Goal: Task Accomplishment & Management: Manage account settings

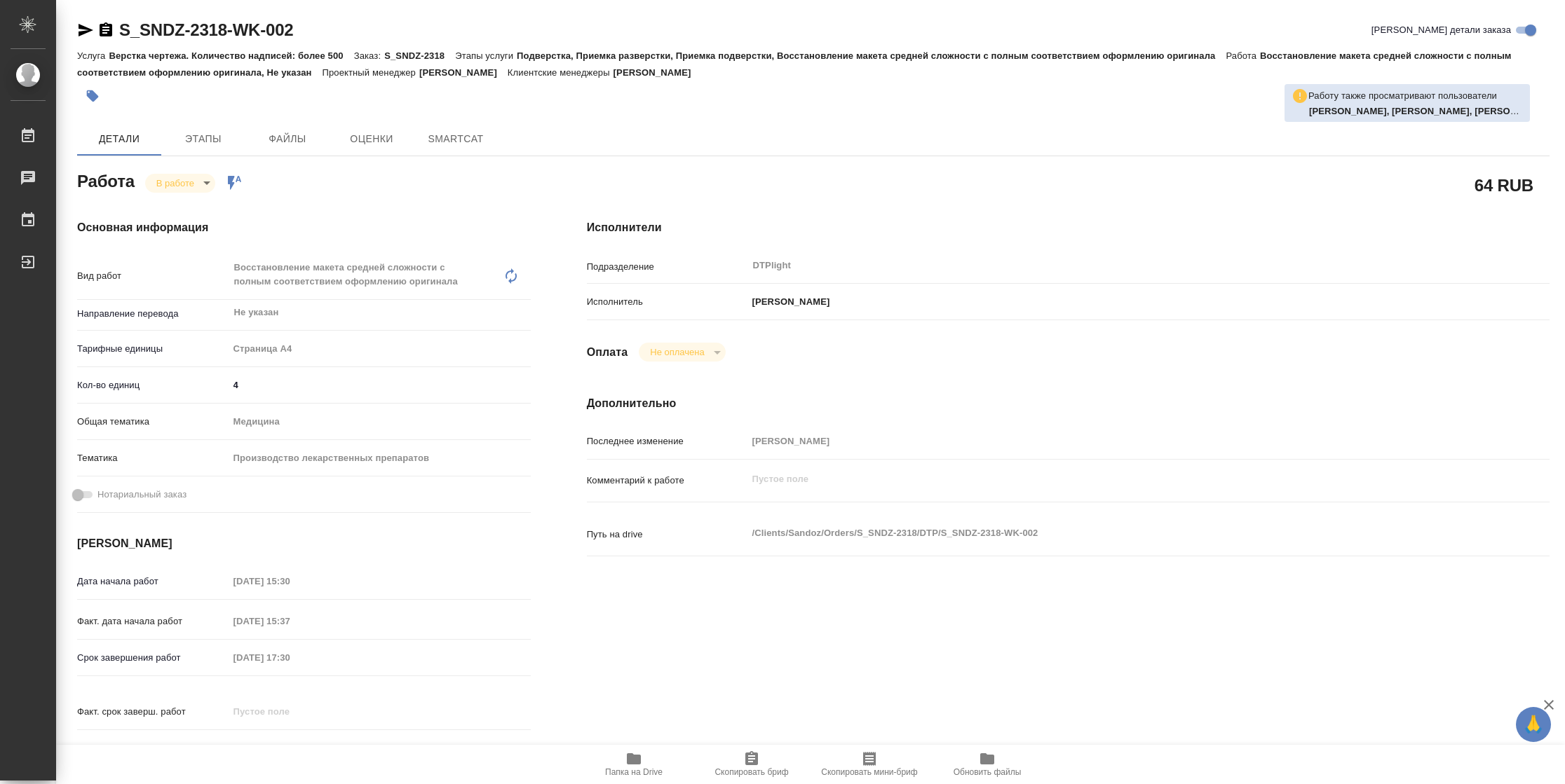
type textarea "x"
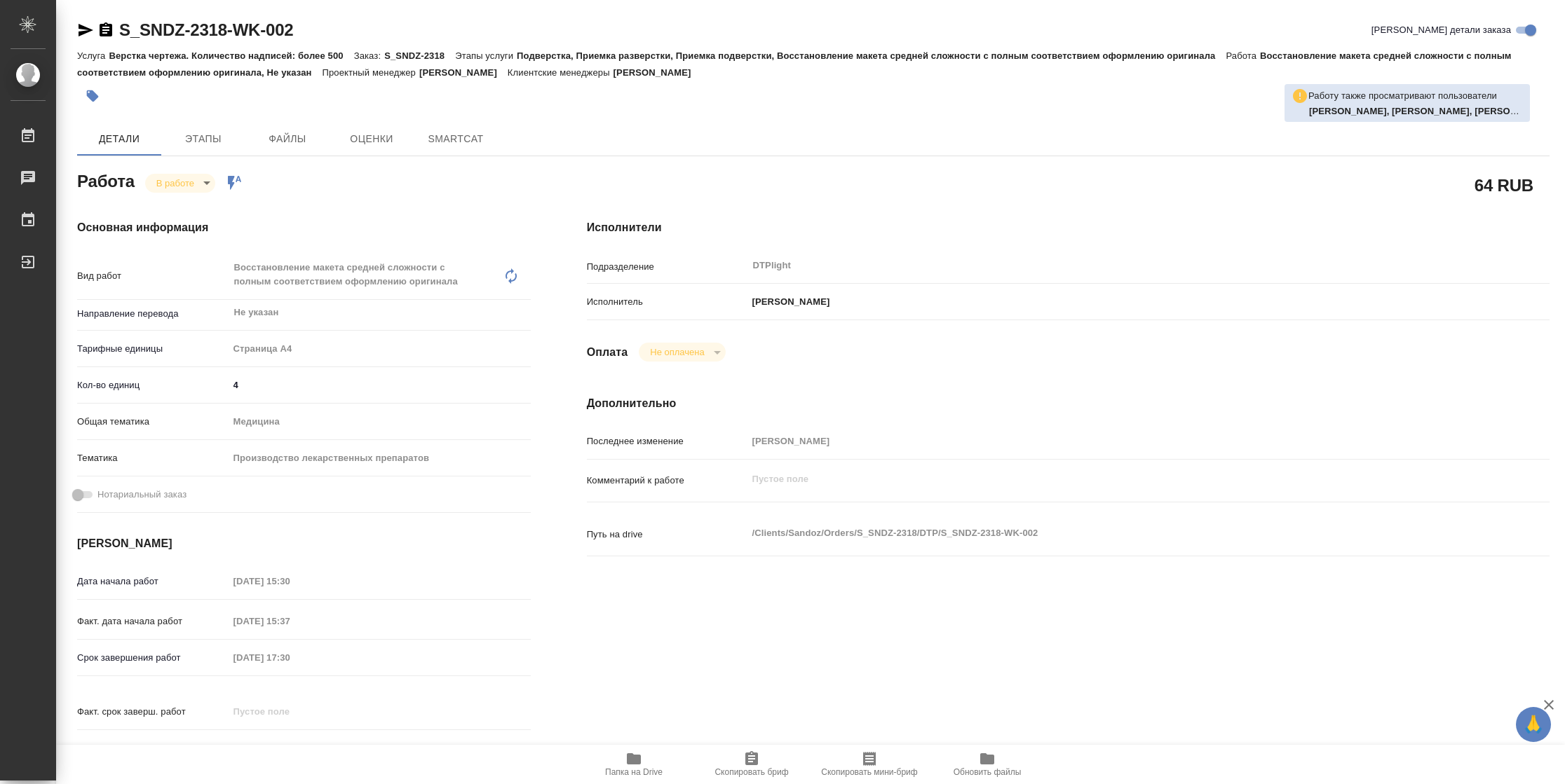
type textarea "x"
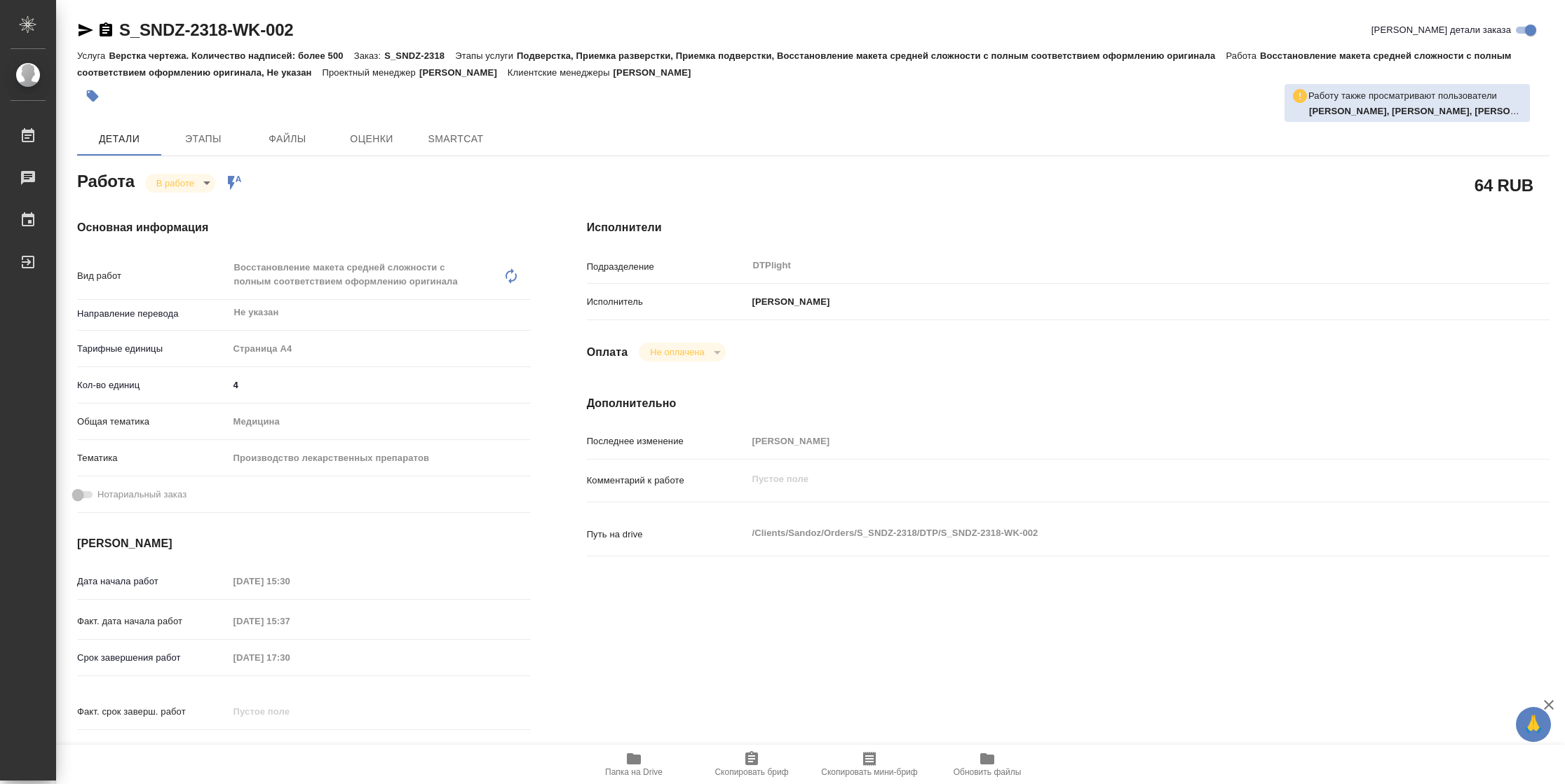
type textarea "x"
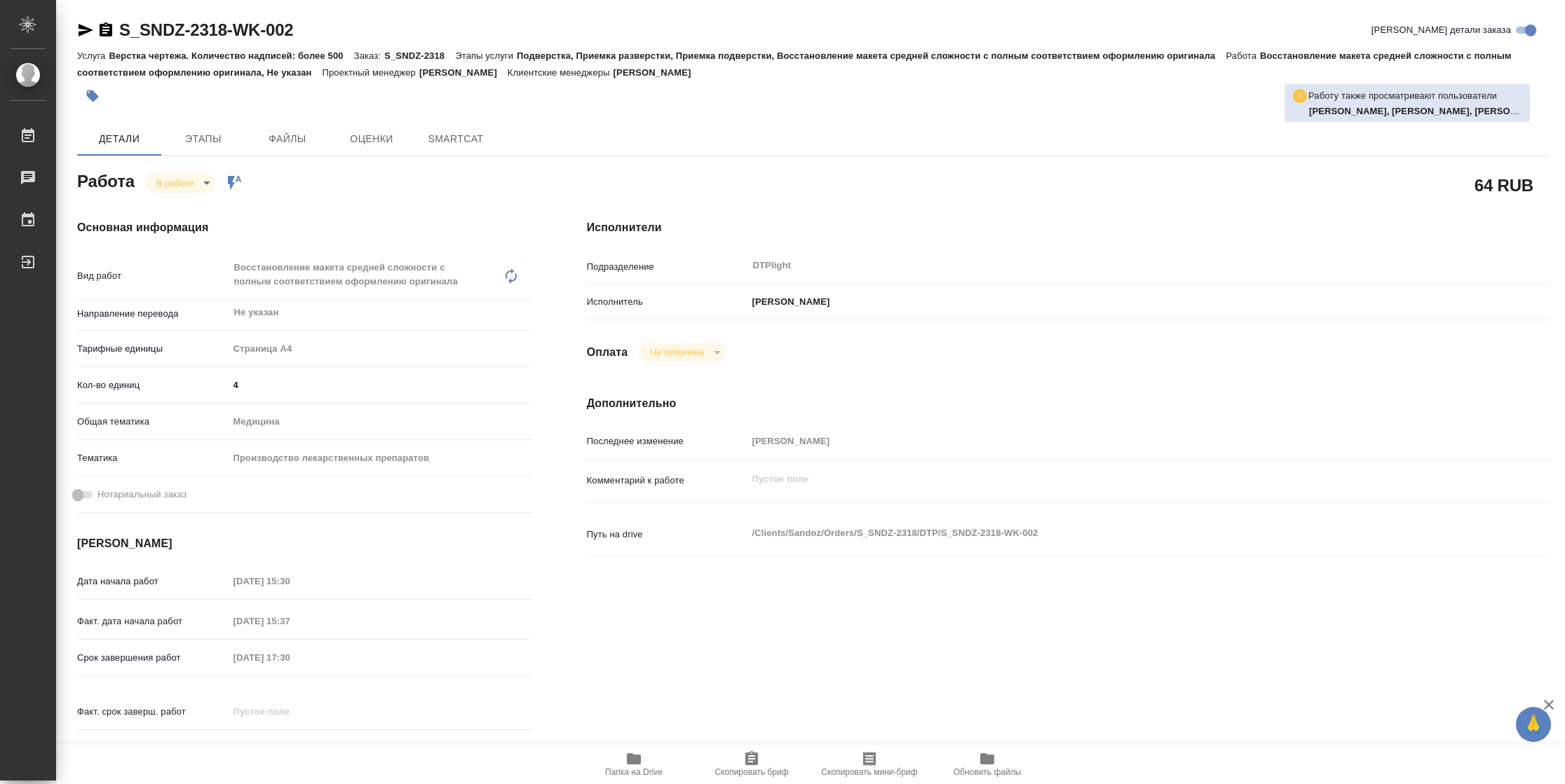
type textarea "x"
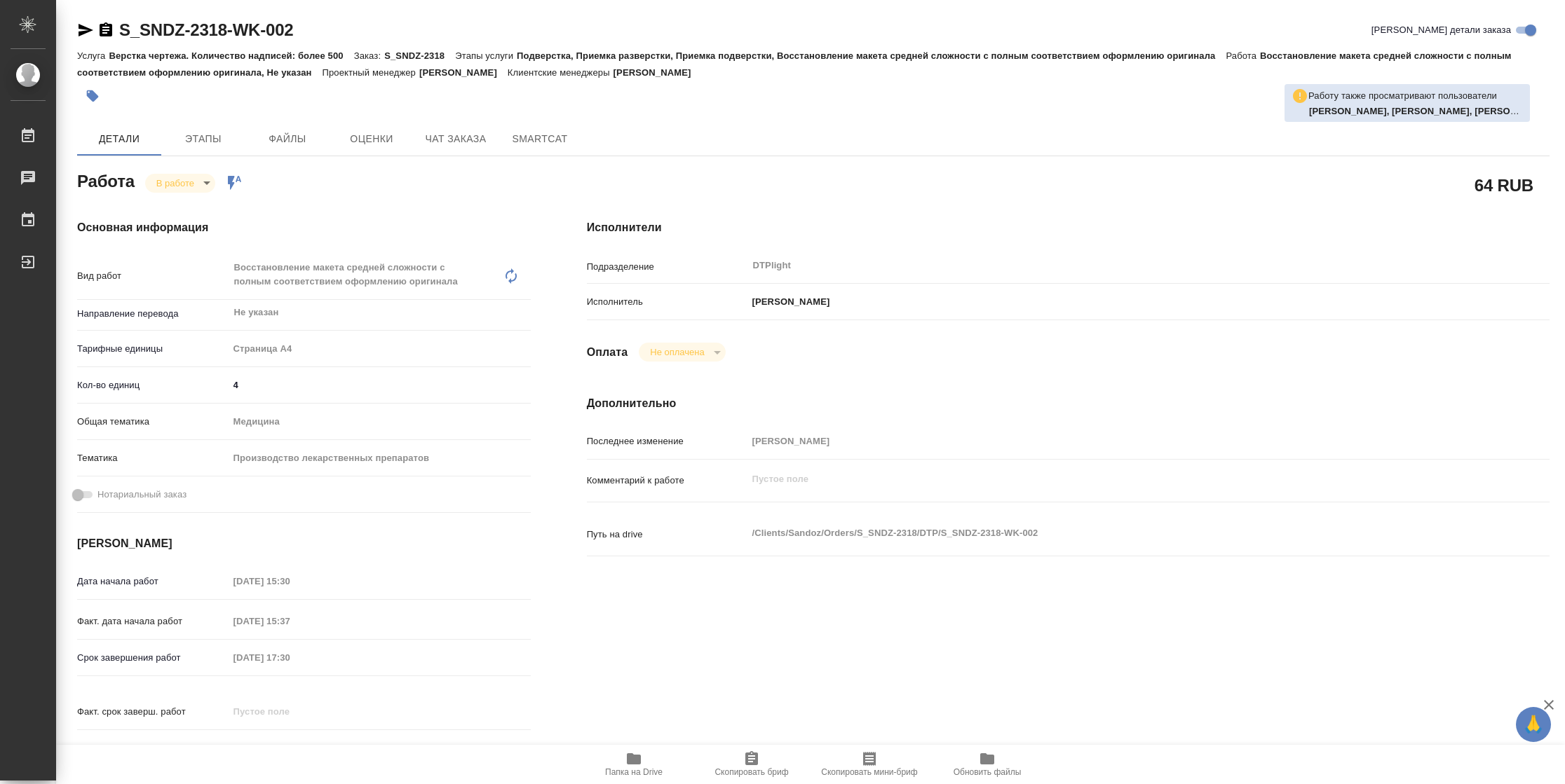
type textarea "x"
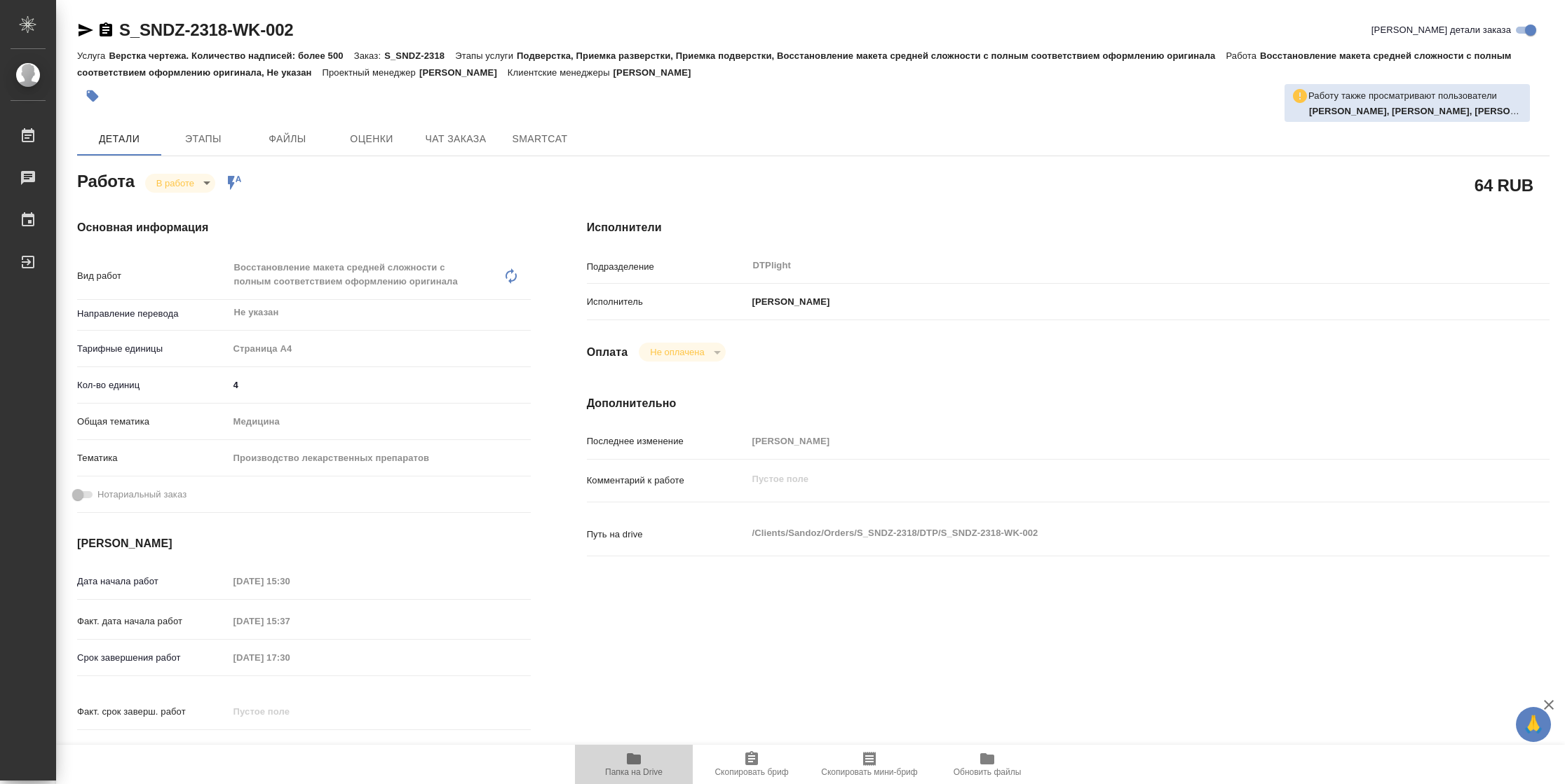
click at [618, 781] on button "Папка на Drive" at bounding box center [634, 764] width 118 height 40
type textarea "x"
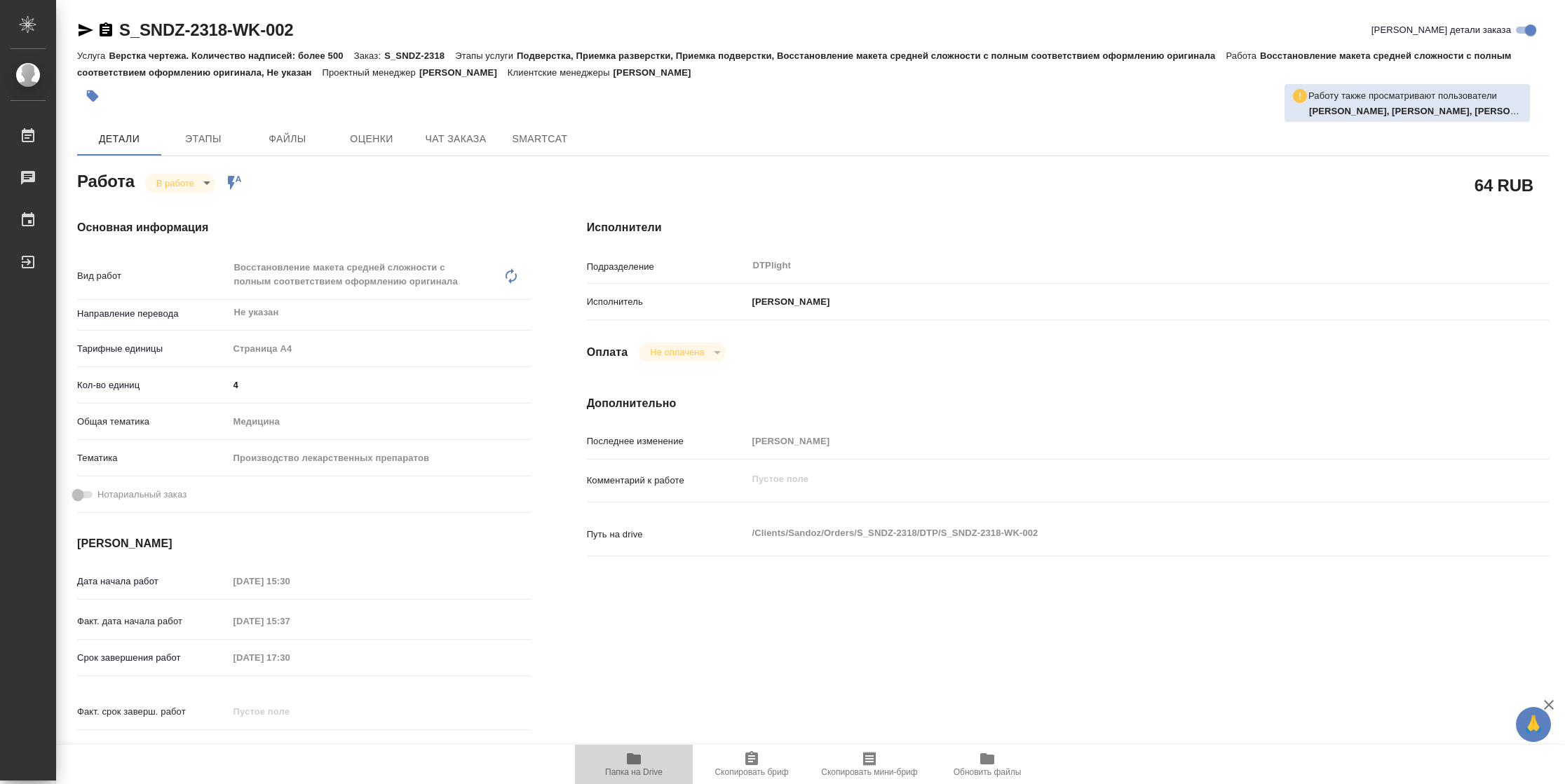
type textarea "x"
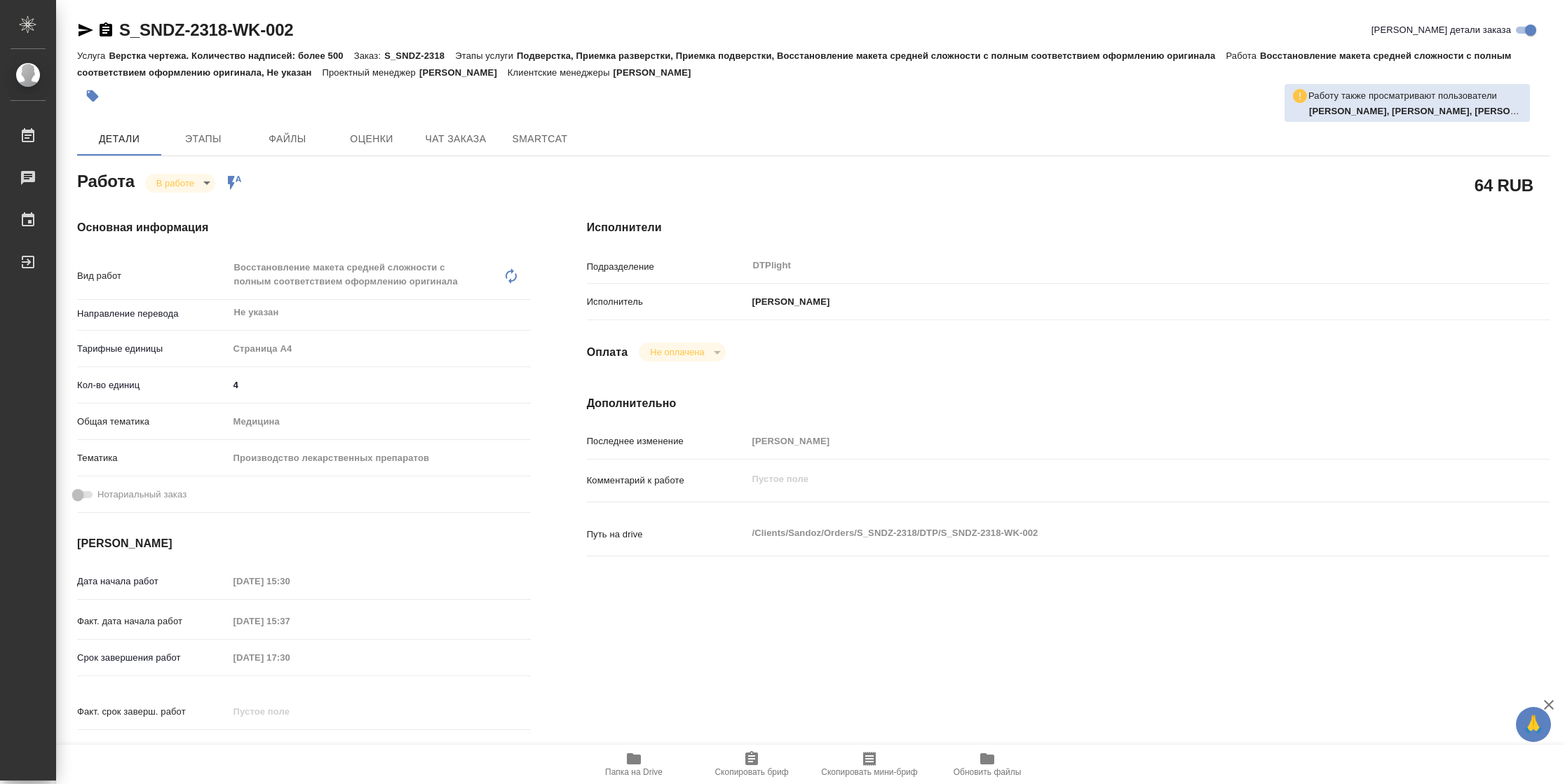
type textarea "x"
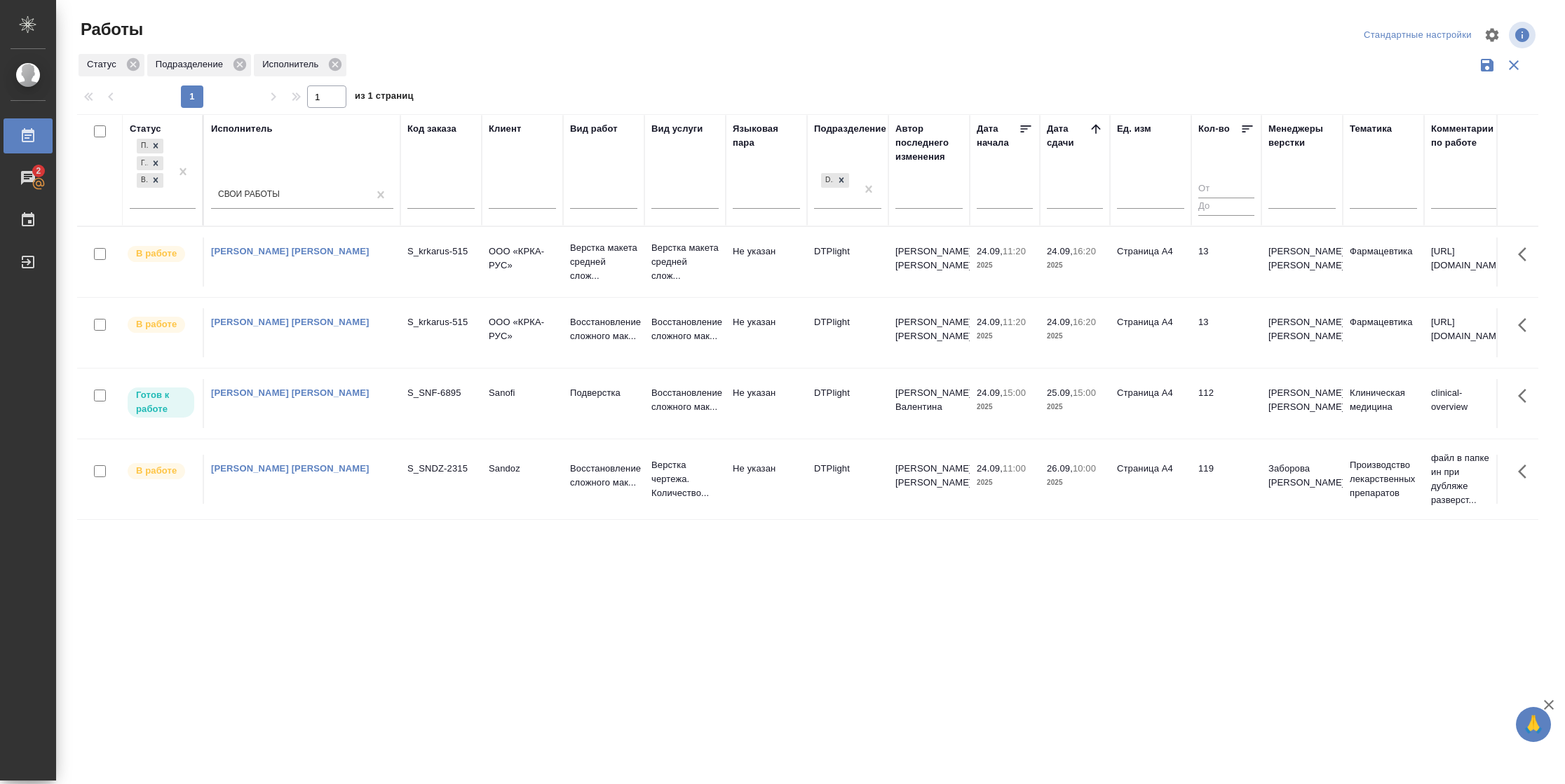
click at [1205, 413] on td "112" at bounding box center [1226, 403] width 70 height 49
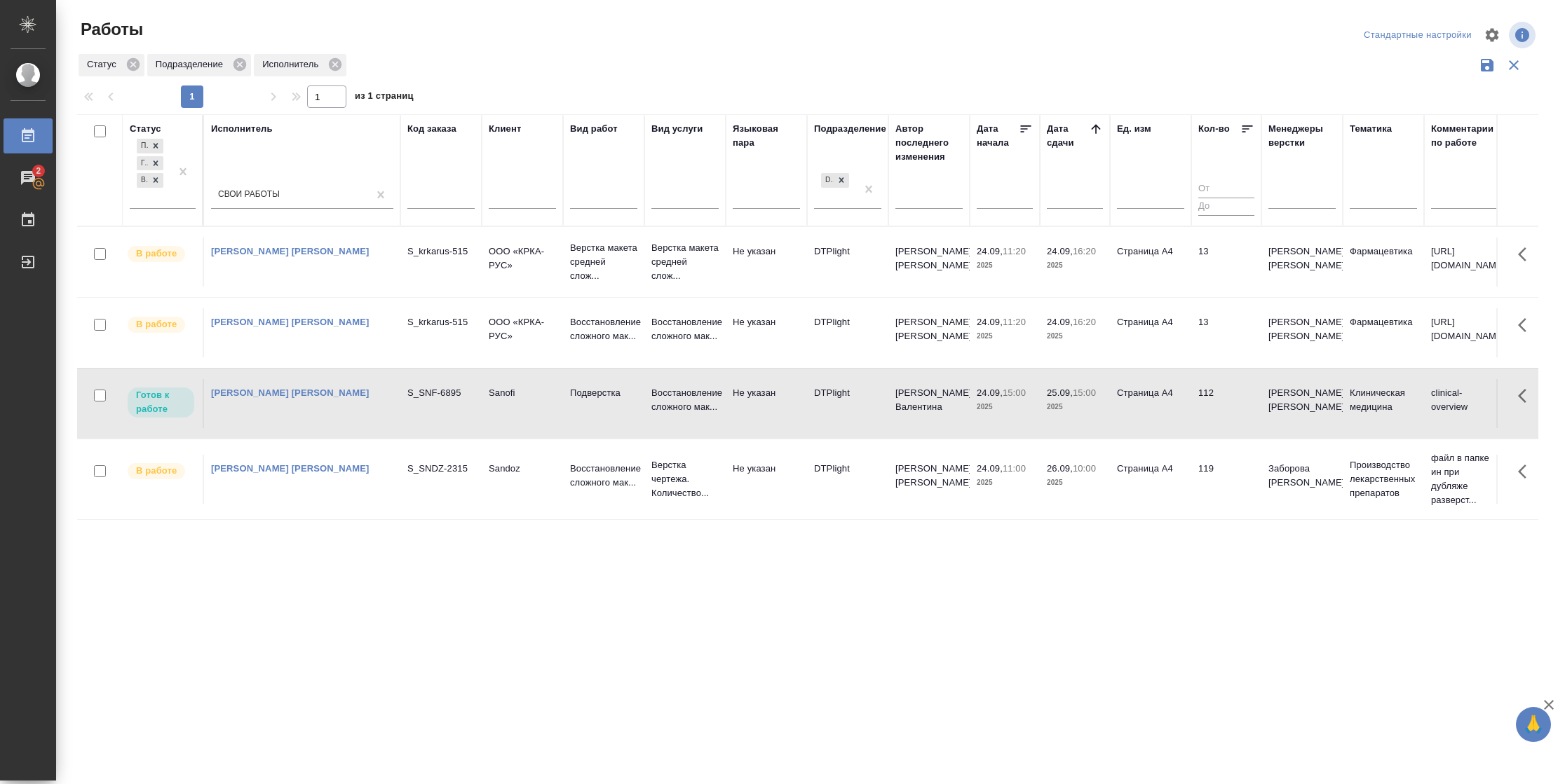
click at [1205, 413] on td "112" at bounding box center [1226, 403] width 70 height 49
click at [1201, 342] on td "13" at bounding box center [1226, 332] width 70 height 49
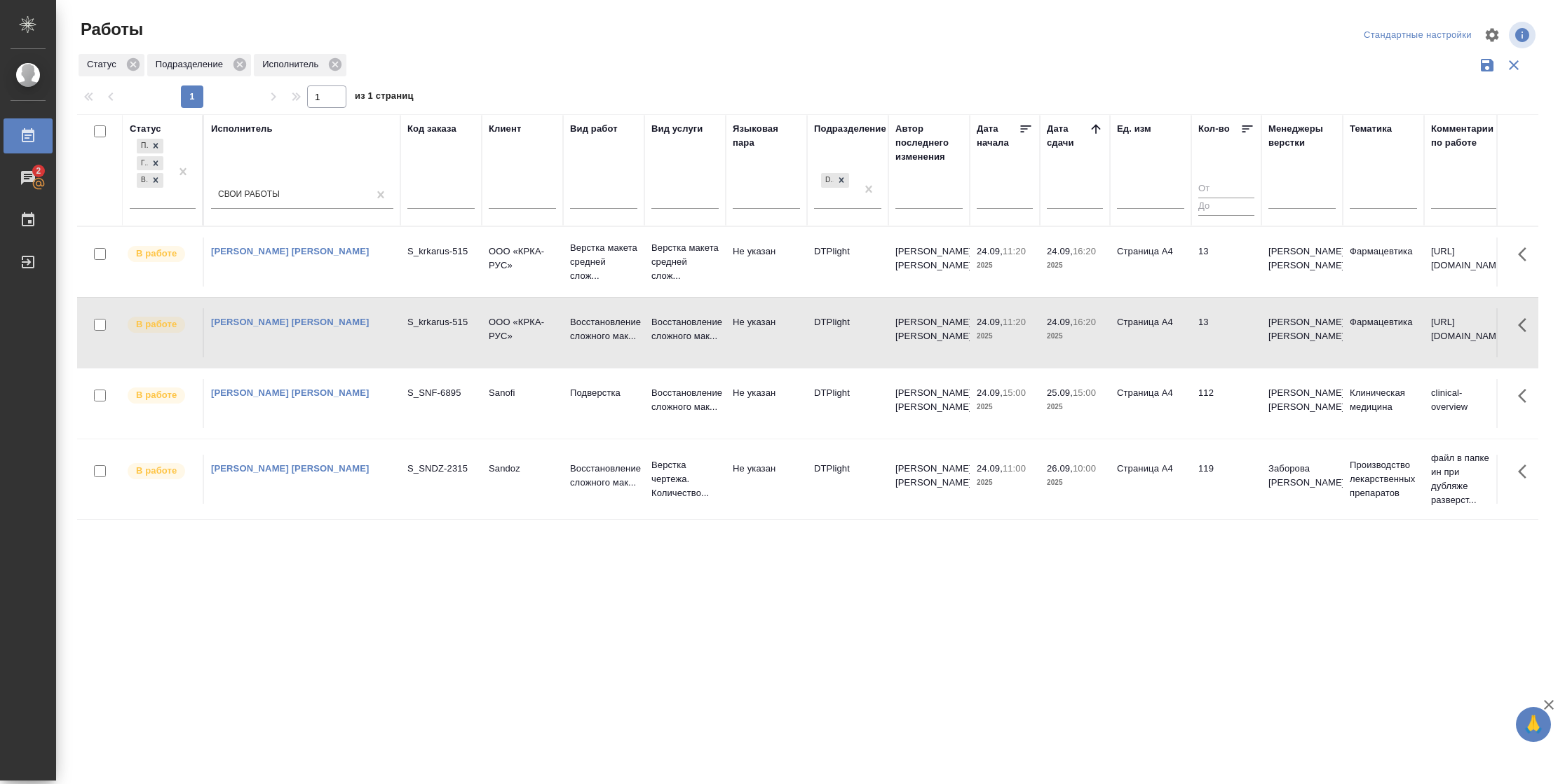
click at [1151, 270] on td "Страница А4" at bounding box center [1150, 262] width 81 height 49
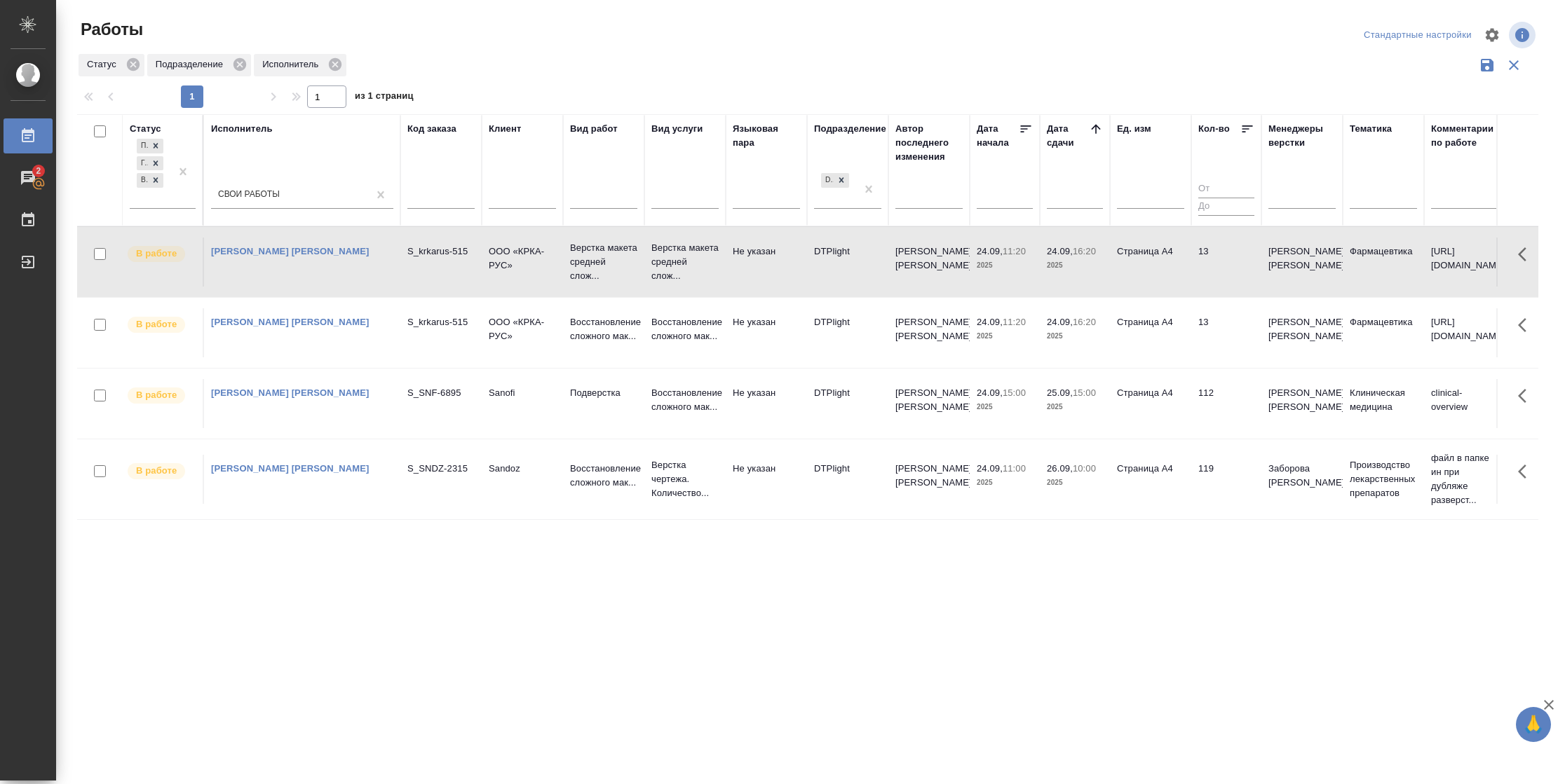
click at [1151, 270] on td "Страница А4" at bounding box center [1150, 262] width 81 height 49
click at [1201, 332] on td "13" at bounding box center [1226, 332] width 70 height 49
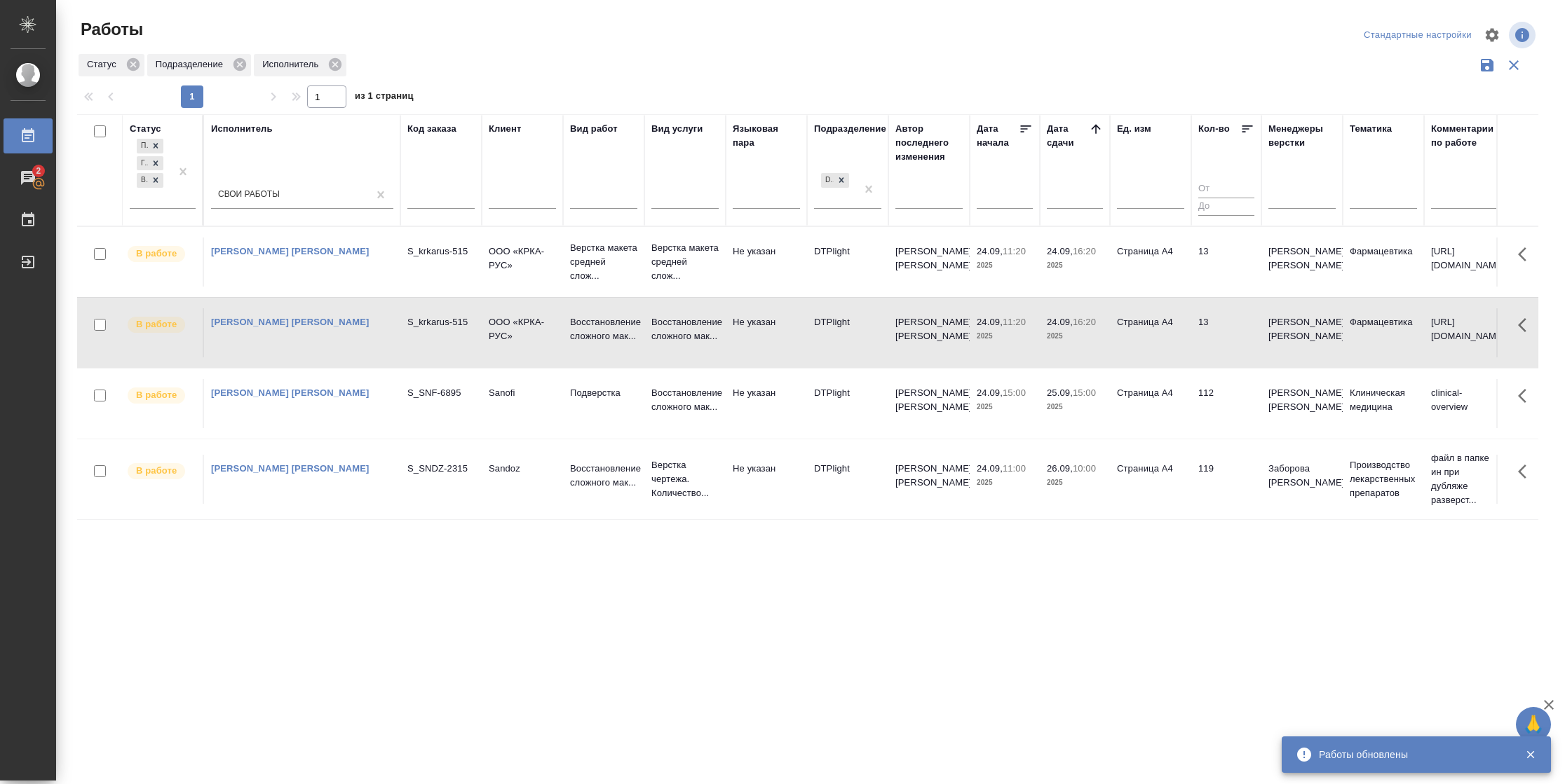
click at [1201, 332] on td "13" at bounding box center [1226, 332] width 70 height 49
click at [1192, 331] on td "13" at bounding box center [1226, 332] width 70 height 49
click at [1217, 279] on td "13" at bounding box center [1226, 262] width 70 height 49
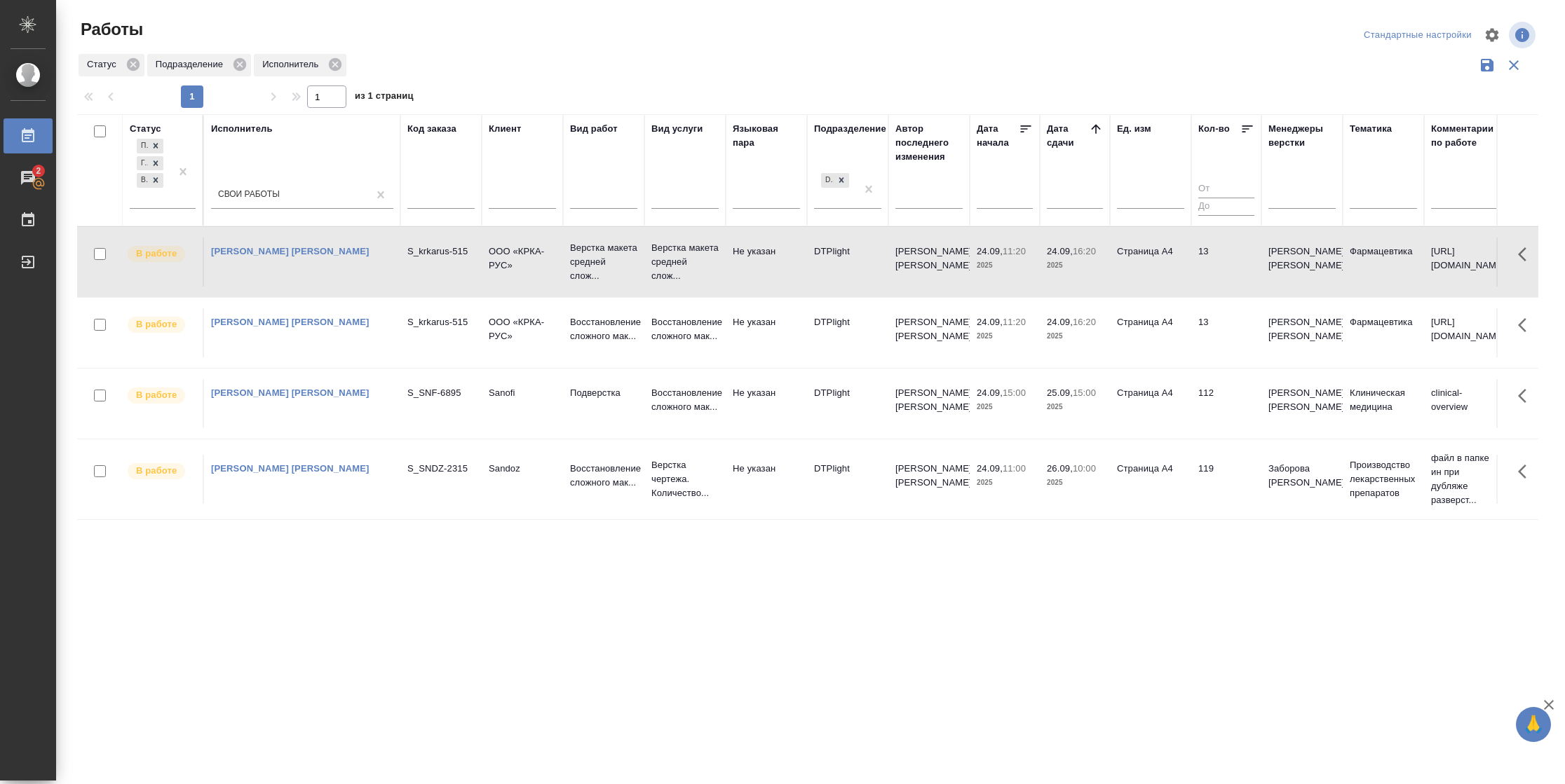
click at [1217, 279] on td "13" at bounding box center [1226, 262] width 70 height 49
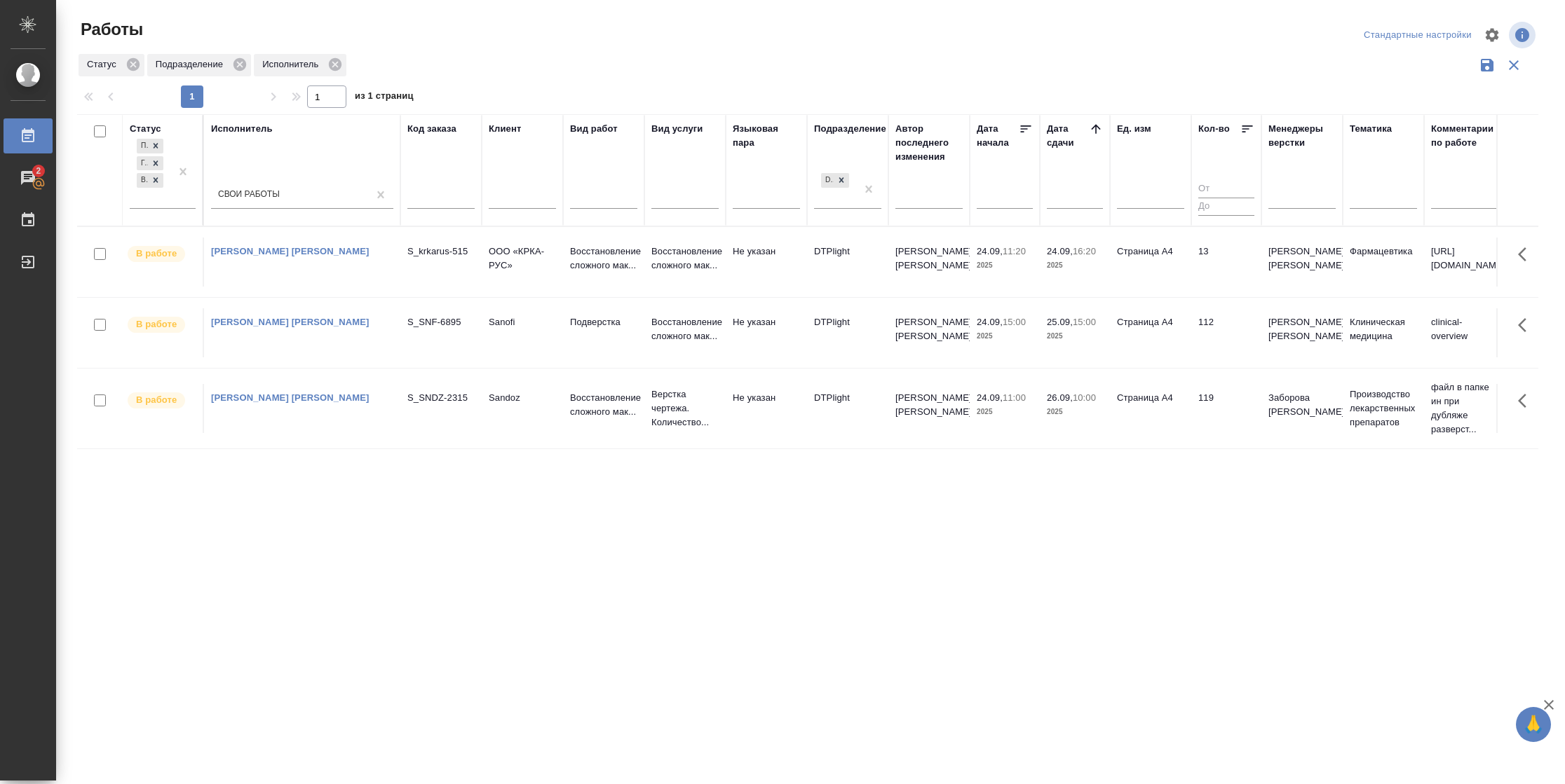
click at [1200, 255] on td "13" at bounding box center [1226, 262] width 70 height 49
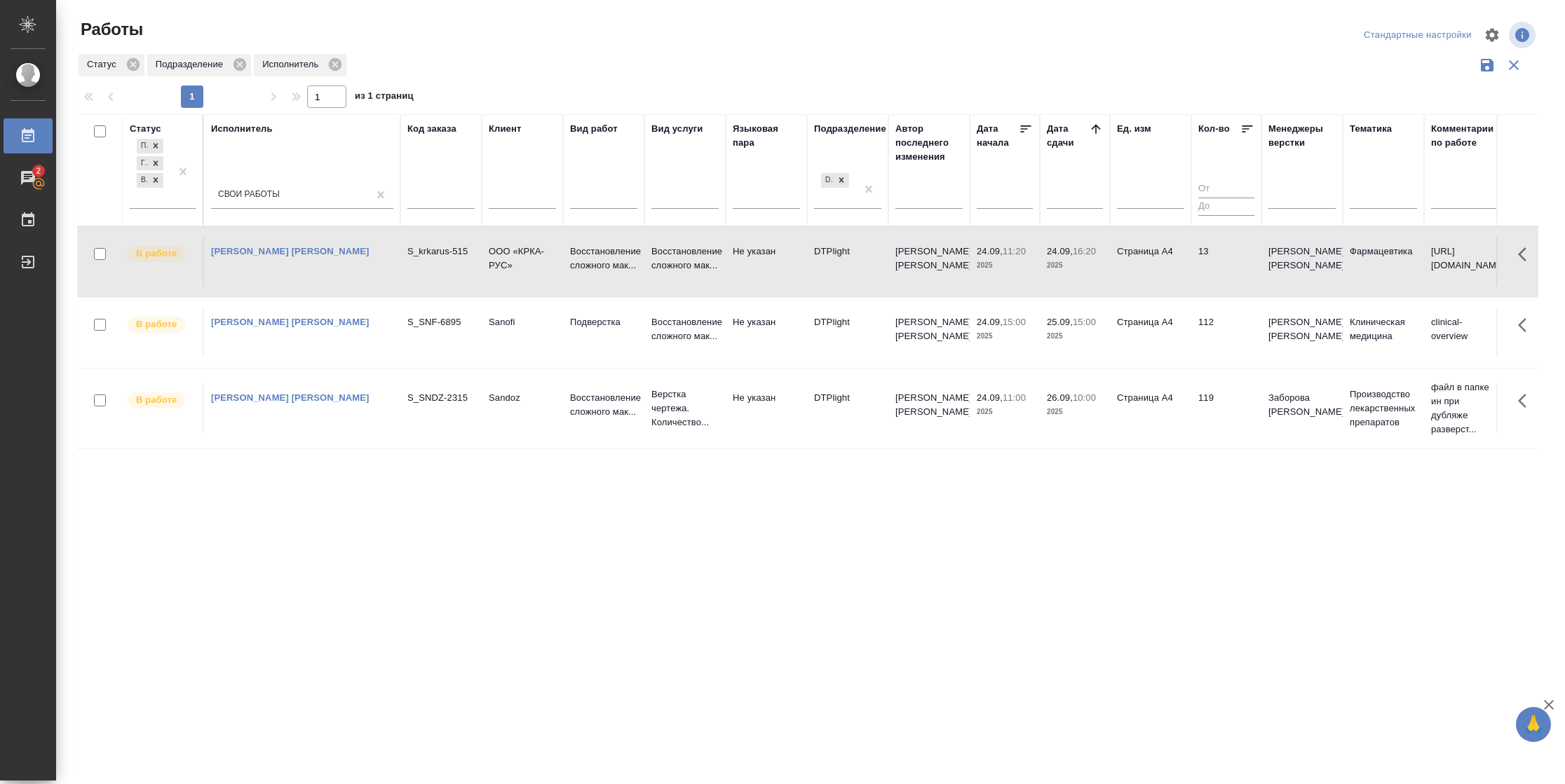
click at [1200, 255] on td "13" at bounding box center [1226, 262] width 70 height 49
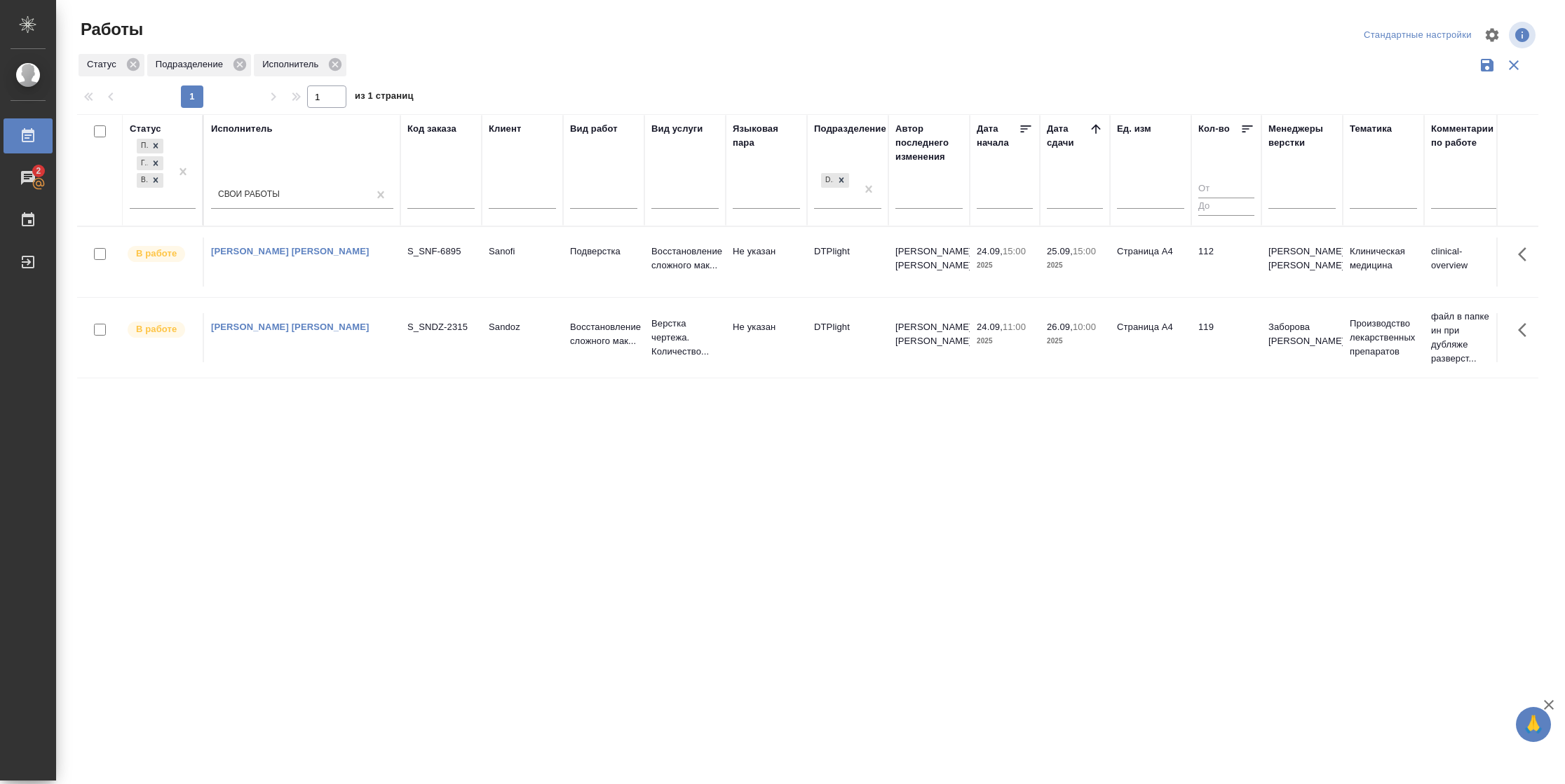
click at [1193, 282] on td "112" at bounding box center [1226, 262] width 70 height 49
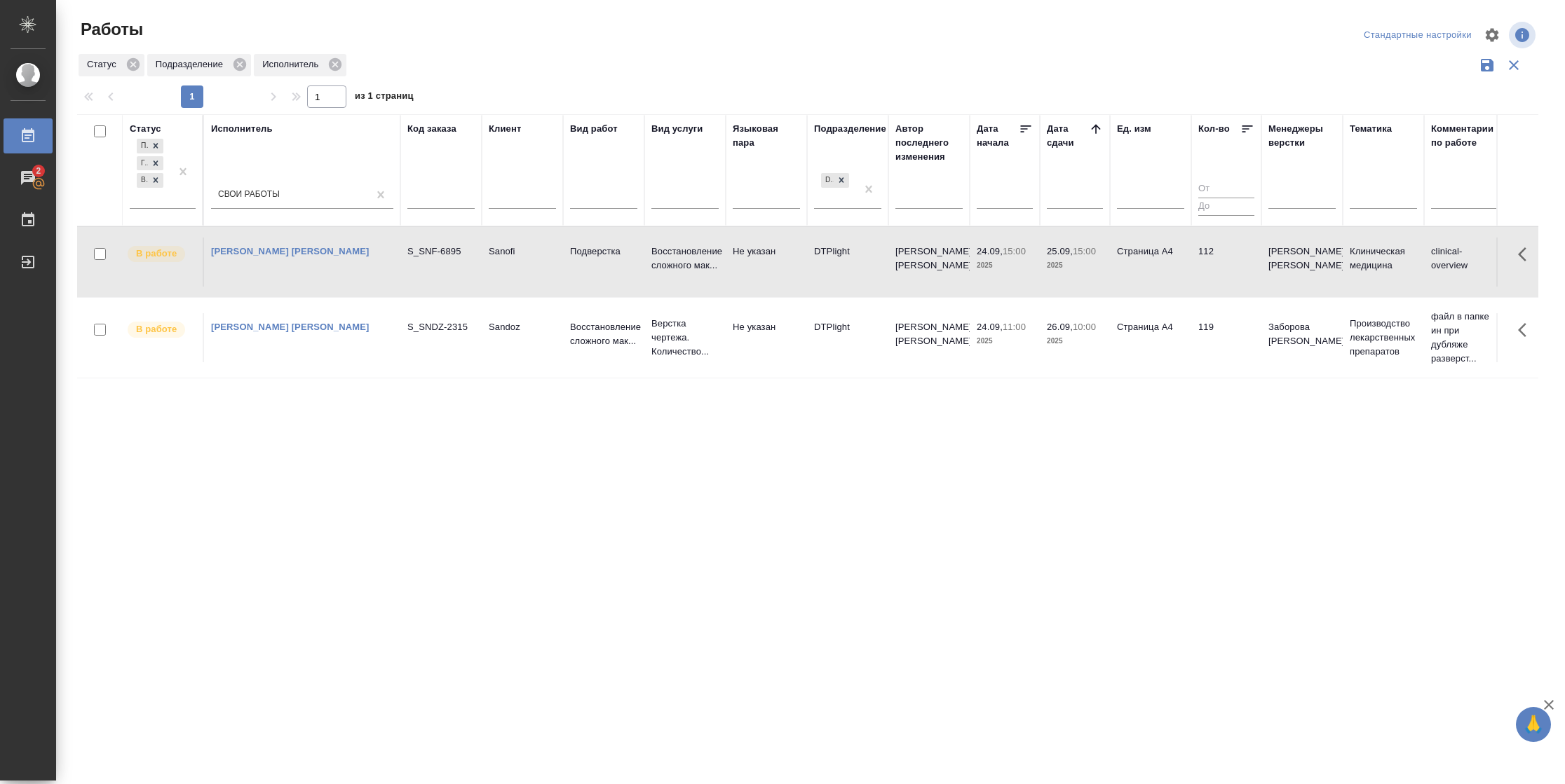
click at [1193, 282] on td "112" at bounding box center [1226, 262] width 70 height 49
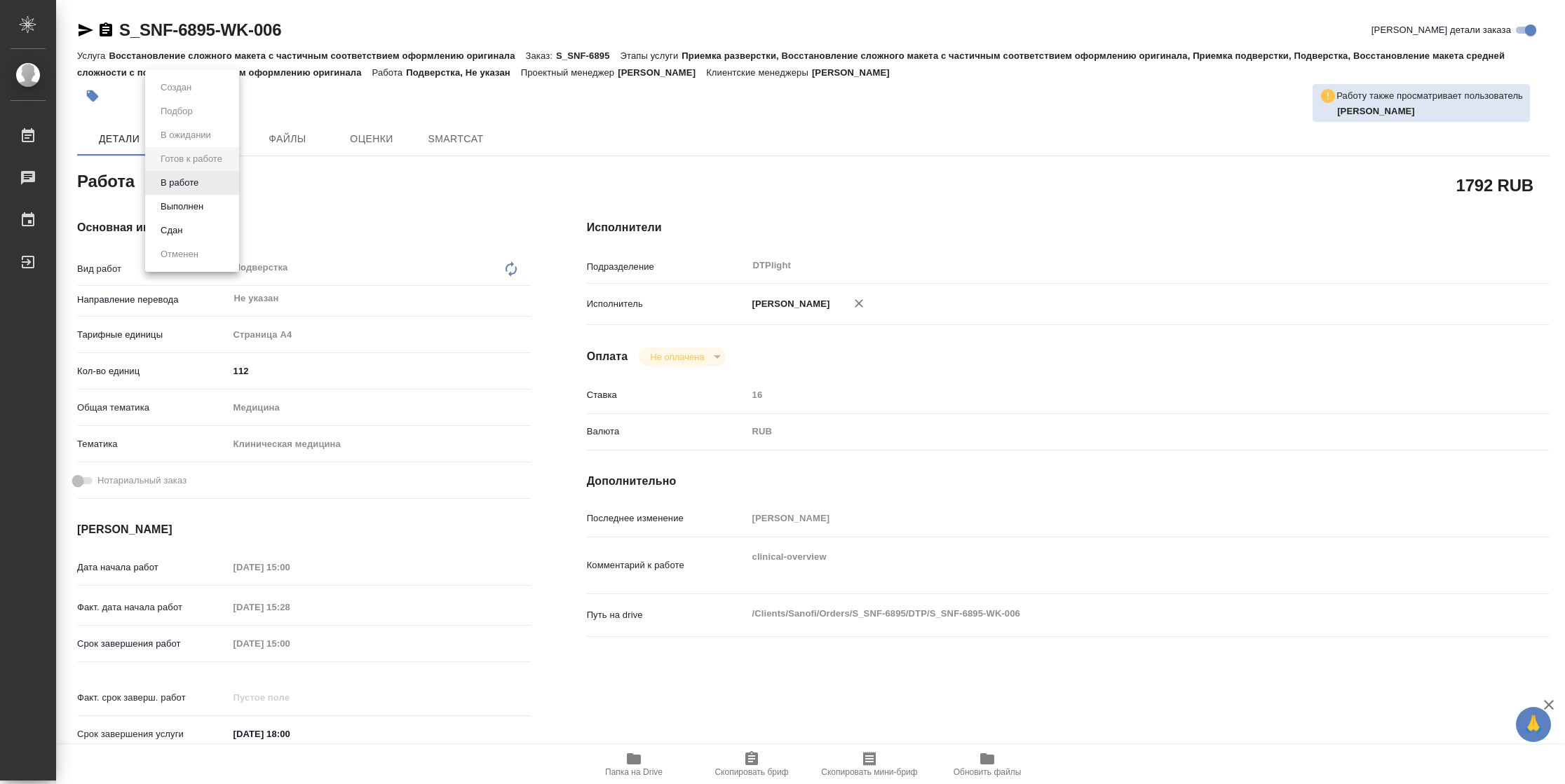
click at [193, 184] on body "🙏 .cls-1 fill:#fff; AWATERA Vasilyeva Natalia Работы Чаты График Выйти S_SNF-68…" at bounding box center [782, 392] width 1565 height 784
type textarea "x"
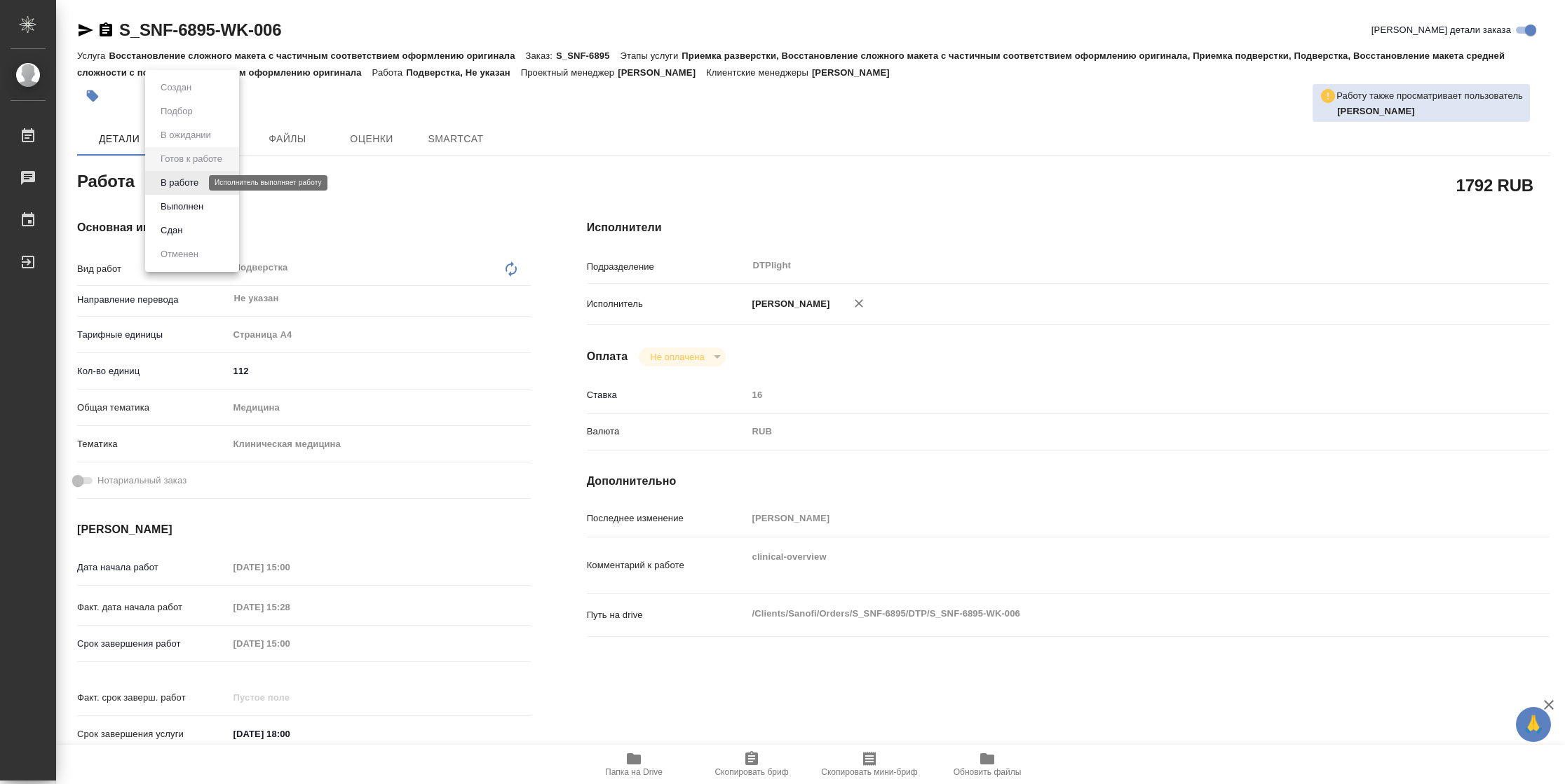
type textarea "x"
click at [193, 184] on button "В работе" at bounding box center [180, 183] width 47 height 15
type textarea "x"
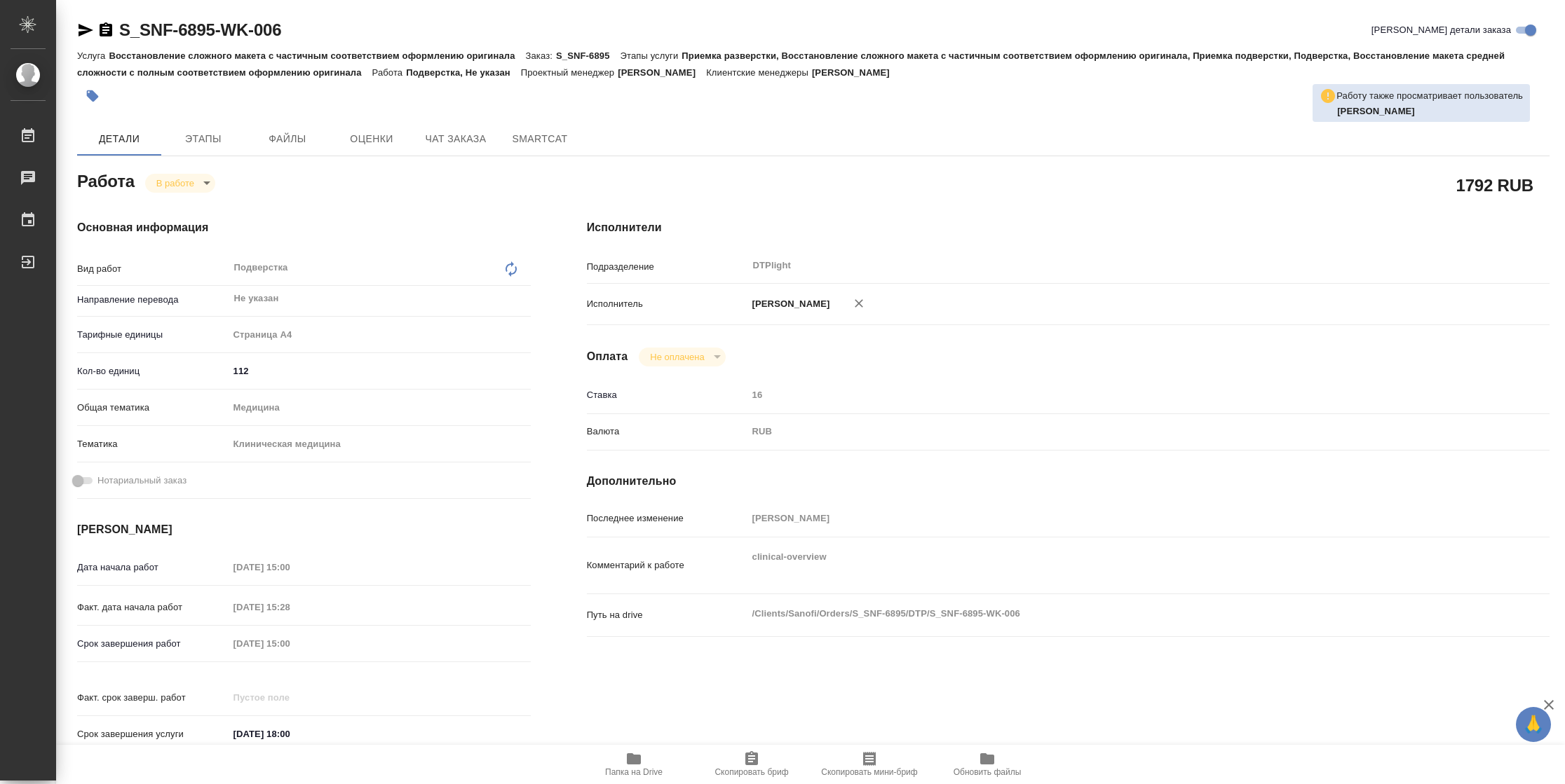
type textarea "x"
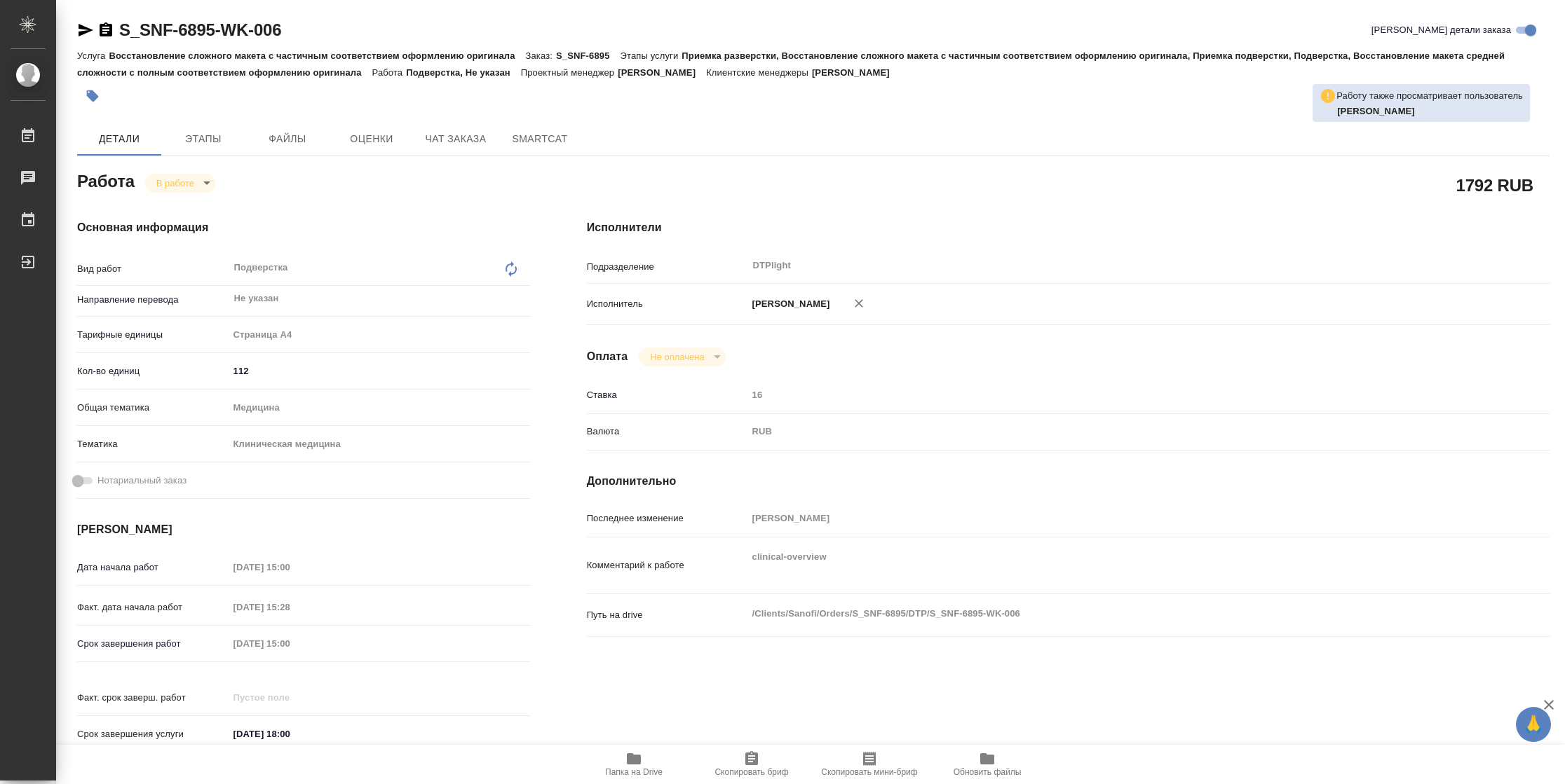
type textarea "x"
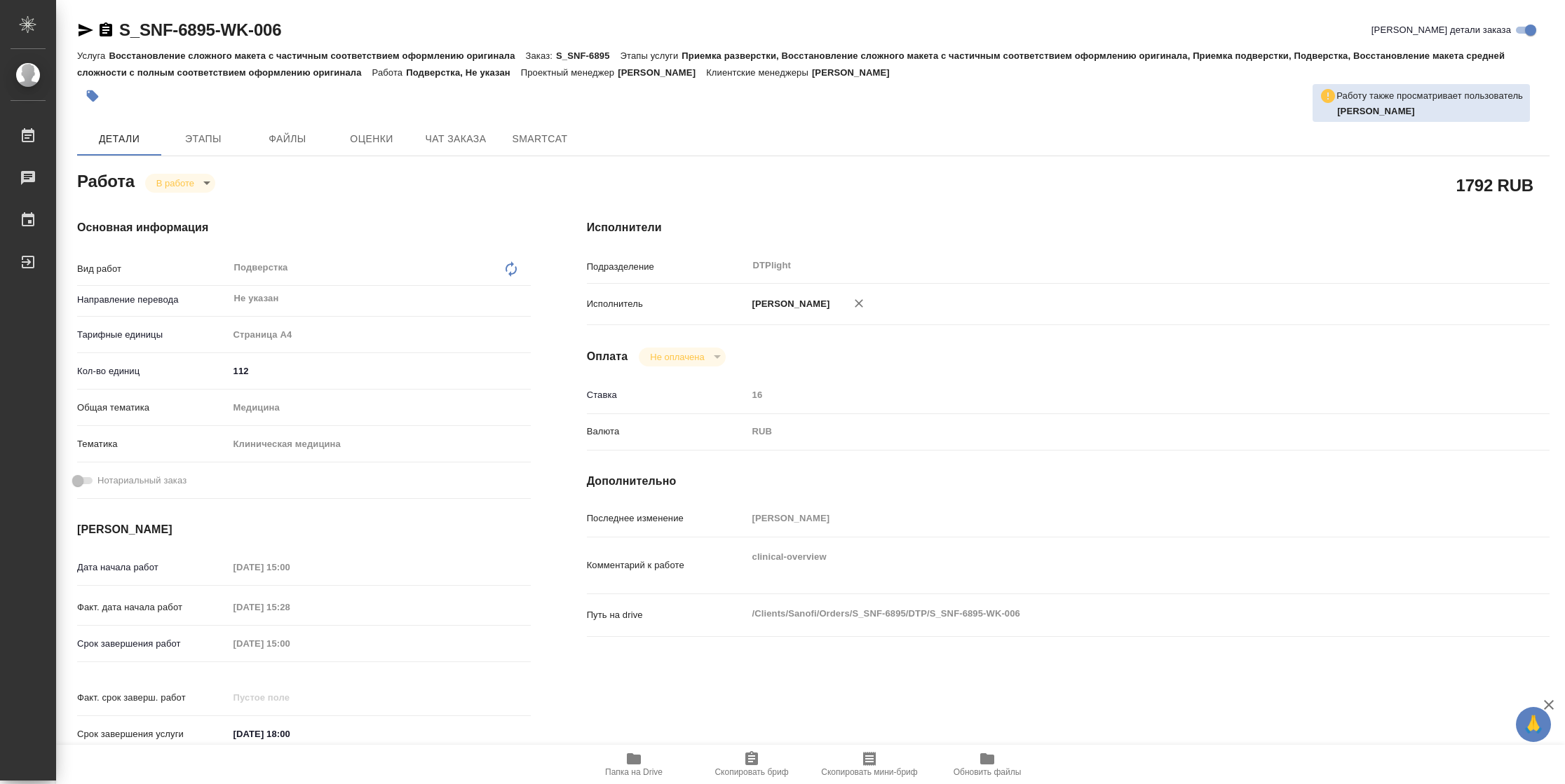
type textarea "x"
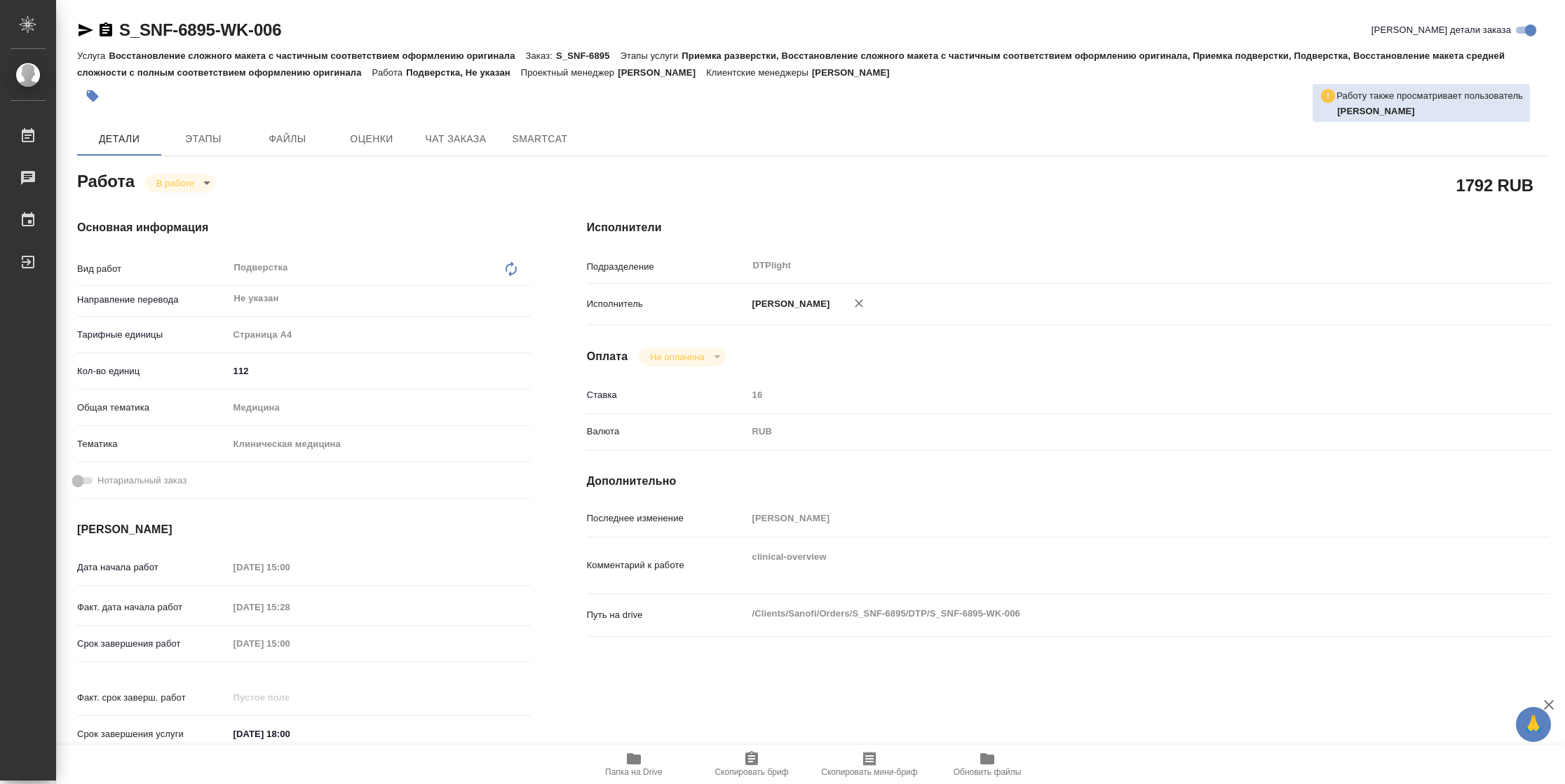
type textarea "x"
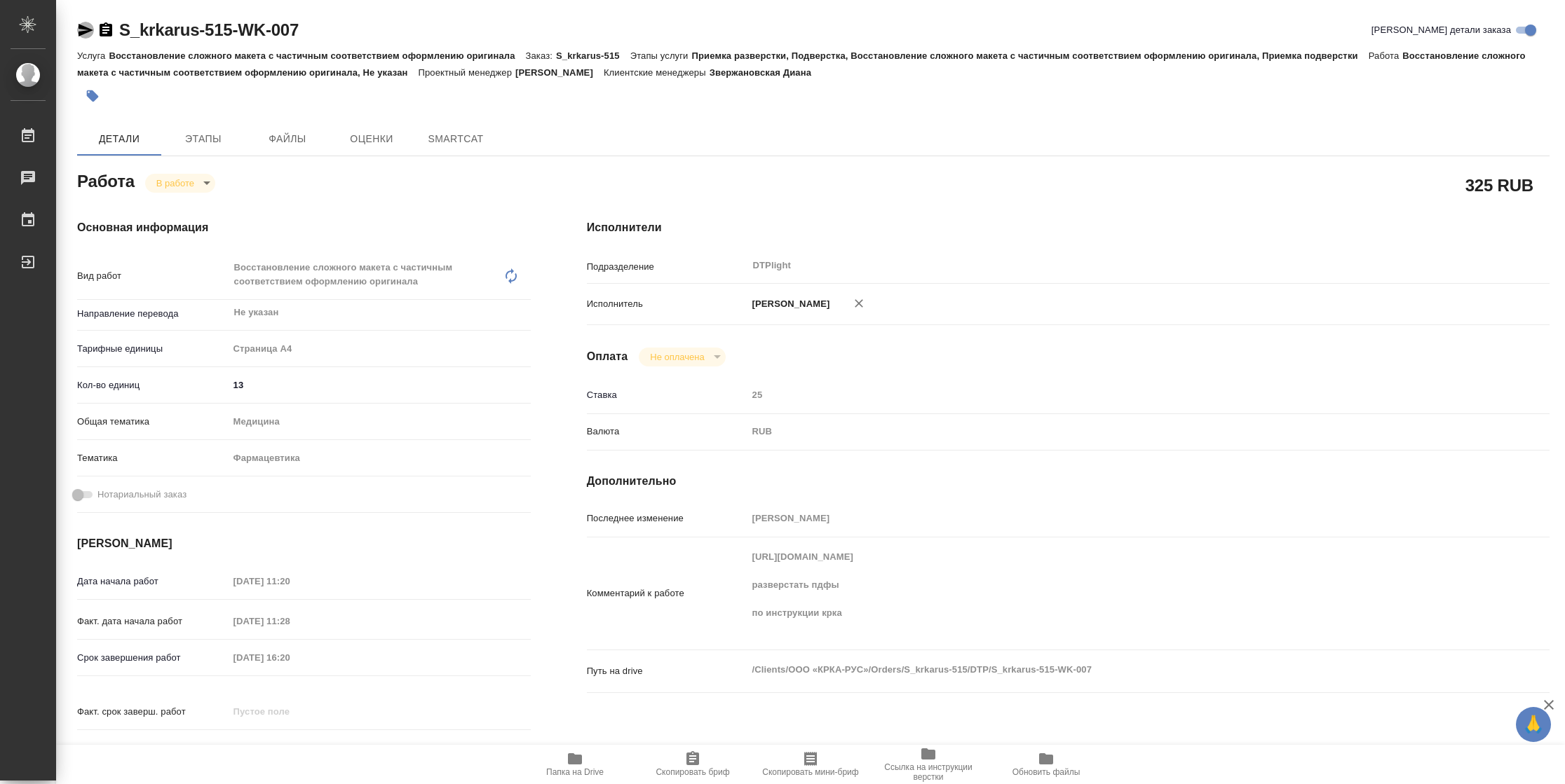
click at [88, 34] on icon "button" at bounding box center [85, 30] width 17 height 17
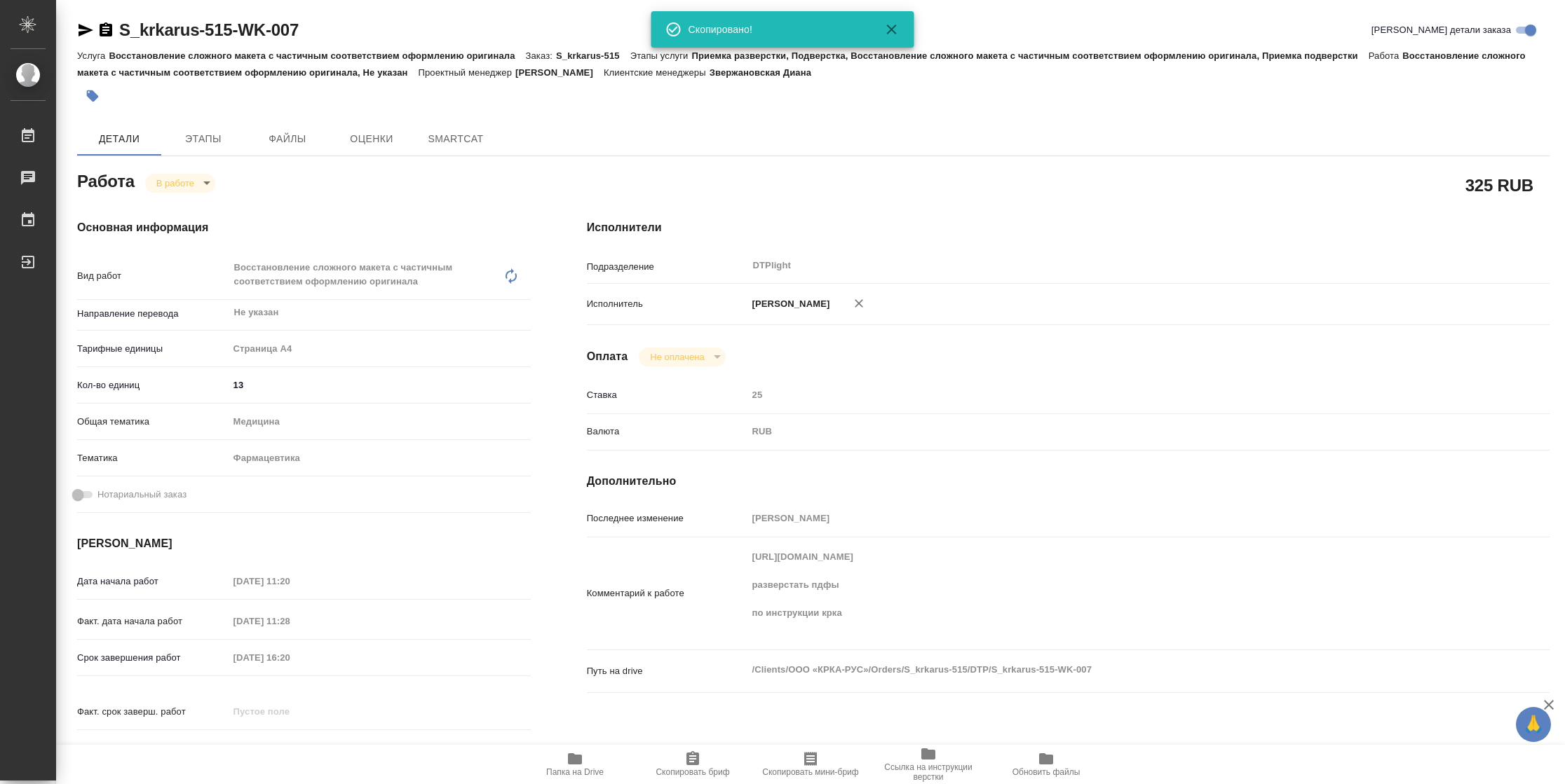
type textarea "x"
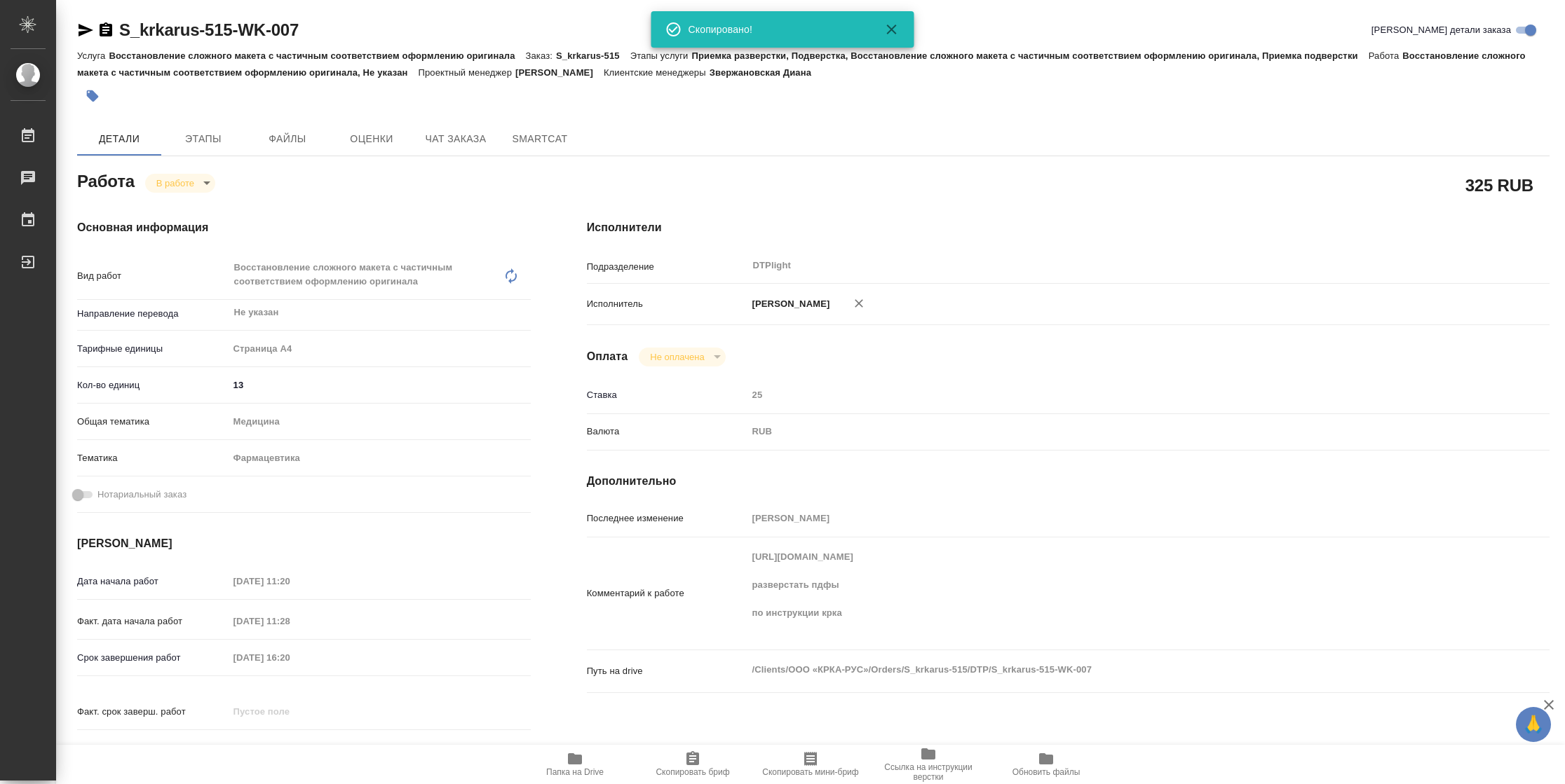
type textarea "x"
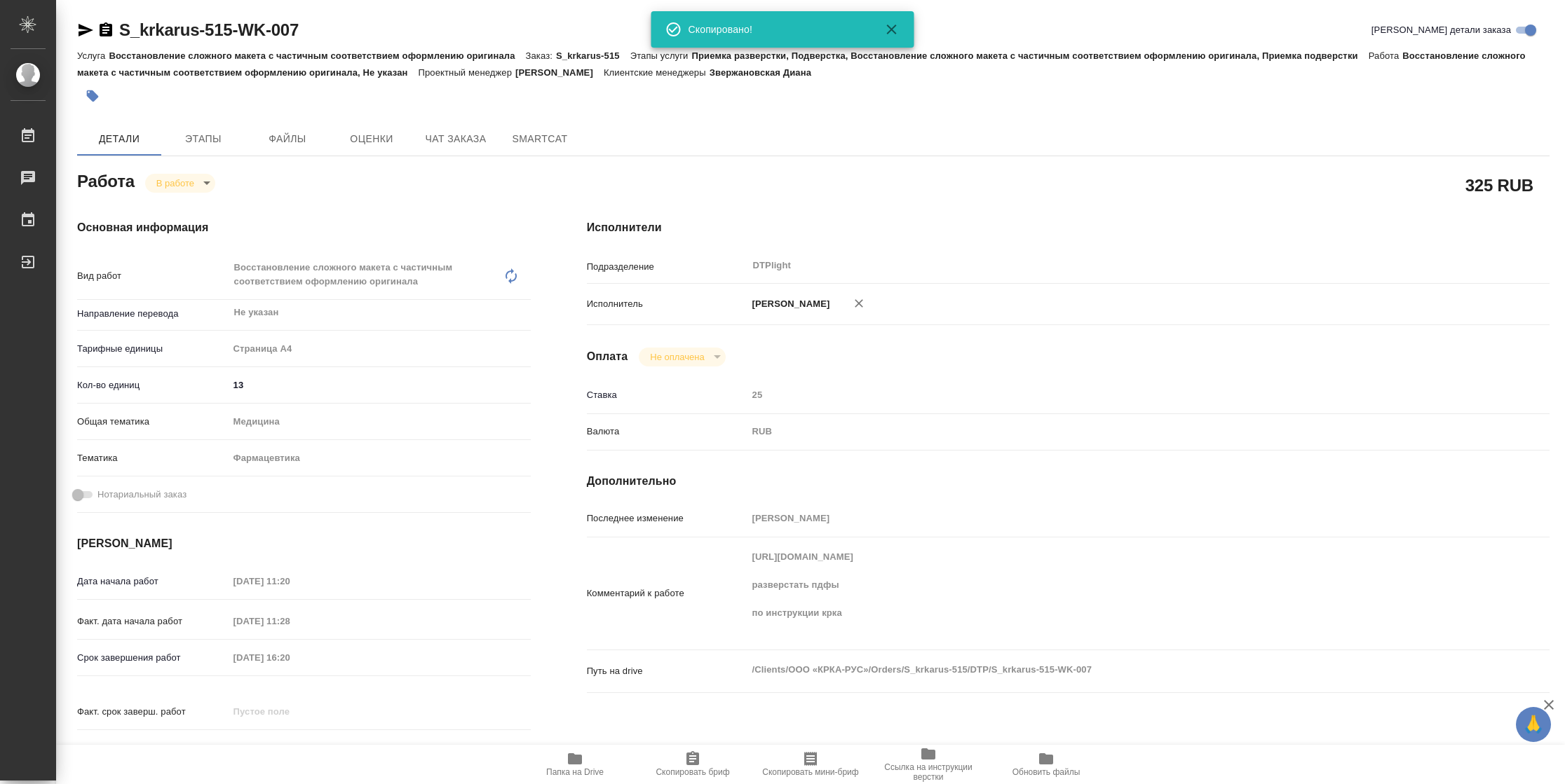
type textarea "x"
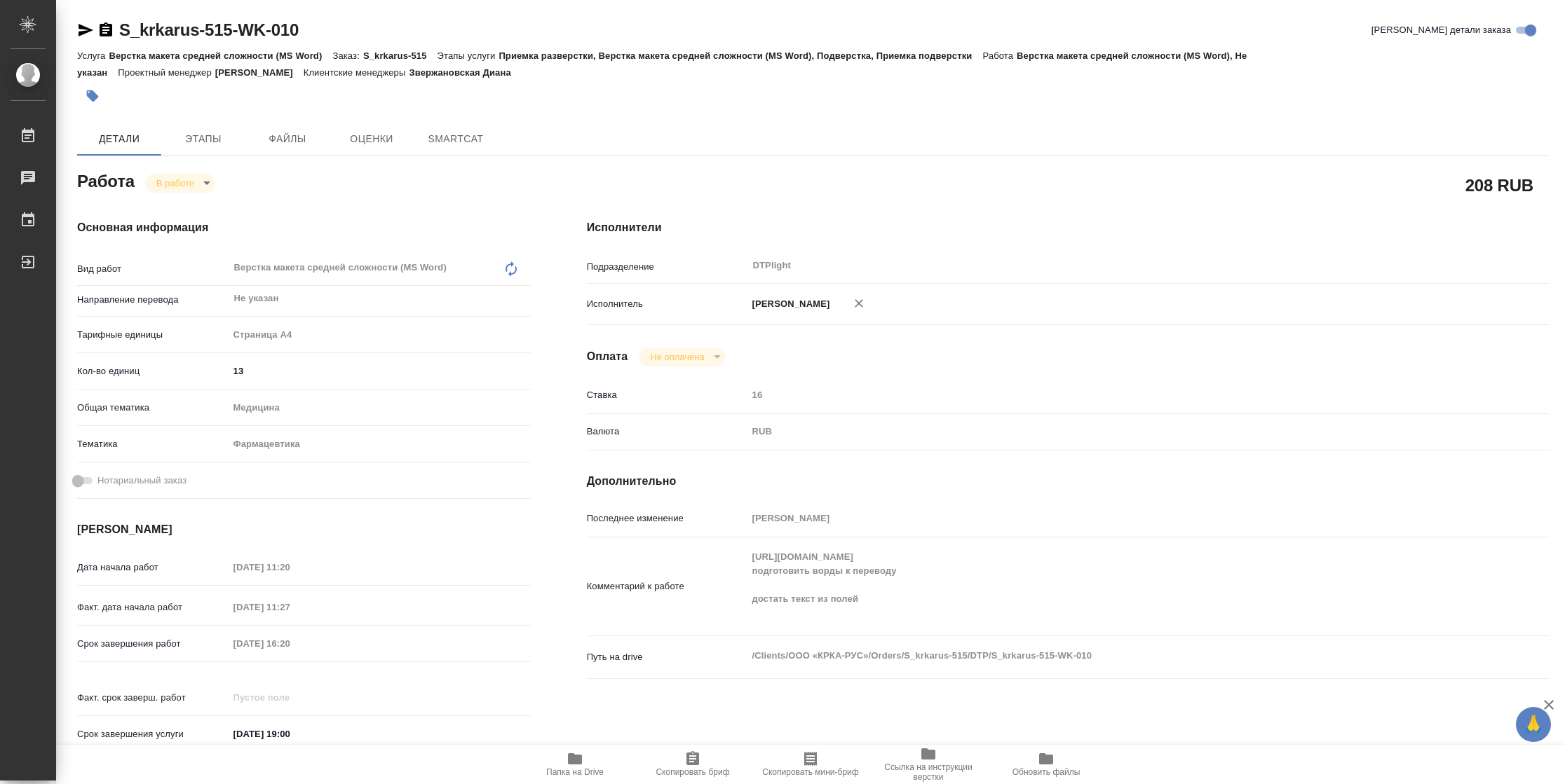
type textarea "x"
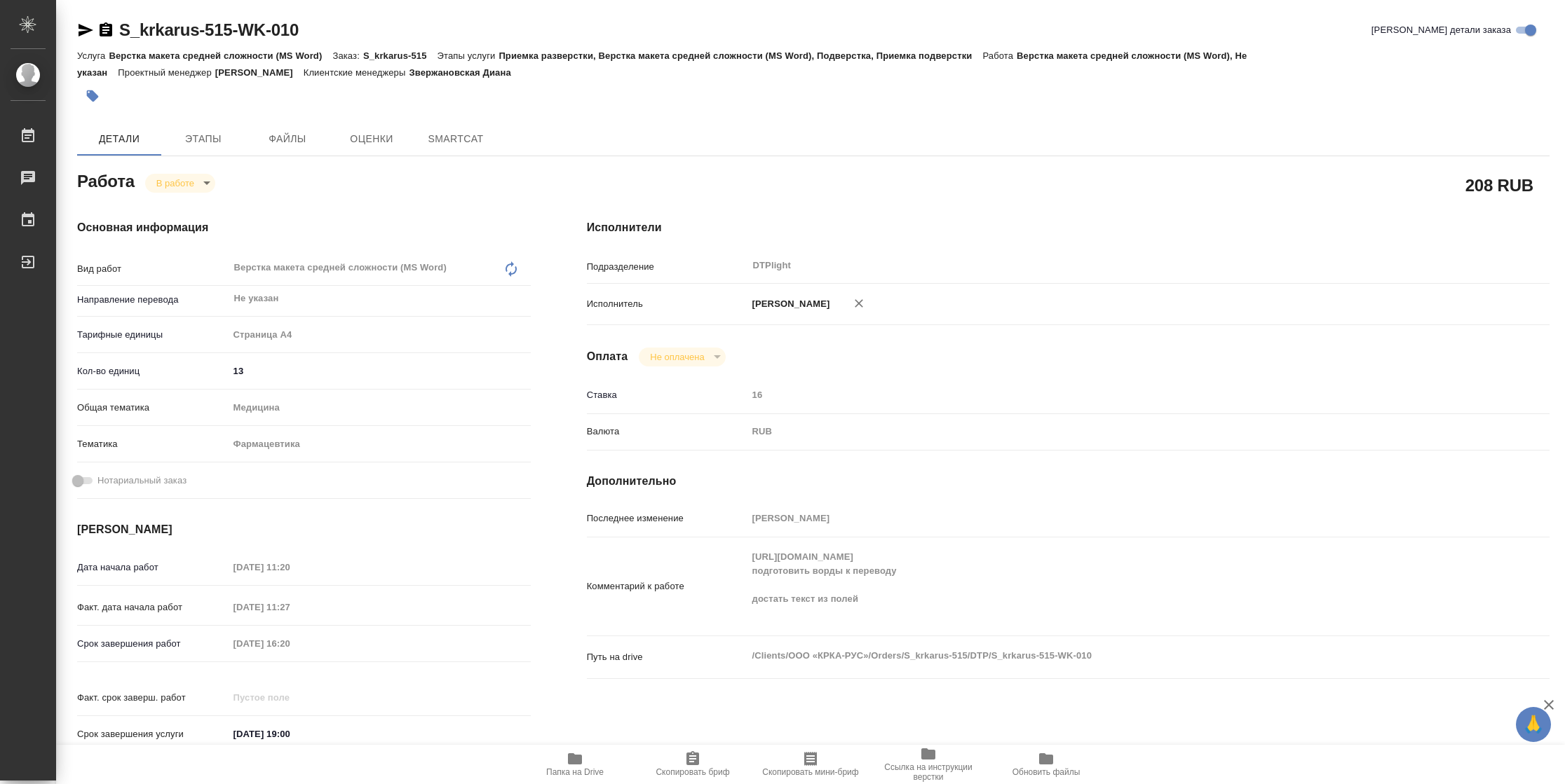
type textarea "x"
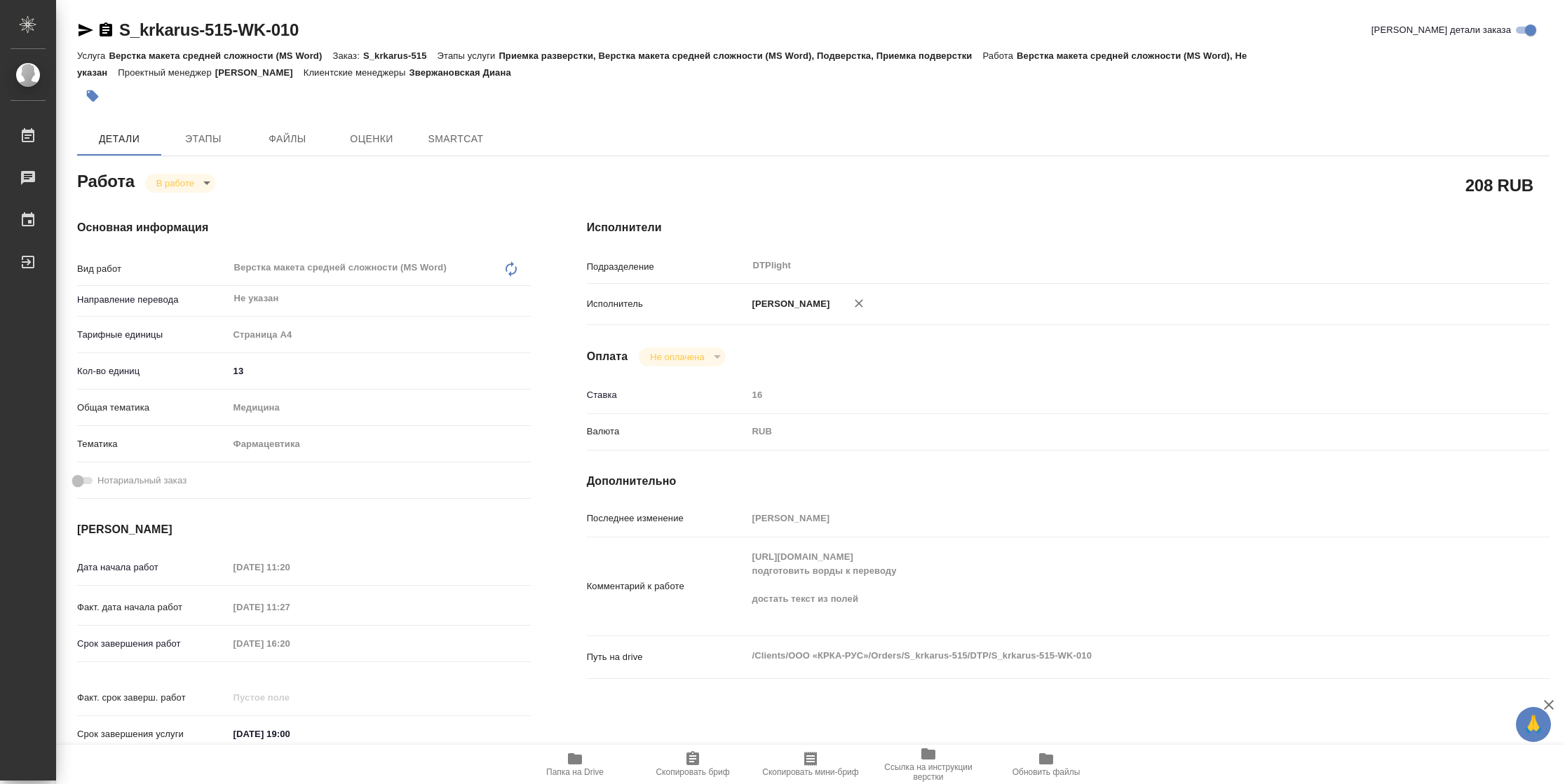
type textarea "x"
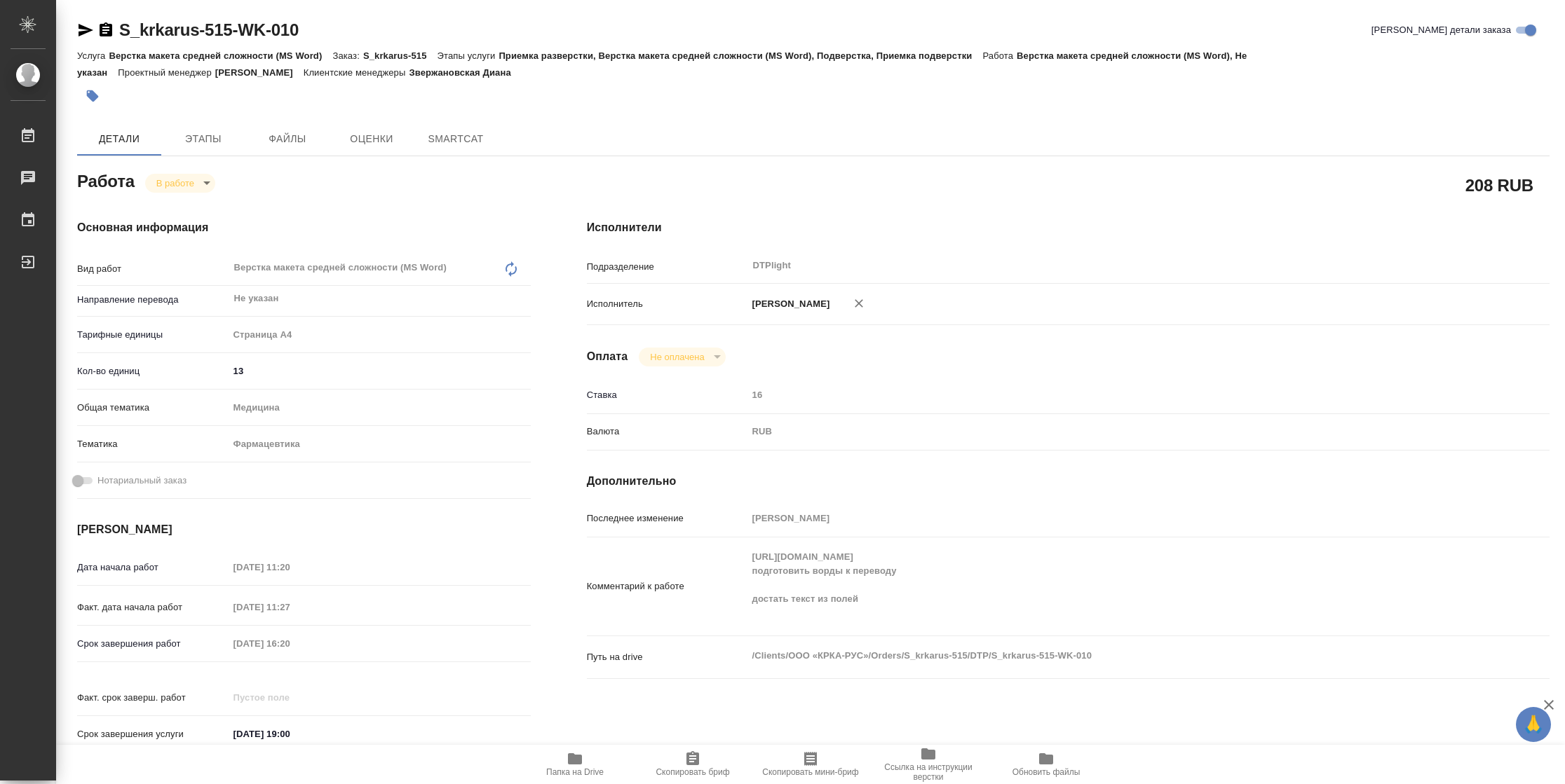
click at [87, 31] on icon "button" at bounding box center [85, 30] width 15 height 12
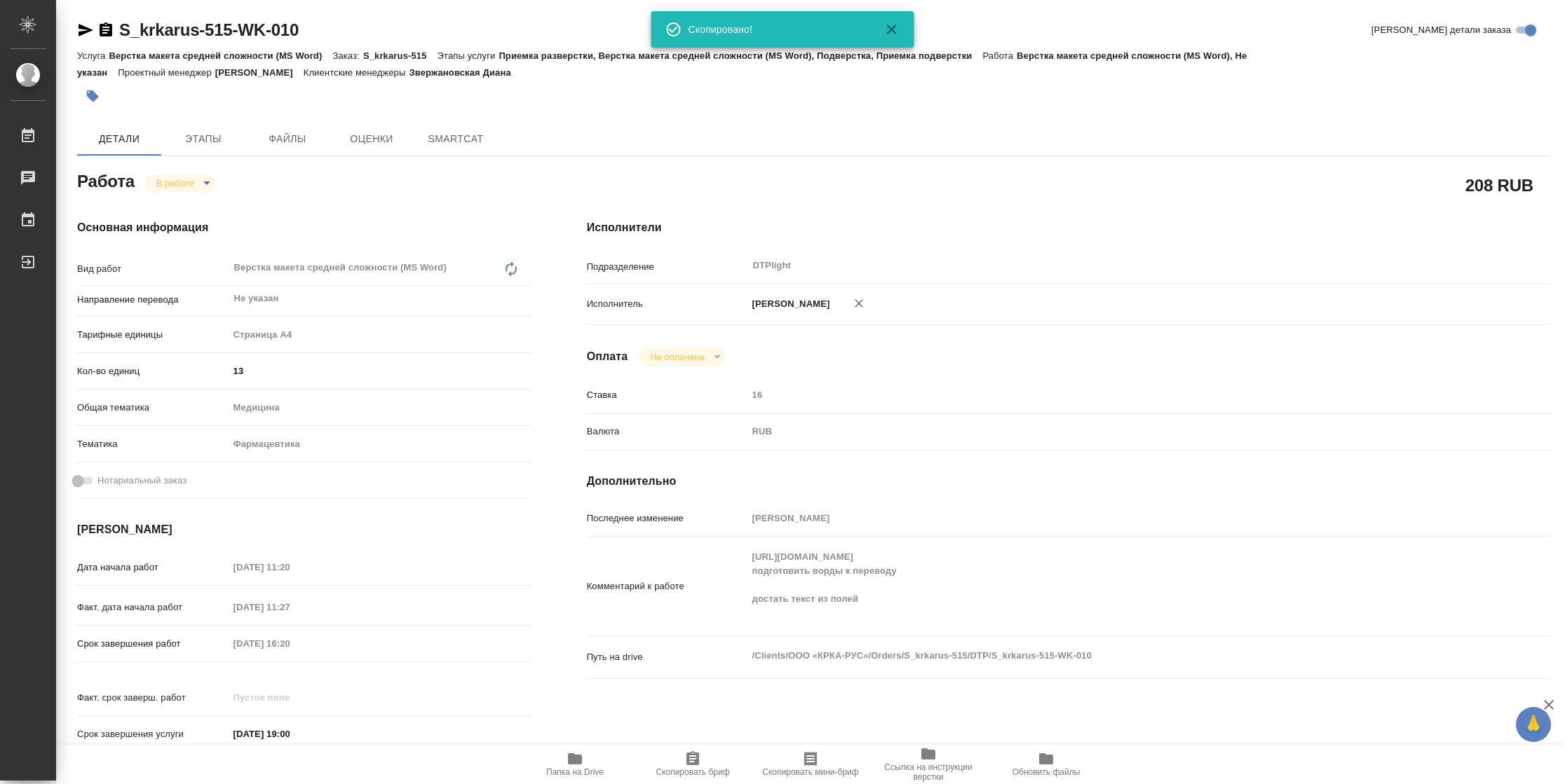
type textarea "x"
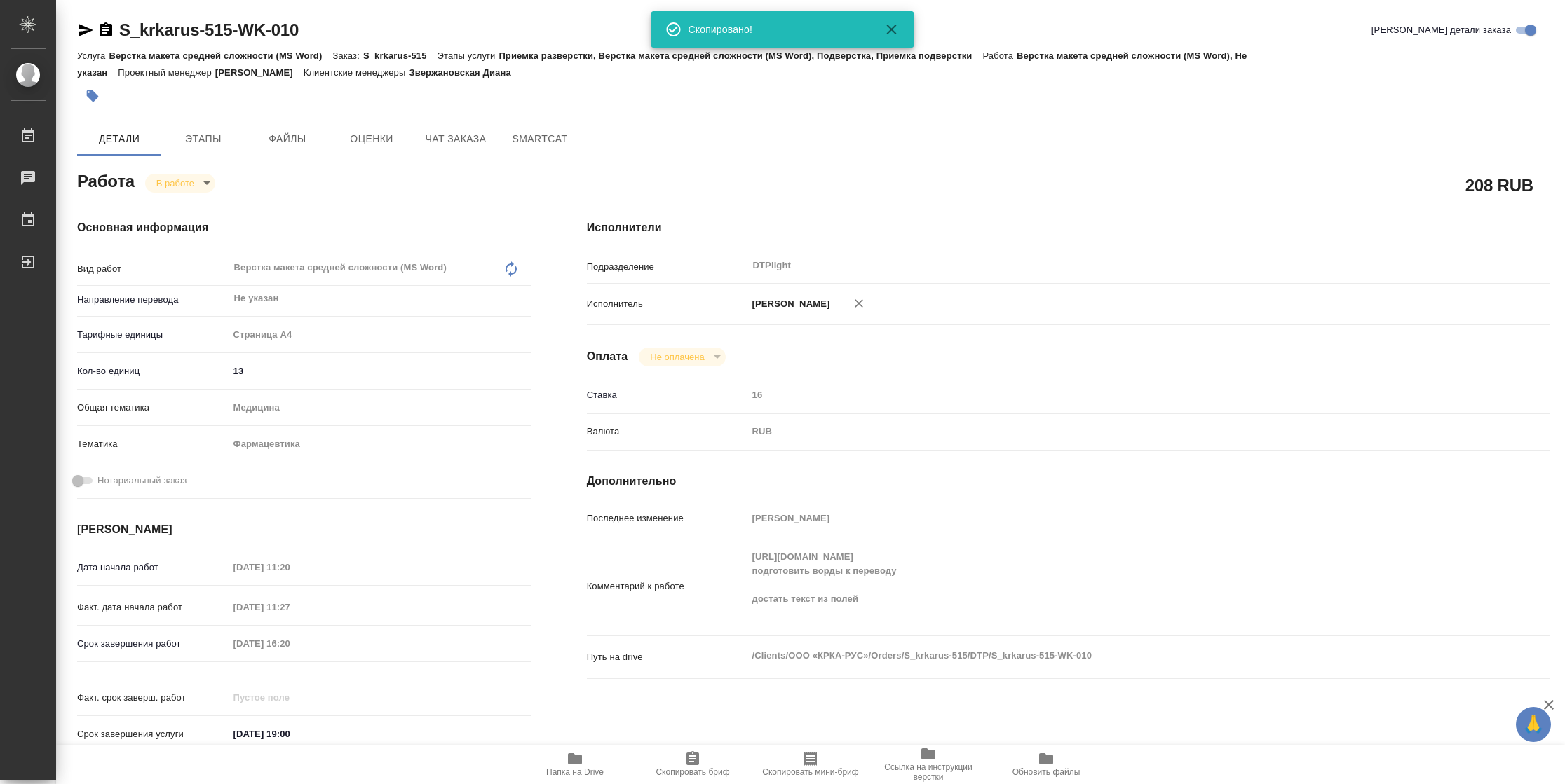
type textarea "x"
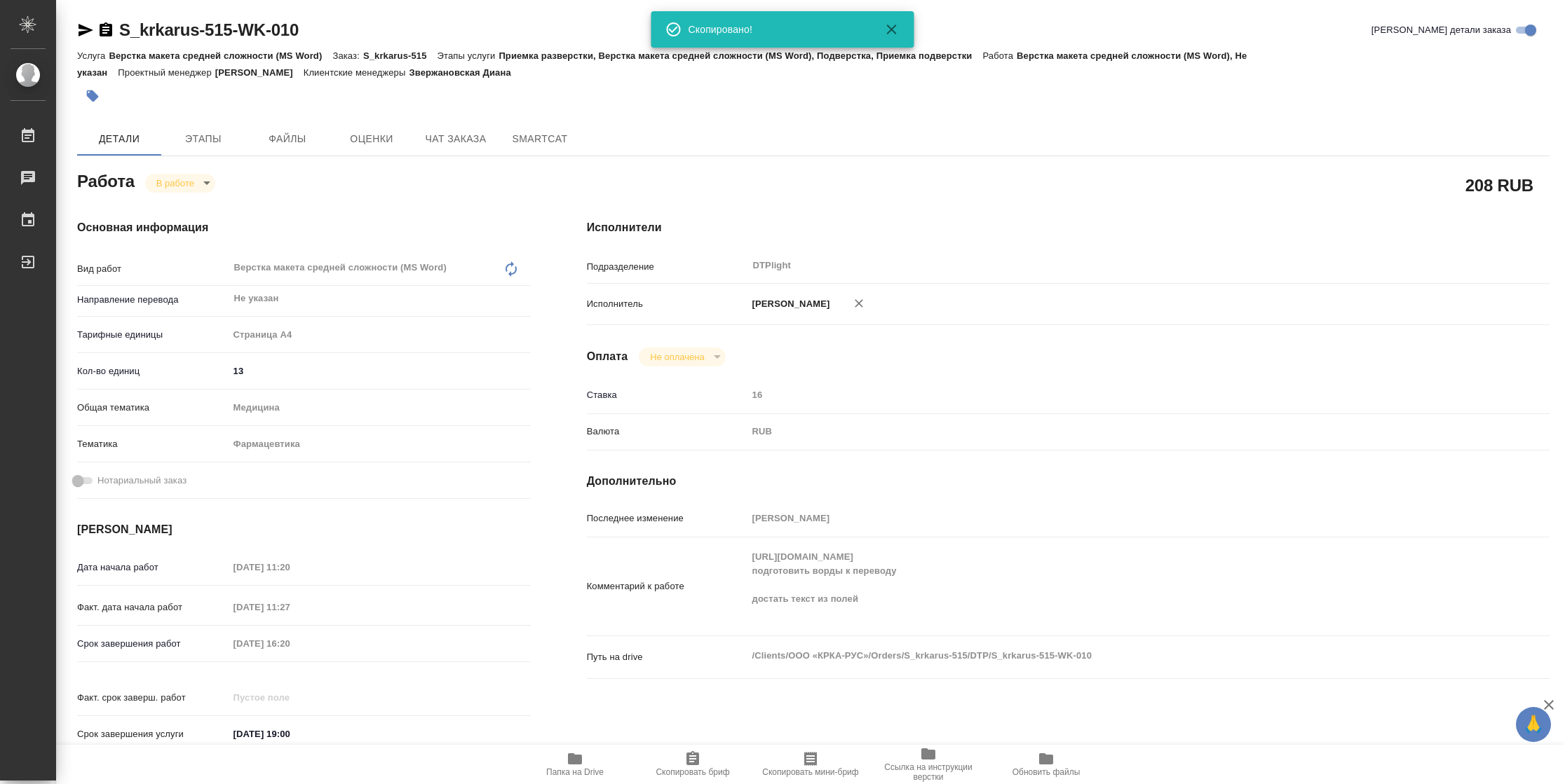
type textarea "x"
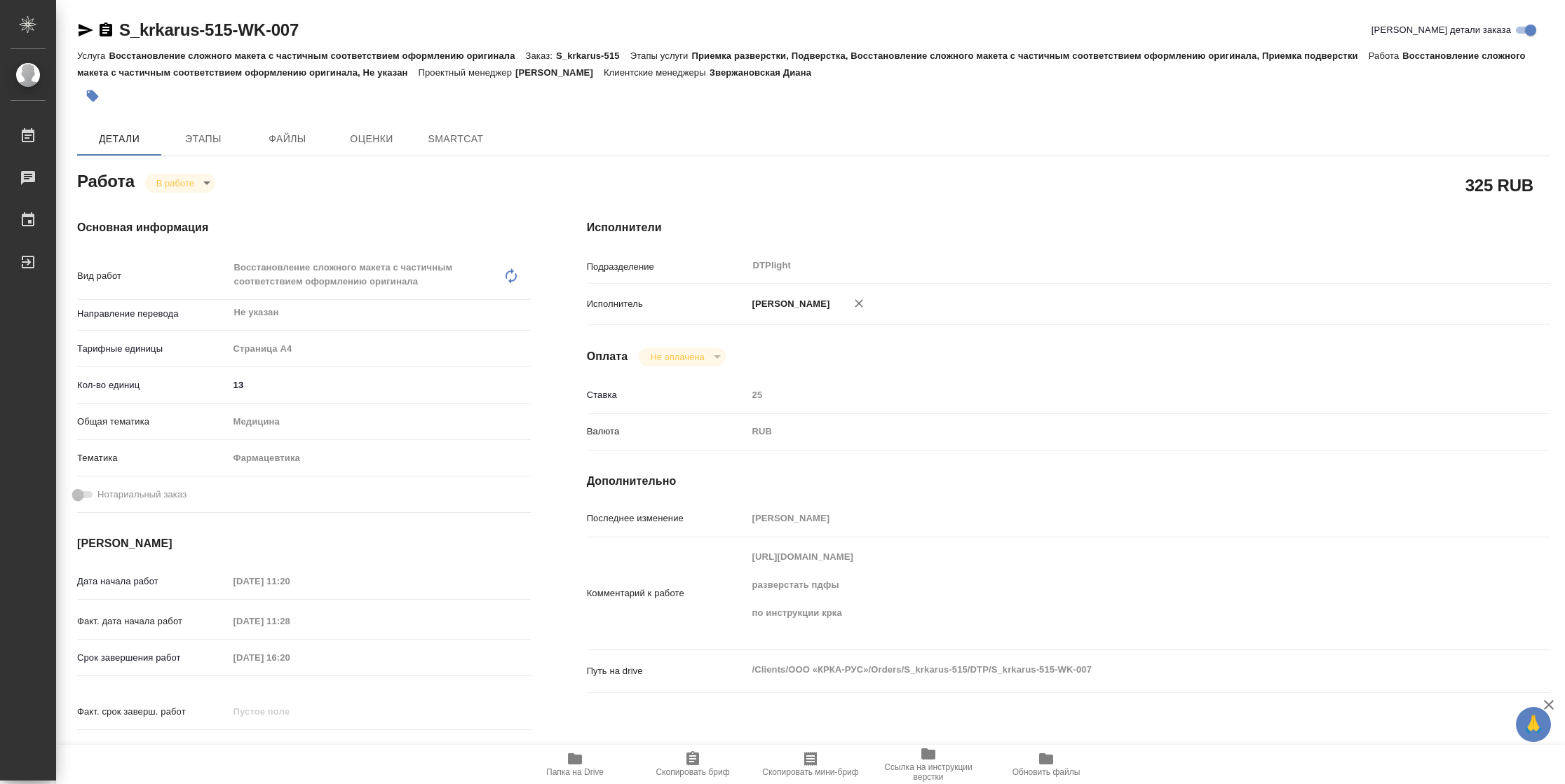
type textarea "x"
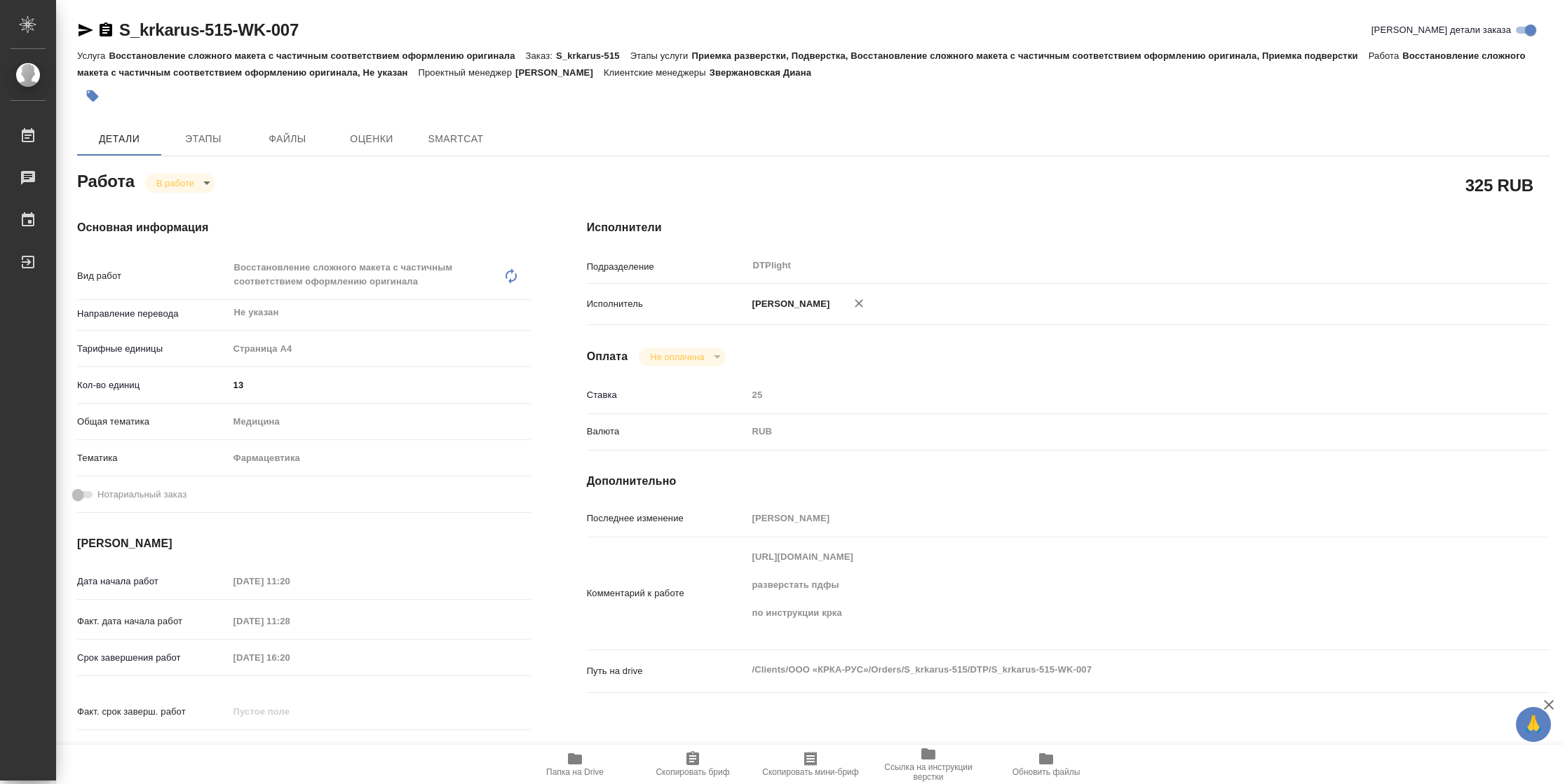
type textarea "x"
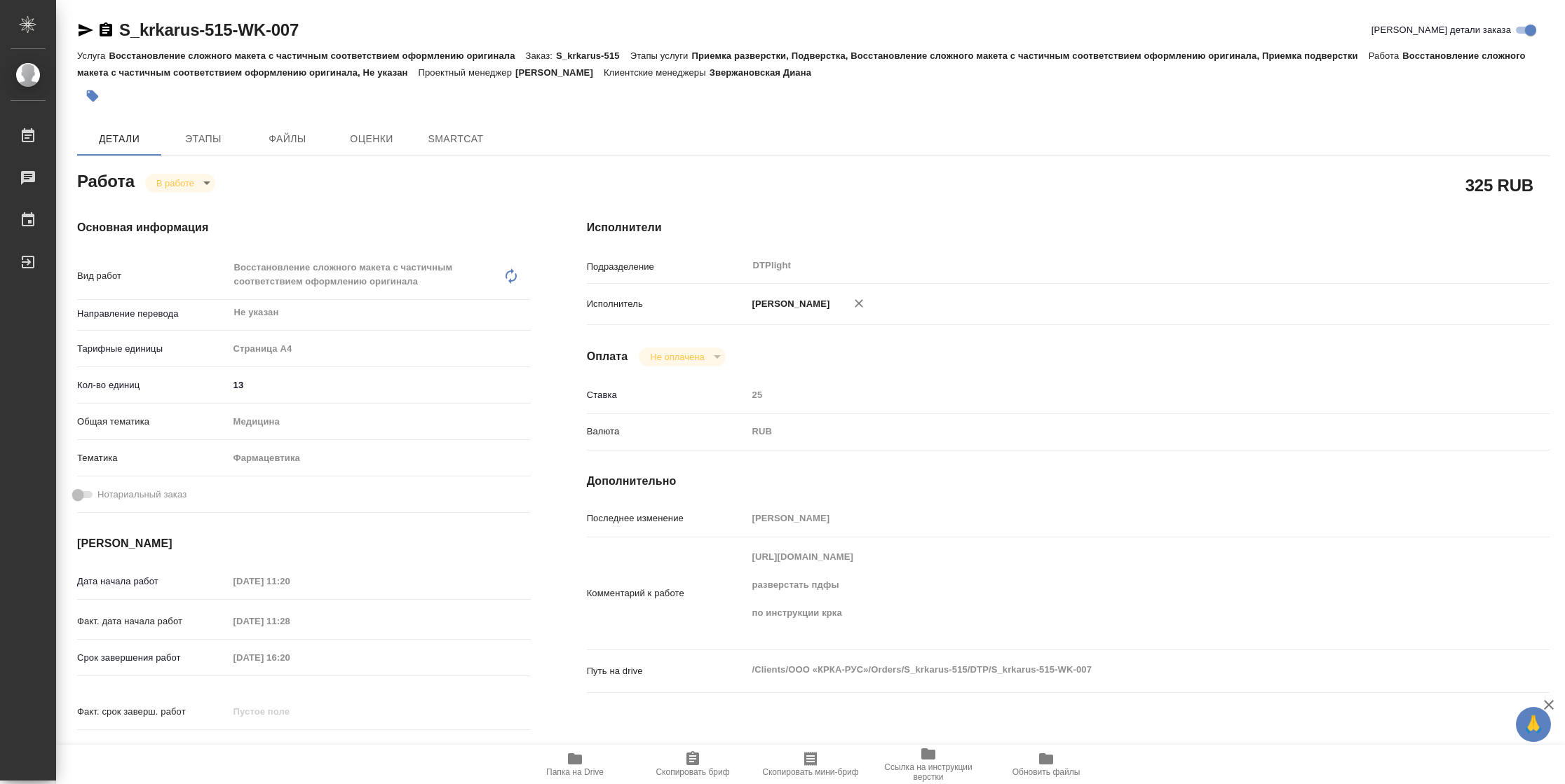
type textarea "x"
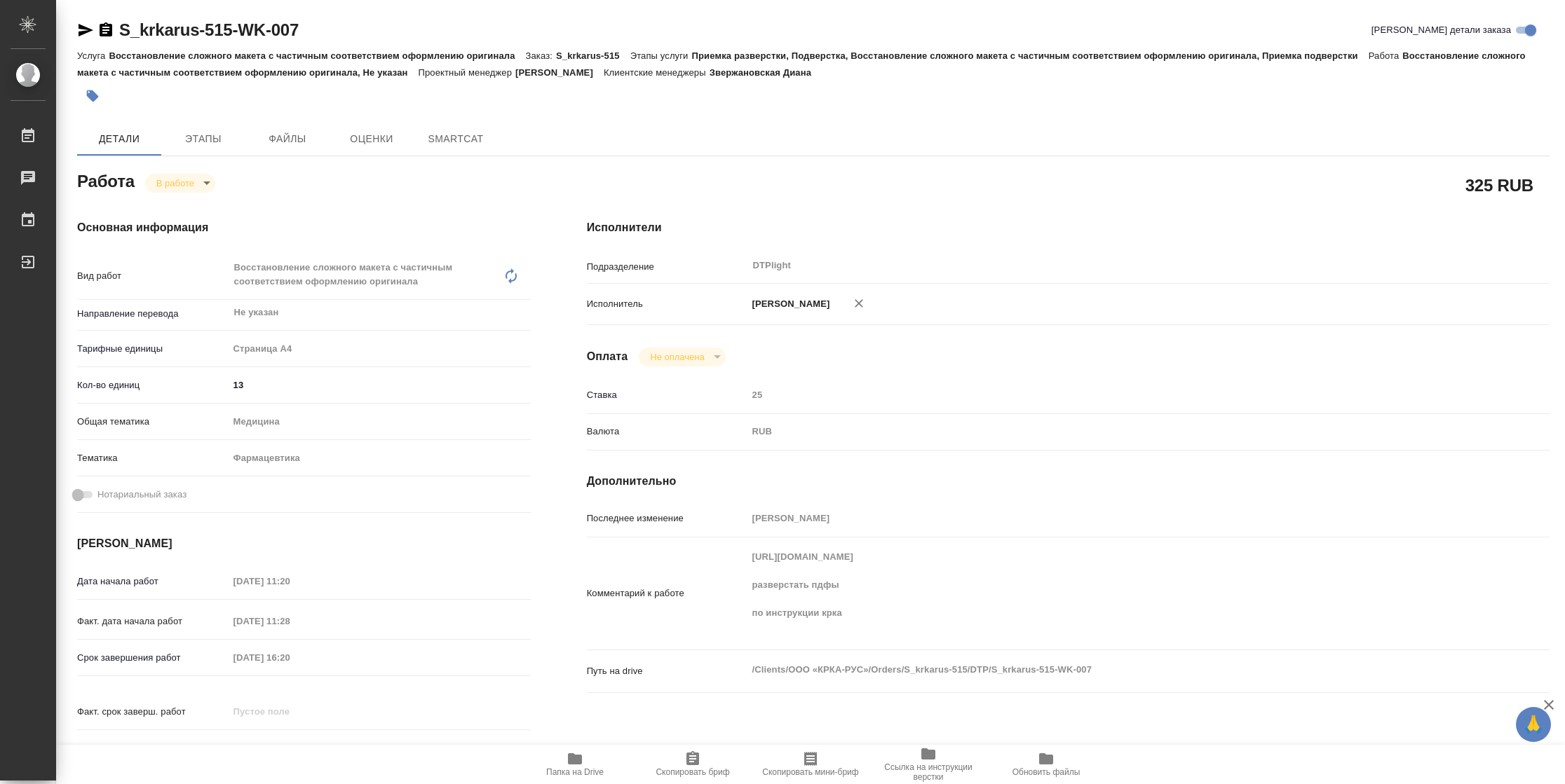
drag, startPoint x: 83, startPoint y: 33, endPoint x: 102, endPoint y: 5, distance: 33.8
click at [82, 31] on icon "button" at bounding box center [85, 30] width 15 height 12
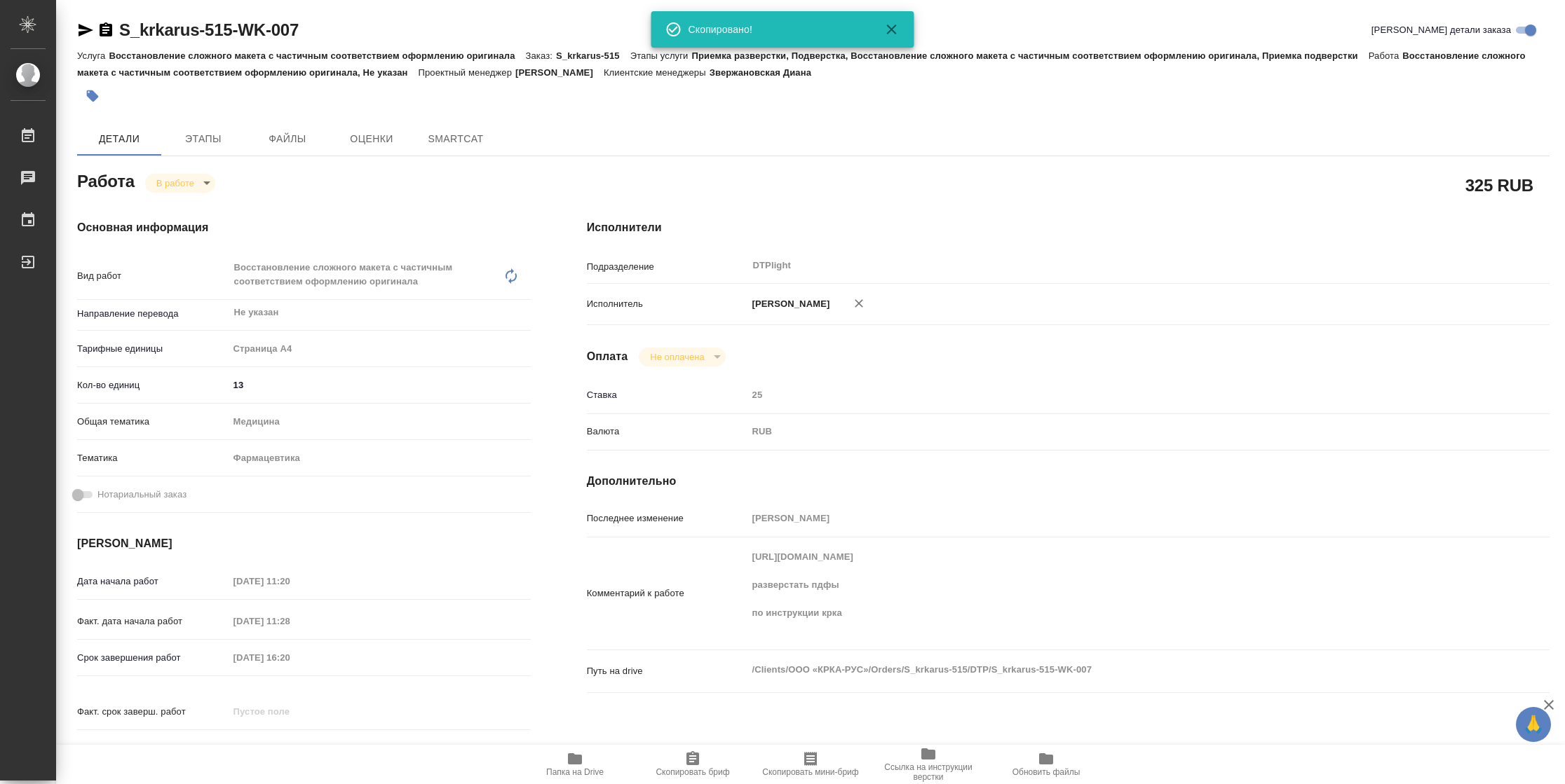
type textarea "x"
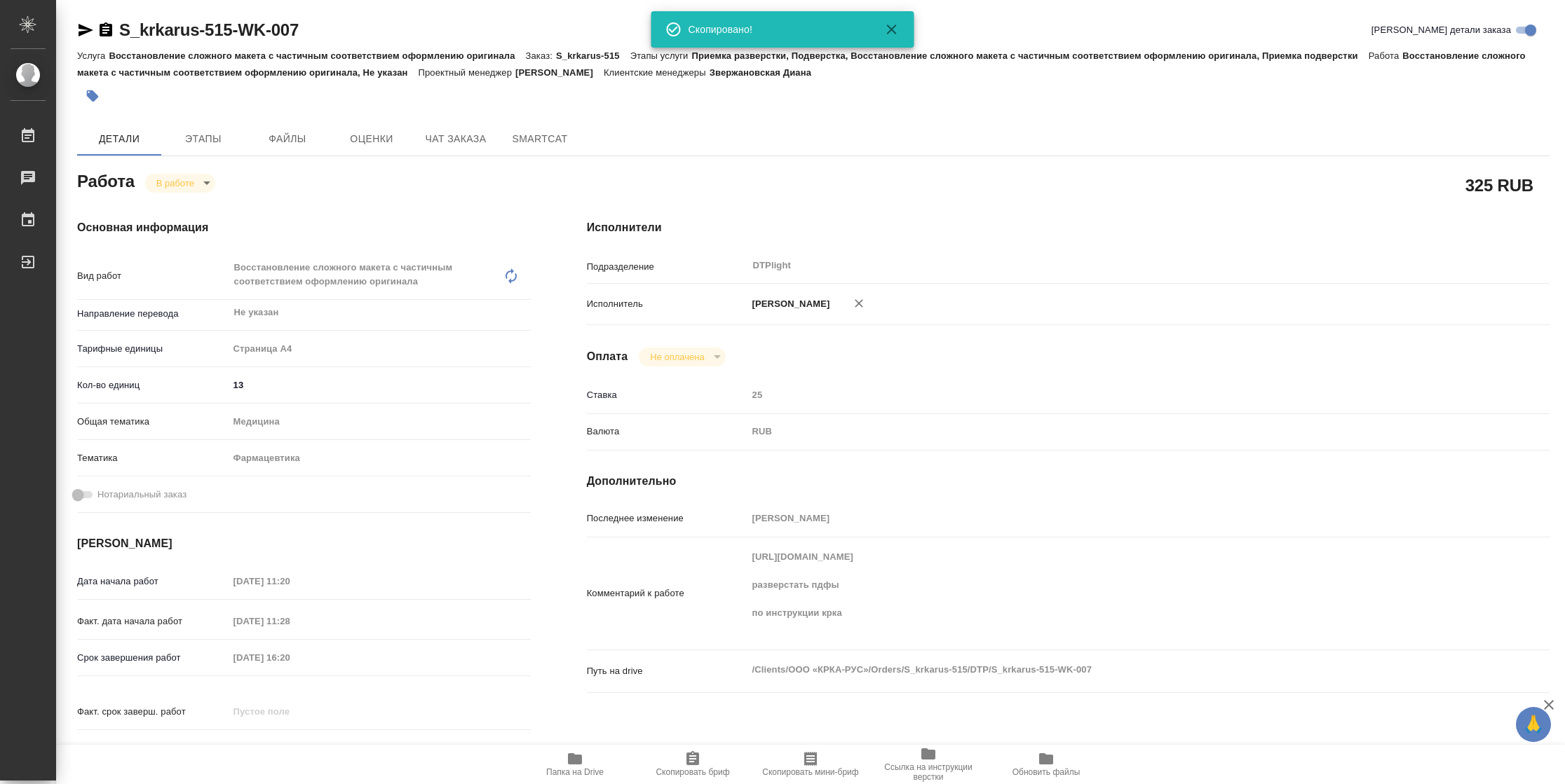
type textarea "x"
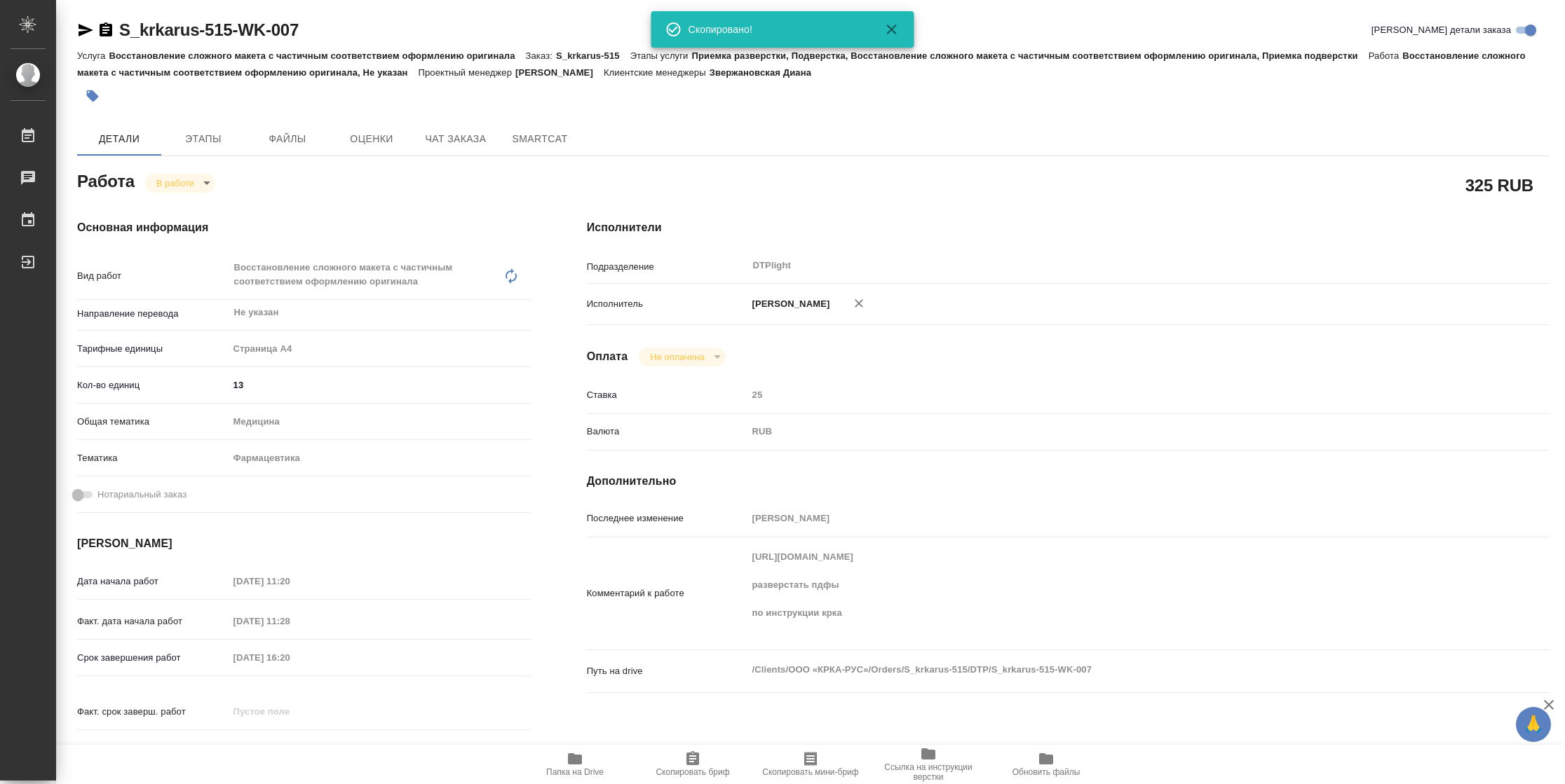
type textarea "x"
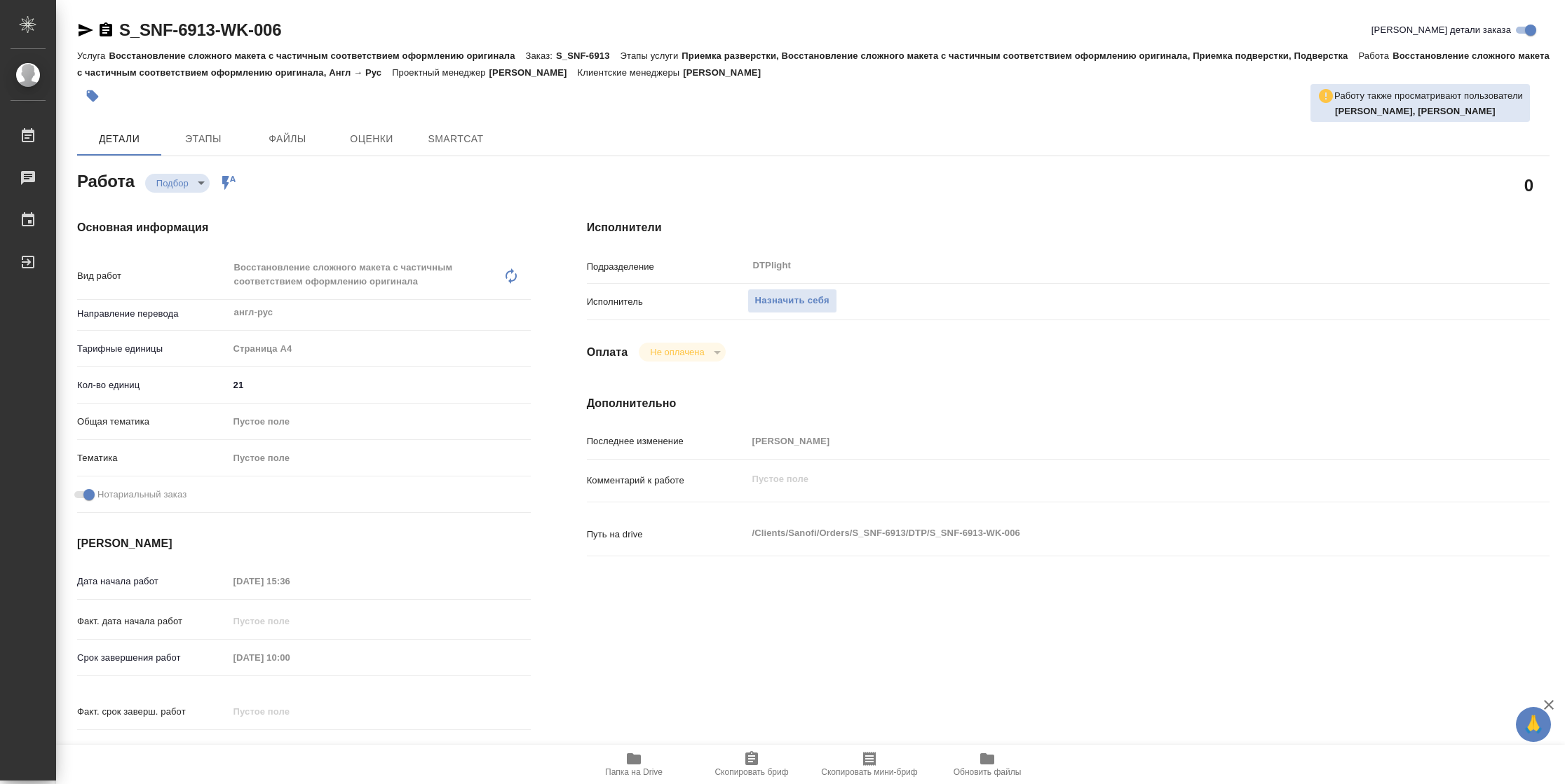
type textarea "x"
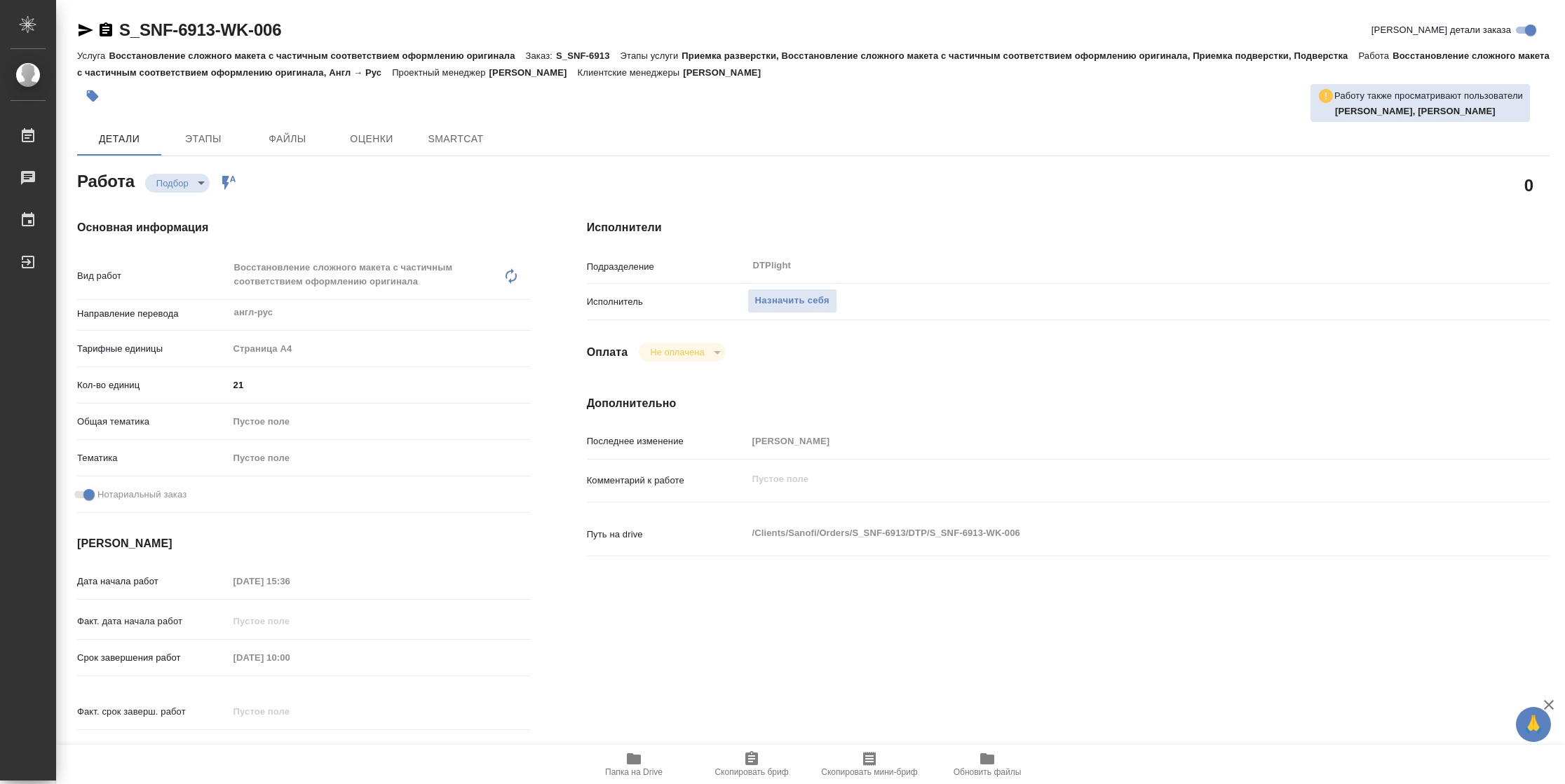
type textarea "x"
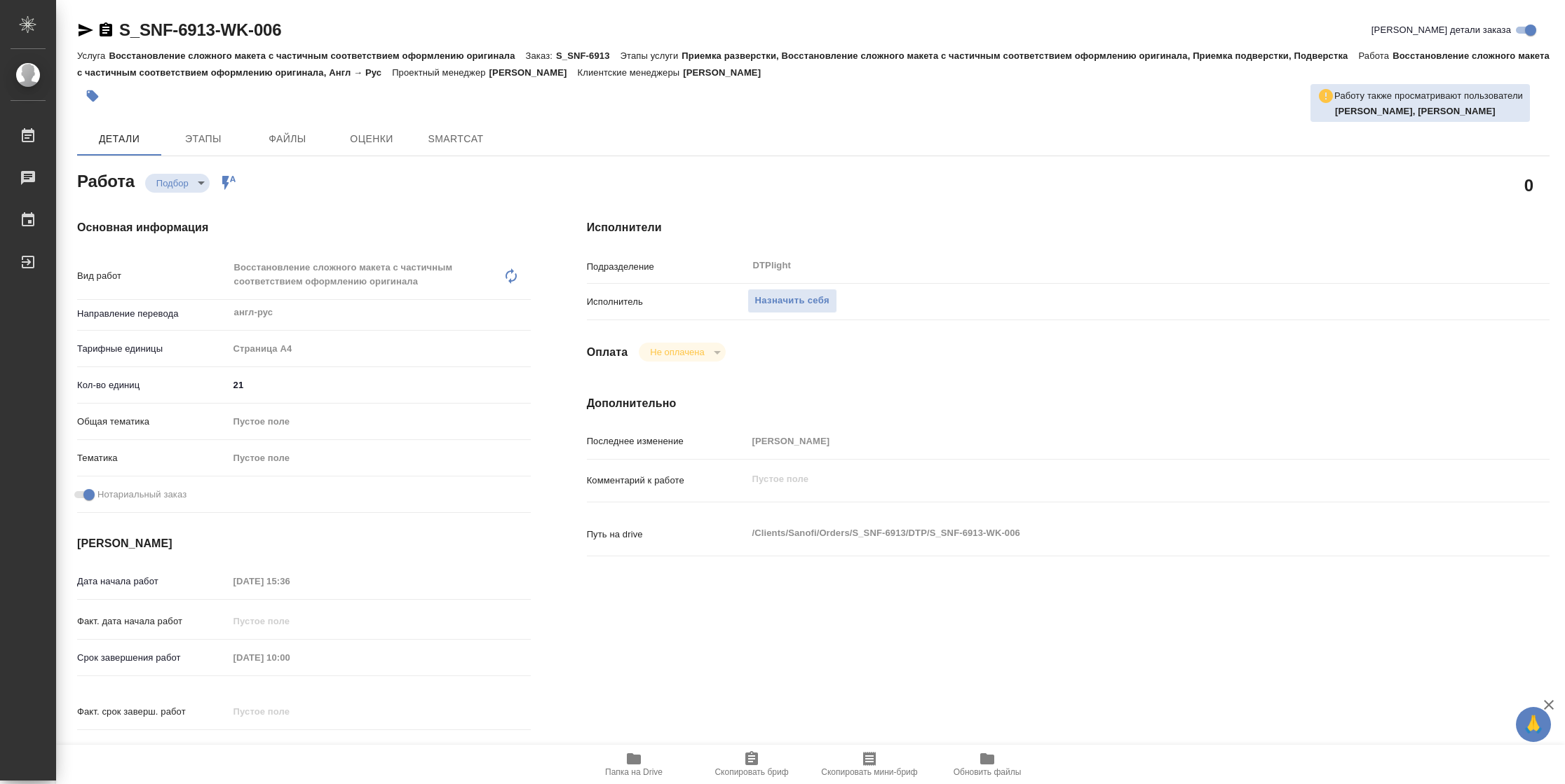
click at [650, 770] on span "Папка на Drive" at bounding box center [634, 772] width 57 height 10
type textarea "x"
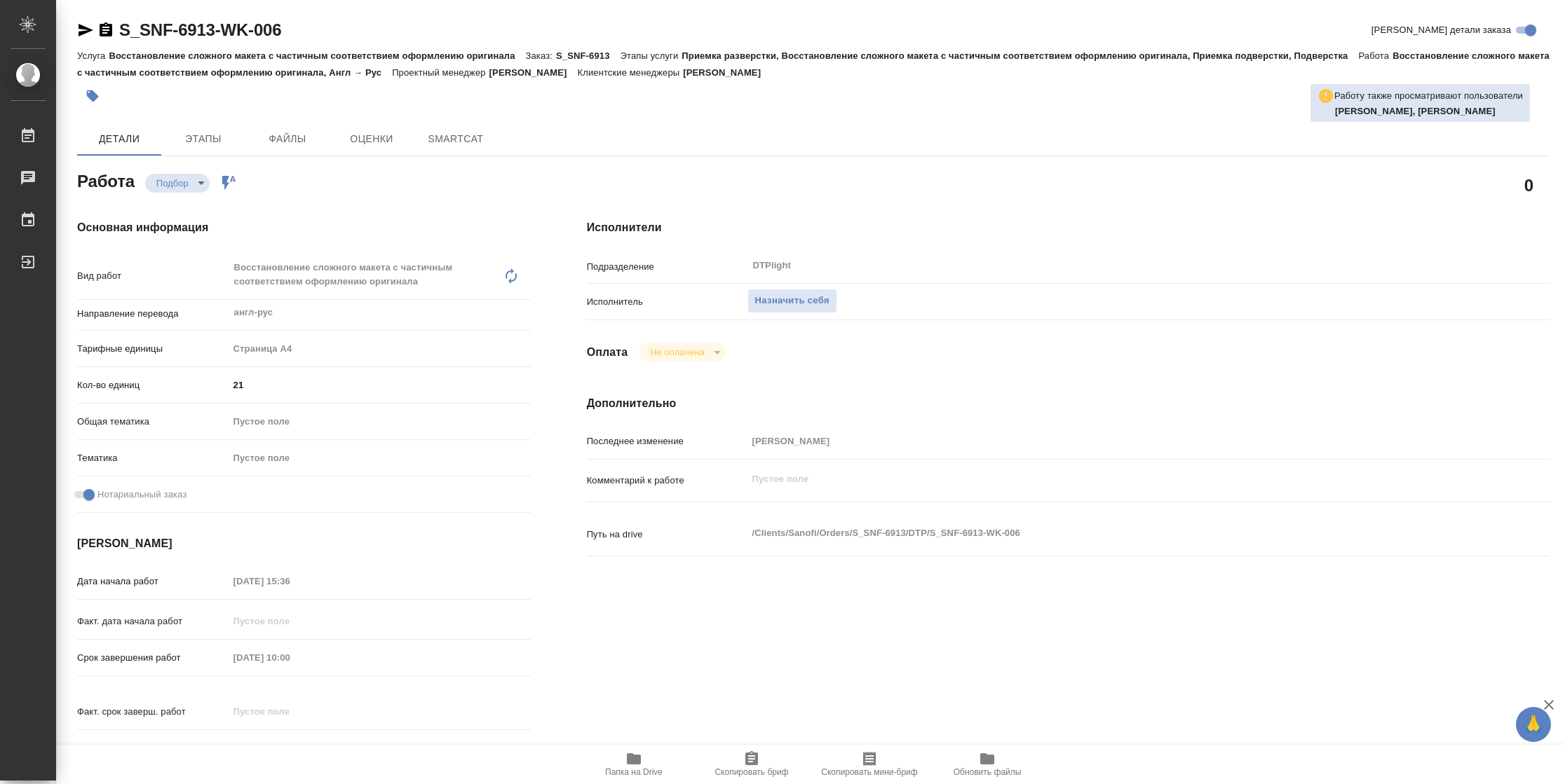
type textarea "x"
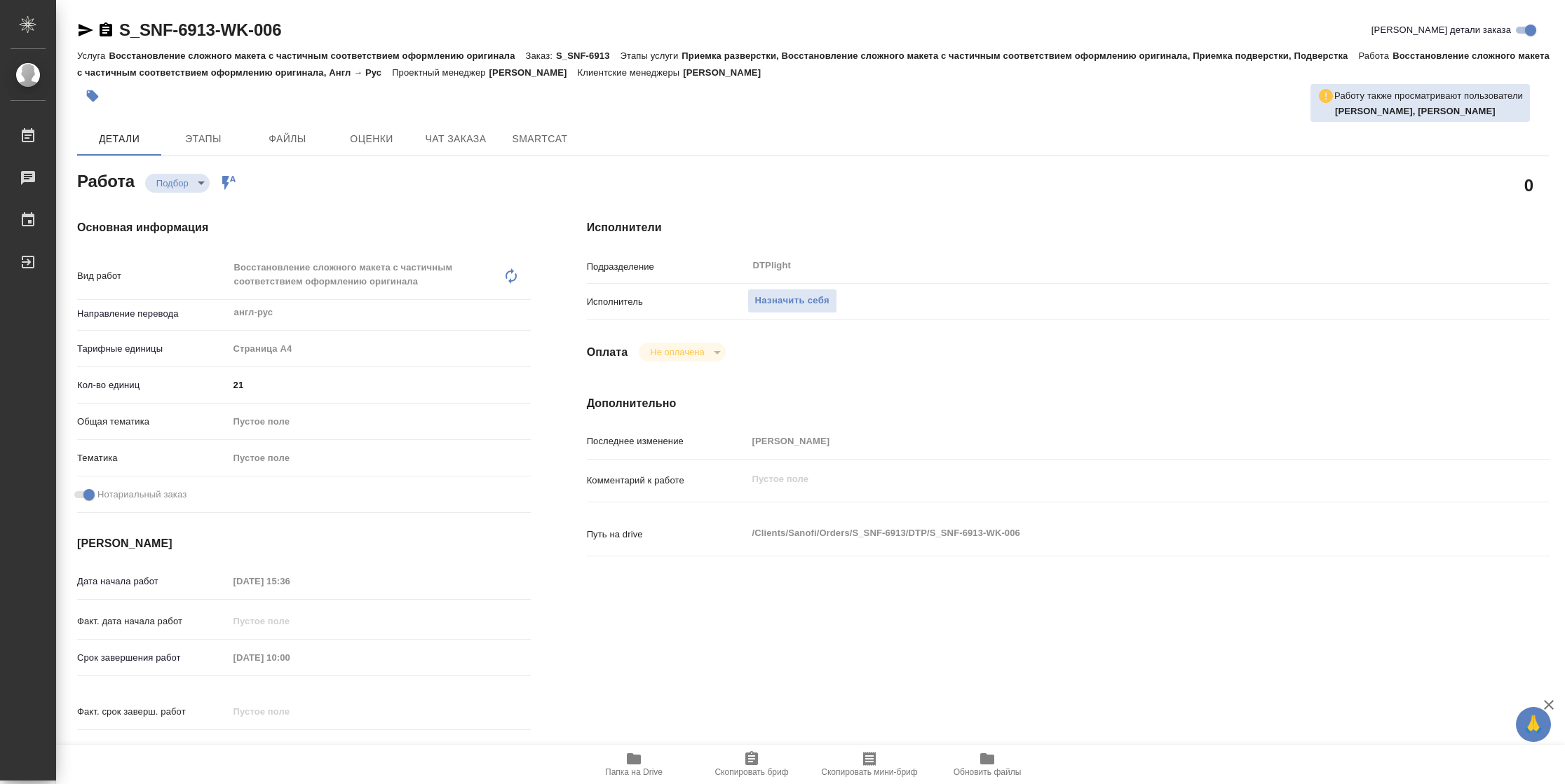
type textarea "x"
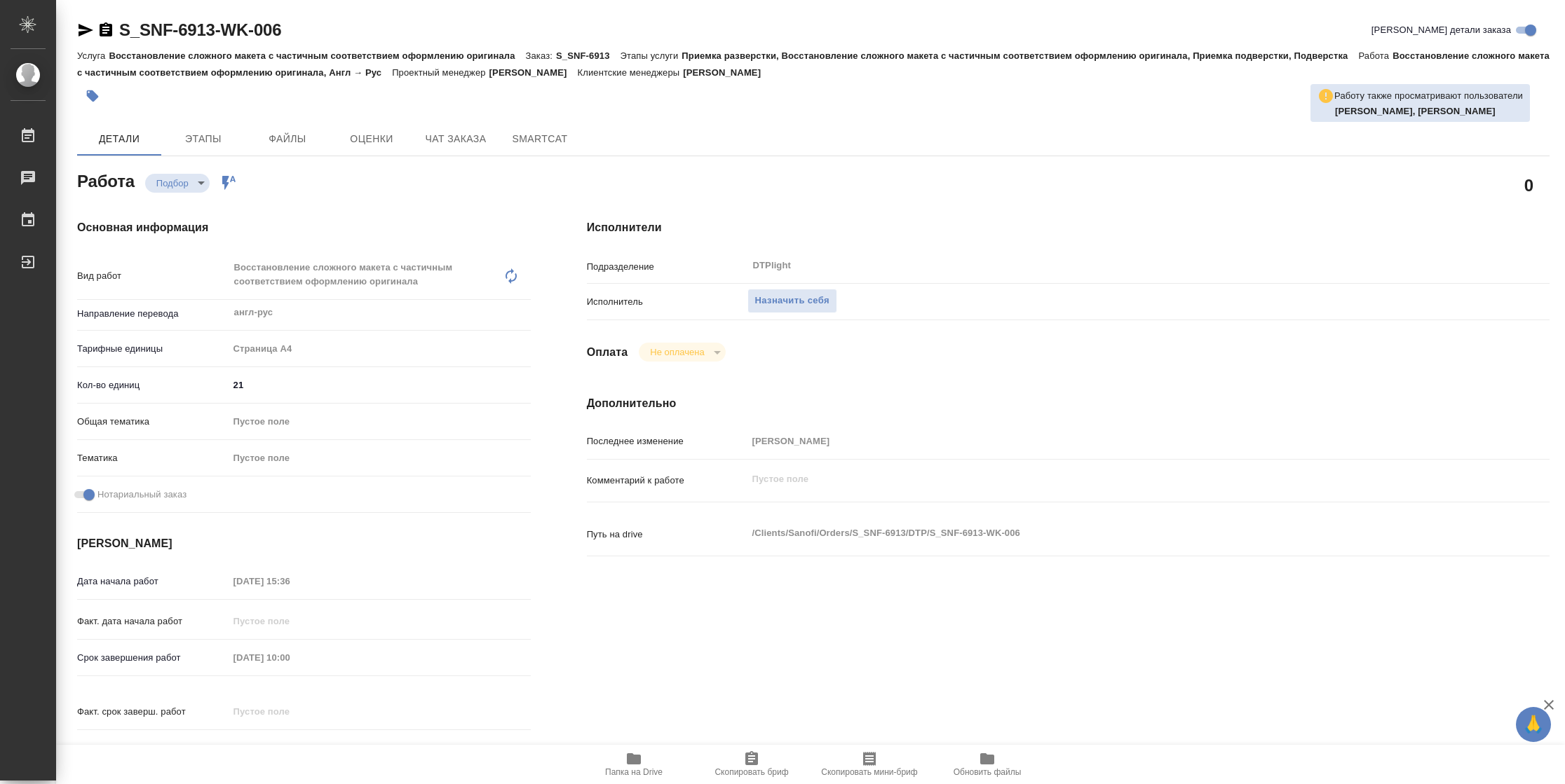
type textarea "x"
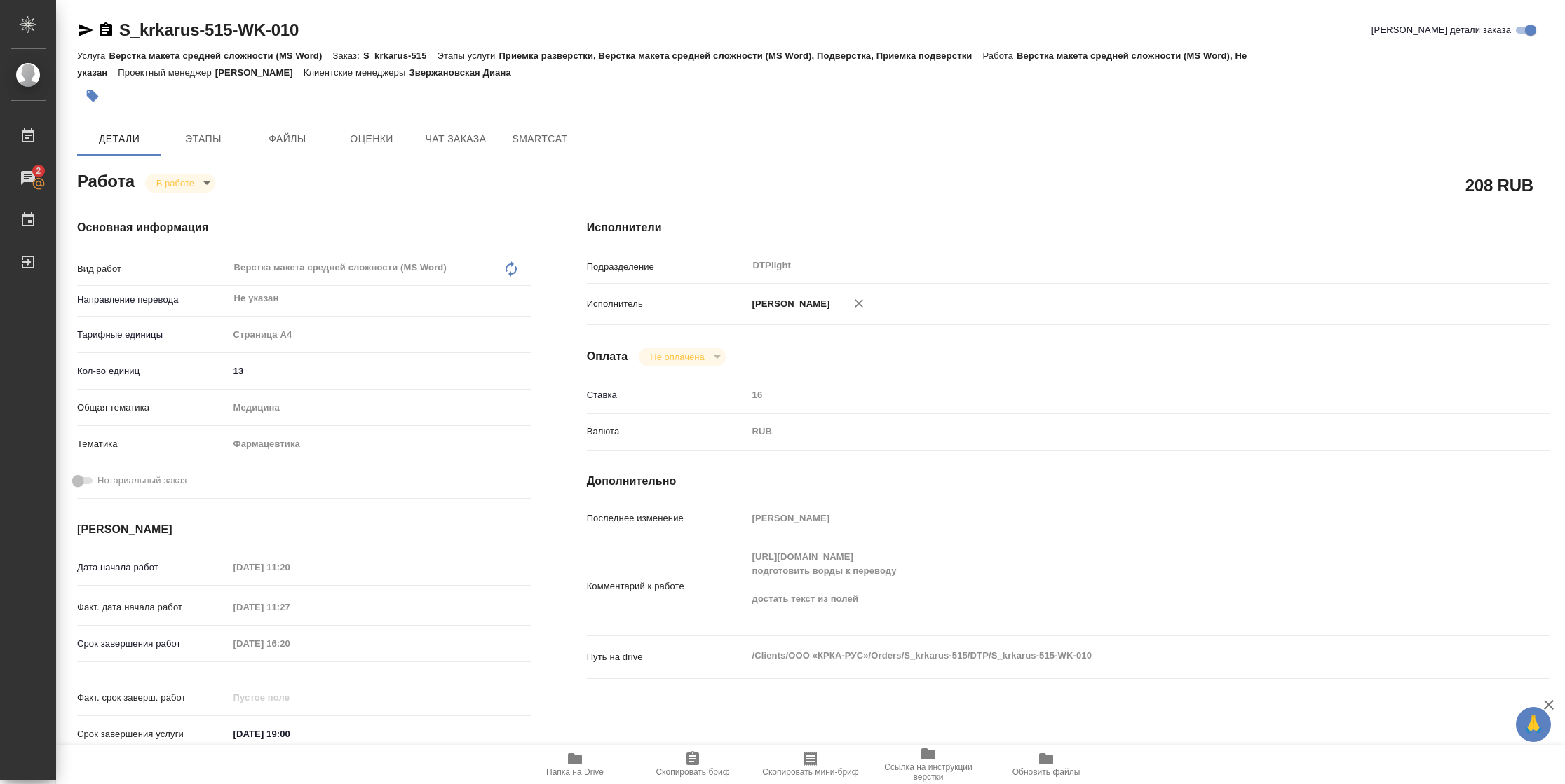
click at [79, 26] on icon "button" at bounding box center [85, 30] width 15 height 12
click at [187, 180] on body "🙏 .cls-1 fill:#fff; AWATERA Vasilyeva Natalia Работы 2 Чаты График Выйти S_krka…" at bounding box center [782, 392] width 1565 height 784
click at [188, 205] on button "Выполнен" at bounding box center [182, 207] width 51 height 15
type textarea "x"
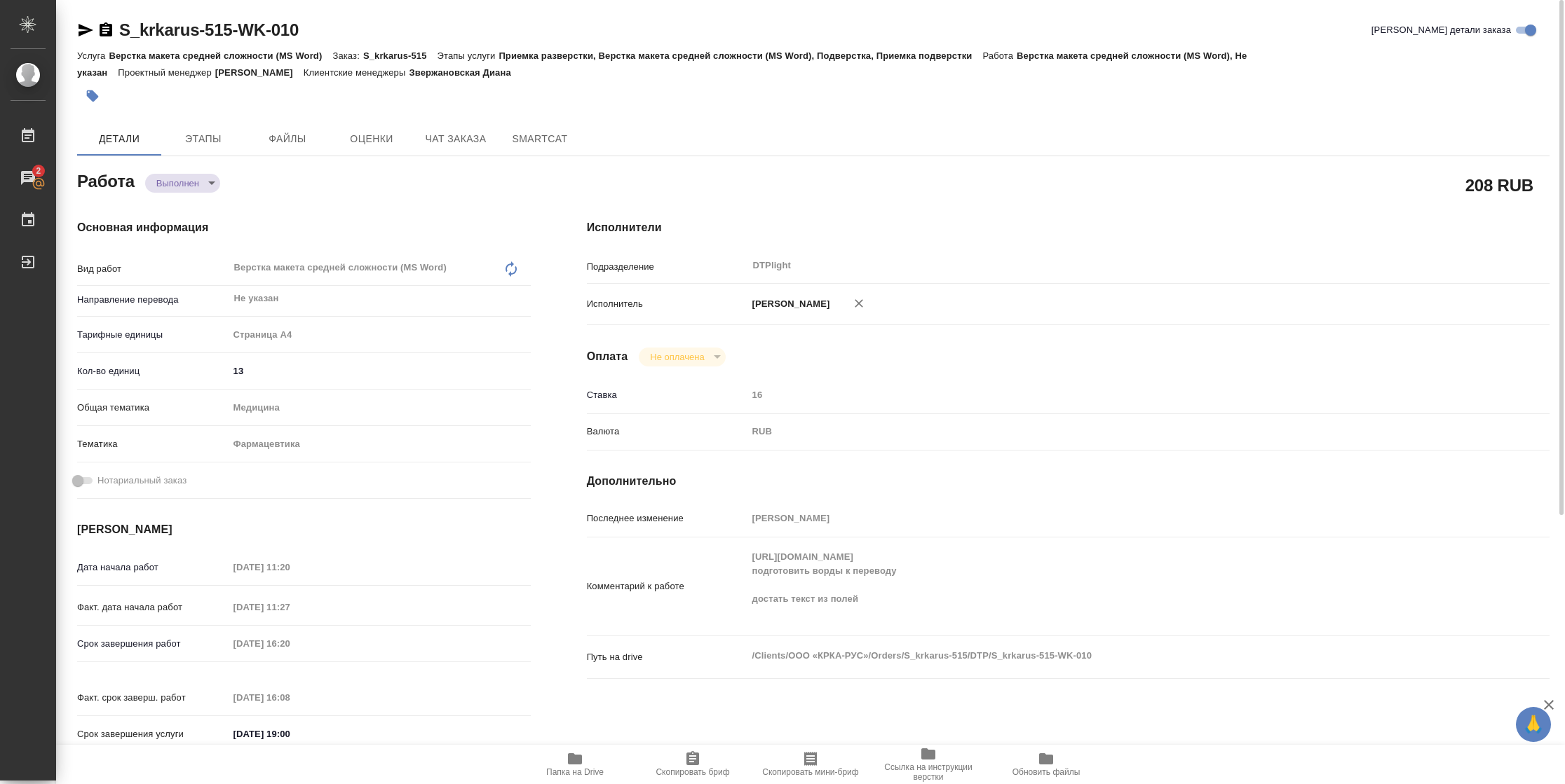
type textarea "x"
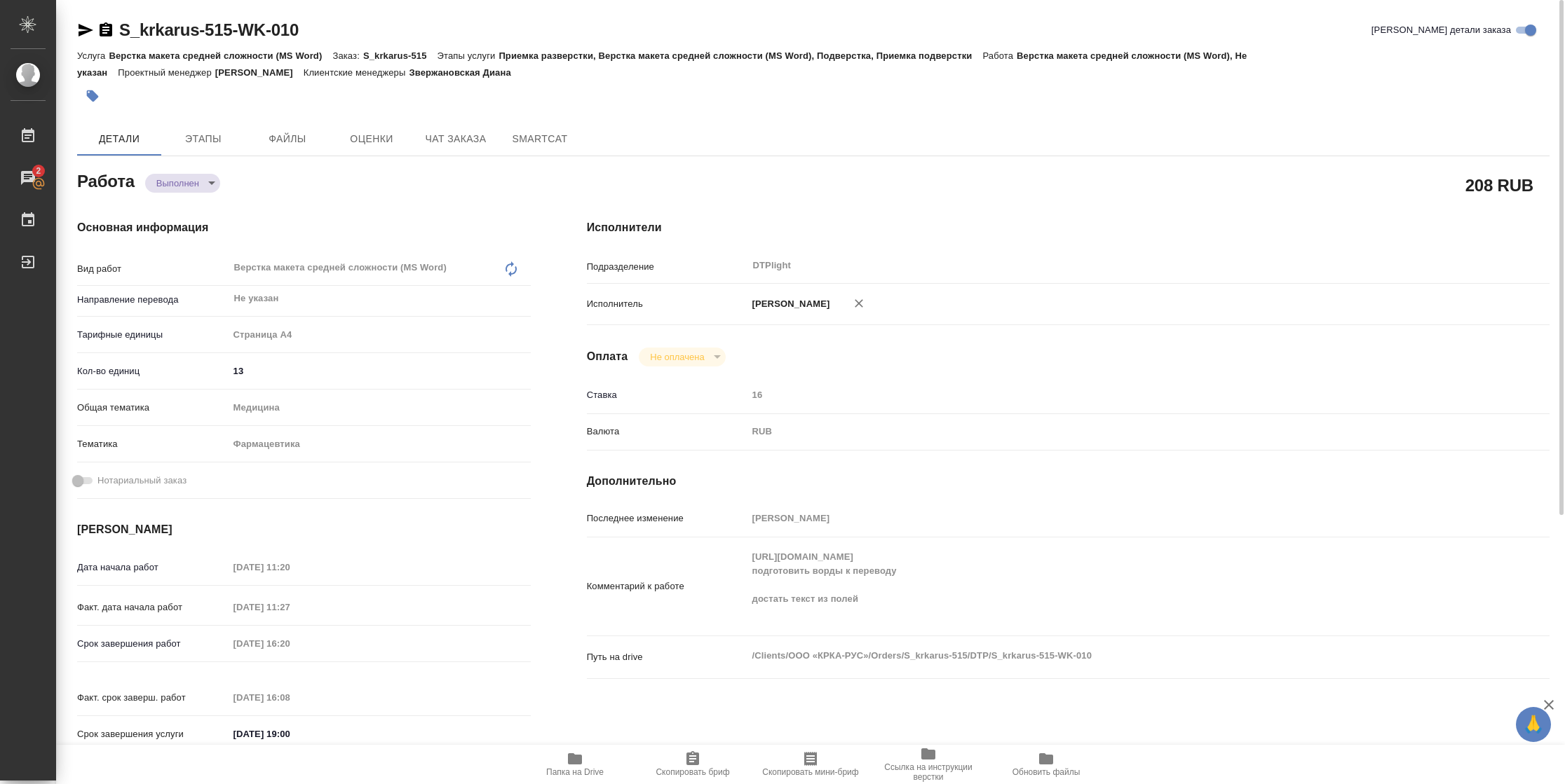
type textarea "x"
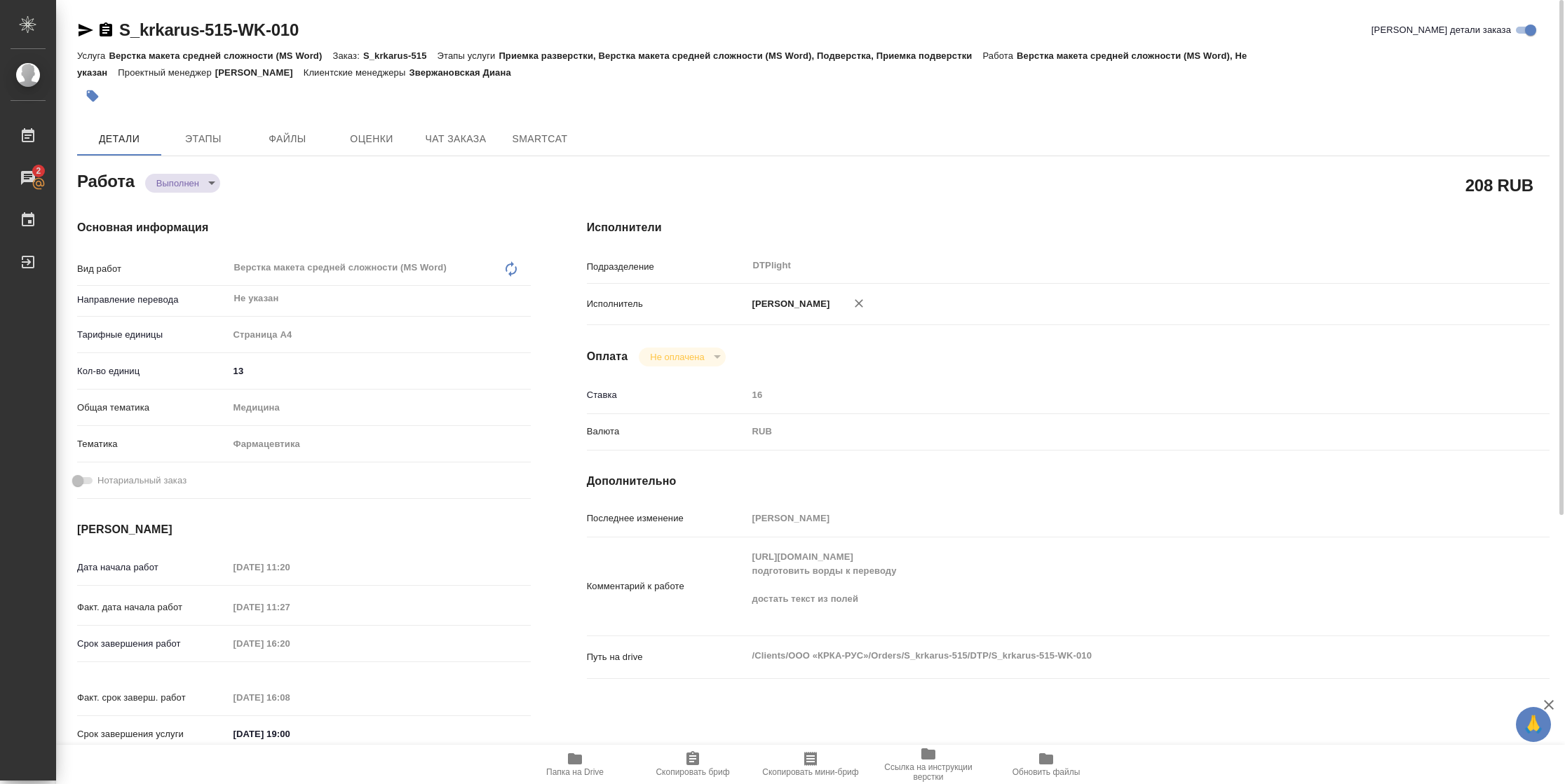
type textarea "x"
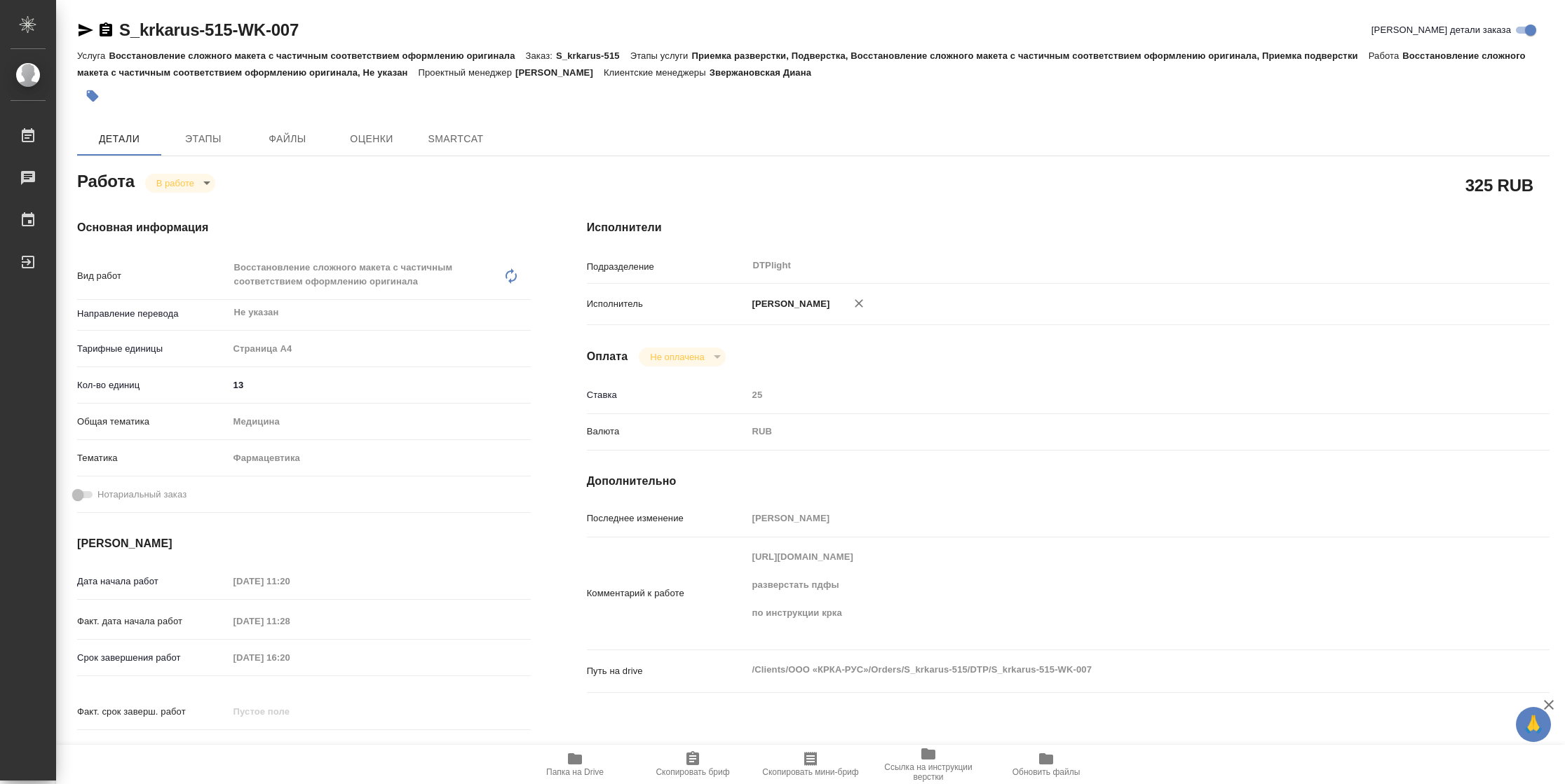
type textarea "x"
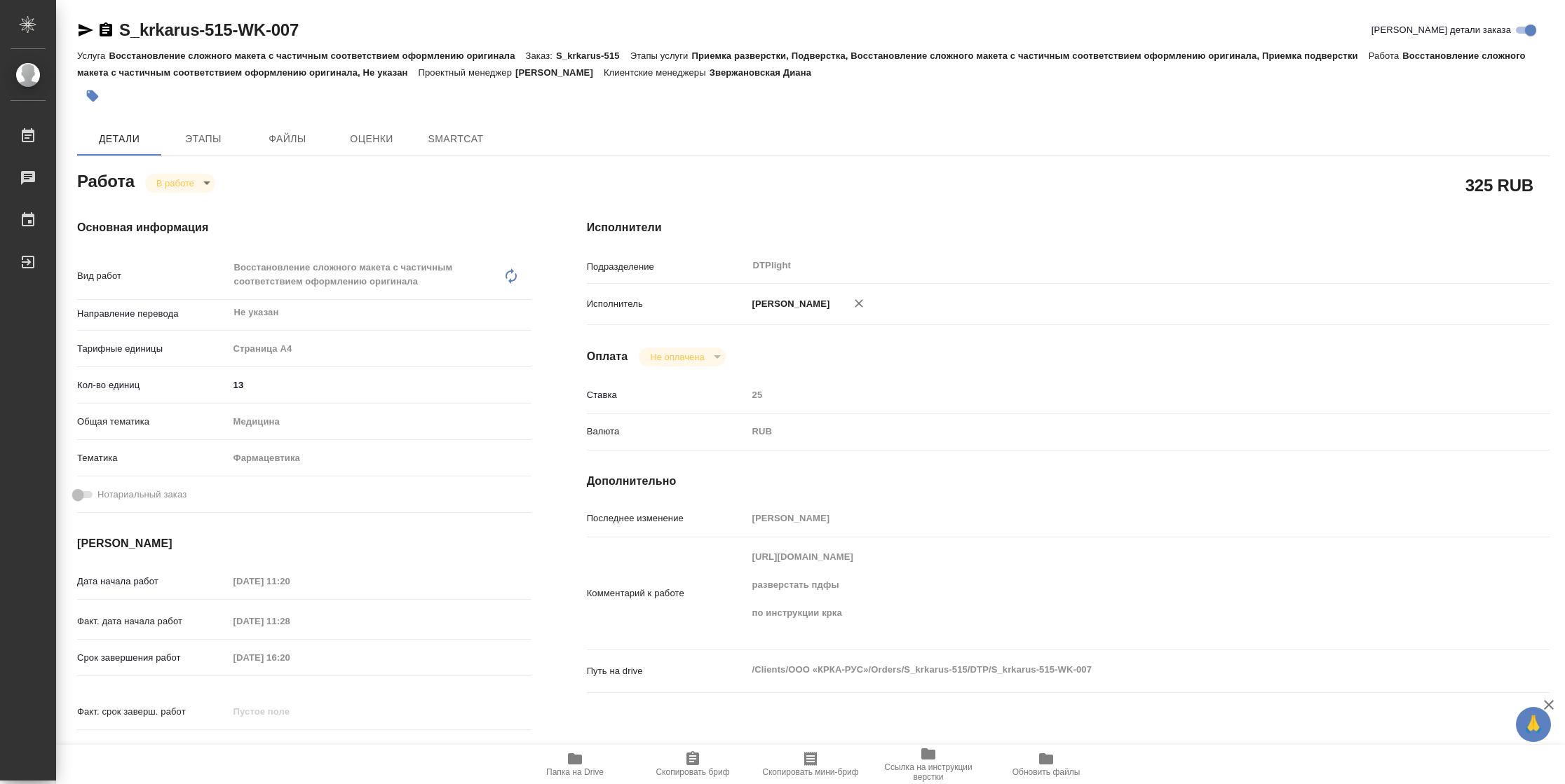
type textarea "x"
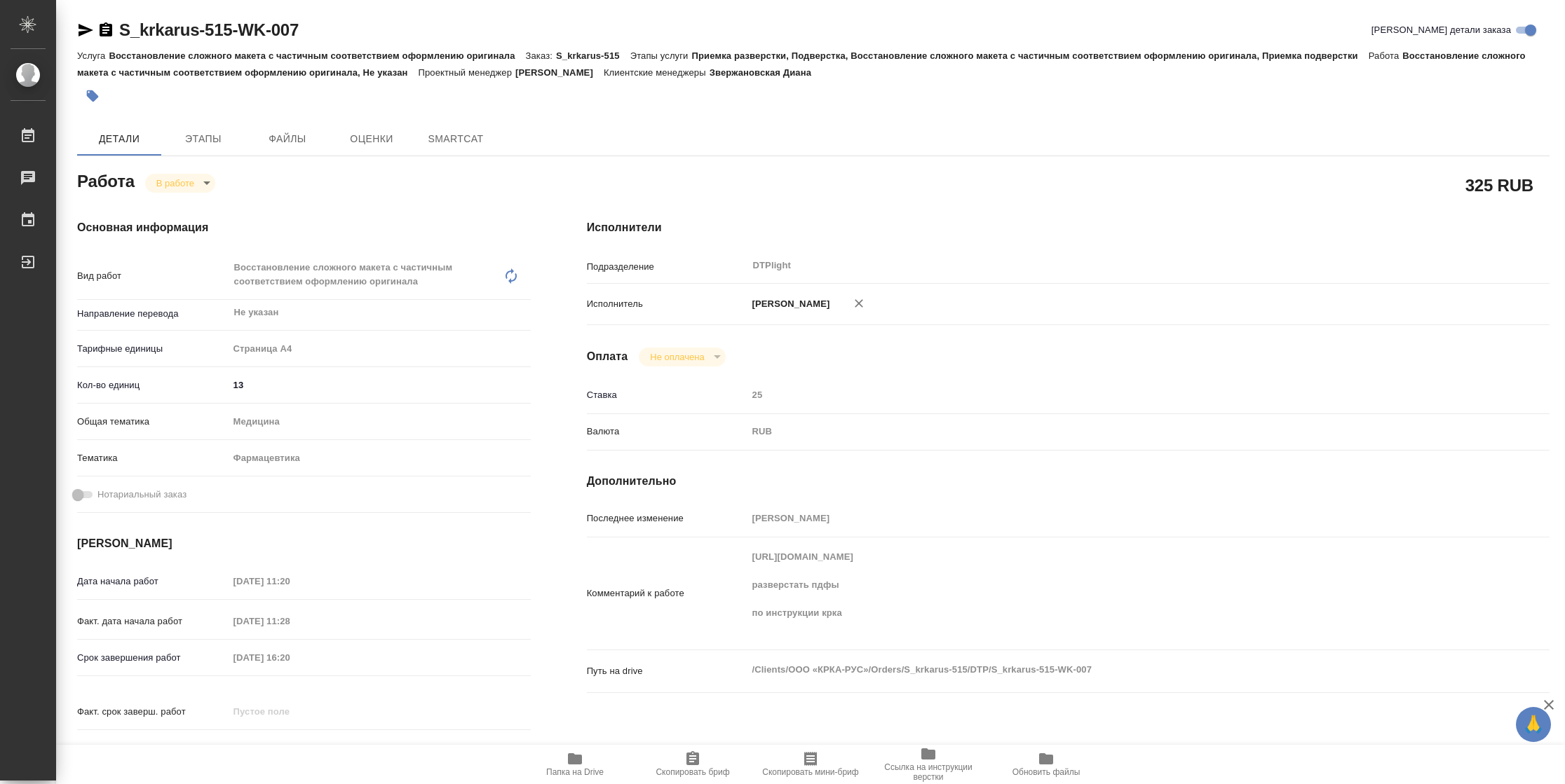
type textarea "x"
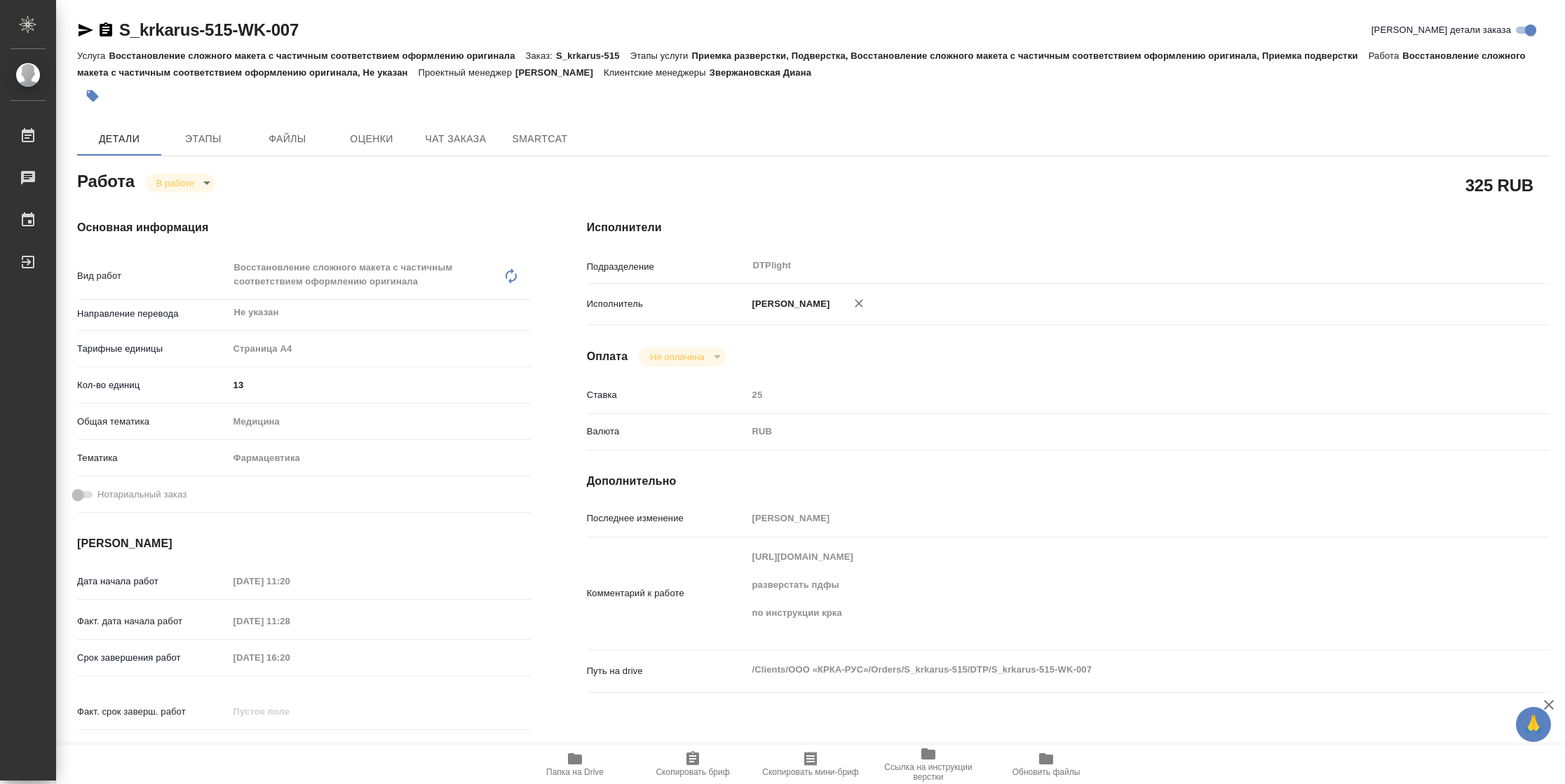
click at [584, 770] on span "Папка на Drive" at bounding box center [575, 772] width 57 height 10
type textarea "x"
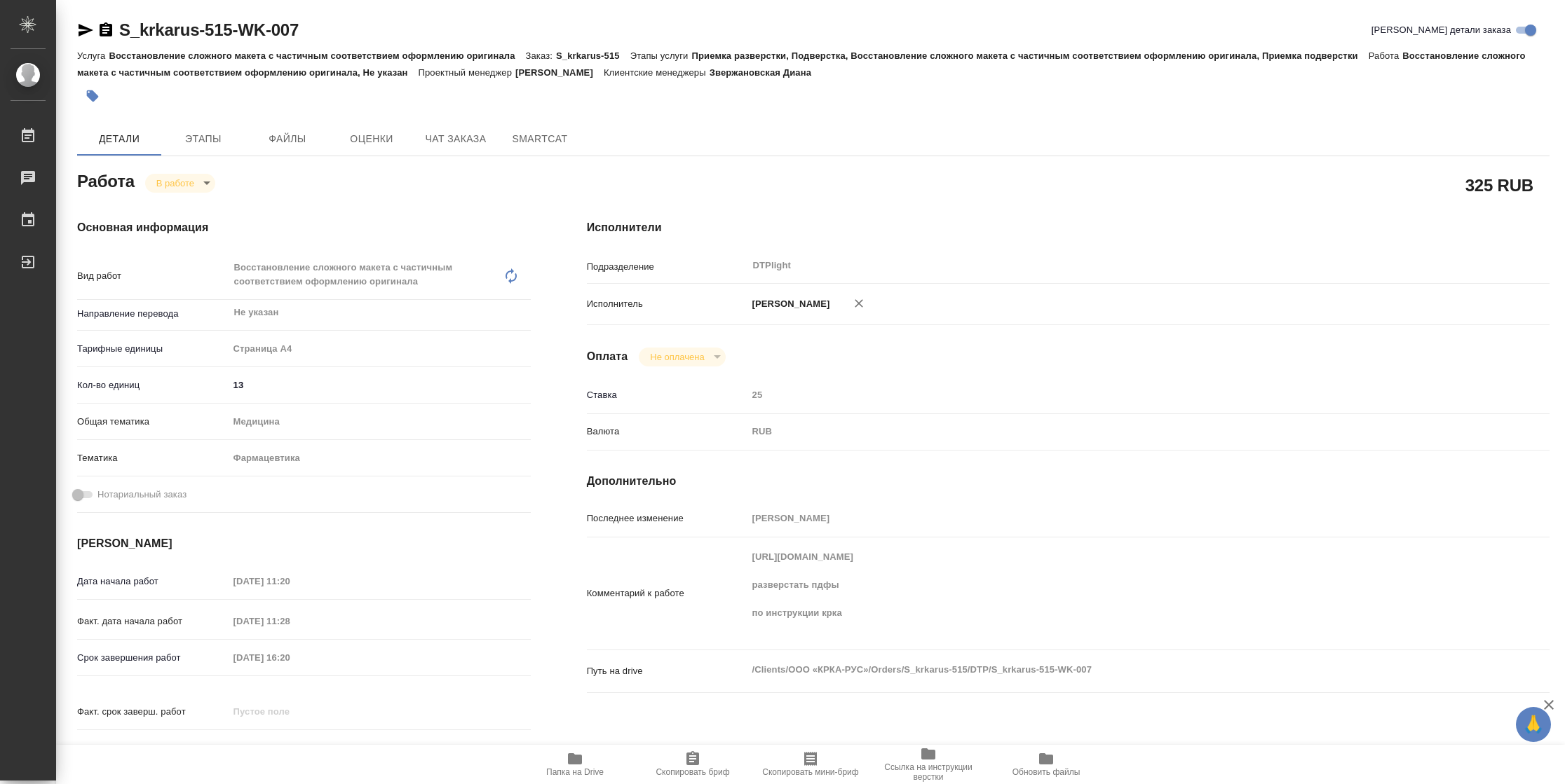
type textarea "x"
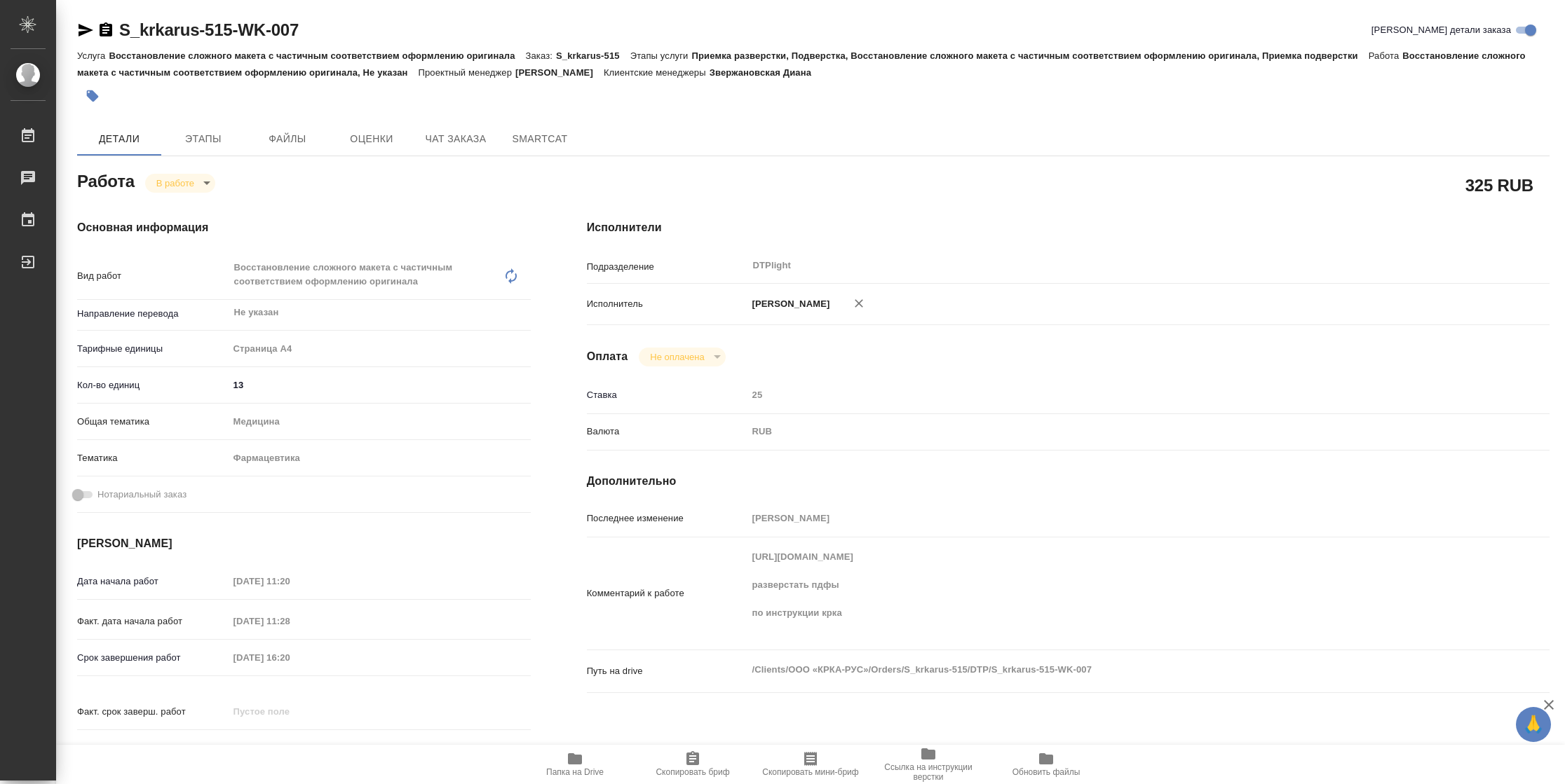
type textarea "x"
click at [167, 178] on body "🙏 .cls-1 fill:#fff; AWATERA Vasilyeva Natalia Работы 2 Чаты График Выйти S_krka…" at bounding box center [782, 392] width 1565 height 784
click at [180, 201] on button "Выполнен" at bounding box center [182, 207] width 51 height 15
type textarea "x"
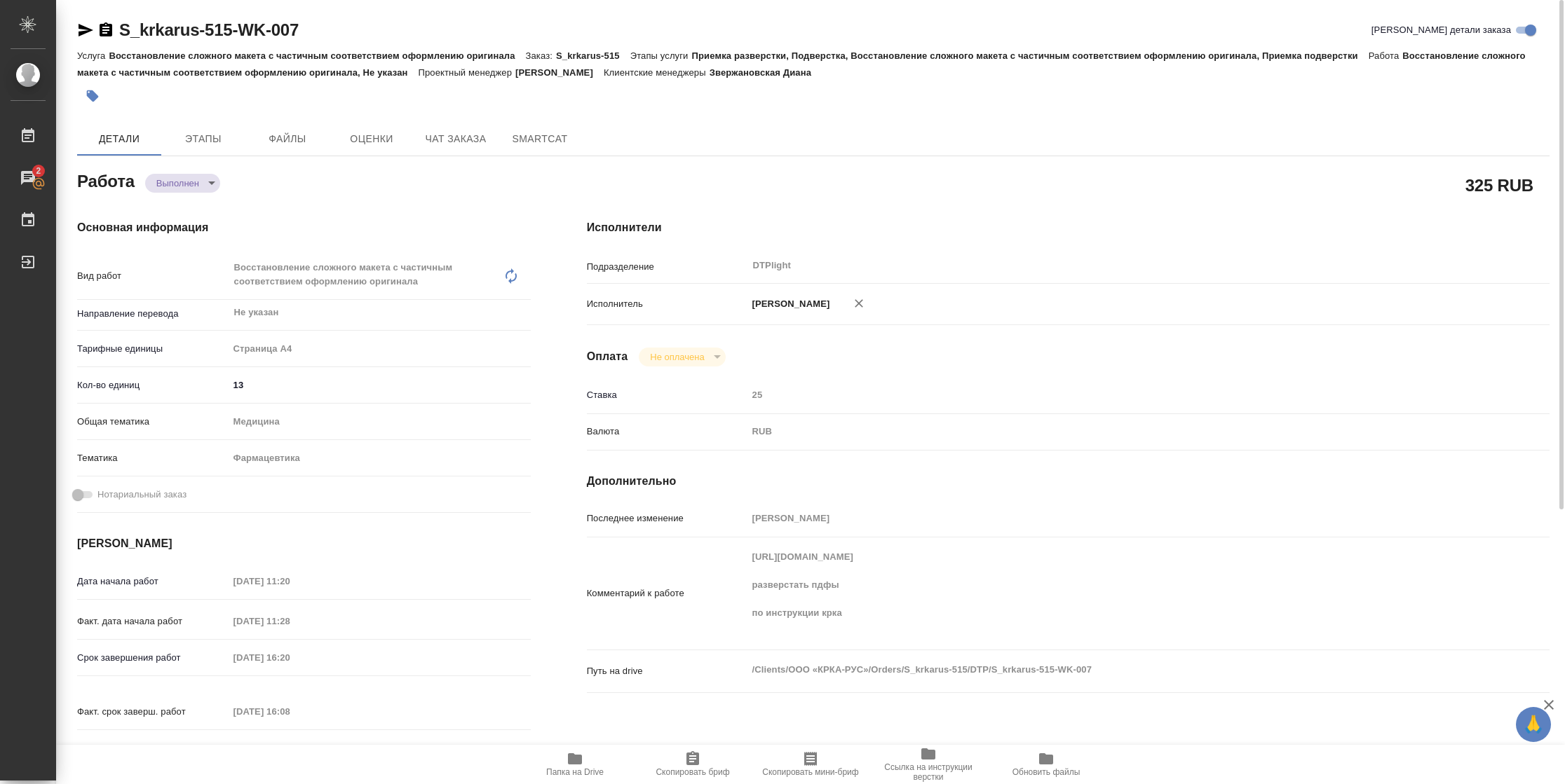
type textarea "x"
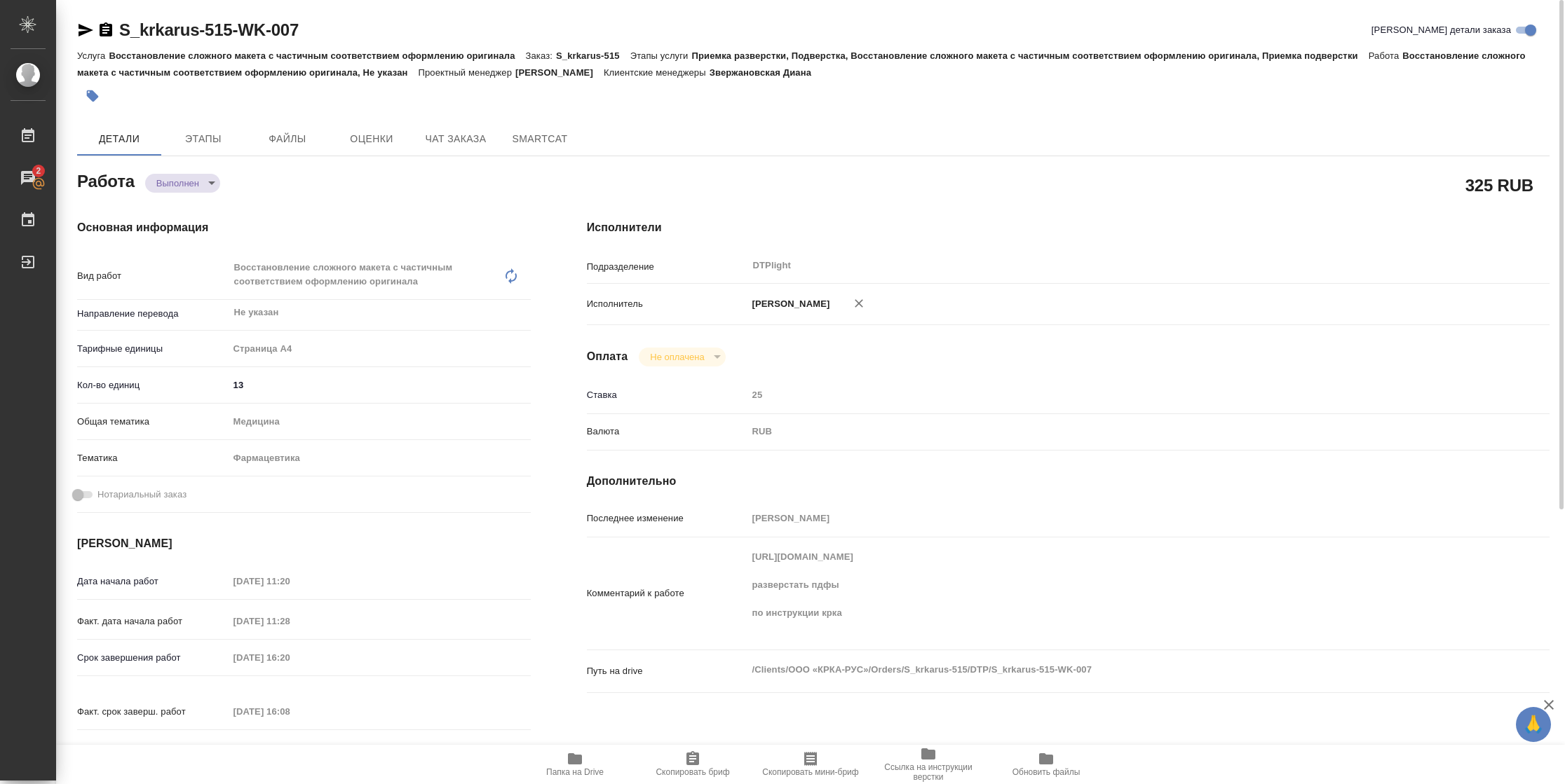
type textarea "x"
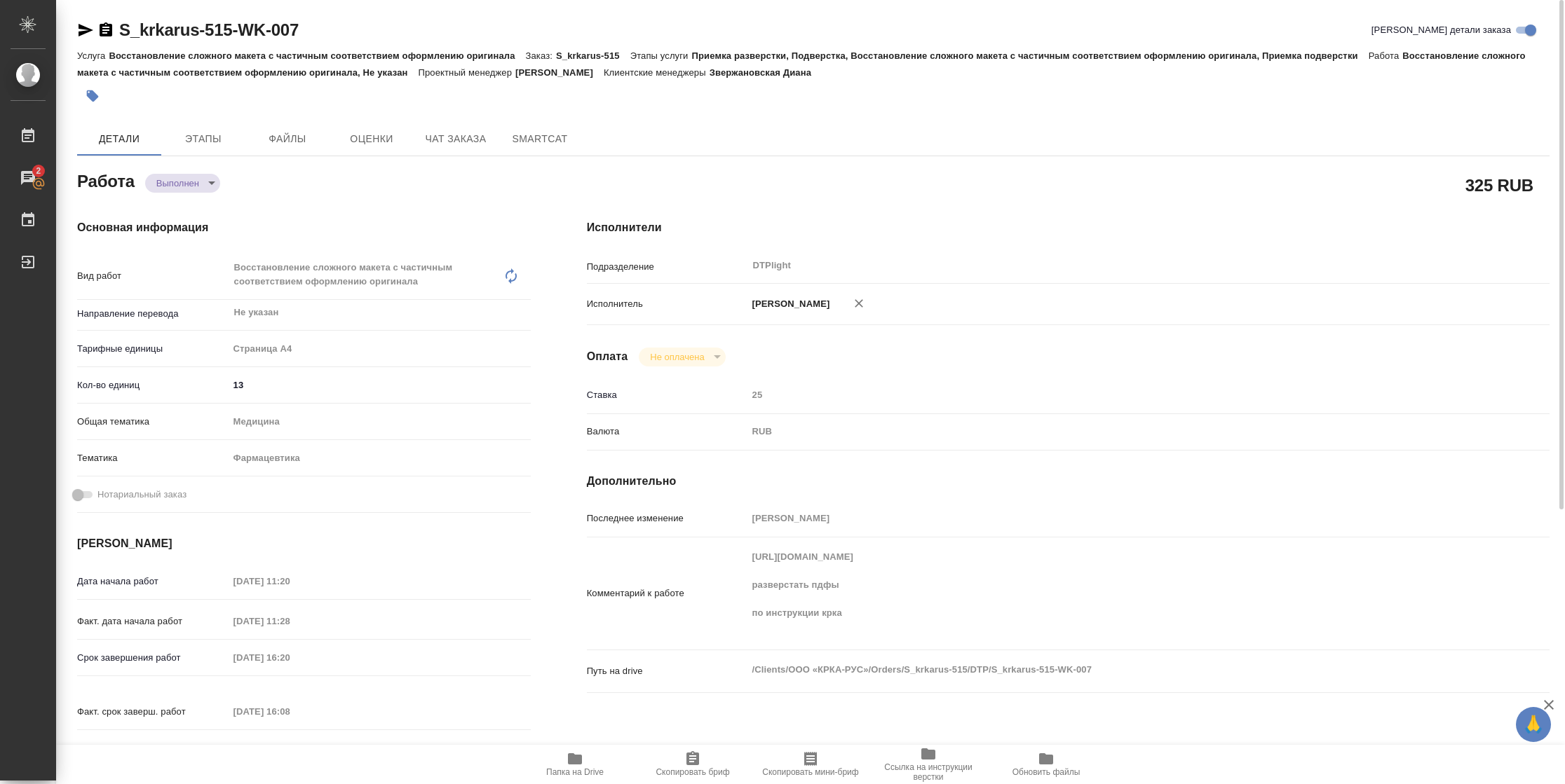
type textarea "x"
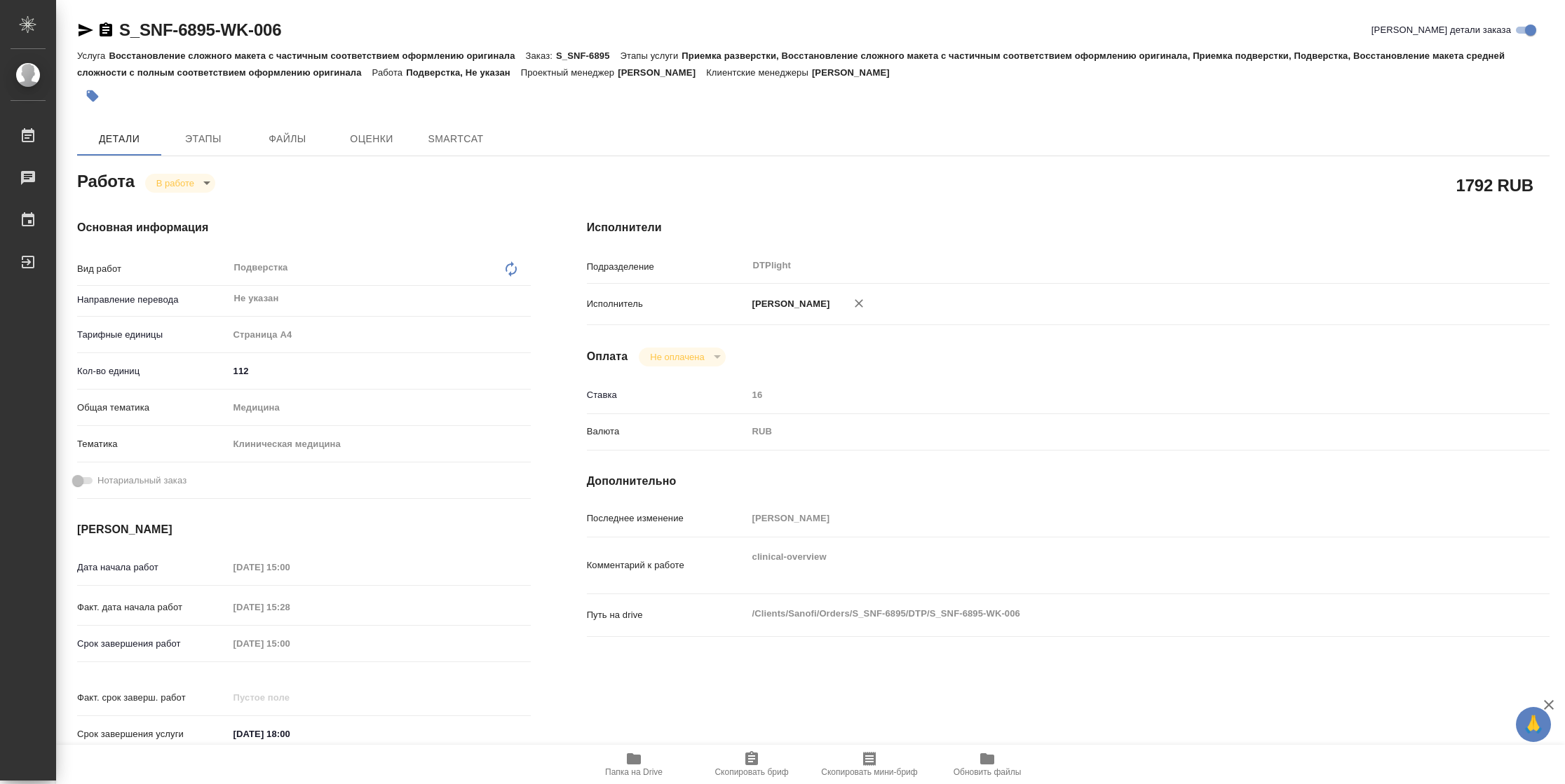
type textarea "x"
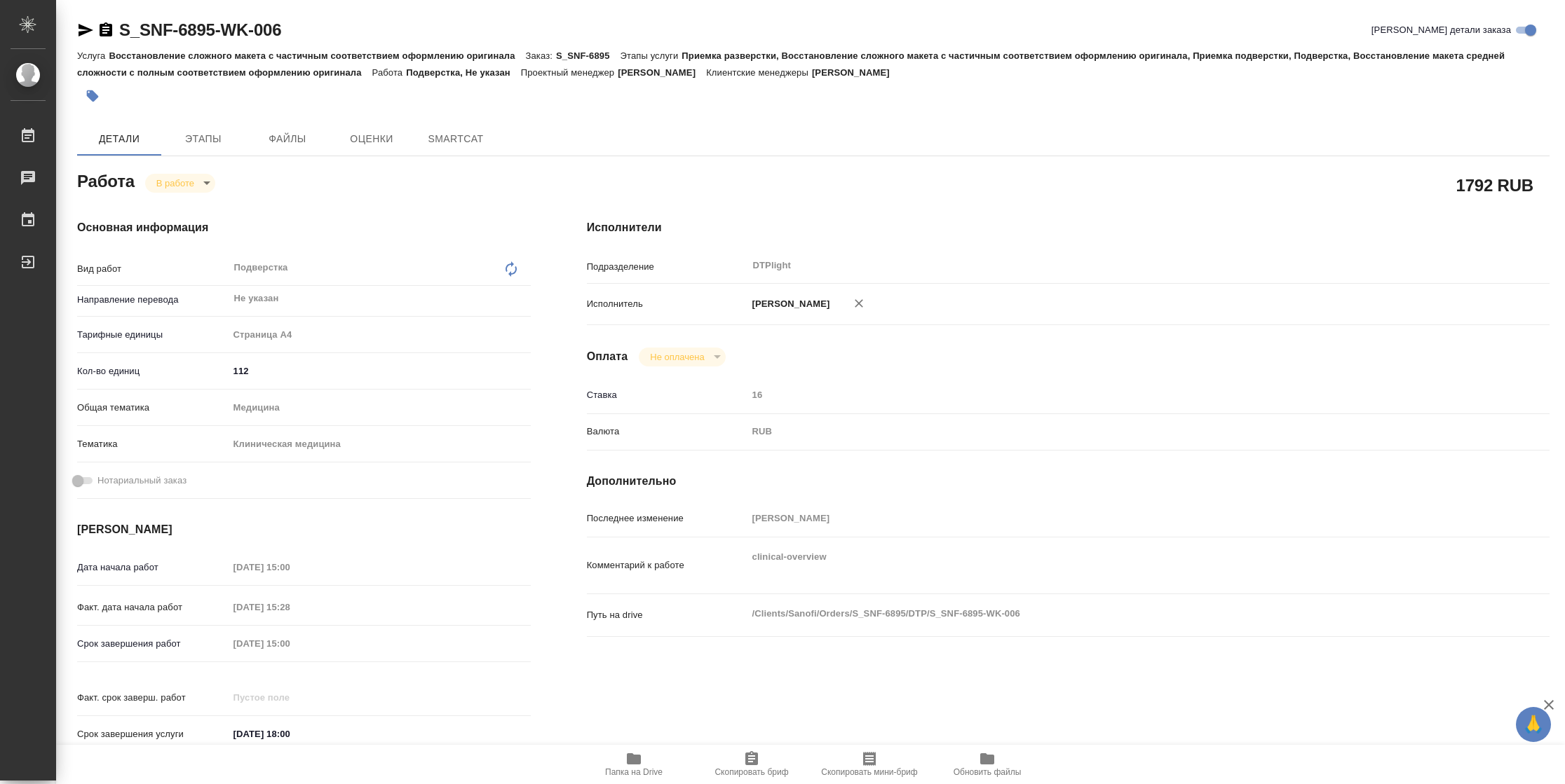
type textarea "x"
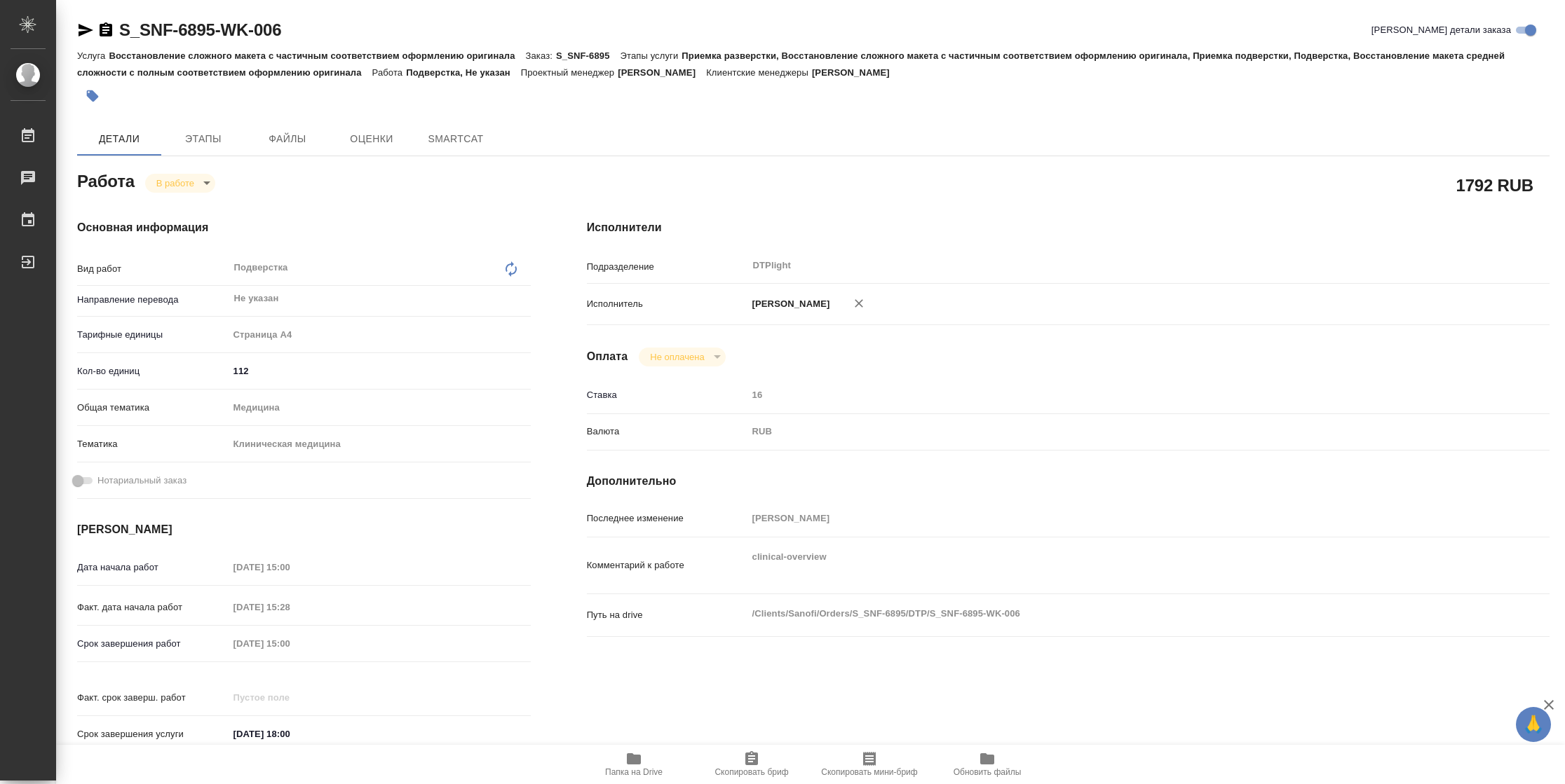
type textarea "x"
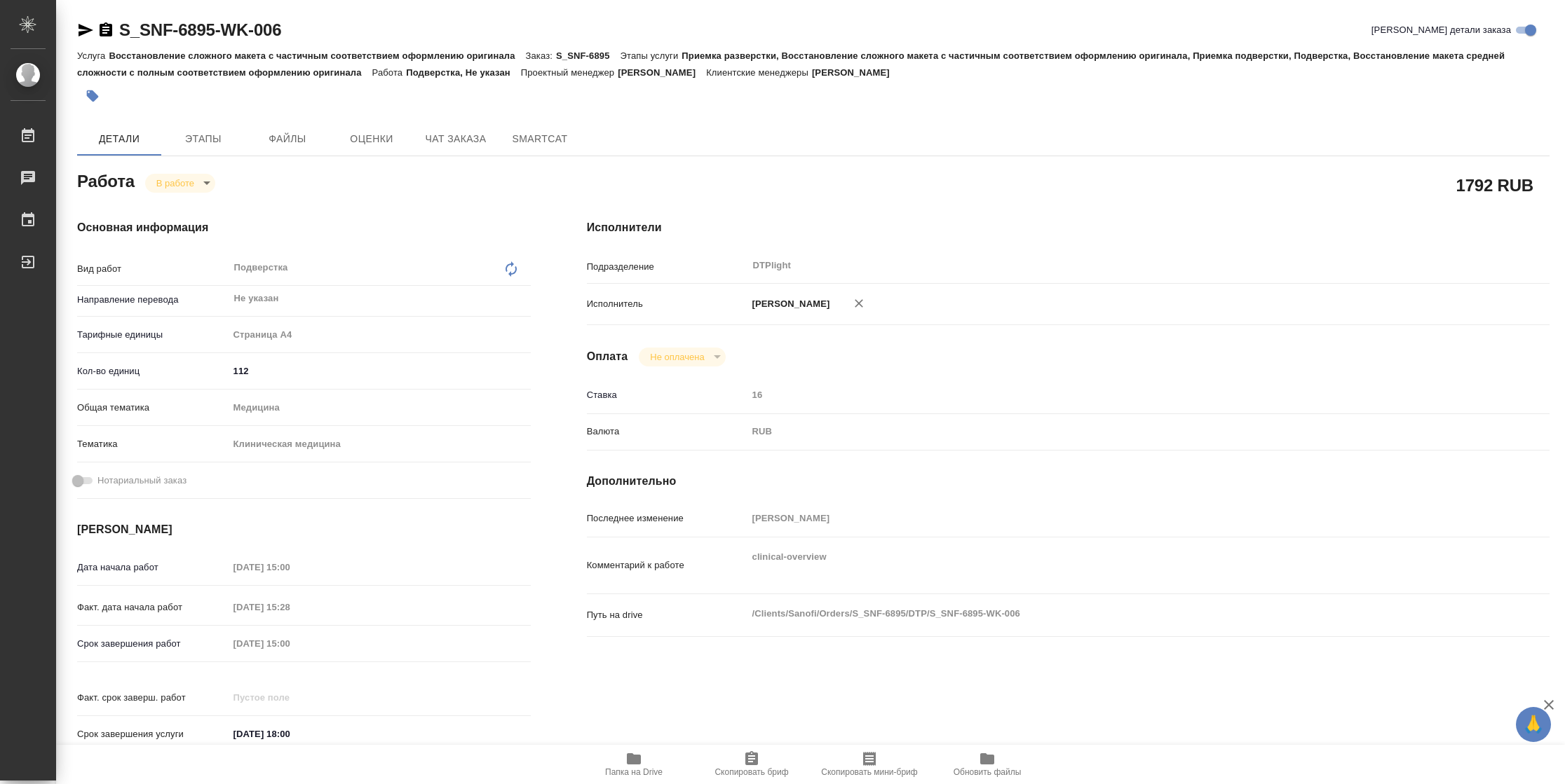
type textarea "x"
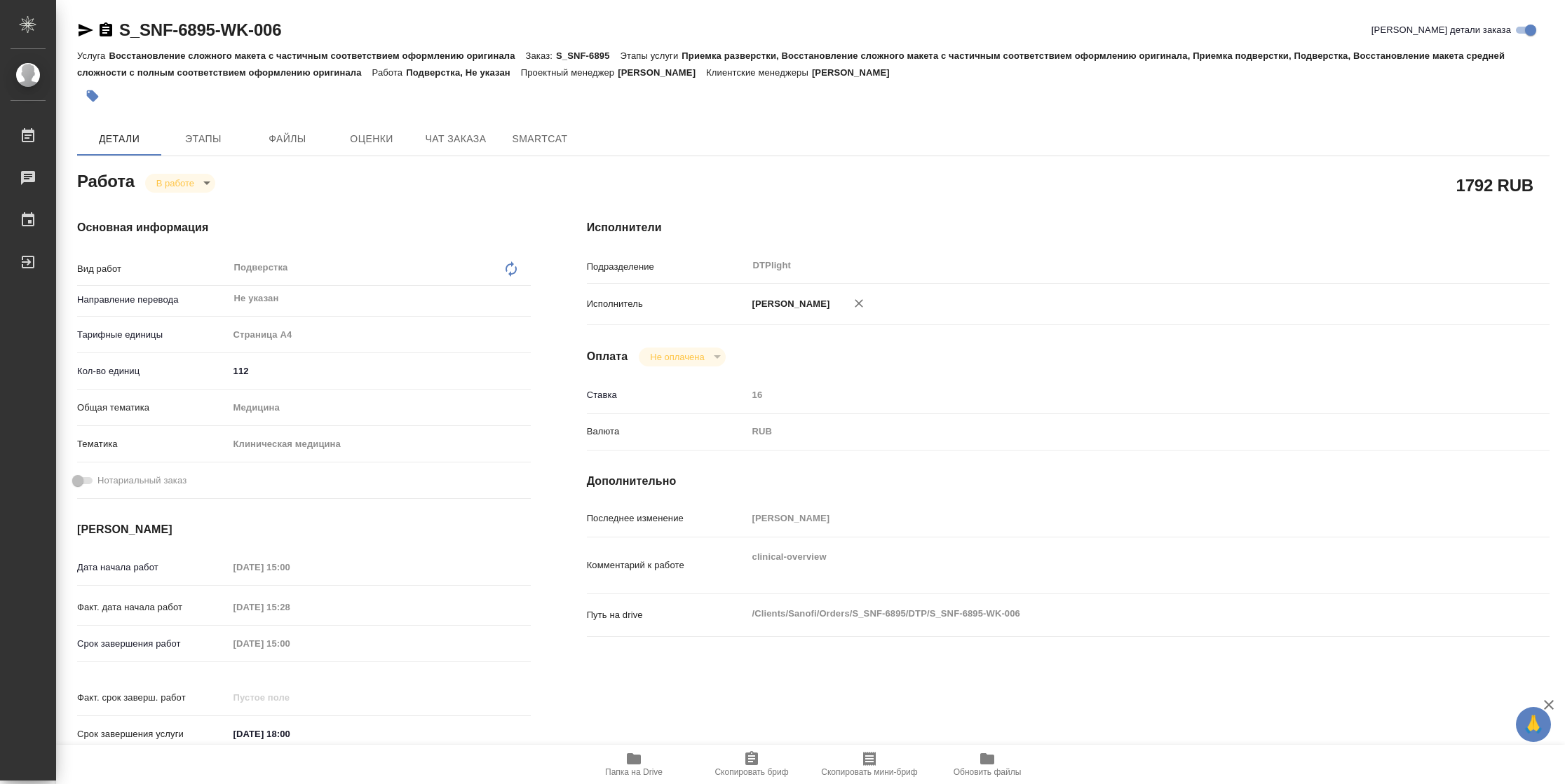
type textarea "x"
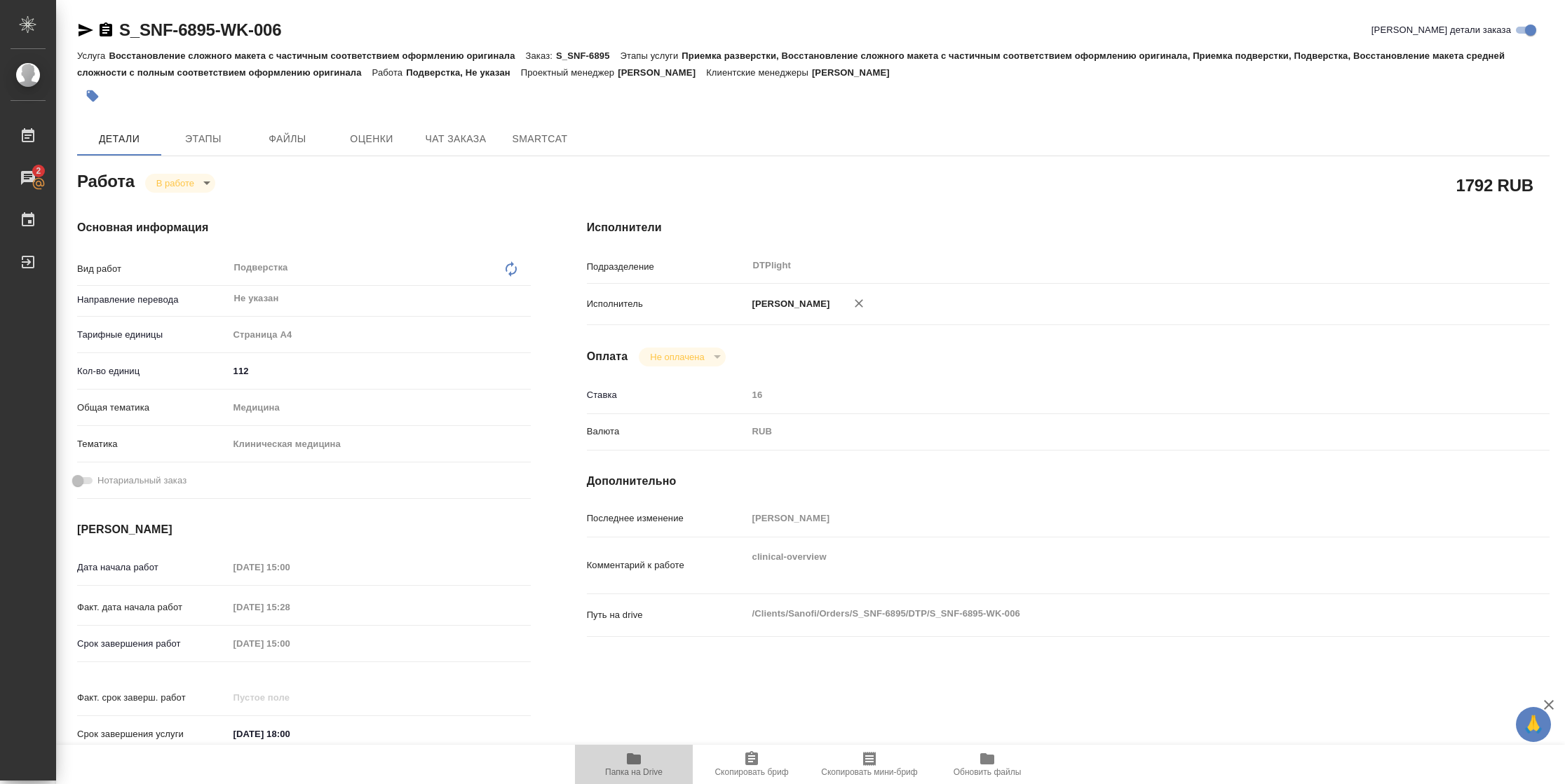
click at [605, 772] on span "Папка на Drive" at bounding box center [634, 772] width 57 height 10
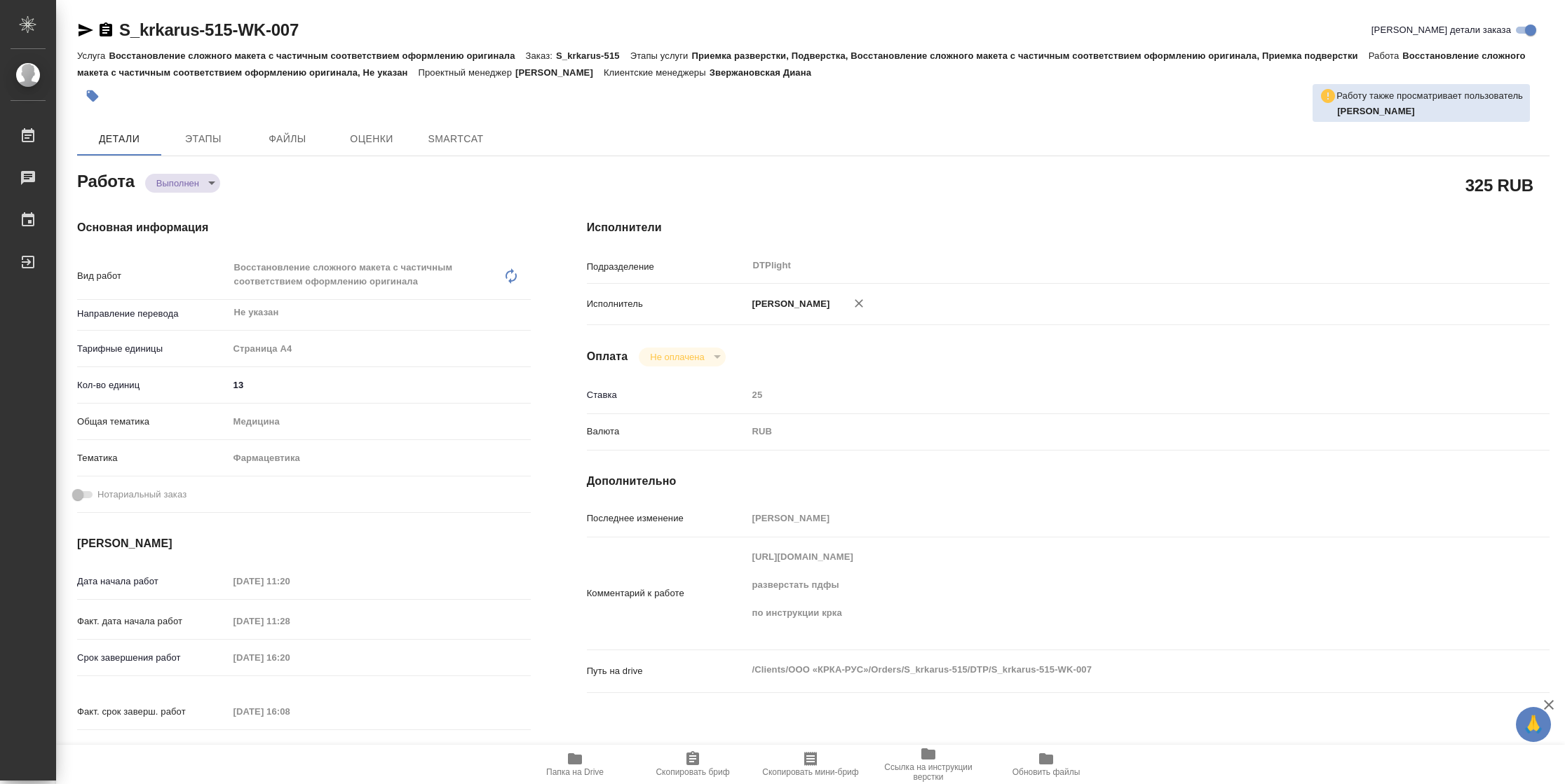
type textarea "x"
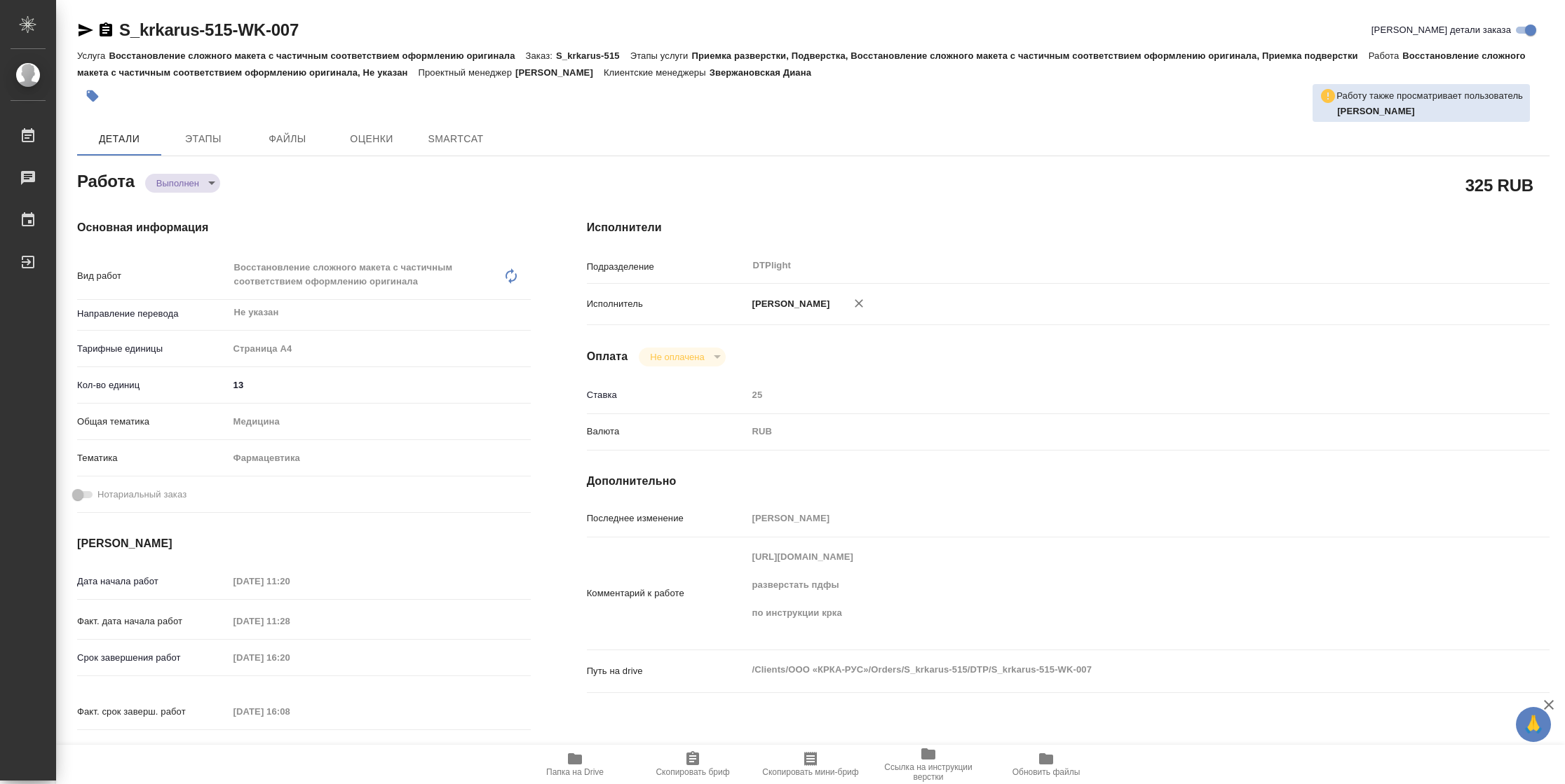
type textarea "x"
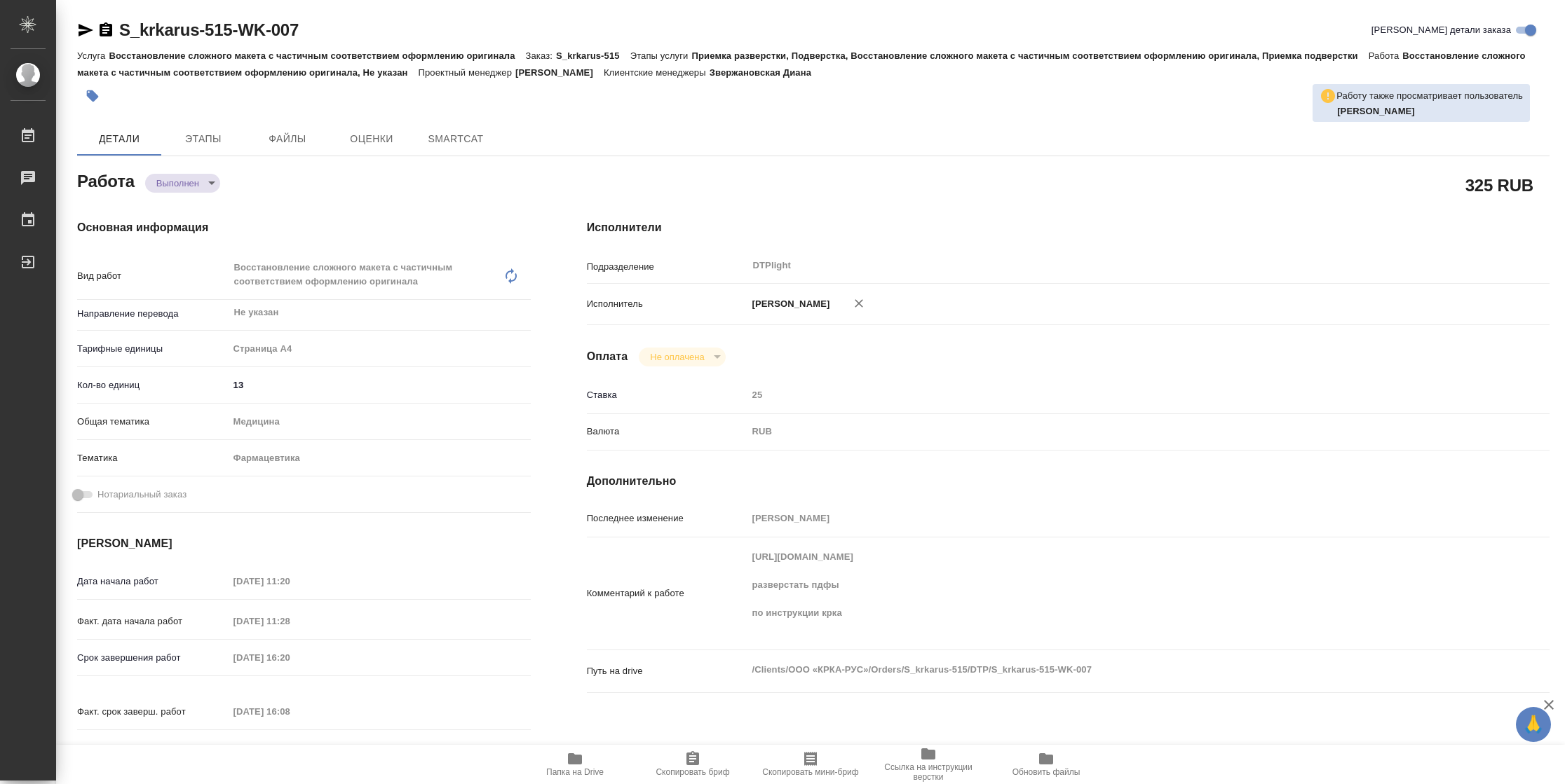
type textarea "x"
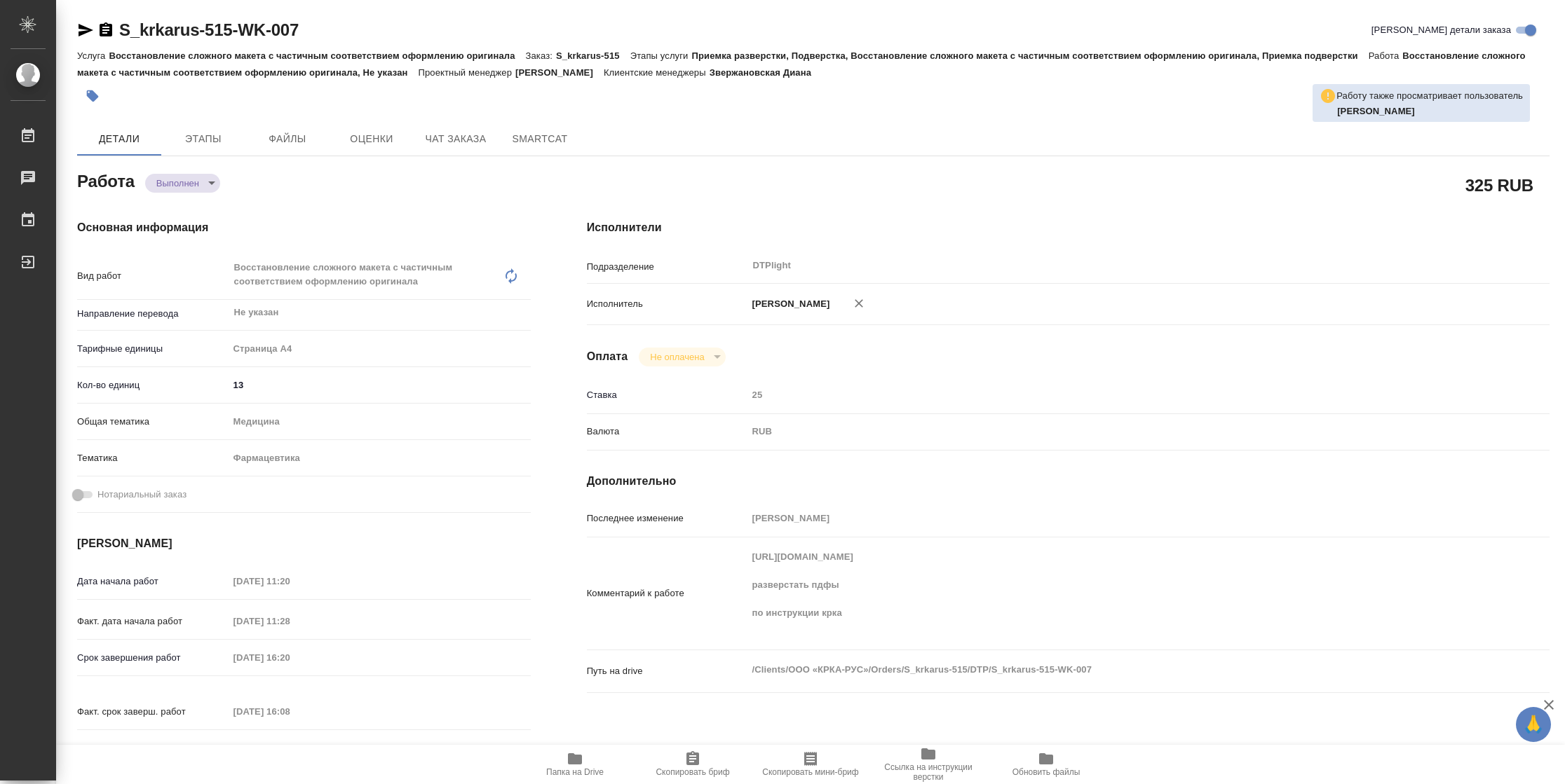
click at [553, 764] on span "Папка на Drive" at bounding box center [574, 764] width 101 height 26
type textarea "x"
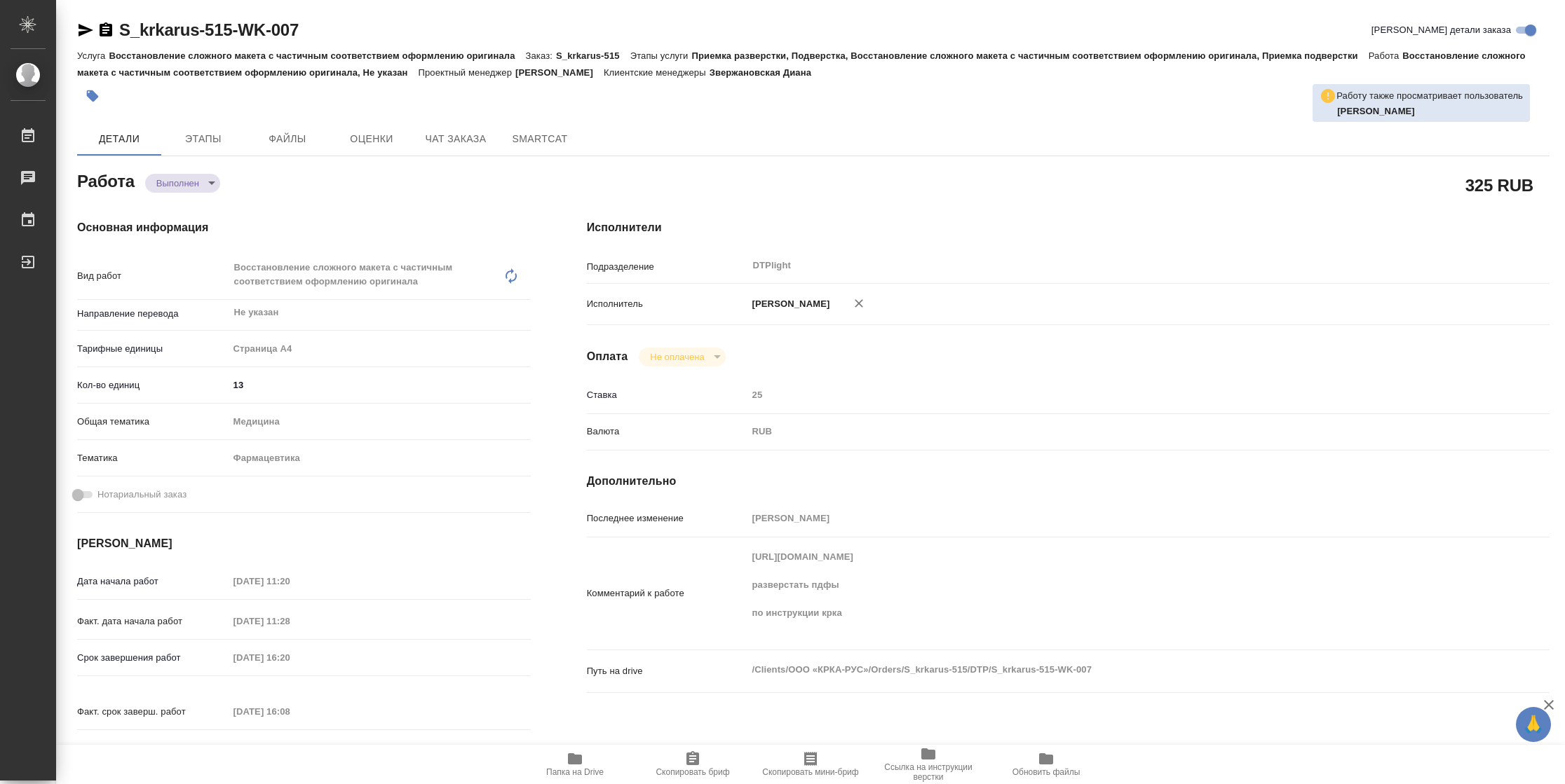
type textarea "x"
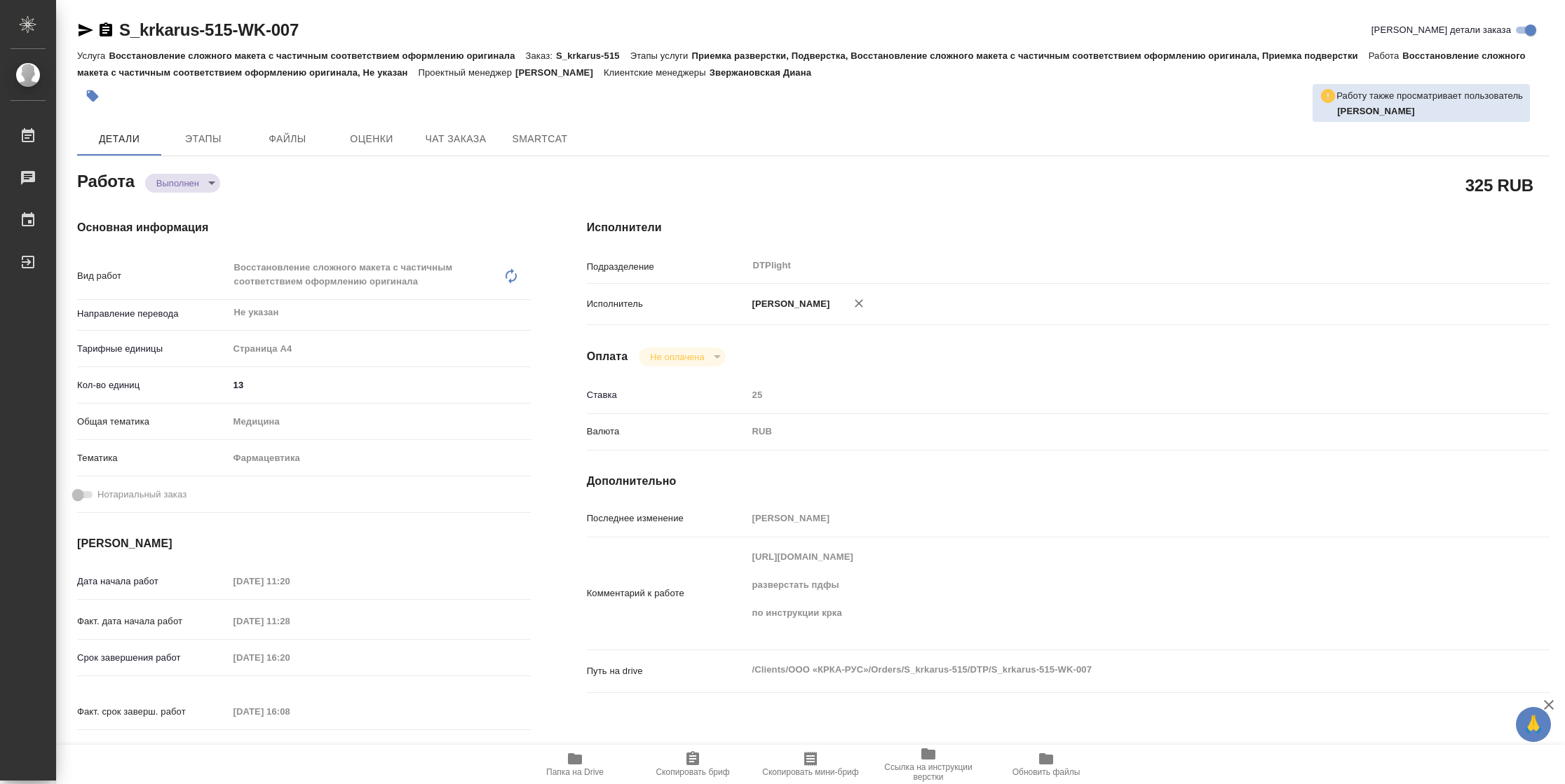
type textarea "x"
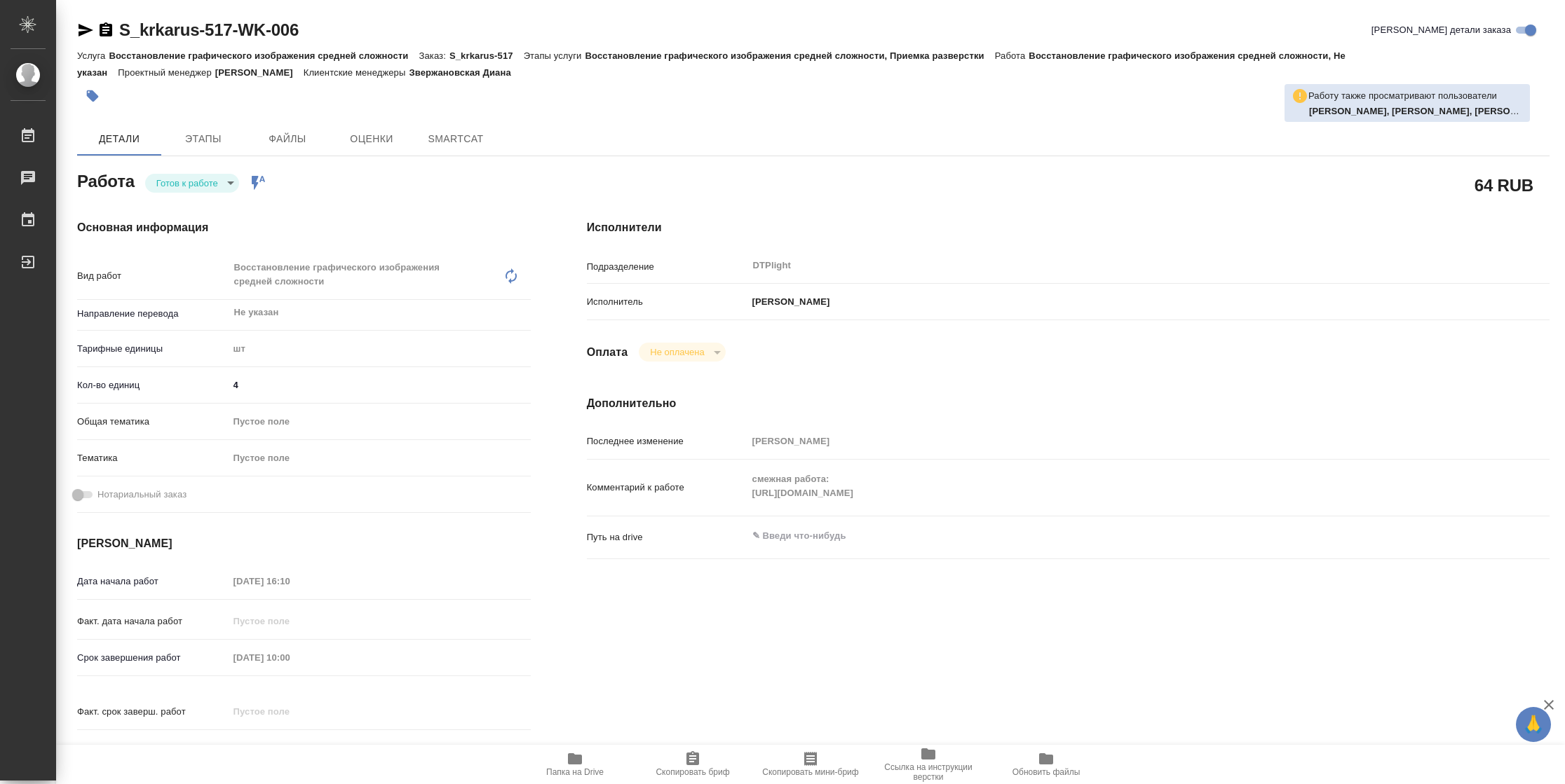
type textarea "x"
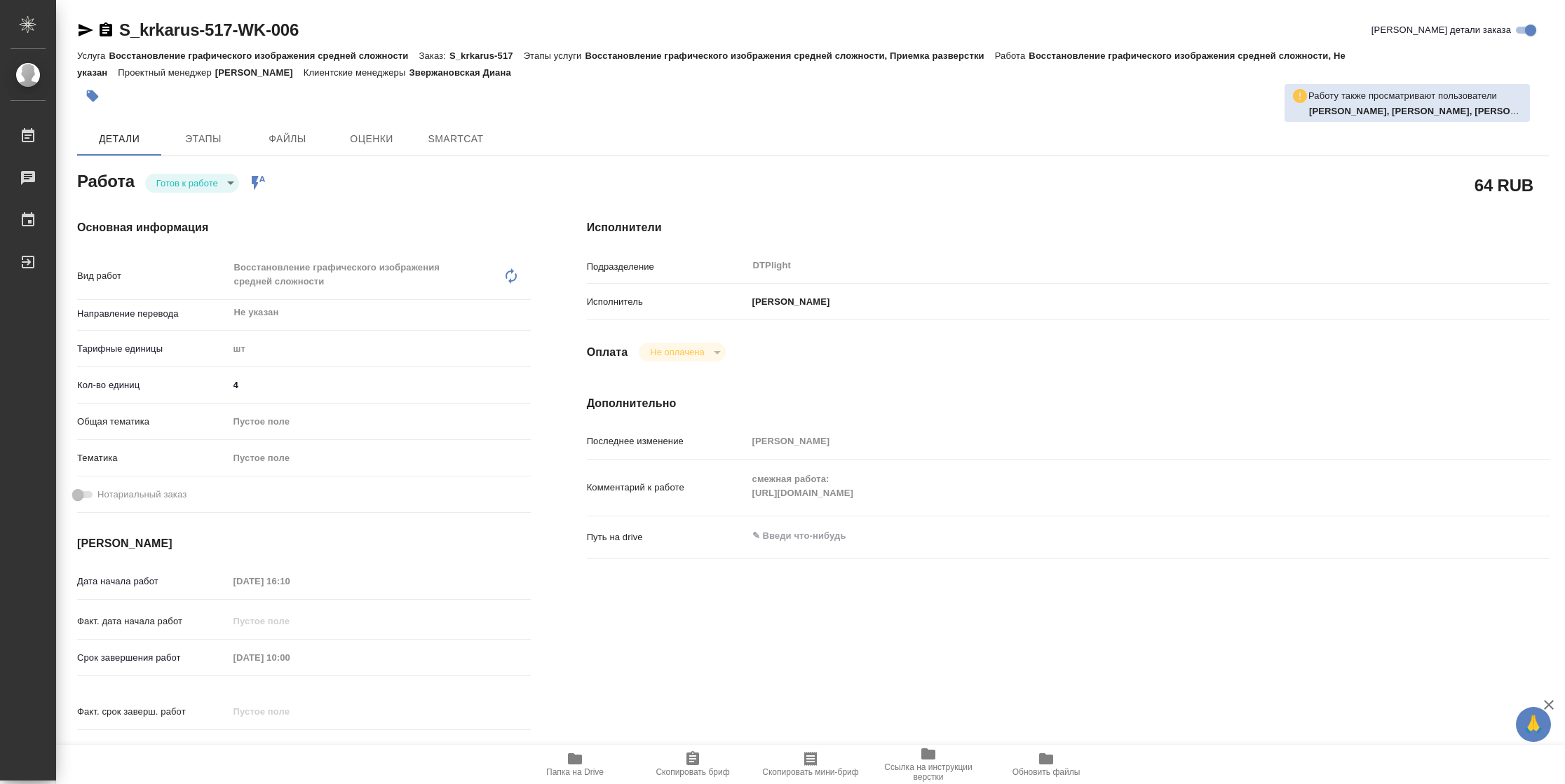
type textarea "x"
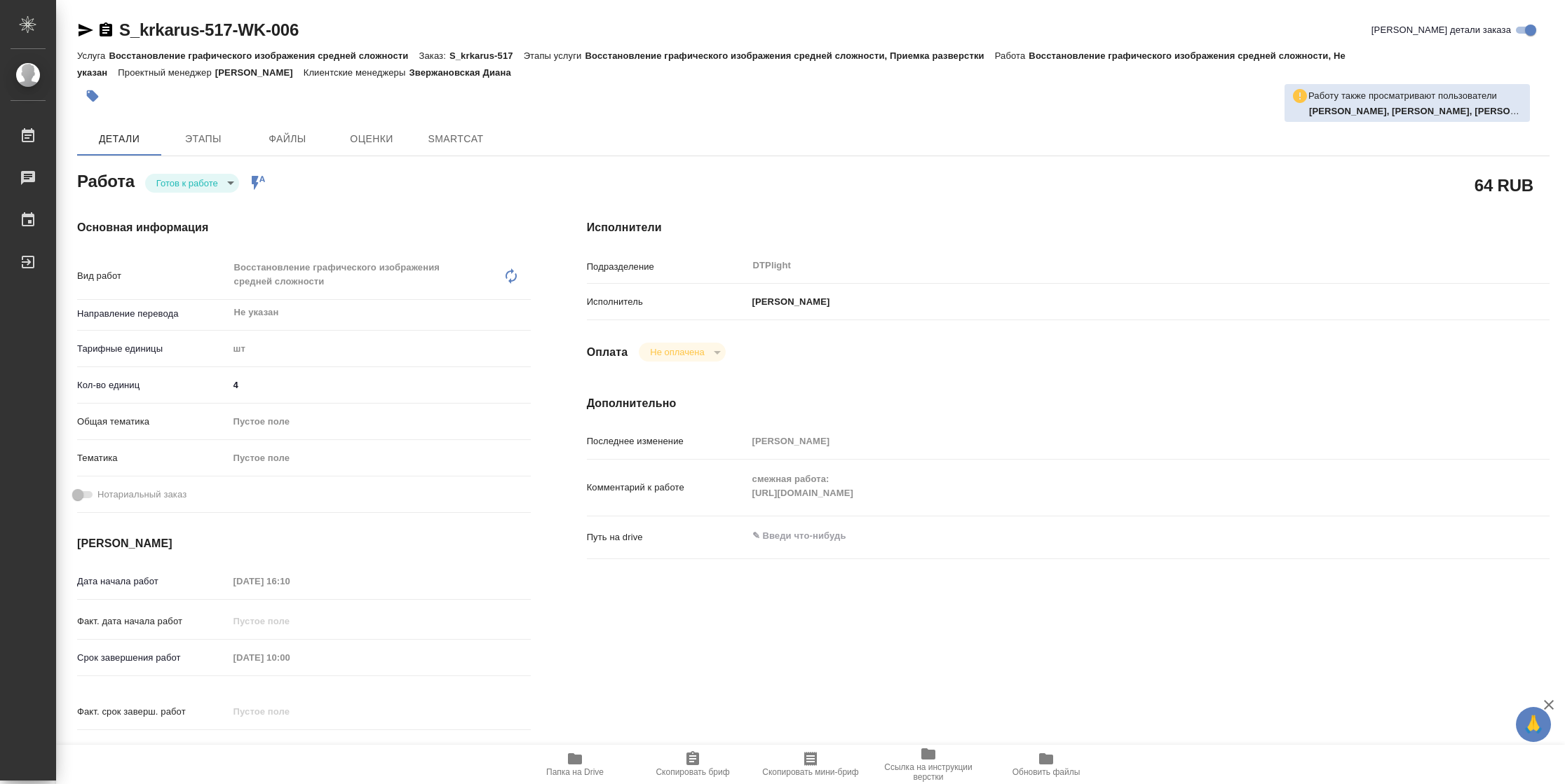
type textarea "x"
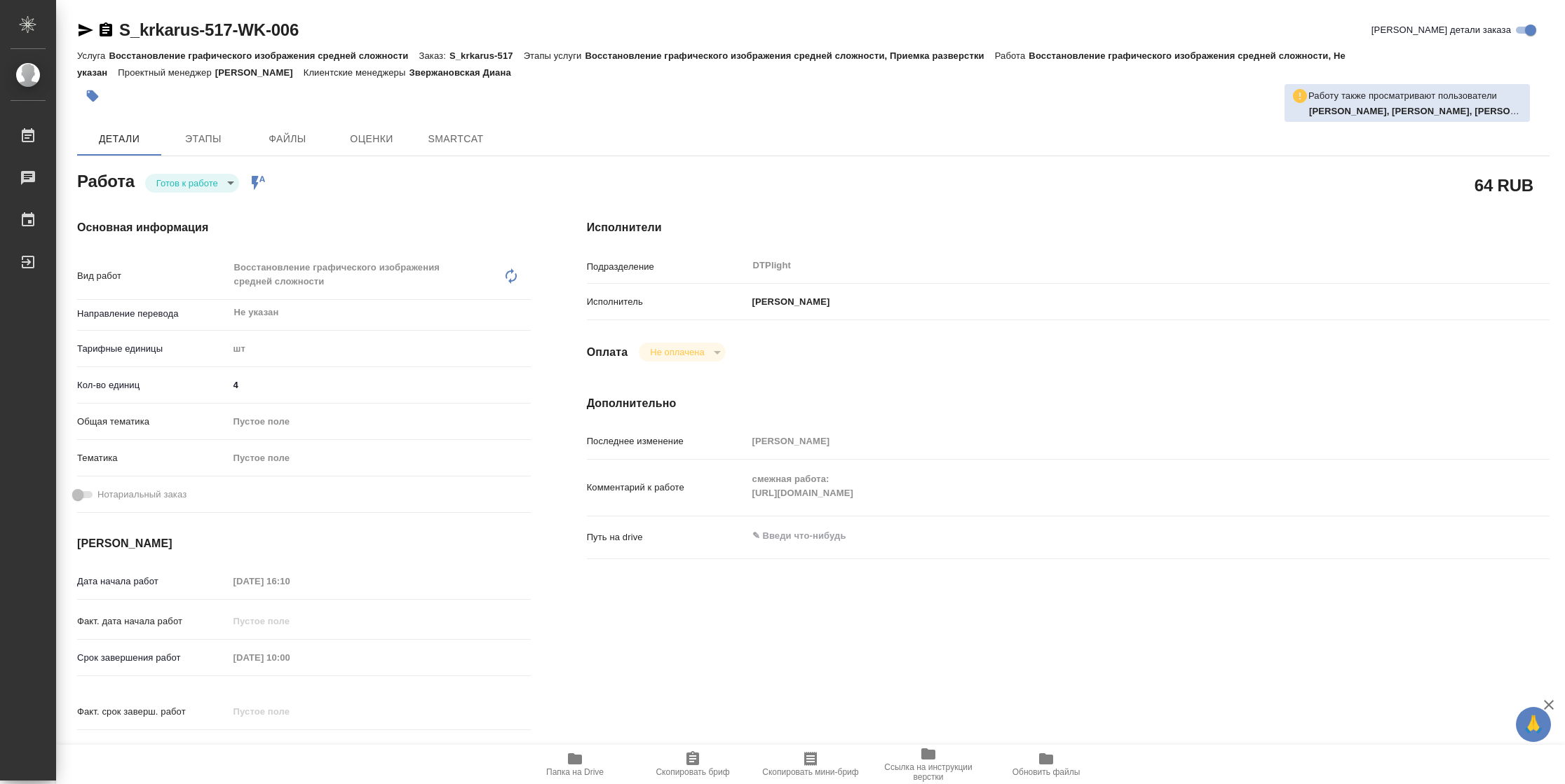
type textarea "x"
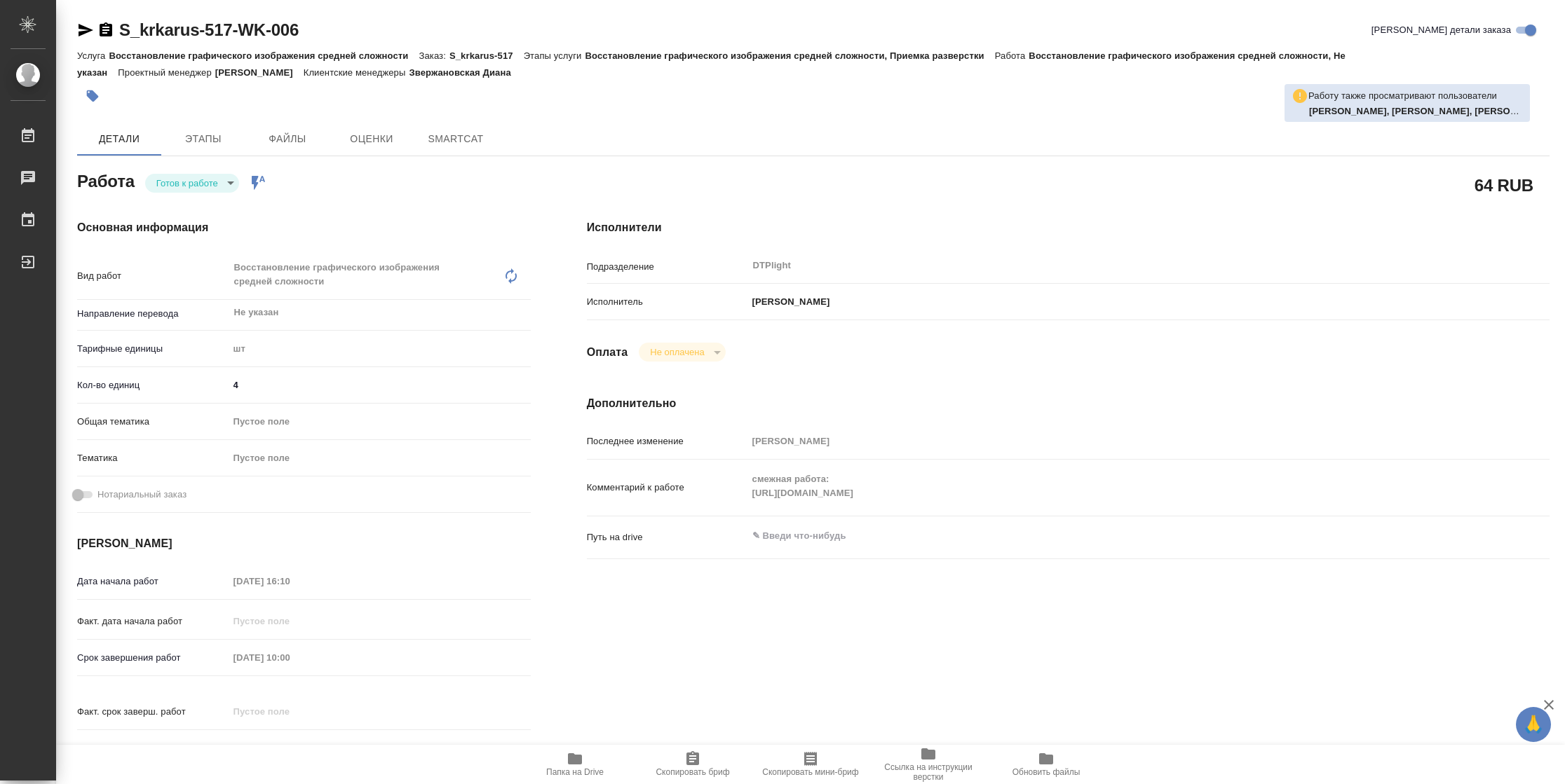
type textarea "x"
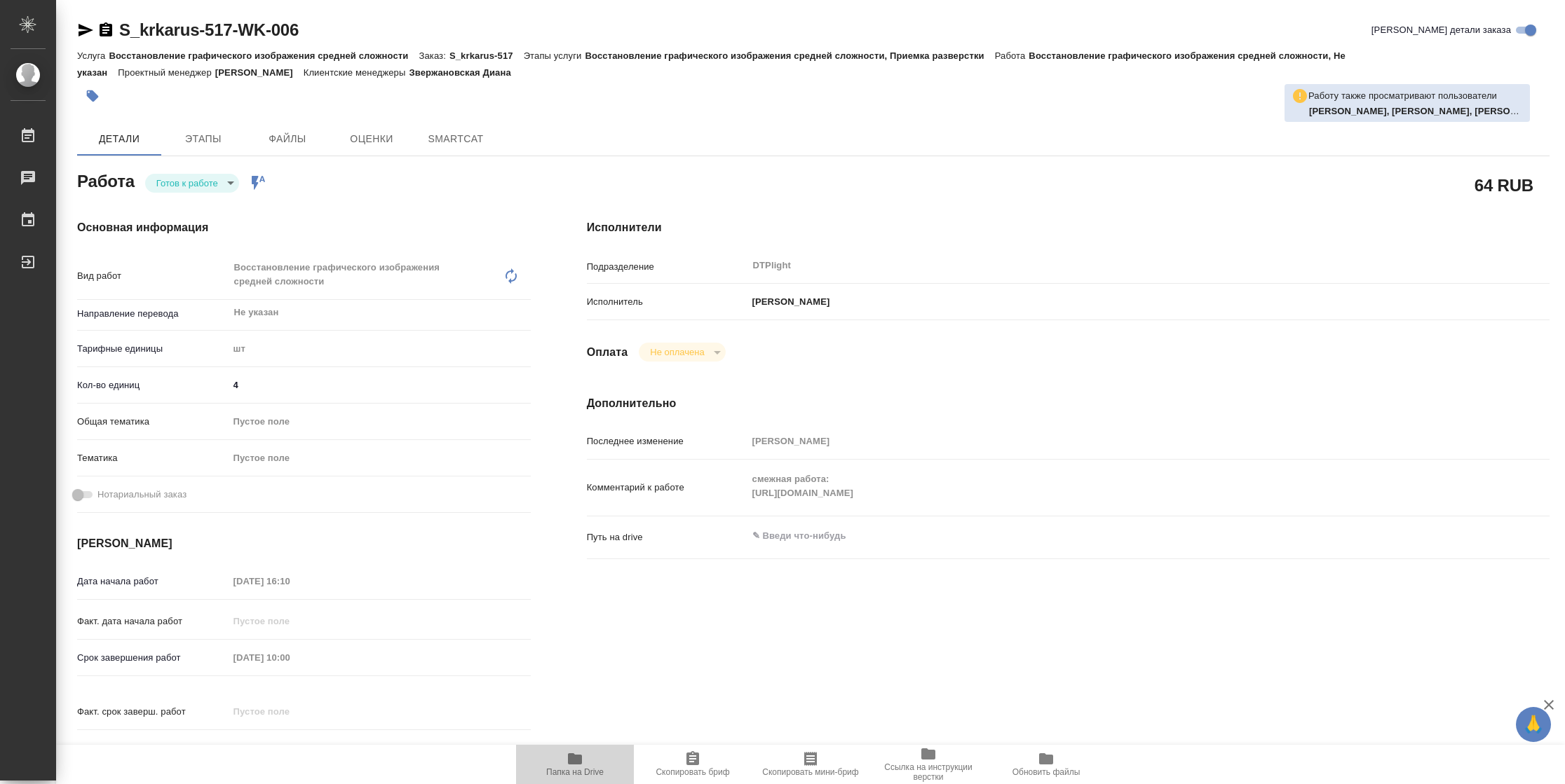
click at [596, 769] on span "Папка на Drive" at bounding box center [575, 772] width 57 height 10
type textarea "x"
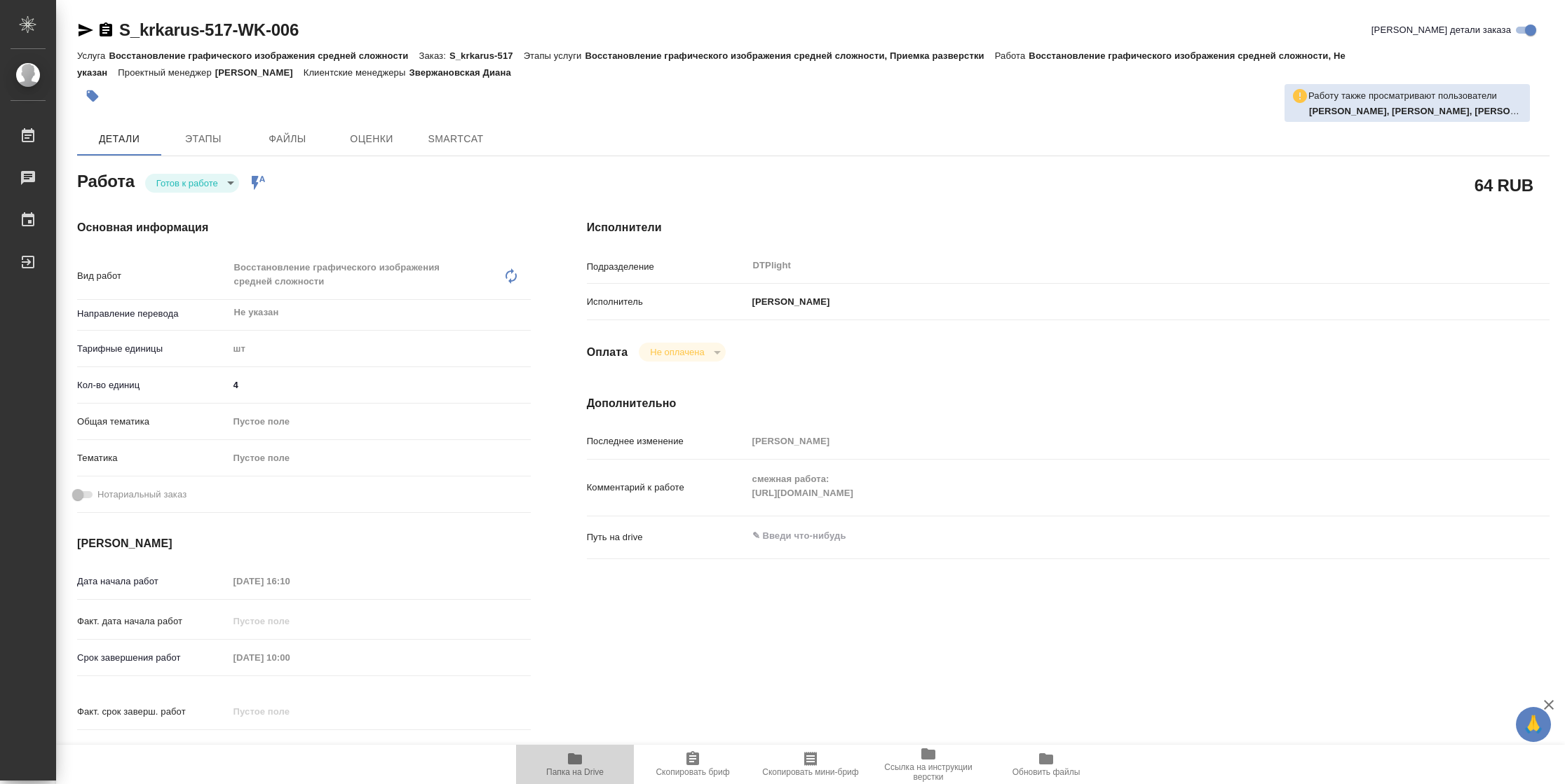
type textarea "x"
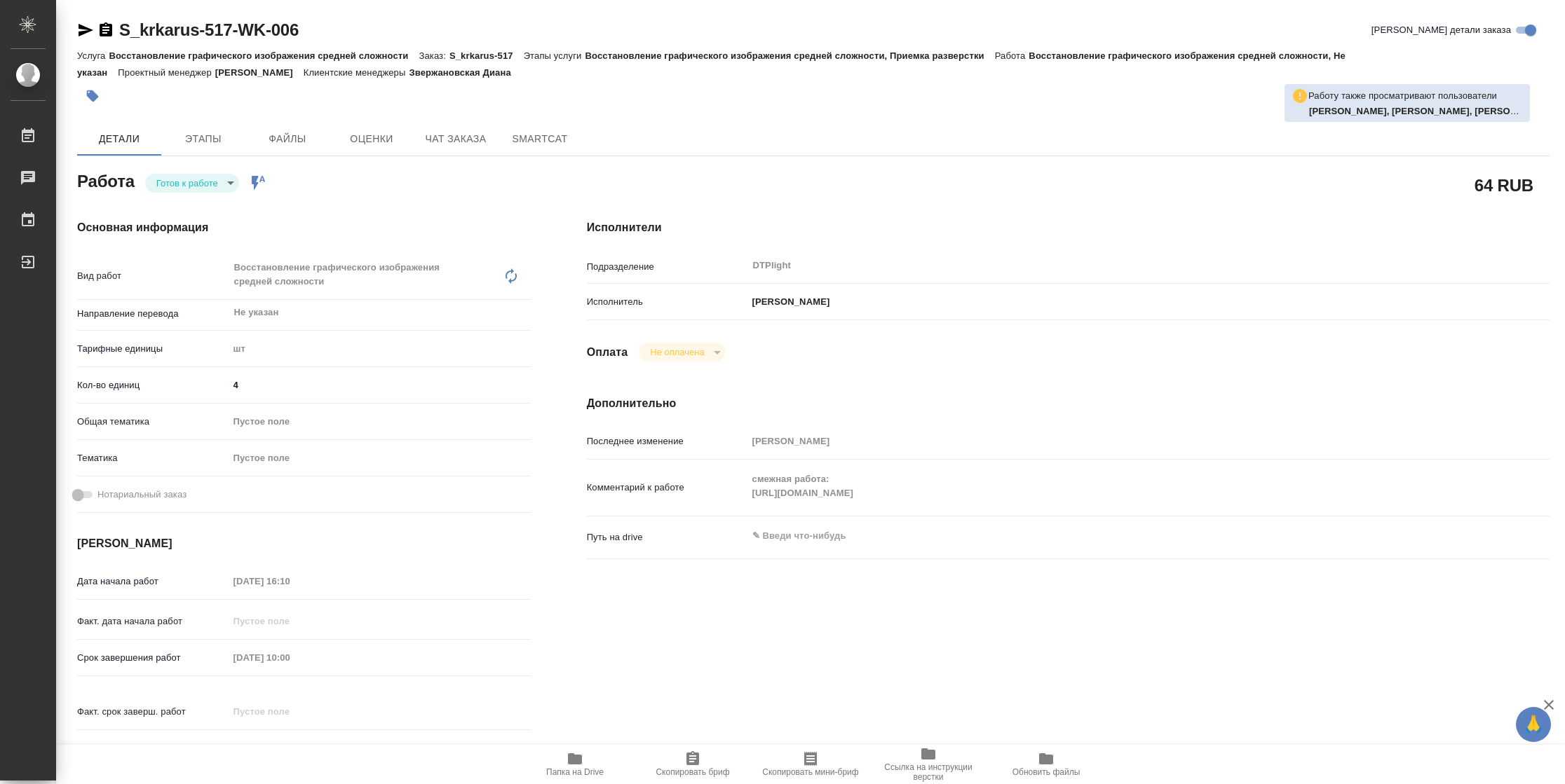
type textarea "x"
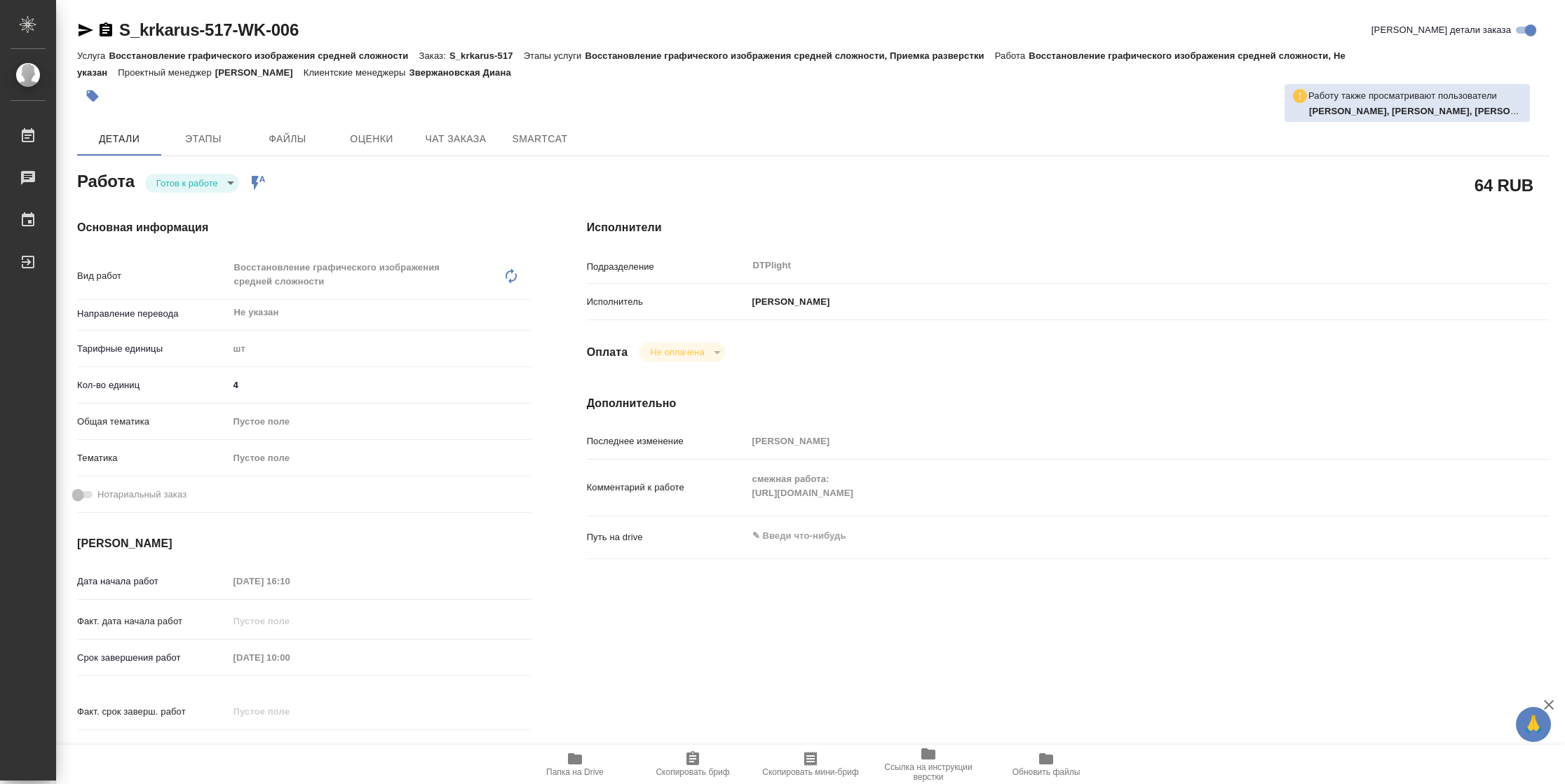
type textarea "x"
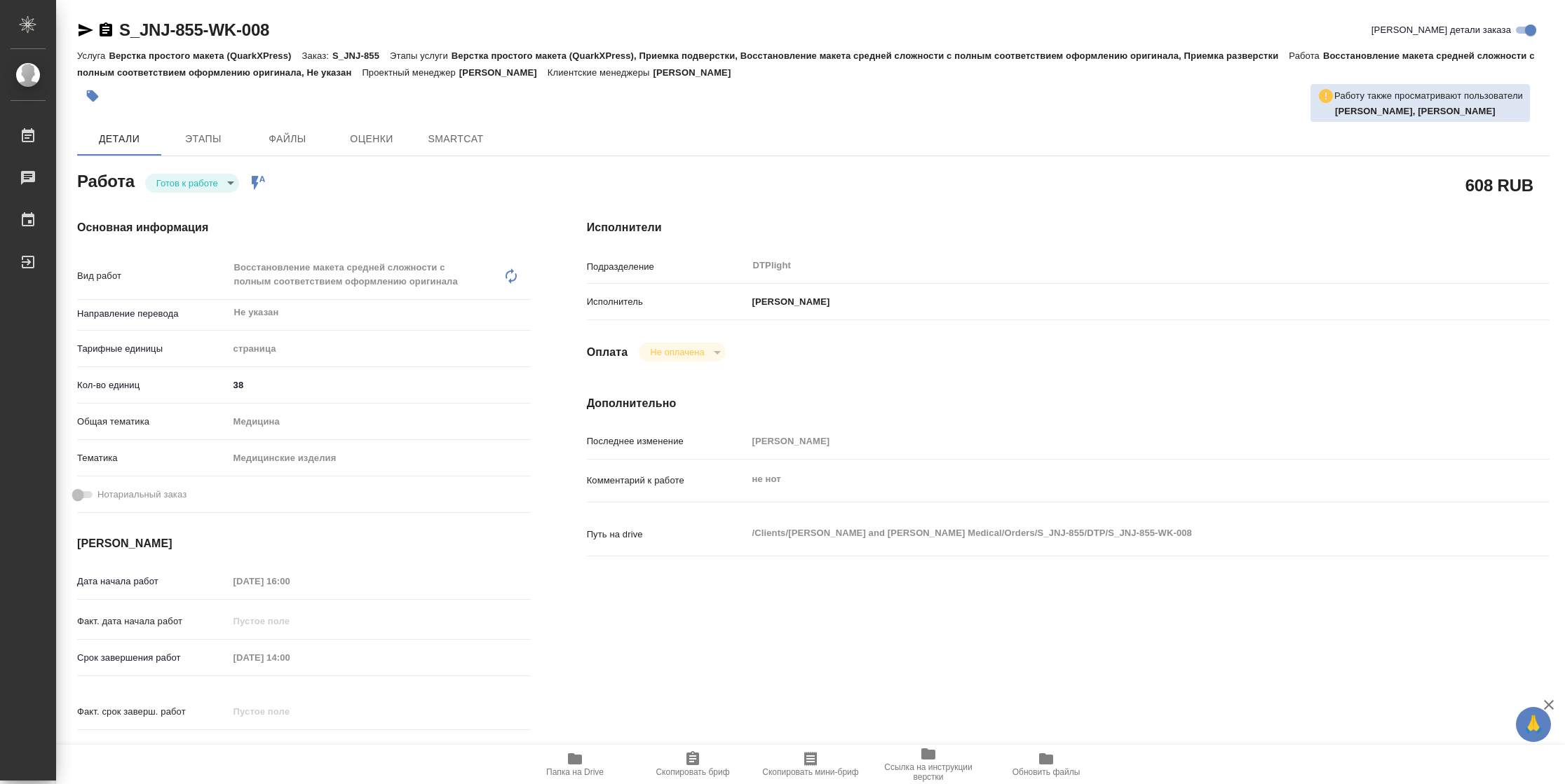
type textarea "x"
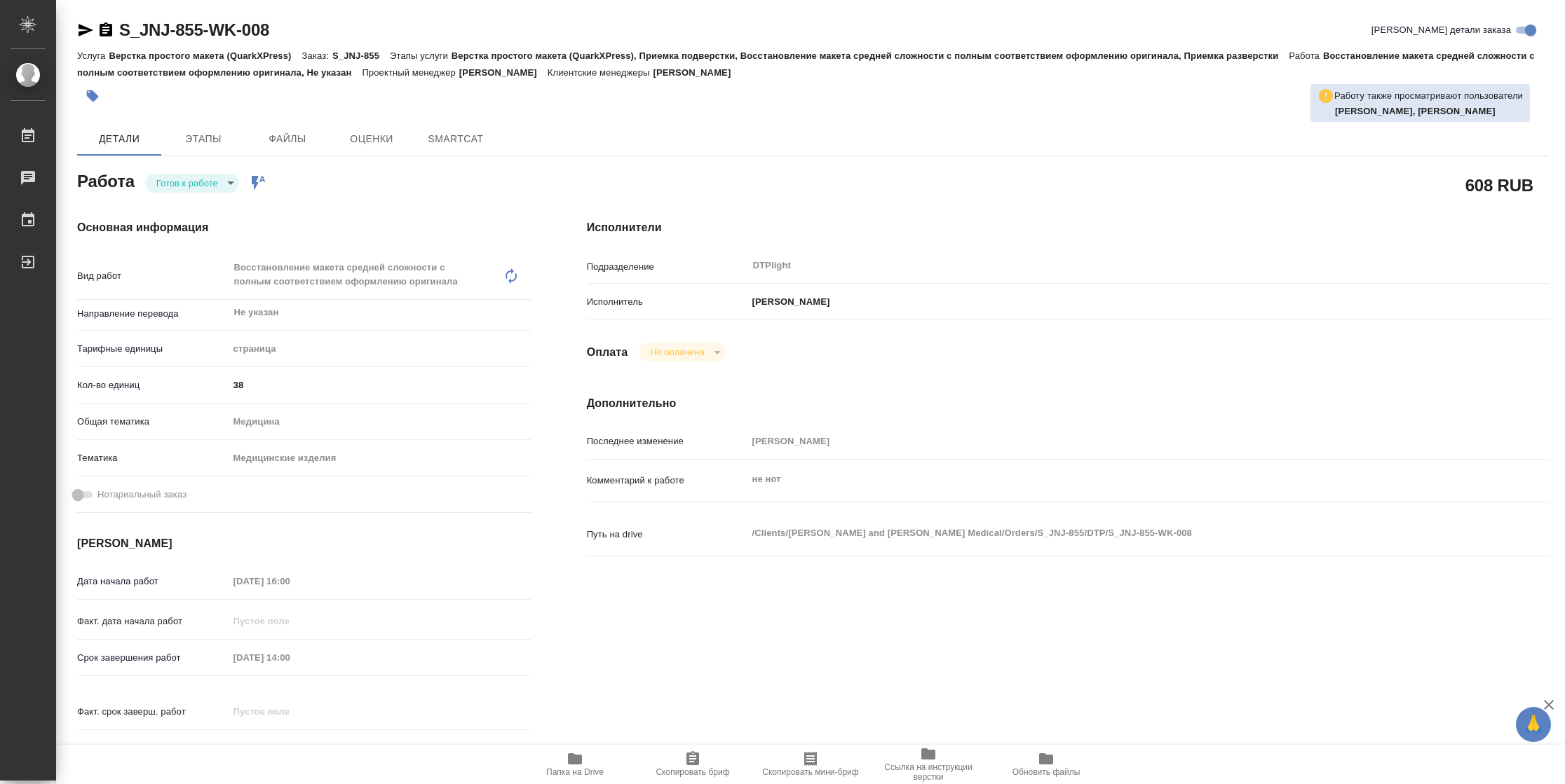
type textarea "x"
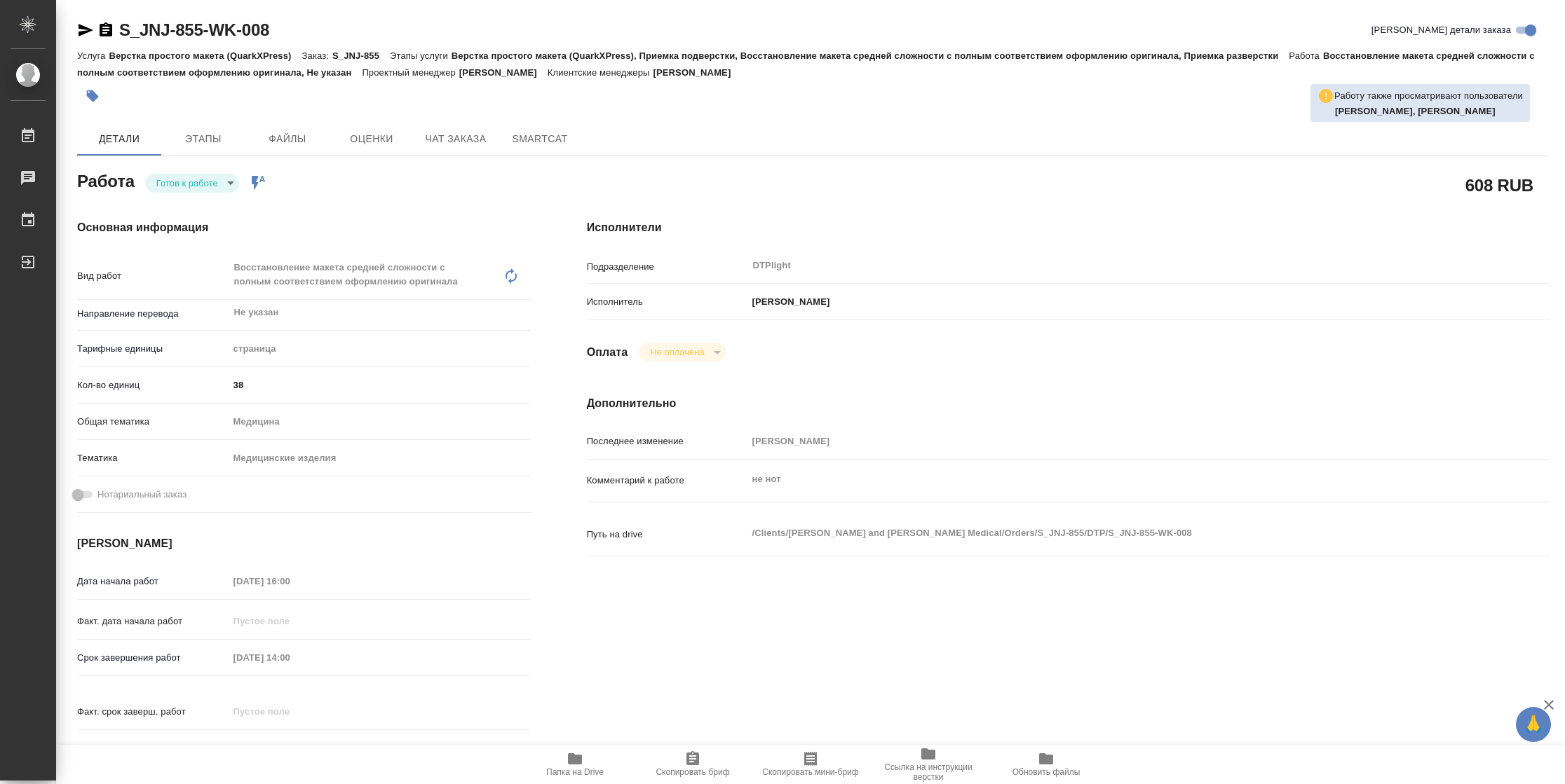
type textarea "x"
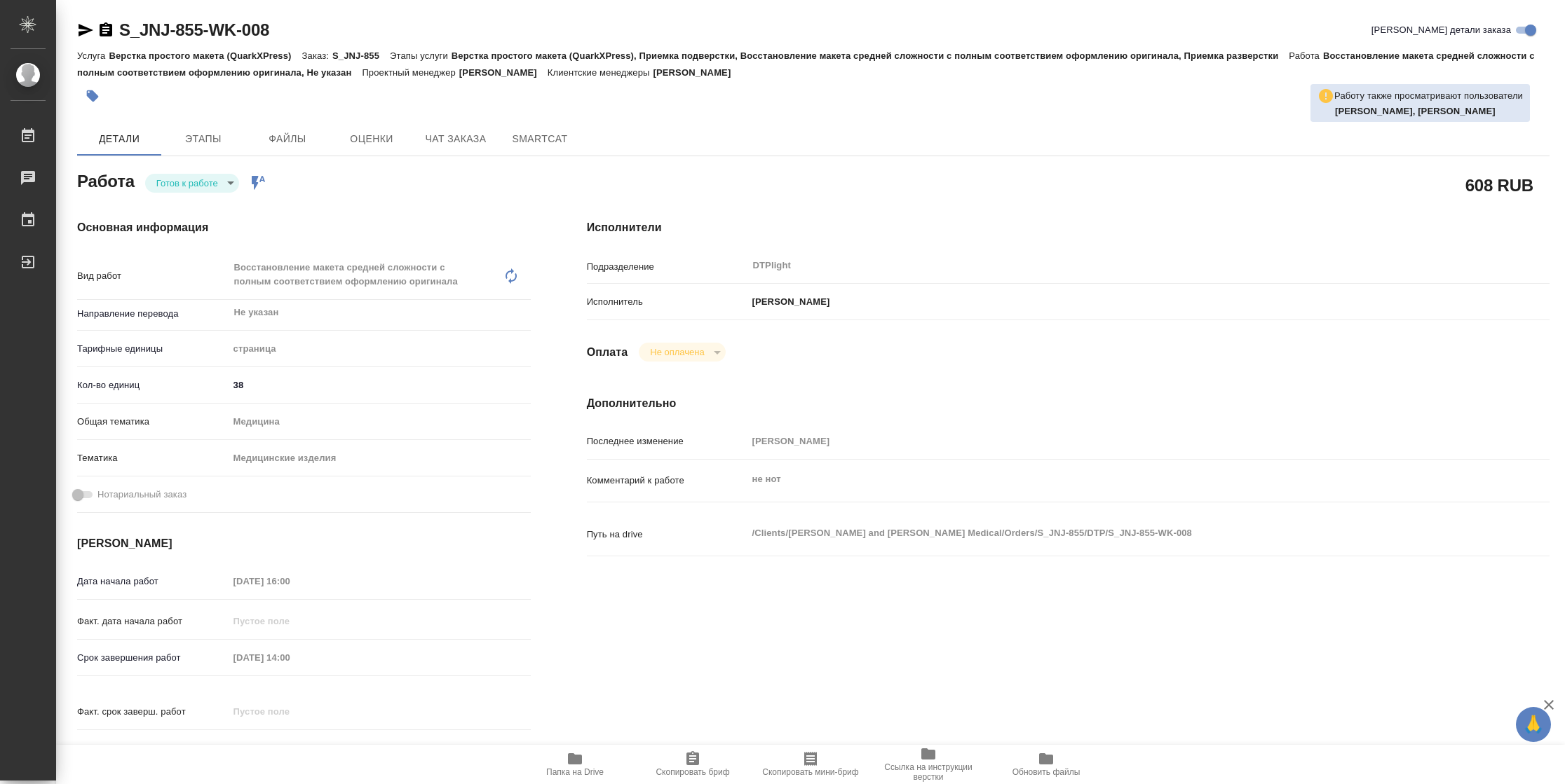
type textarea "x"
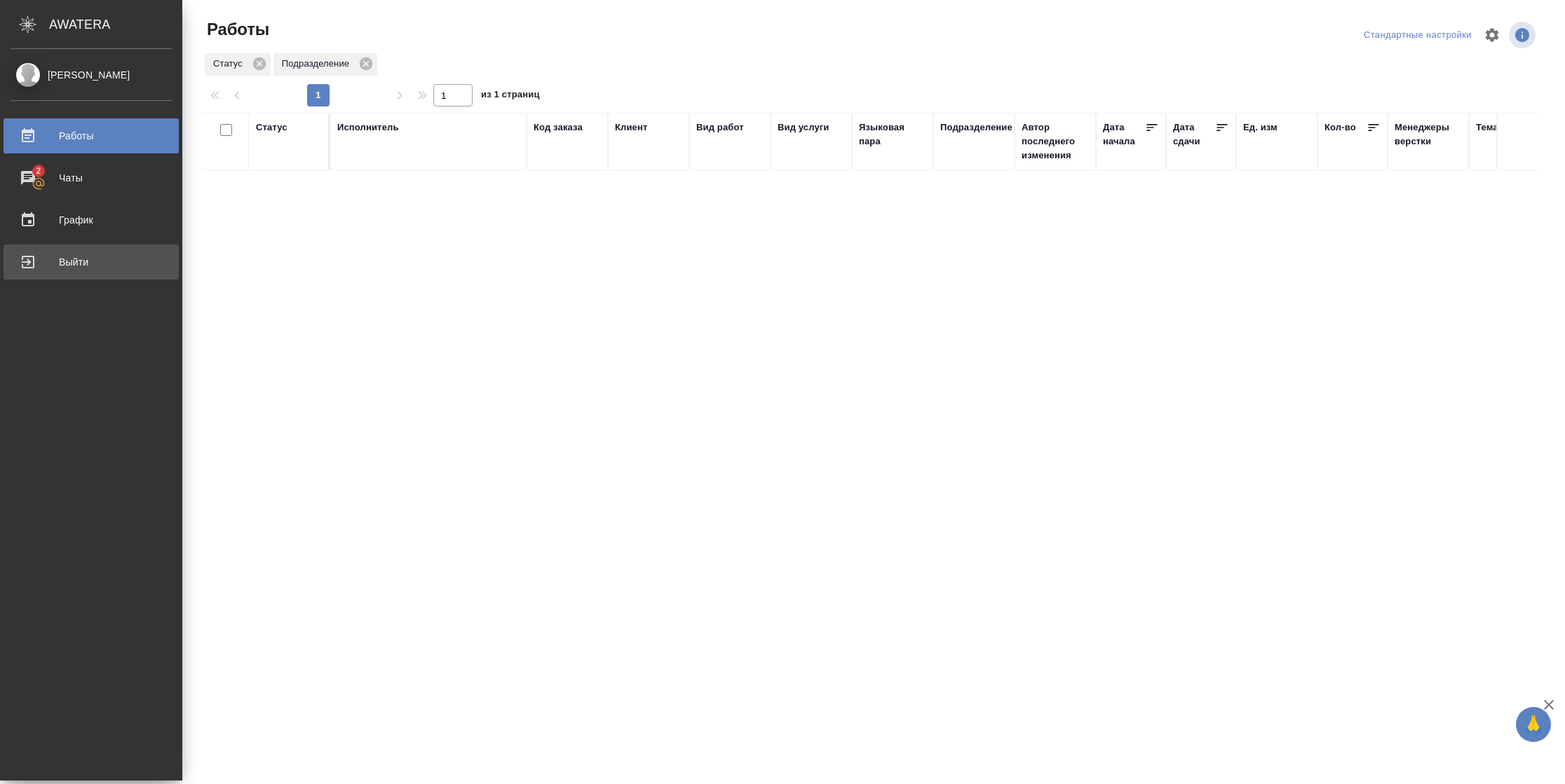
click at [31, 263] on div "Выйти" at bounding box center [91, 262] width 161 height 21
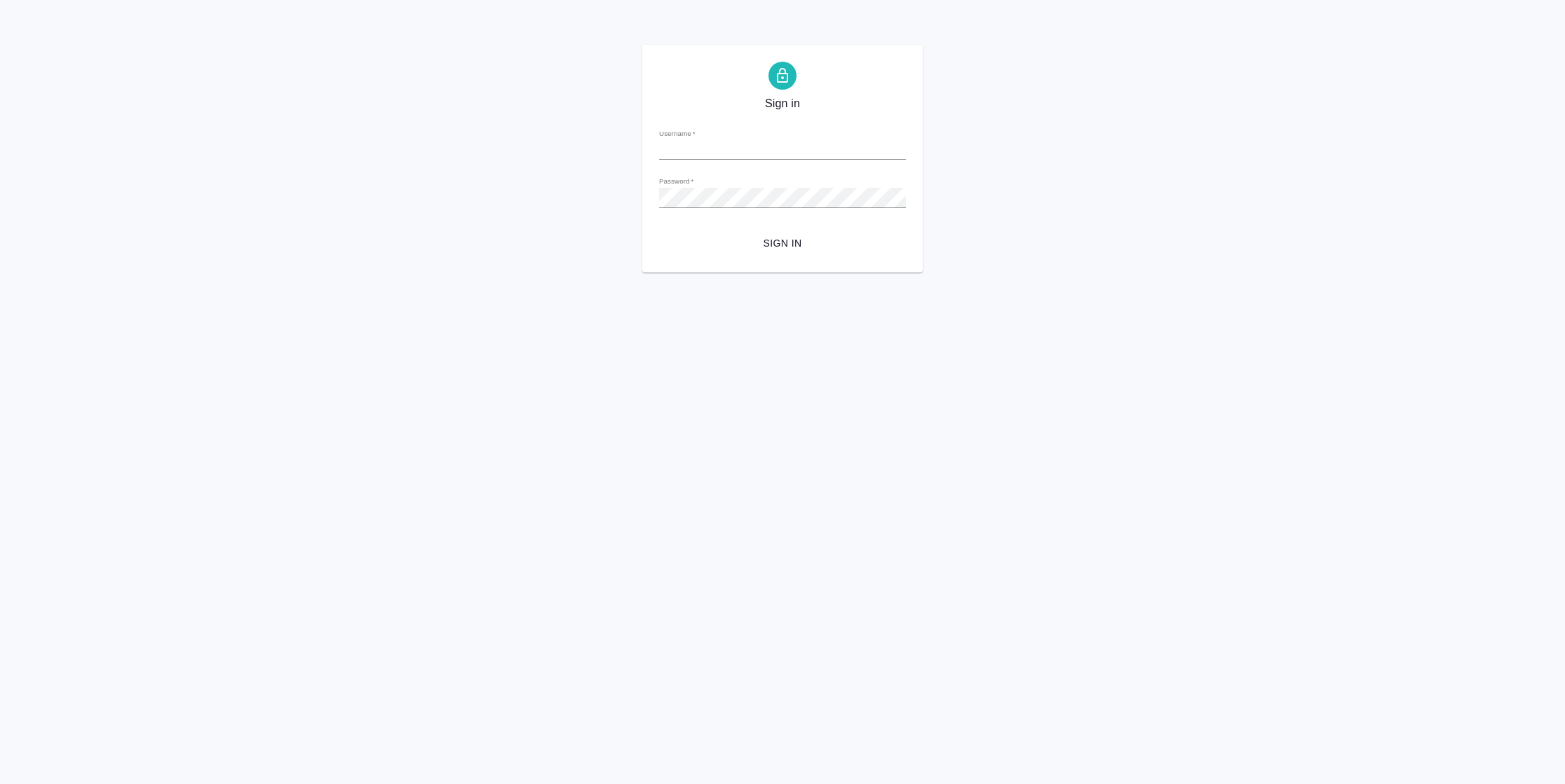
type input "n.vasilyeva@awatera.com"
click at [777, 232] on button "Sign in" at bounding box center [782, 243] width 246 height 26
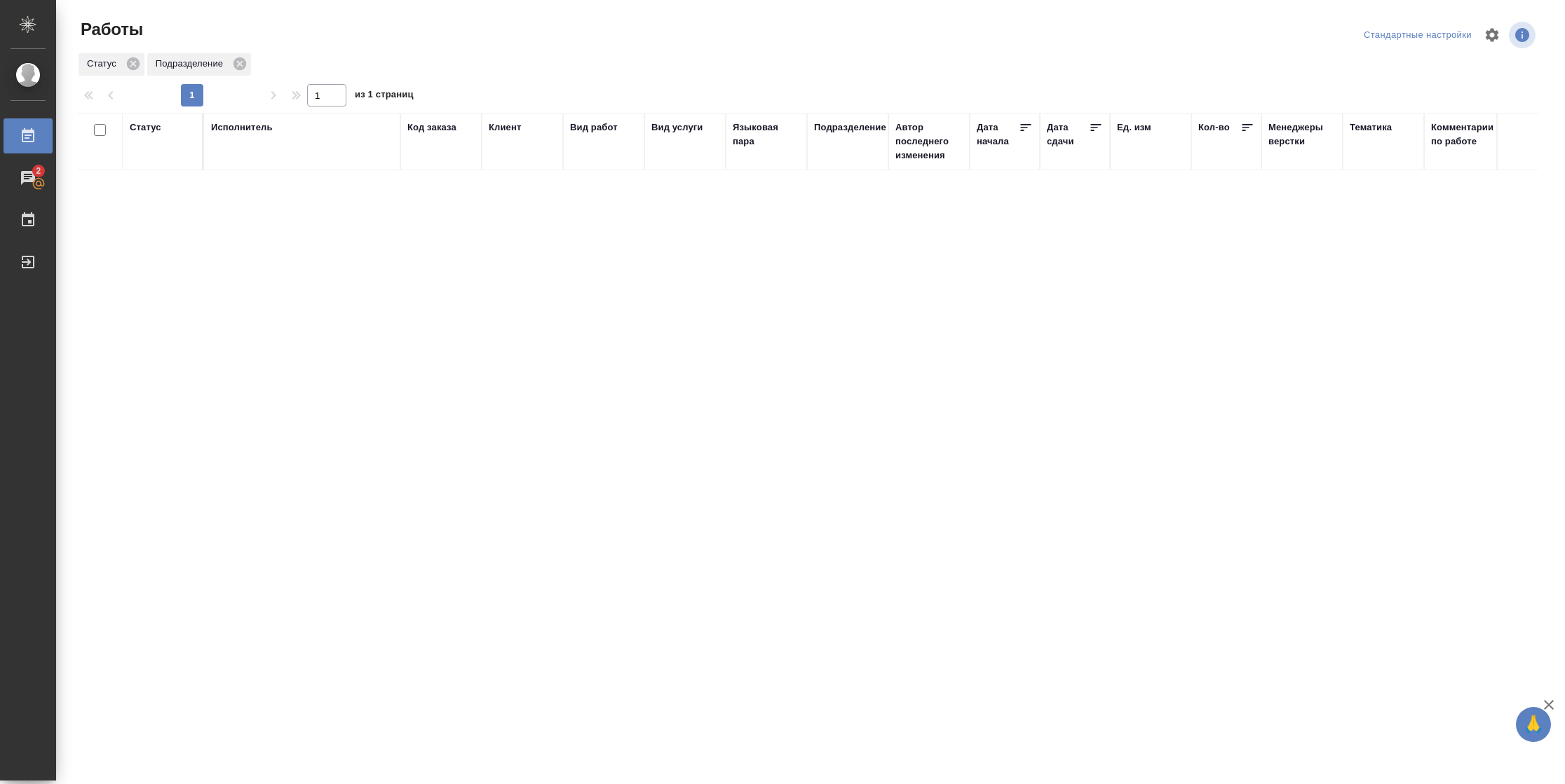
click at [147, 134] on div "Статус" at bounding box center [145, 128] width 32 height 14
click at [167, 190] on div "Подбор Готов к работе" at bounding box center [150, 169] width 40 height 55
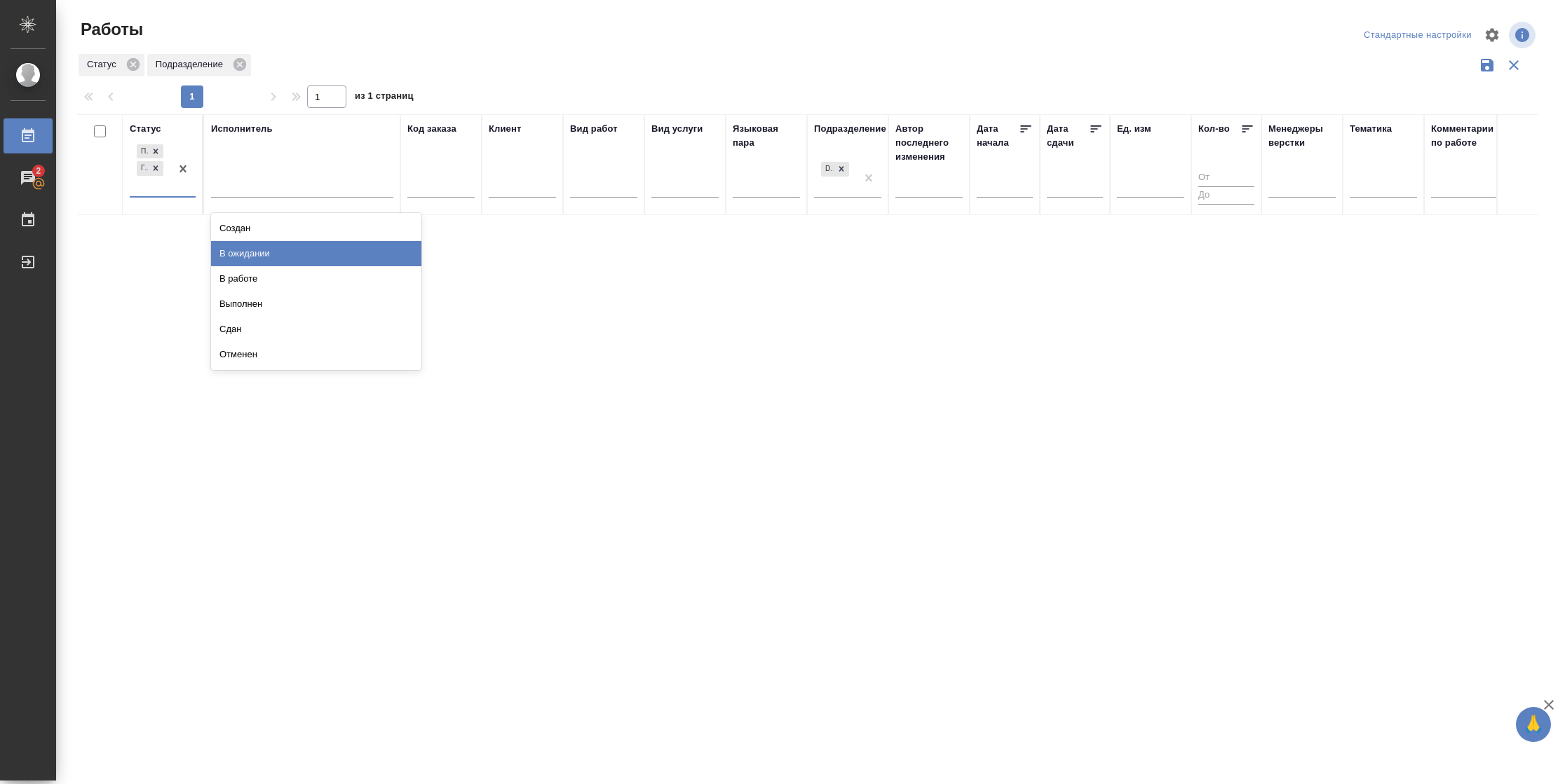
click at [260, 256] on div "В ожидании" at bounding box center [315, 253] width 210 height 26
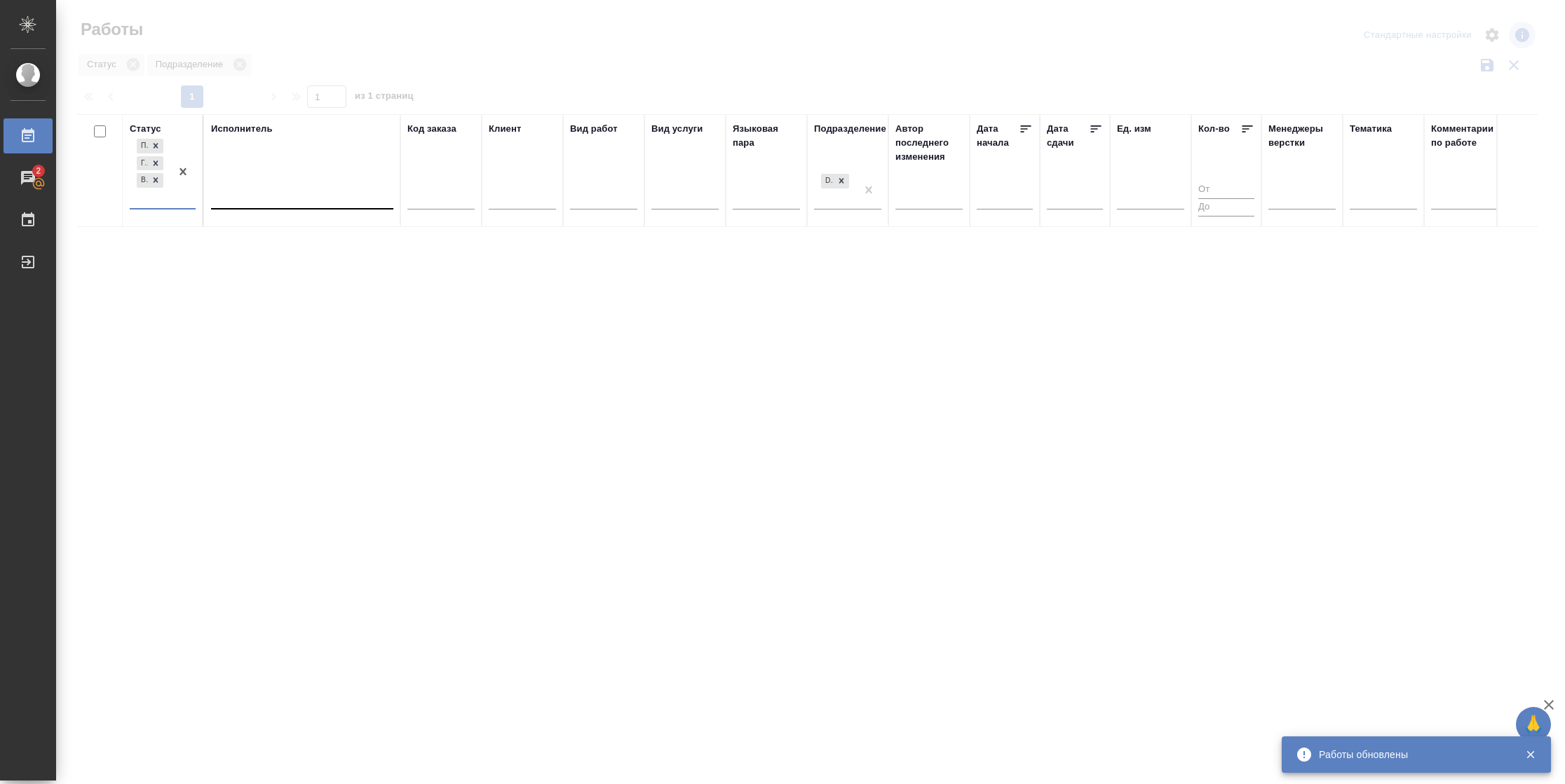
click at [292, 193] on div at bounding box center [302, 195] width 182 height 20
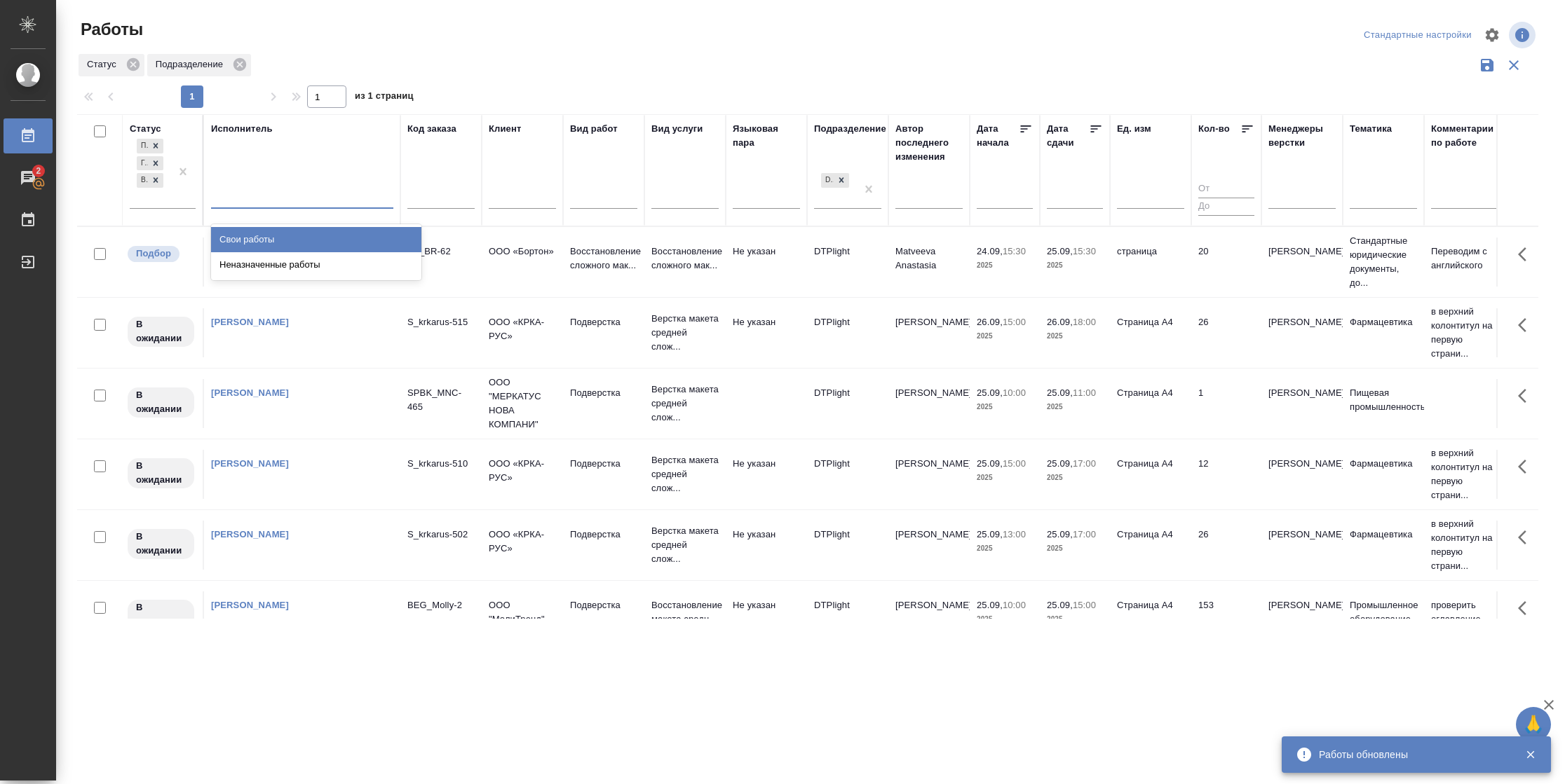
click at [290, 232] on div "Свои работы" at bounding box center [315, 239] width 210 height 26
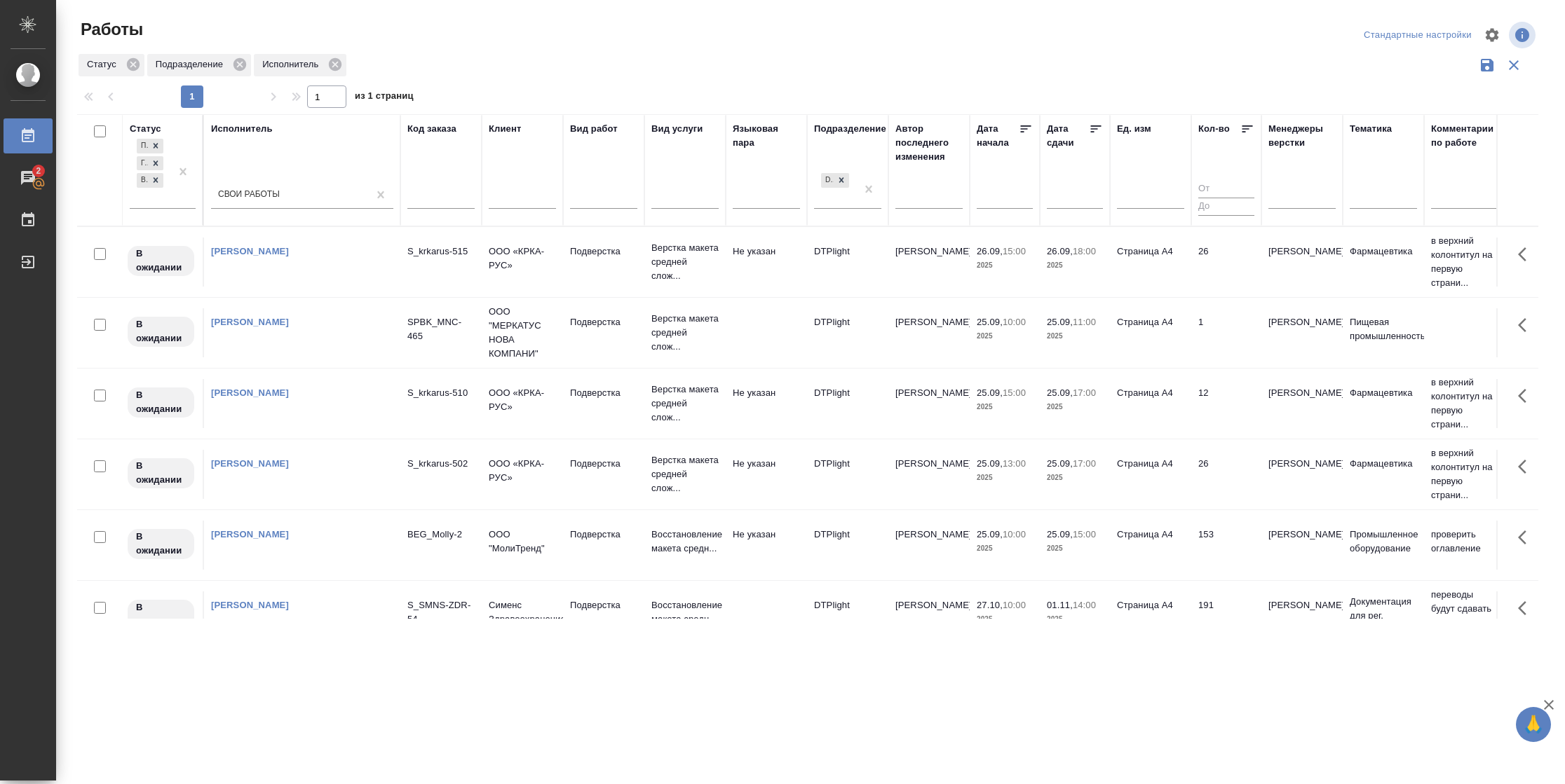
click at [1093, 136] on icon at bounding box center [1096, 129] width 14 height 14
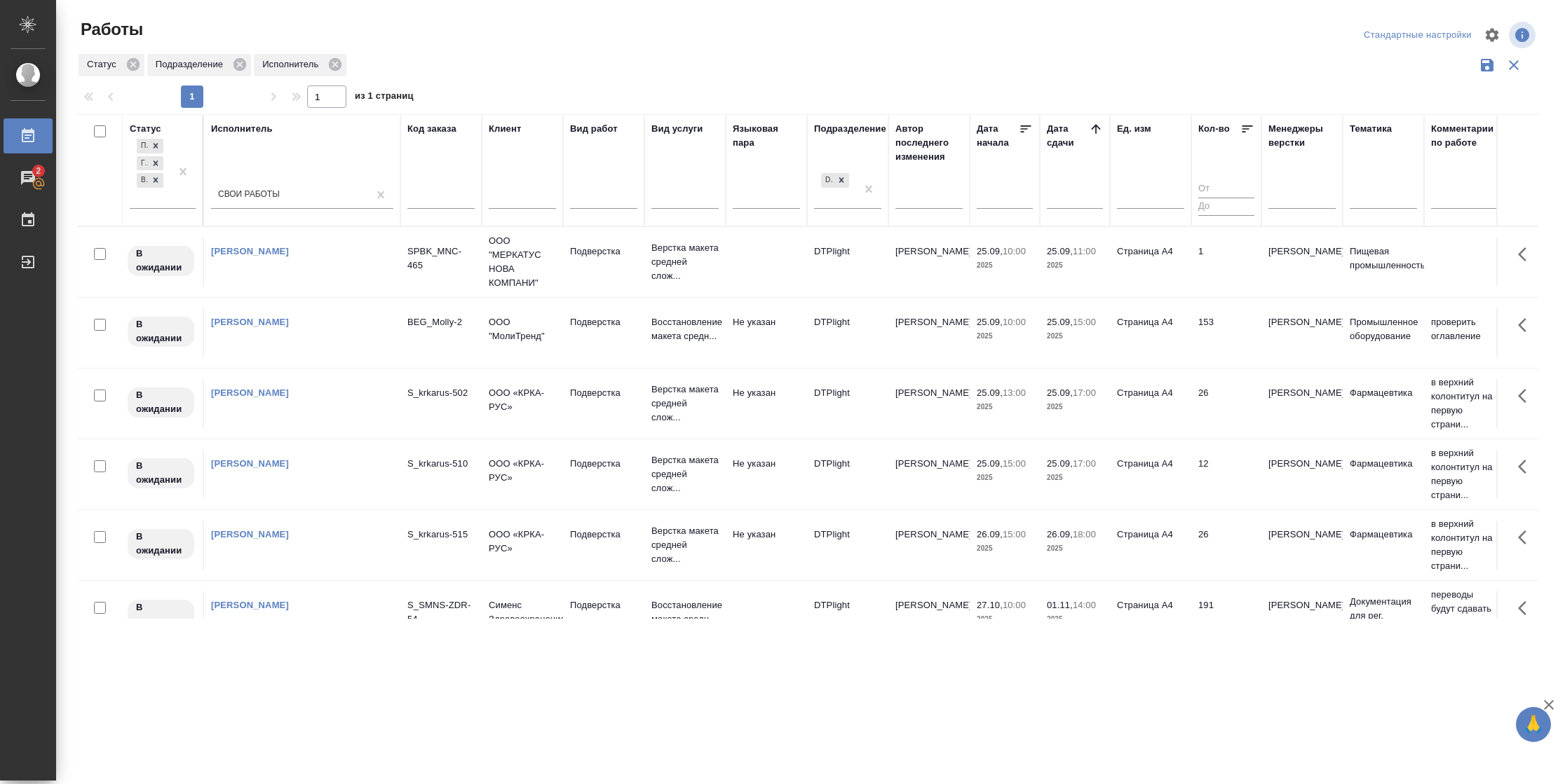
click at [1222, 349] on td "153" at bounding box center [1226, 332] width 70 height 49
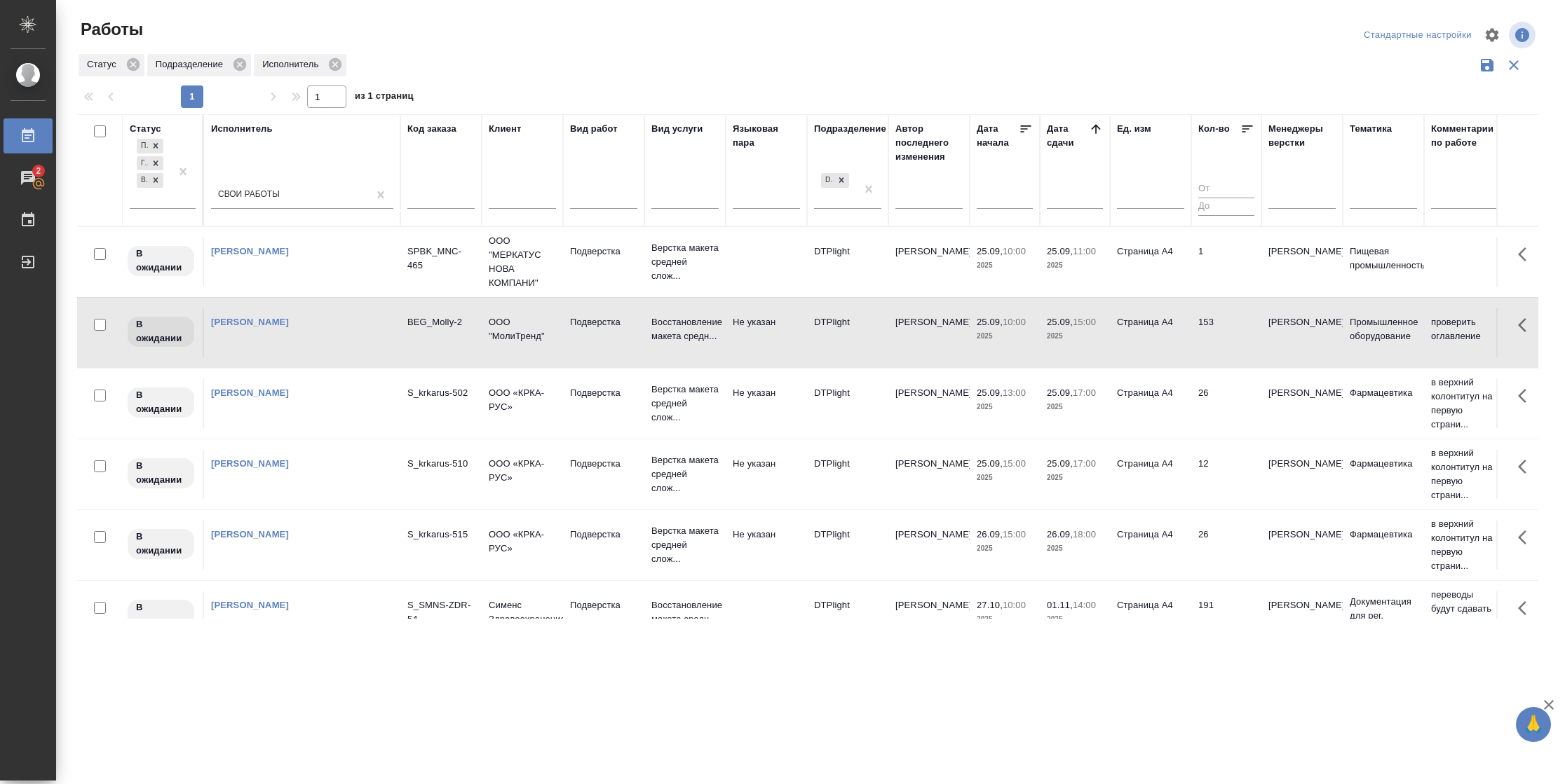
click at [1222, 349] on td "153" at bounding box center [1226, 332] width 70 height 49
click at [157, 180] on icon at bounding box center [156, 181] width 5 height 5
click at [167, 196] on div "Подбор Готов к работе В ожидании" at bounding box center [150, 171] width 40 height 72
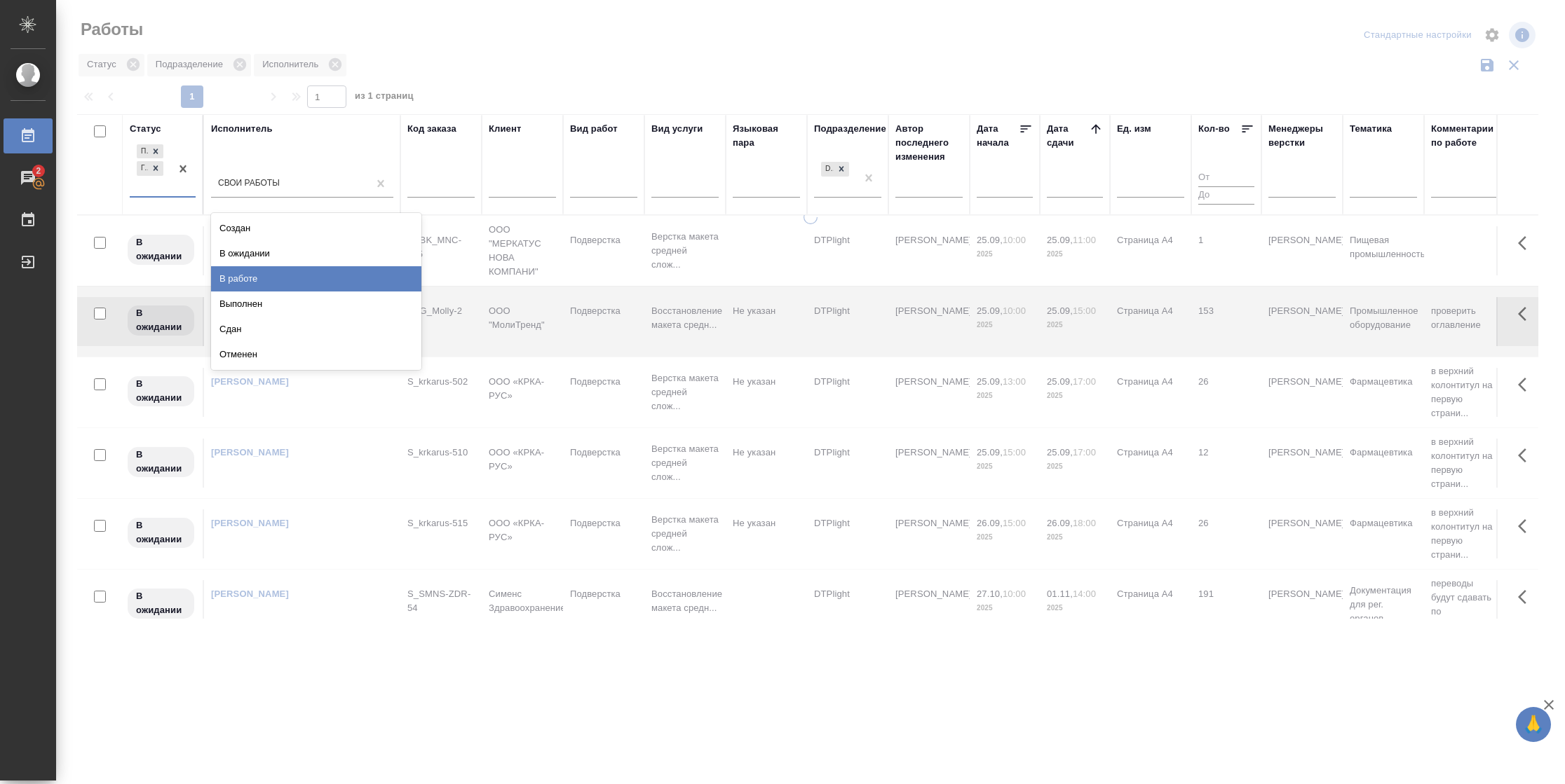
click at [262, 276] on div "В работе" at bounding box center [315, 279] width 210 height 26
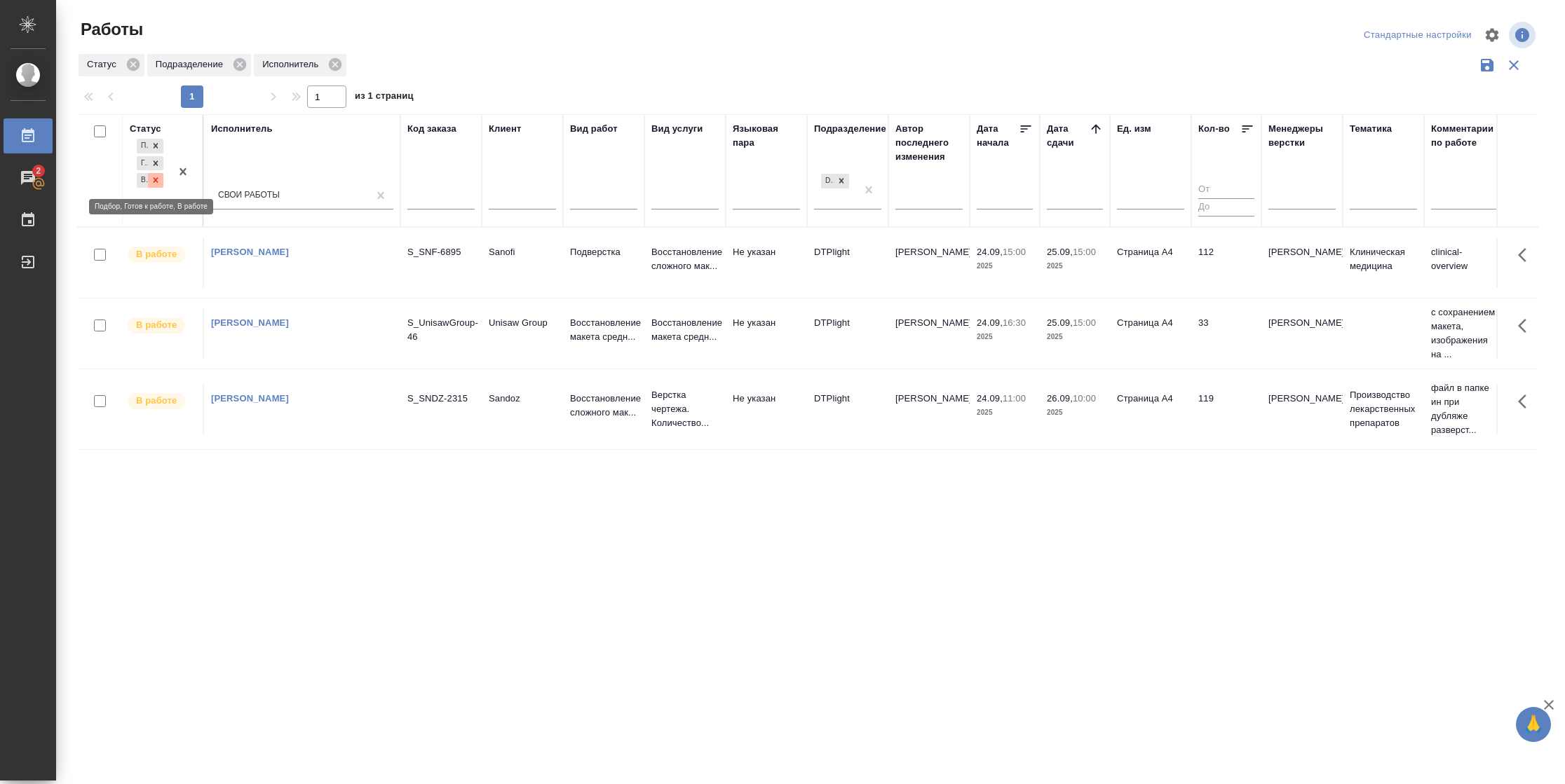
click at [157, 184] on icon at bounding box center [155, 180] width 10 height 10
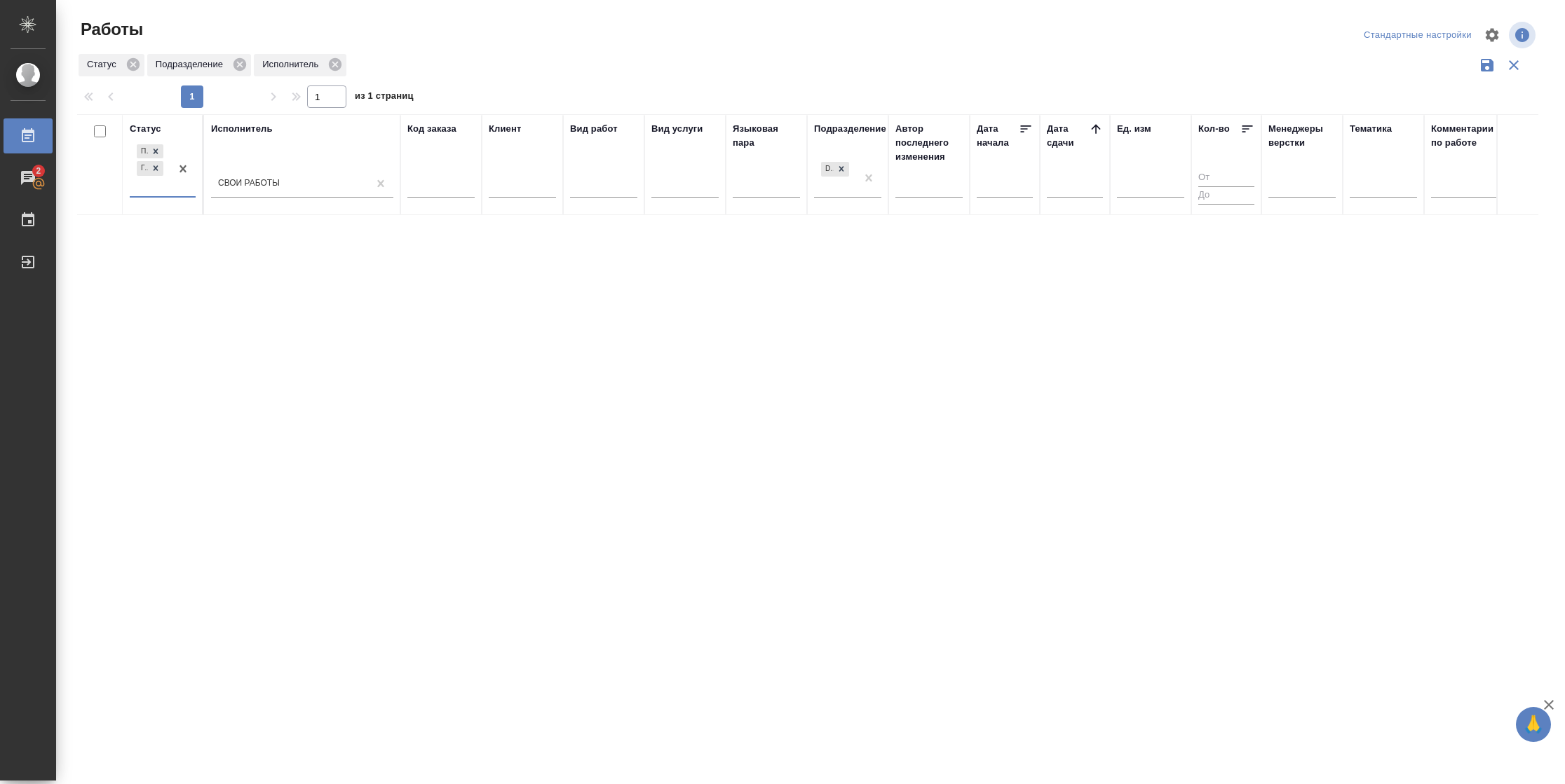
click at [172, 192] on div at bounding box center [183, 169] width 26 height 55
click at [264, 270] on div "В работе" at bounding box center [315, 279] width 210 height 26
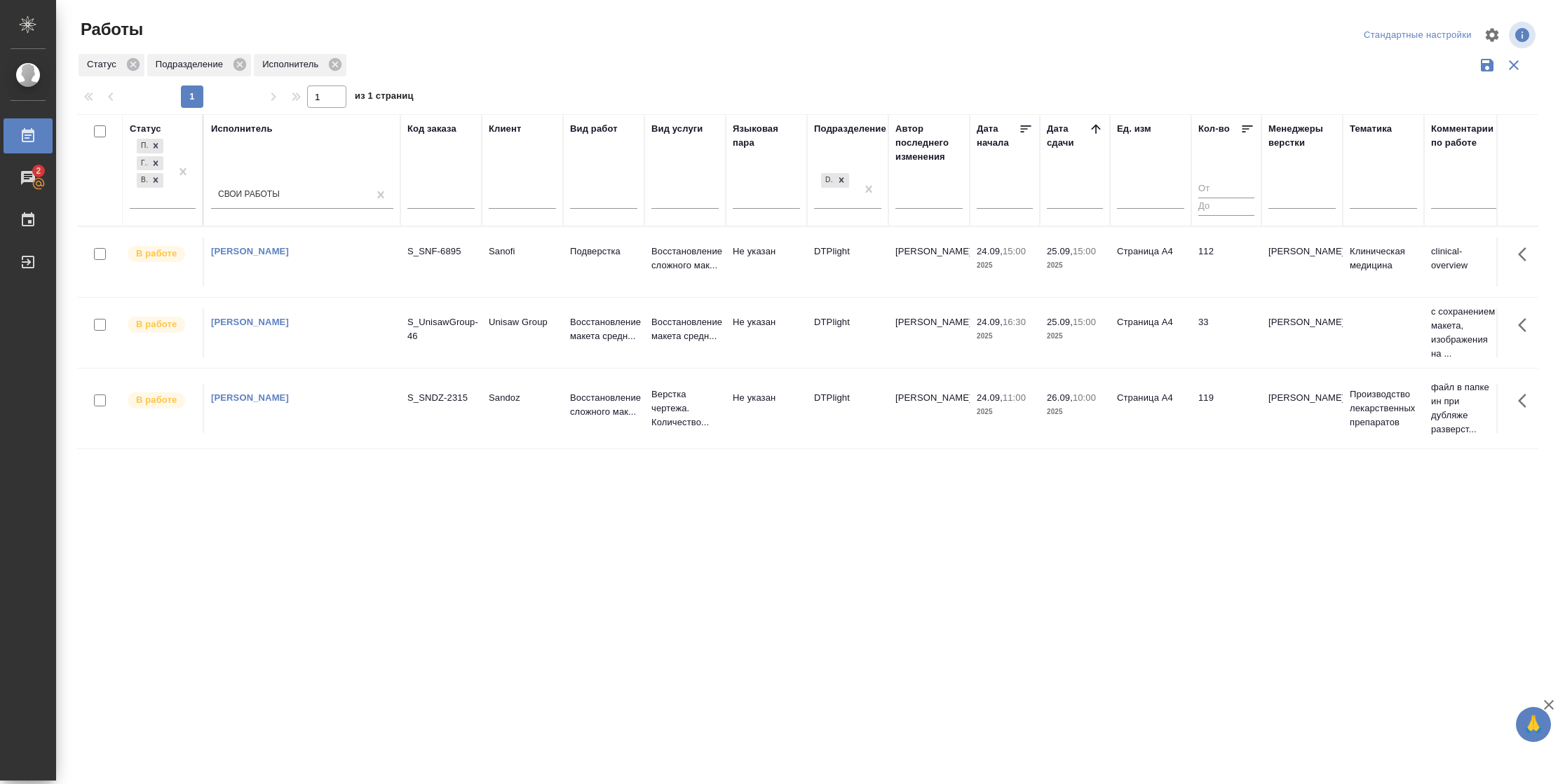
click at [1265, 316] on td "[PERSON_NAME]" at bounding box center [1301, 332] width 81 height 49
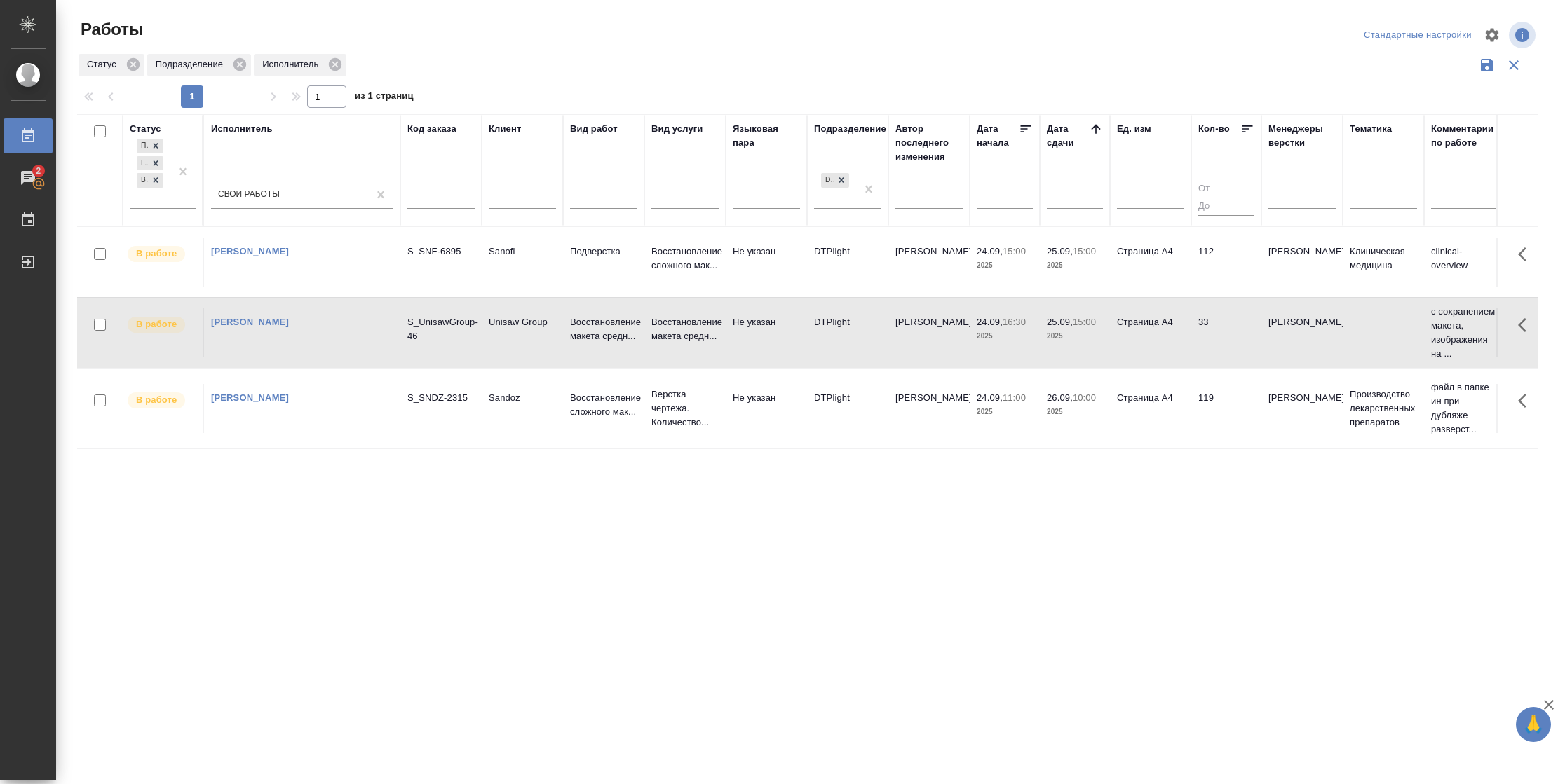
click at [1265, 316] on td "[PERSON_NAME]" at bounding box center [1301, 332] width 81 height 49
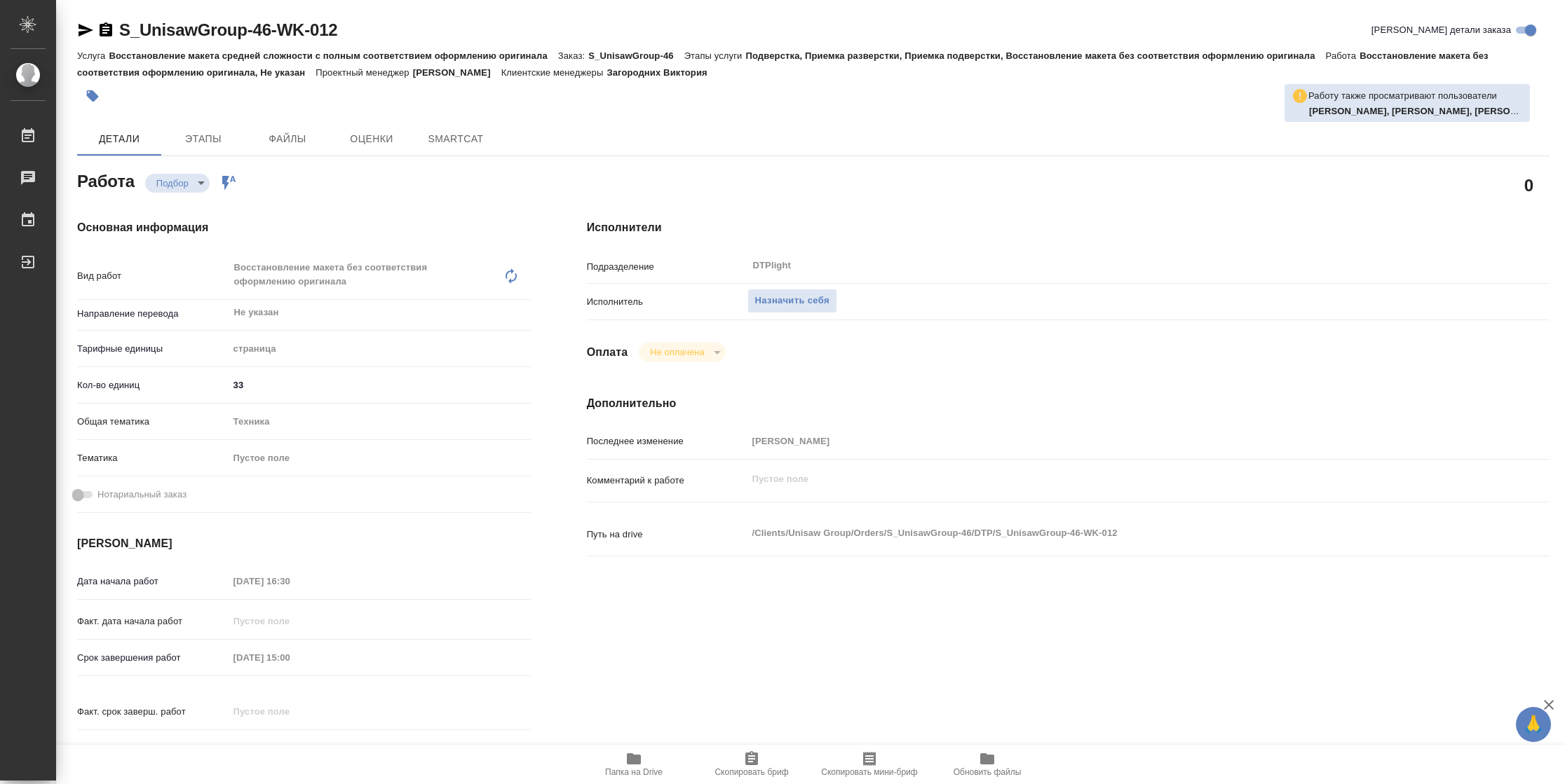
type textarea "x"
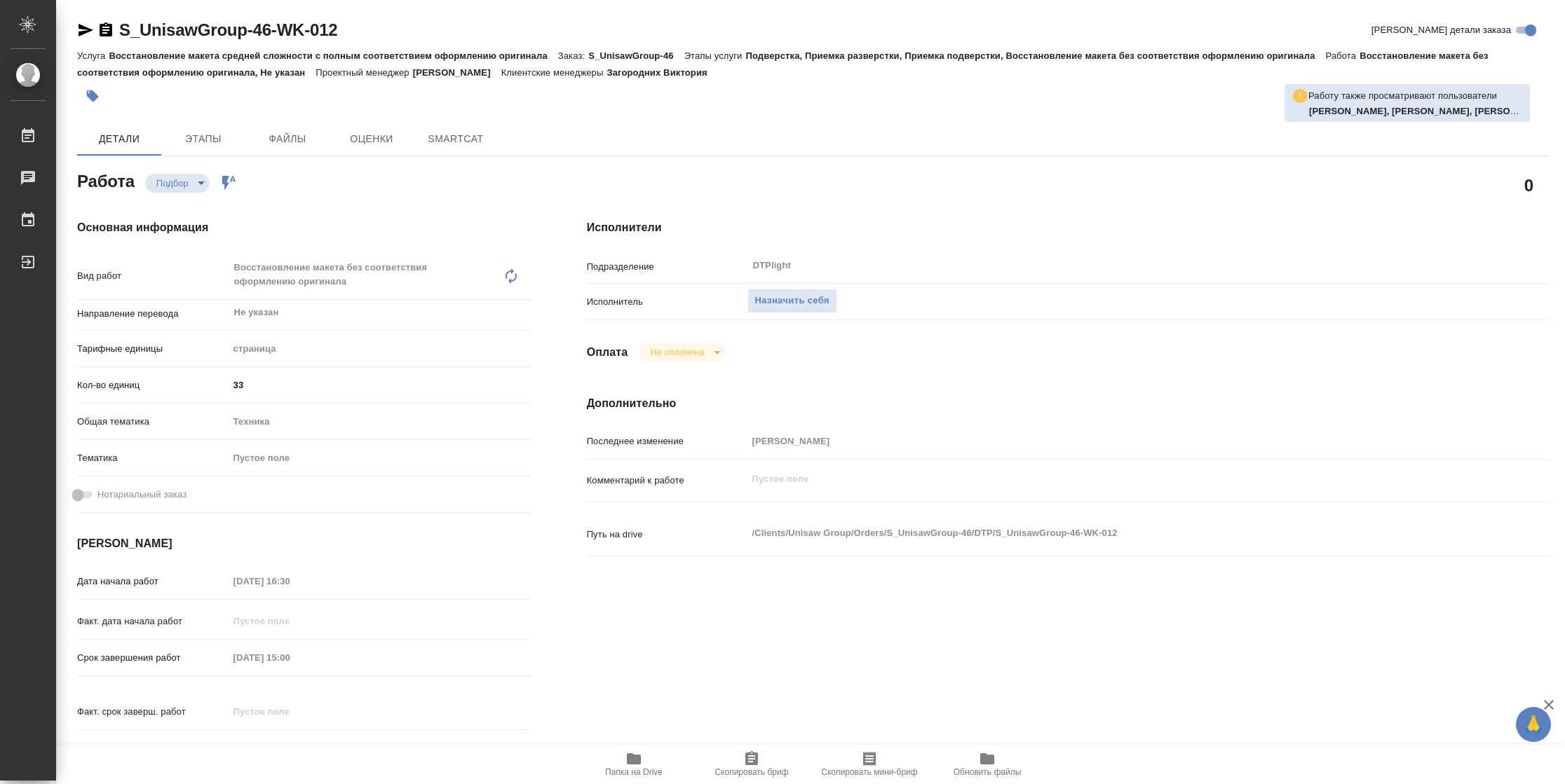
click at [623, 765] on span "Папка на Drive" at bounding box center [633, 764] width 101 height 26
type textarea "x"
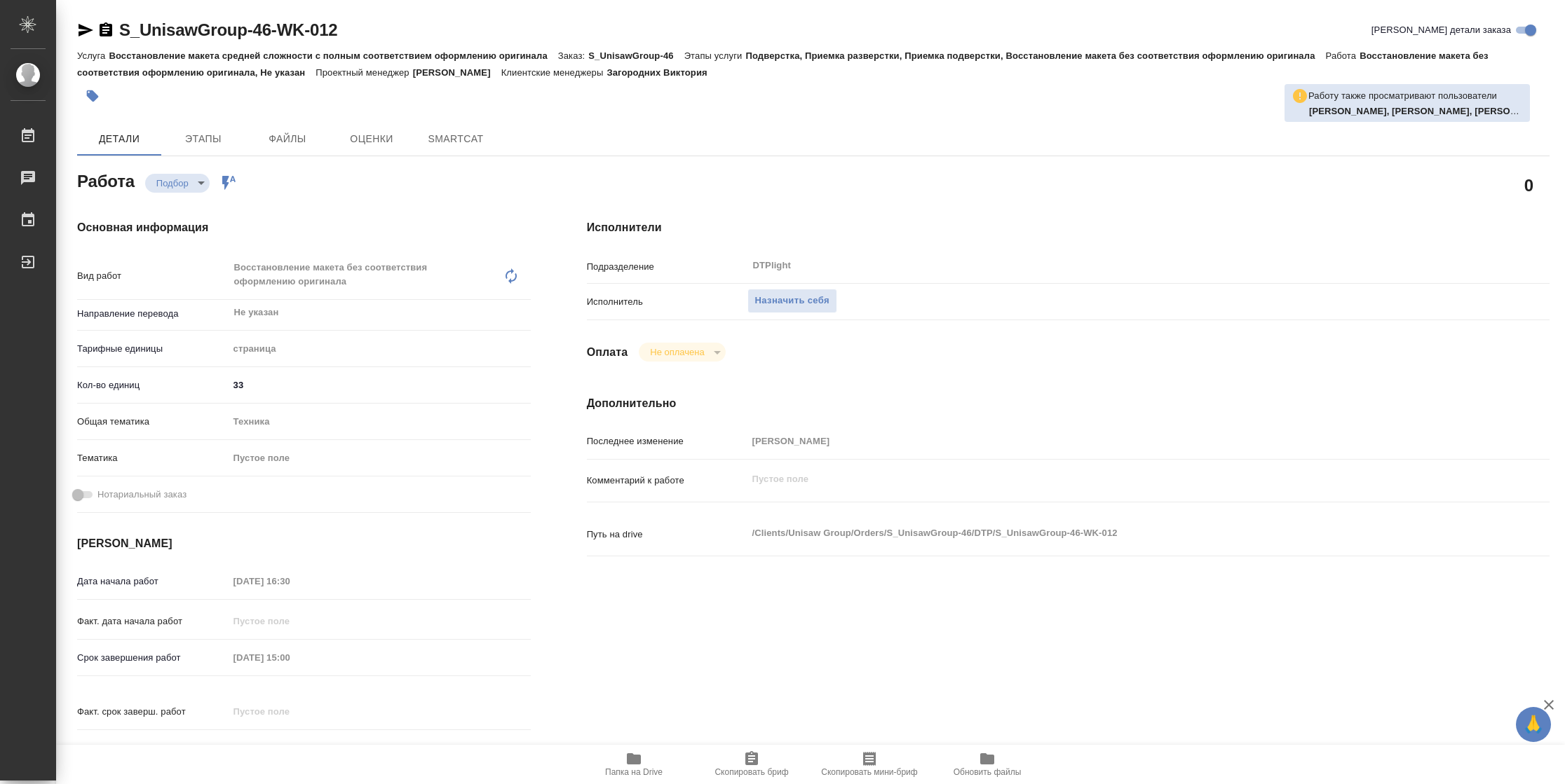
type textarea "x"
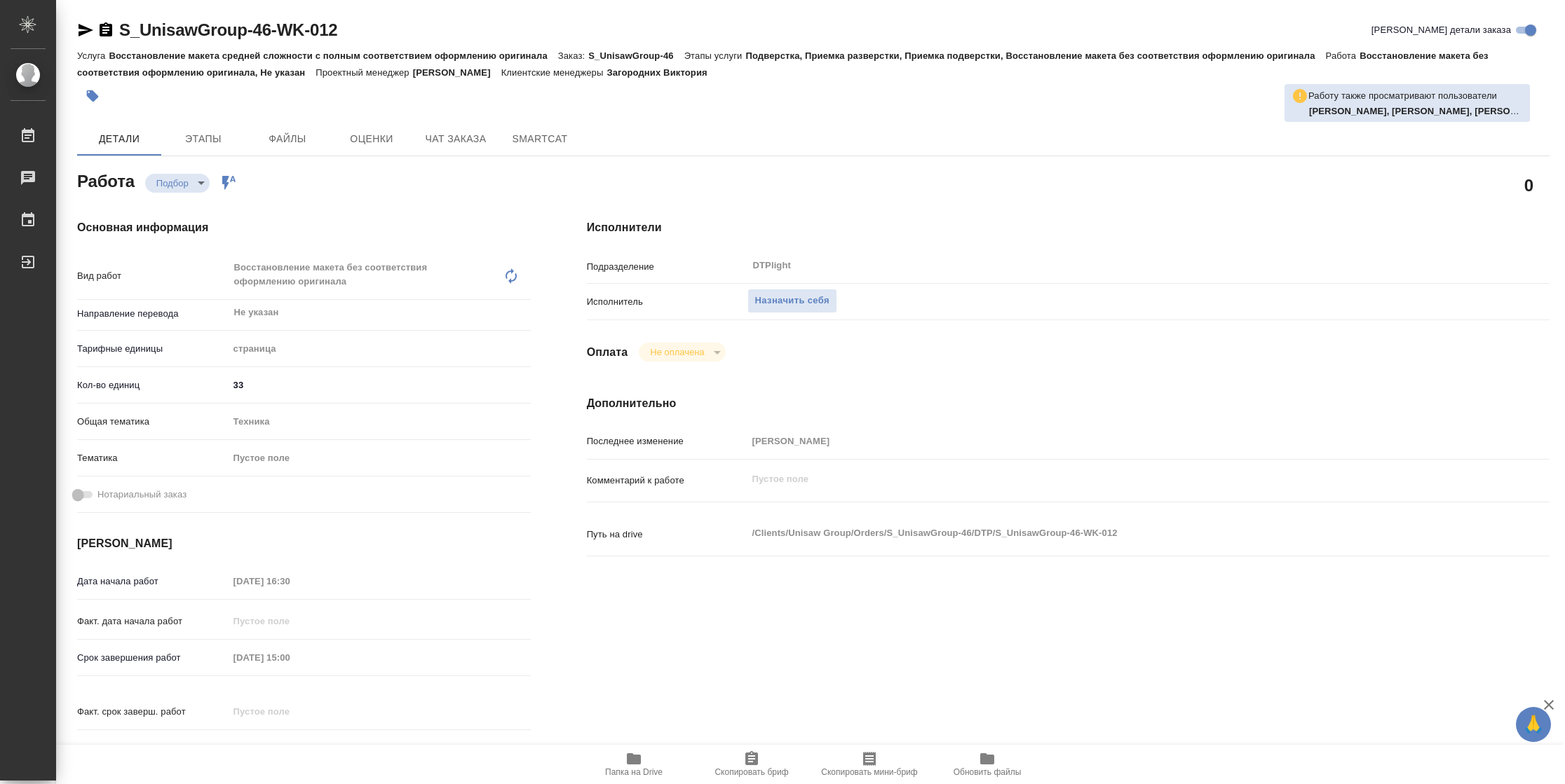
type textarea "x"
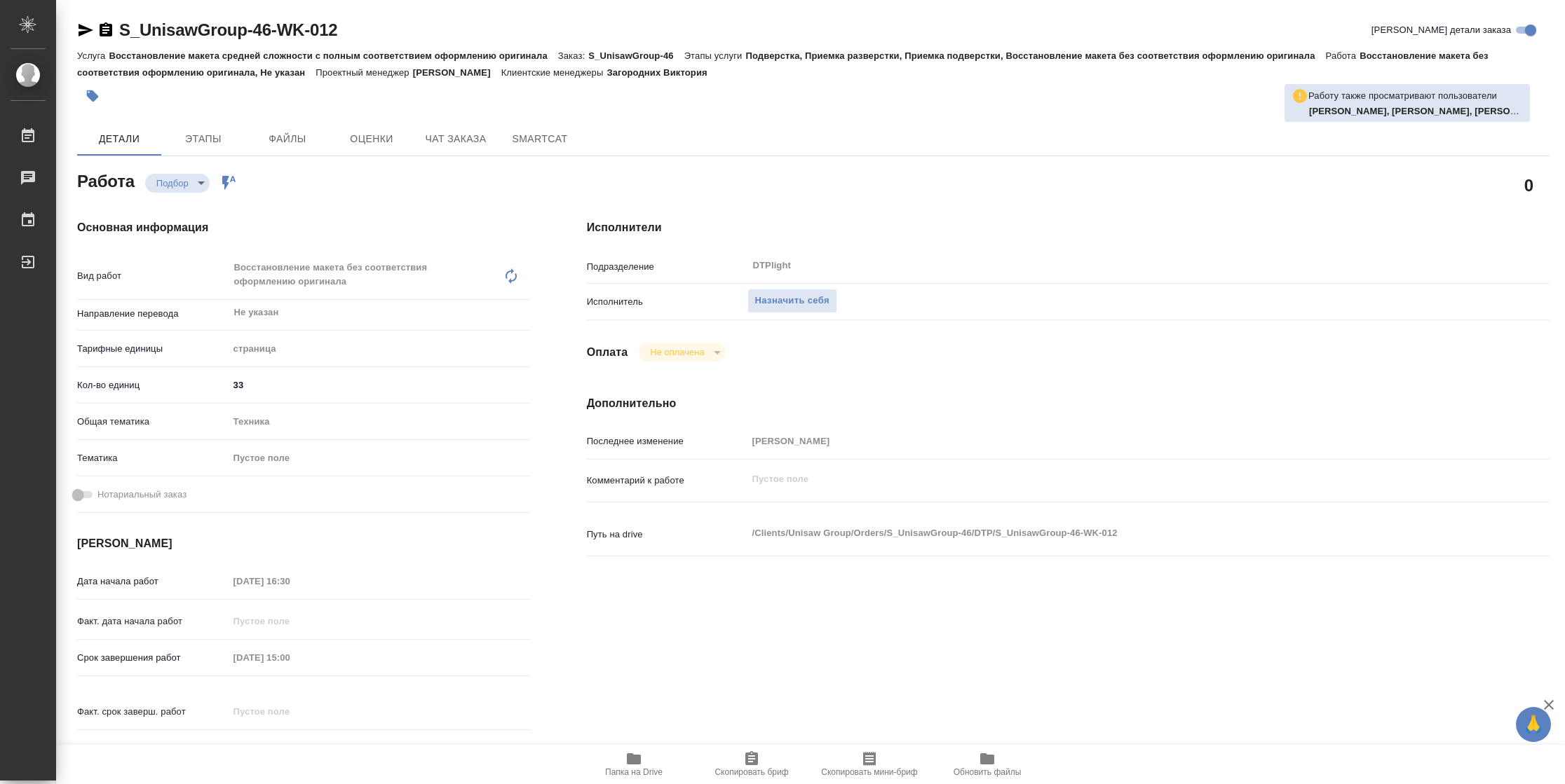
type textarea "x"
click at [767, 296] on span "Назначить себя" at bounding box center [792, 301] width 74 height 16
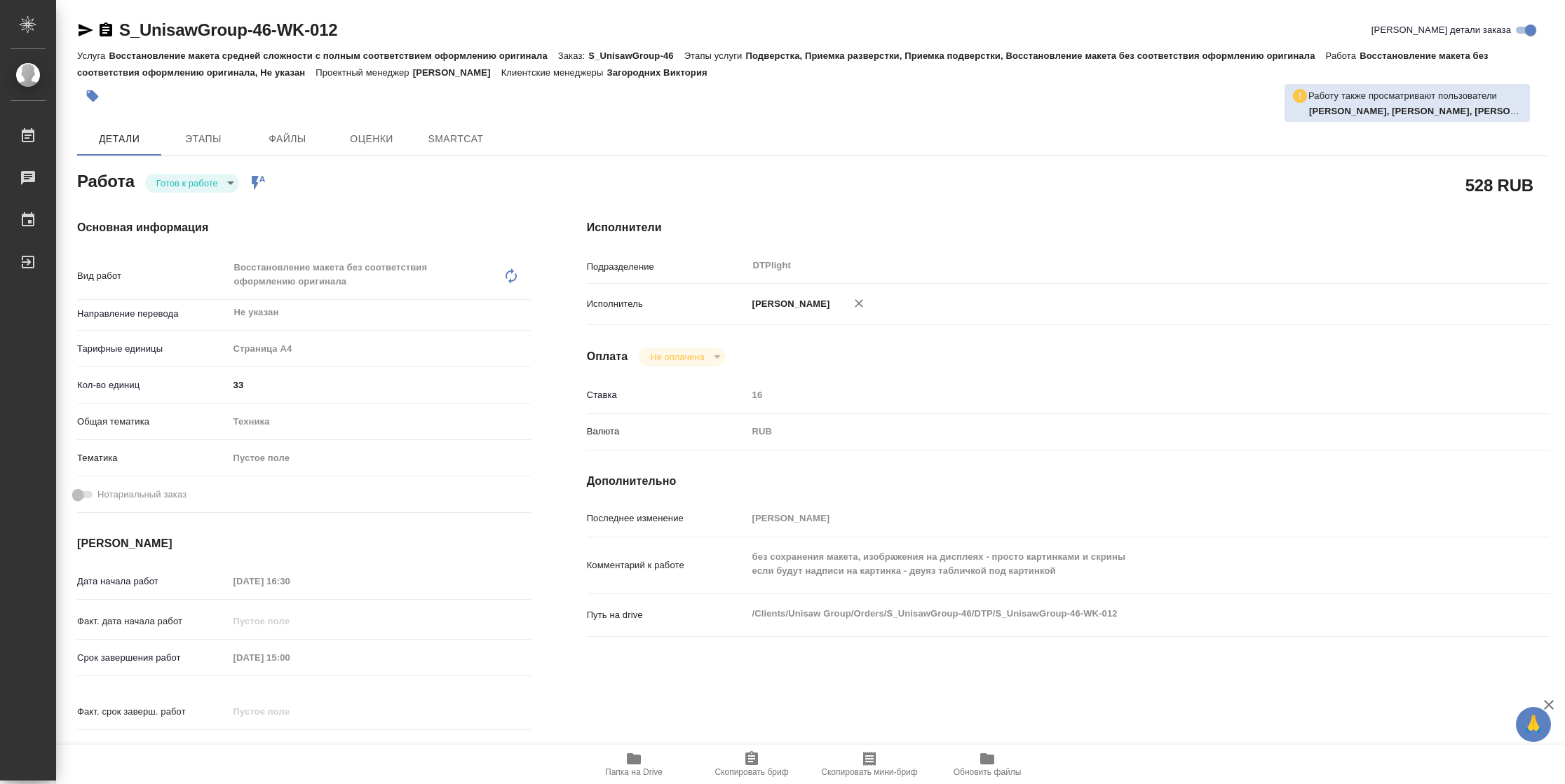
type textarea "x"
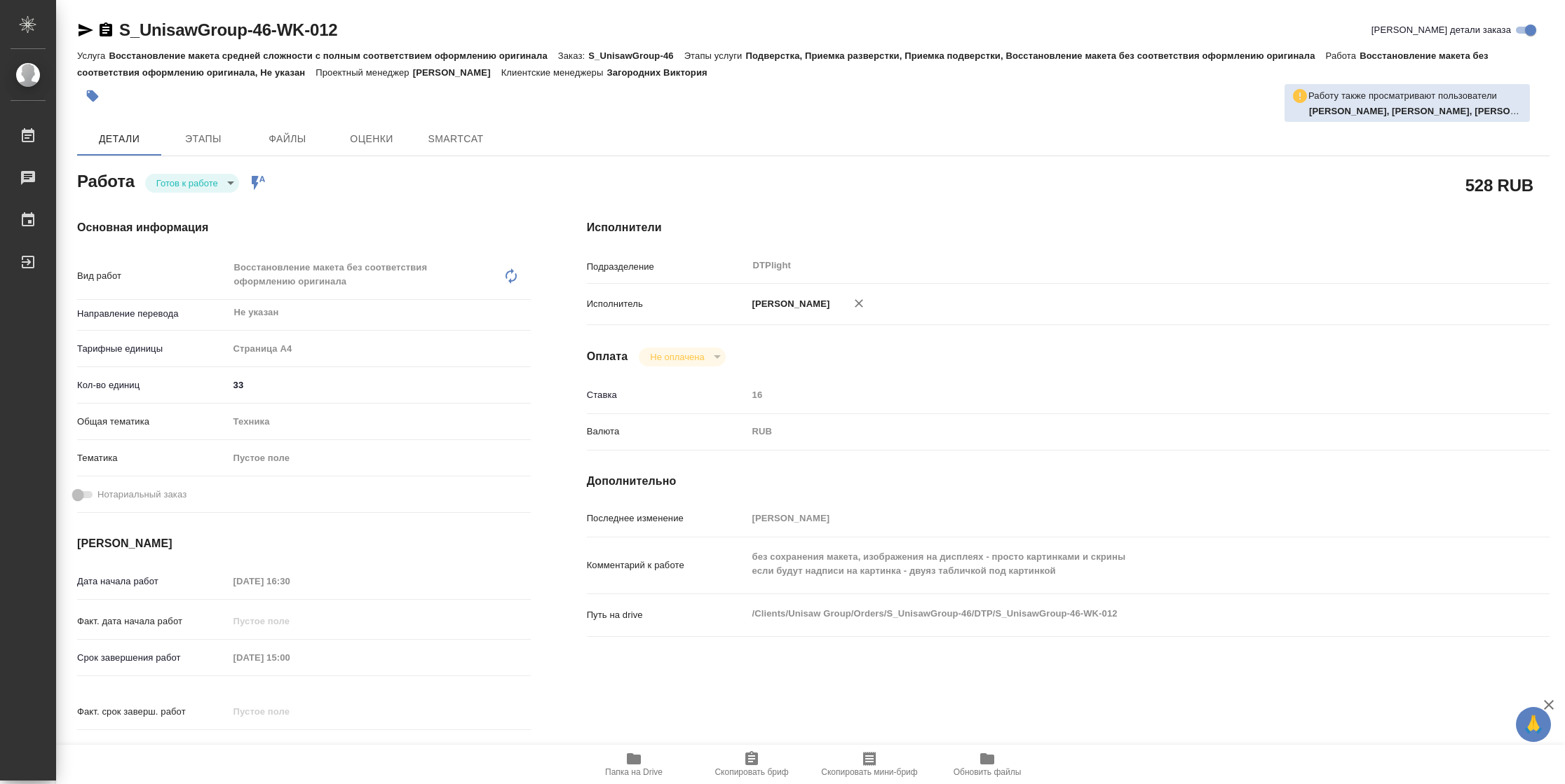
type textarea "x"
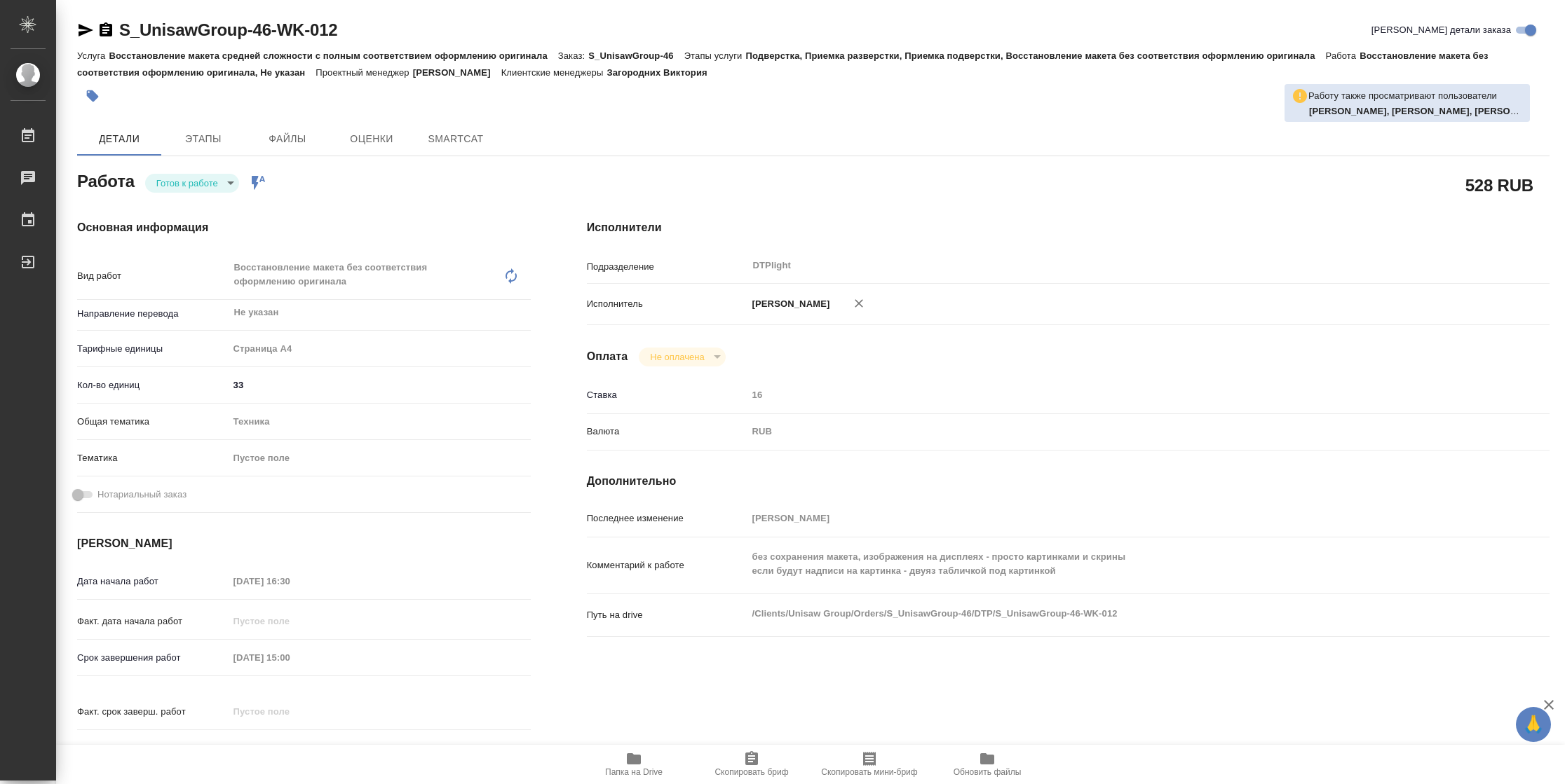
type textarea "x"
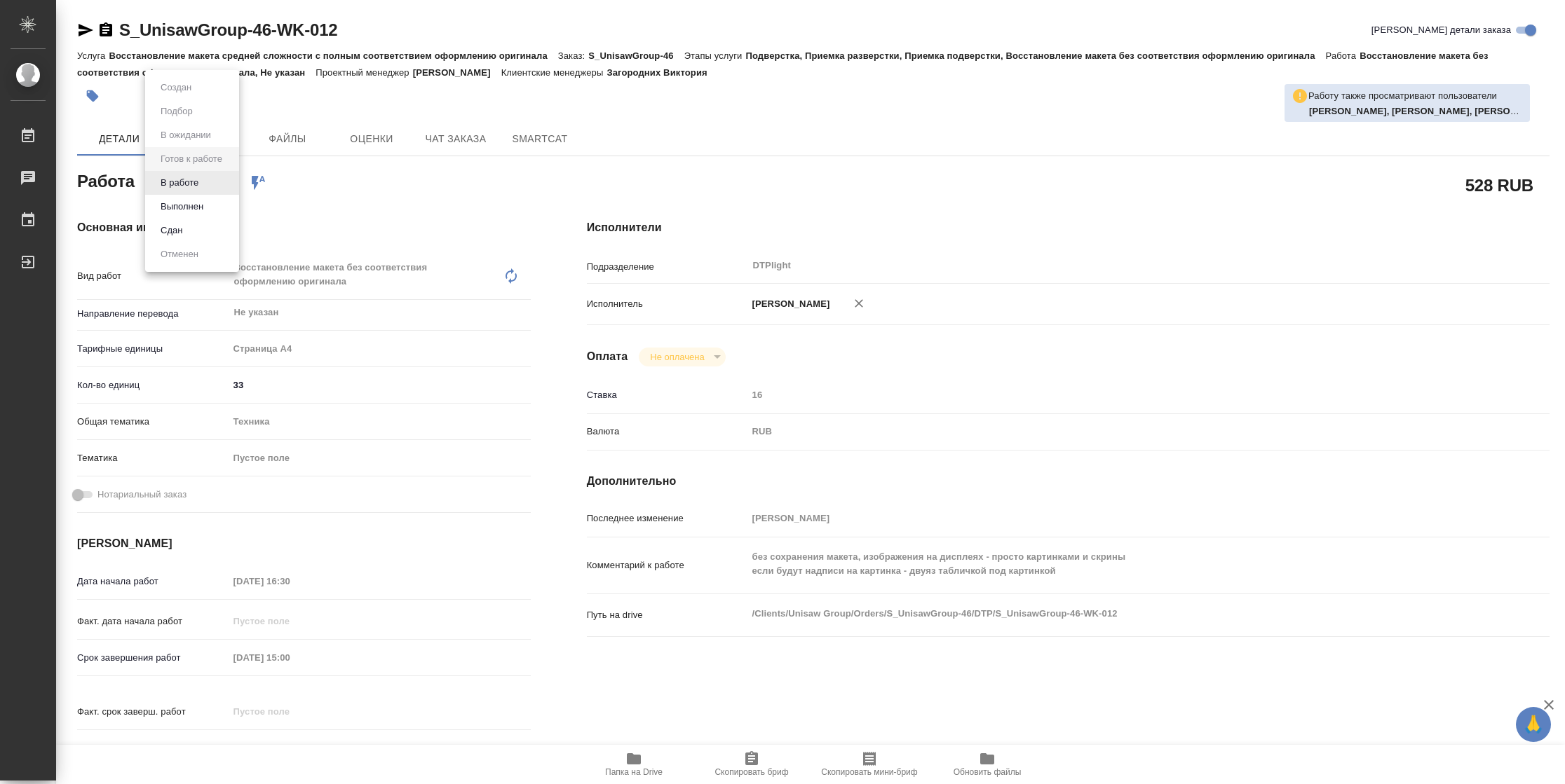
click at [179, 189] on body "🙏 .cls-1 fill:#fff; AWATERA [PERSON_NAME] Чаты График Выйти S_UnisawGroup-46-WK…" at bounding box center [782, 392] width 1565 height 784
click at [179, 189] on button "В работе" at bounding box center [180, 183] width 47 height 15
type textarea "x"
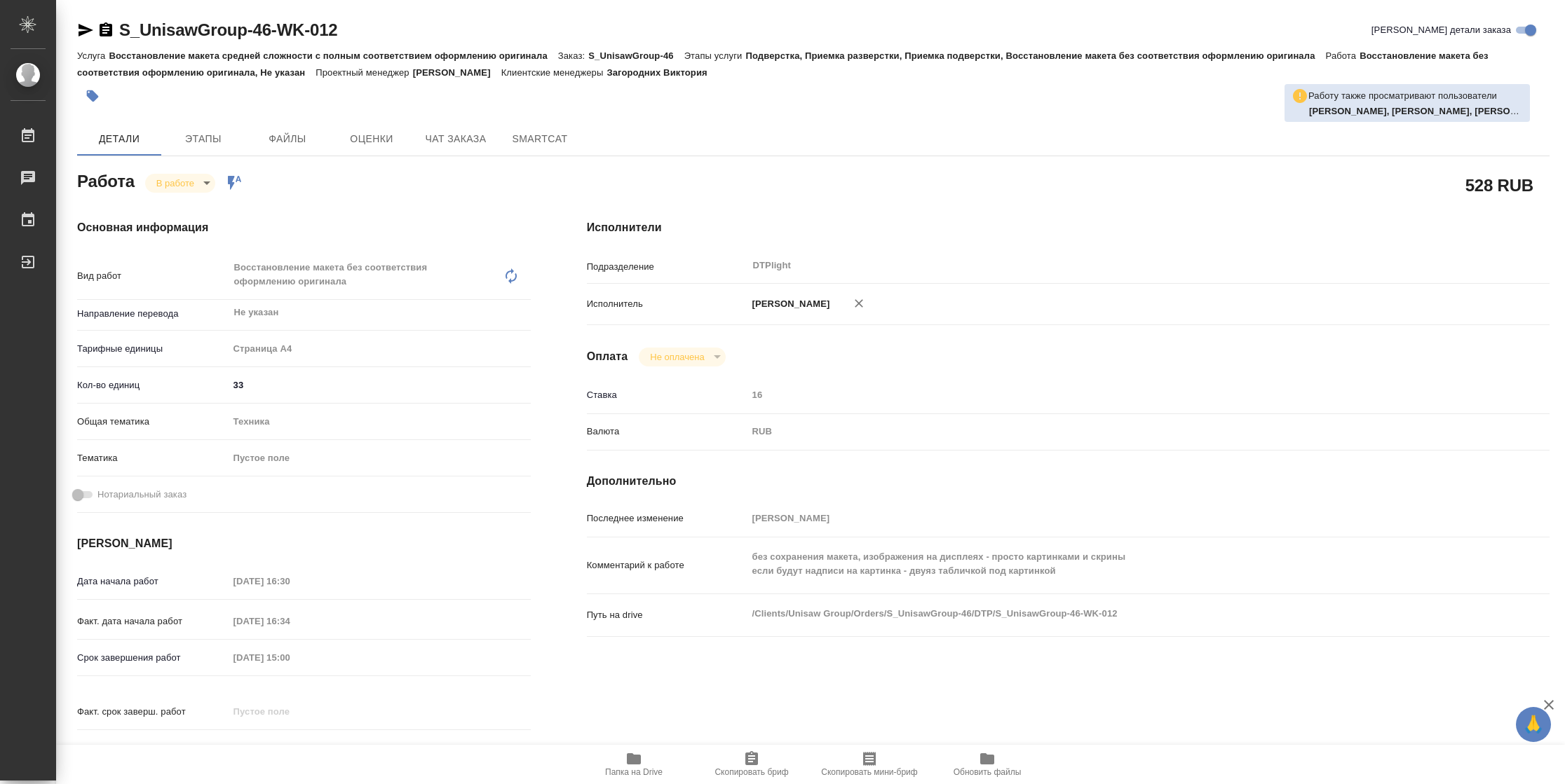
type textarea "x"
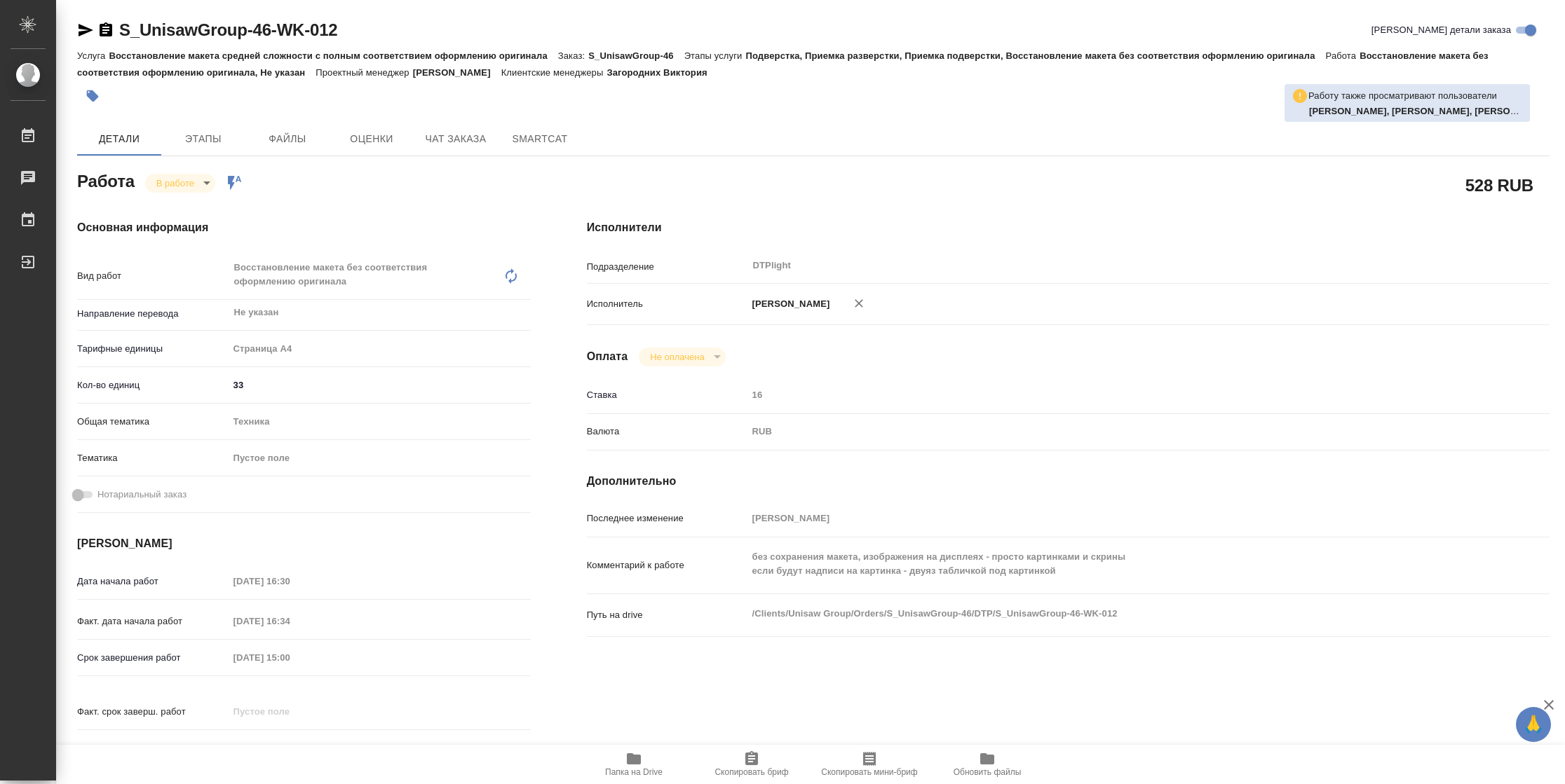
type textarea "x"
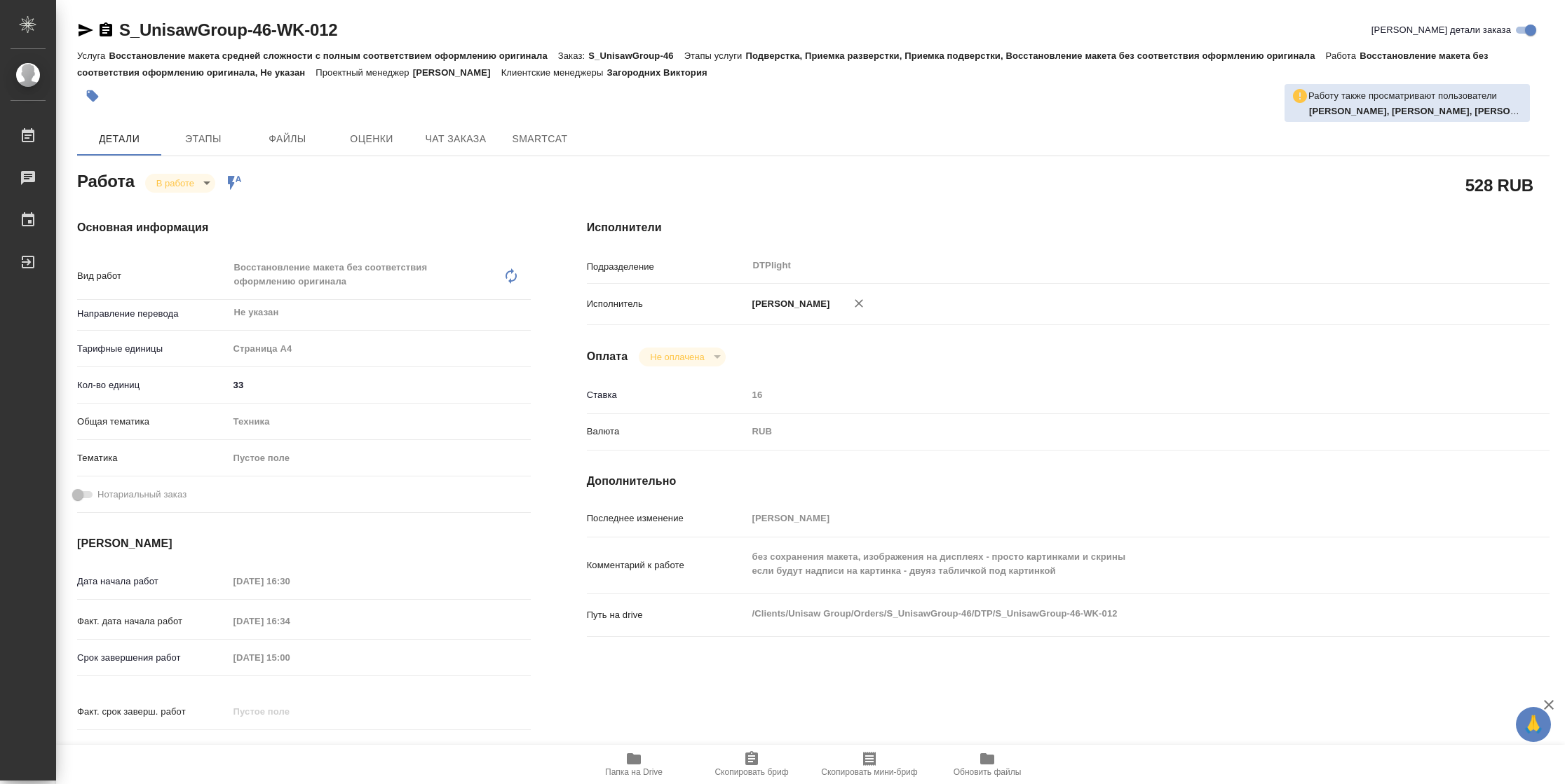
type textarea "x"
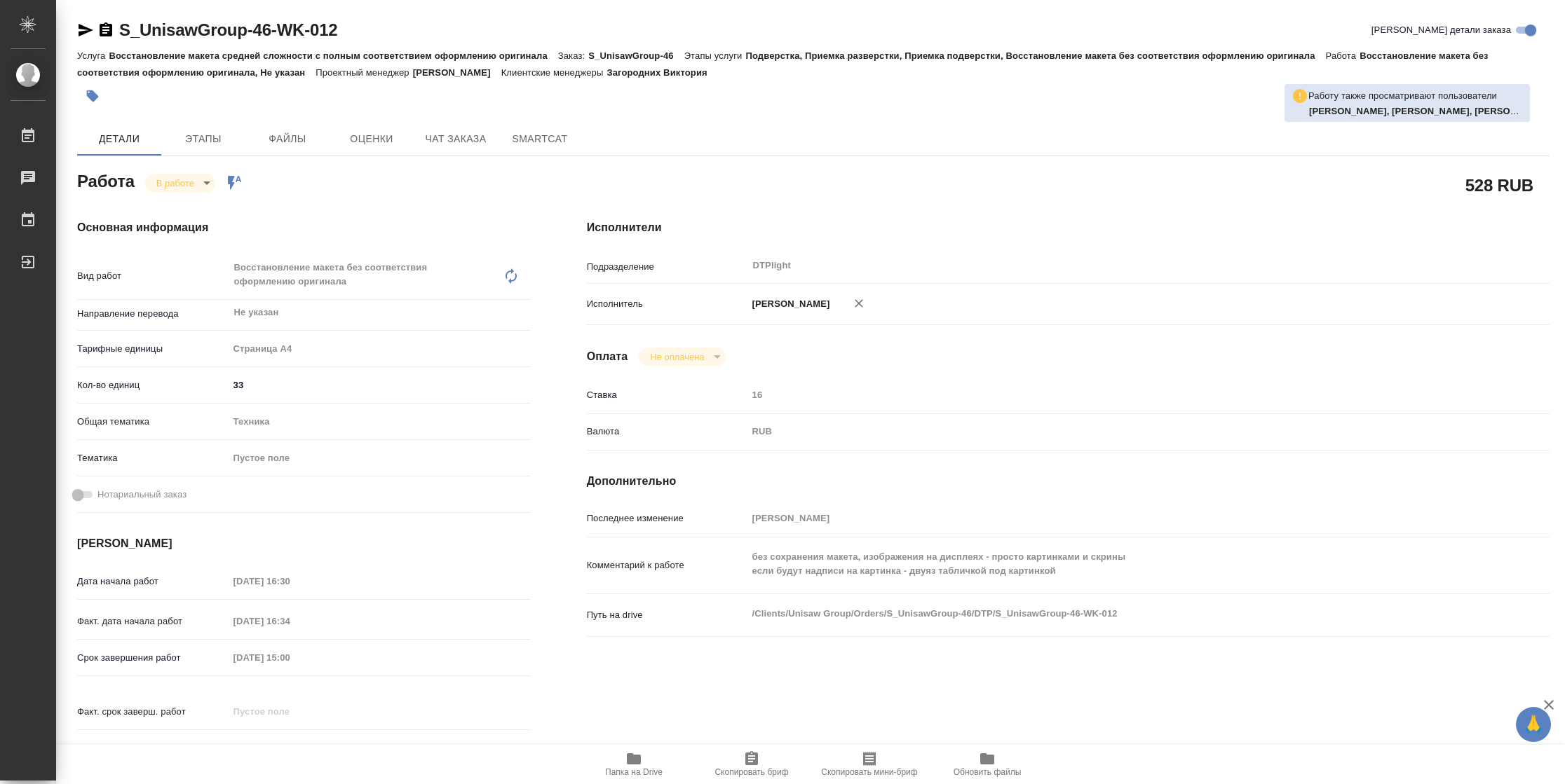
type textarea "x"
click at [1079, 698] on div "Исполнители Подразделение DTPlight ​ Исполнитель [PERSON_NAME] Не оплачена notP…" at bounding box center [1068, 497] width 1019 height 612
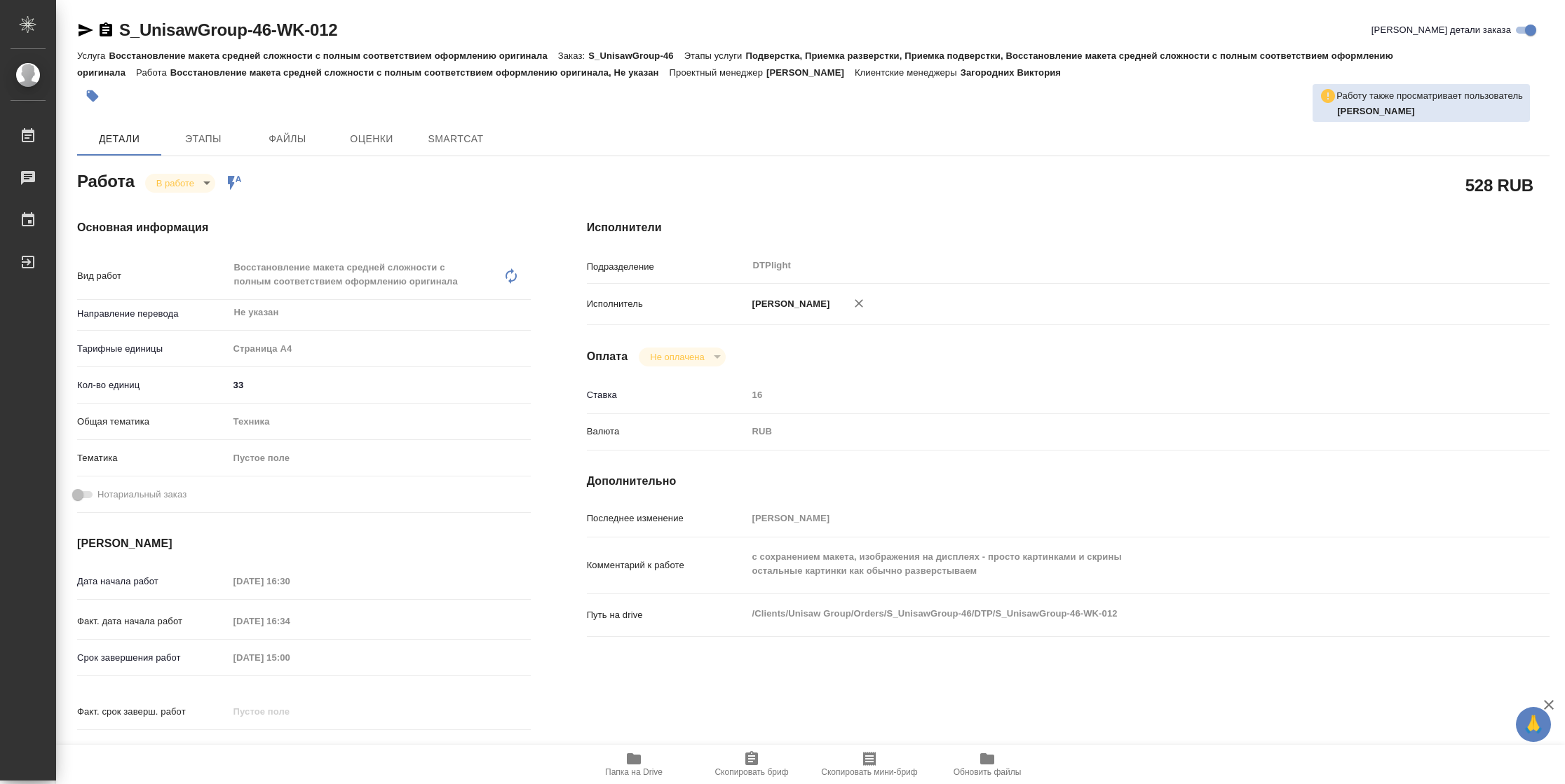
type textarea "x"
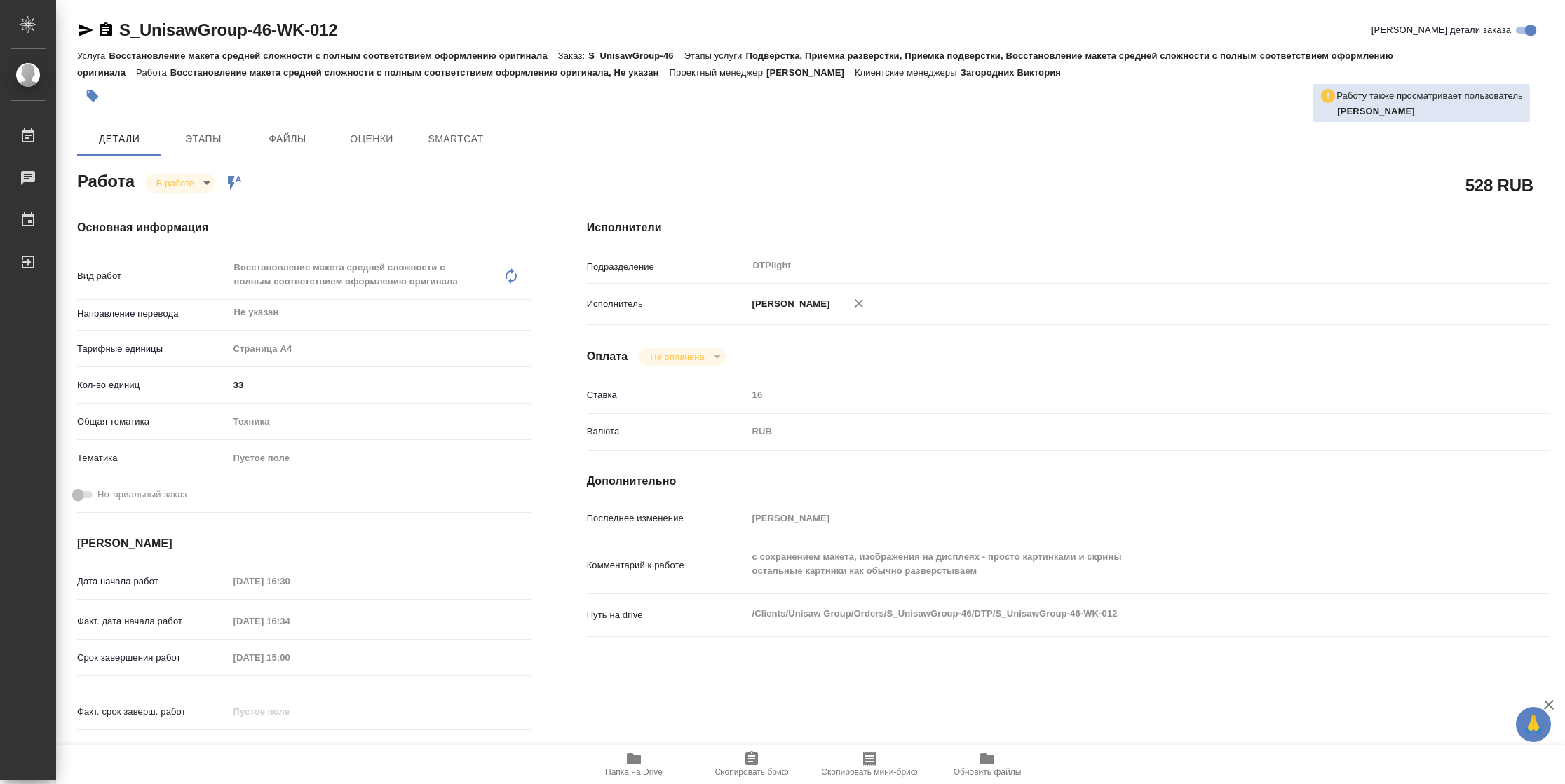
type textarea "x"
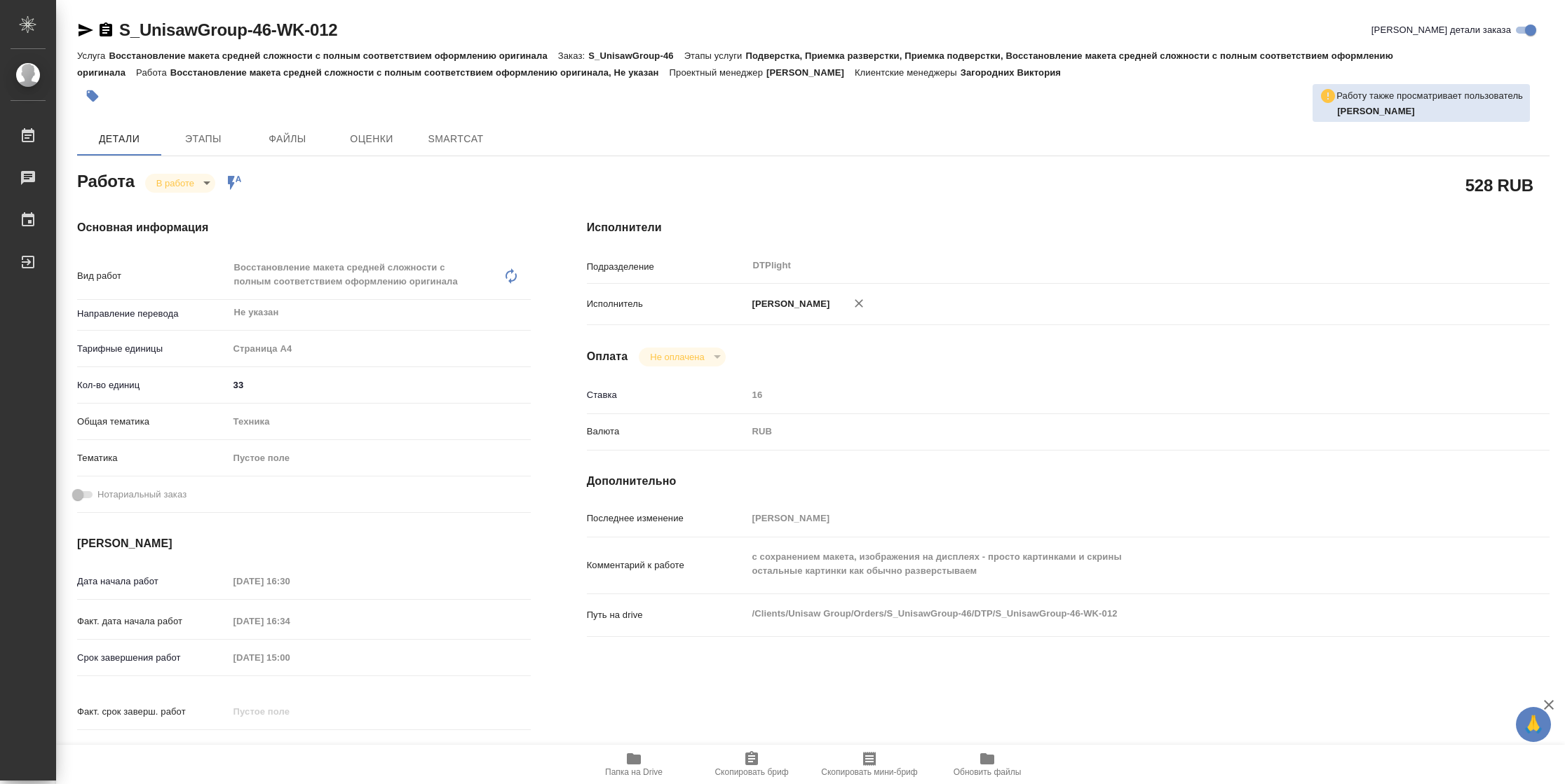
type textarea "x"
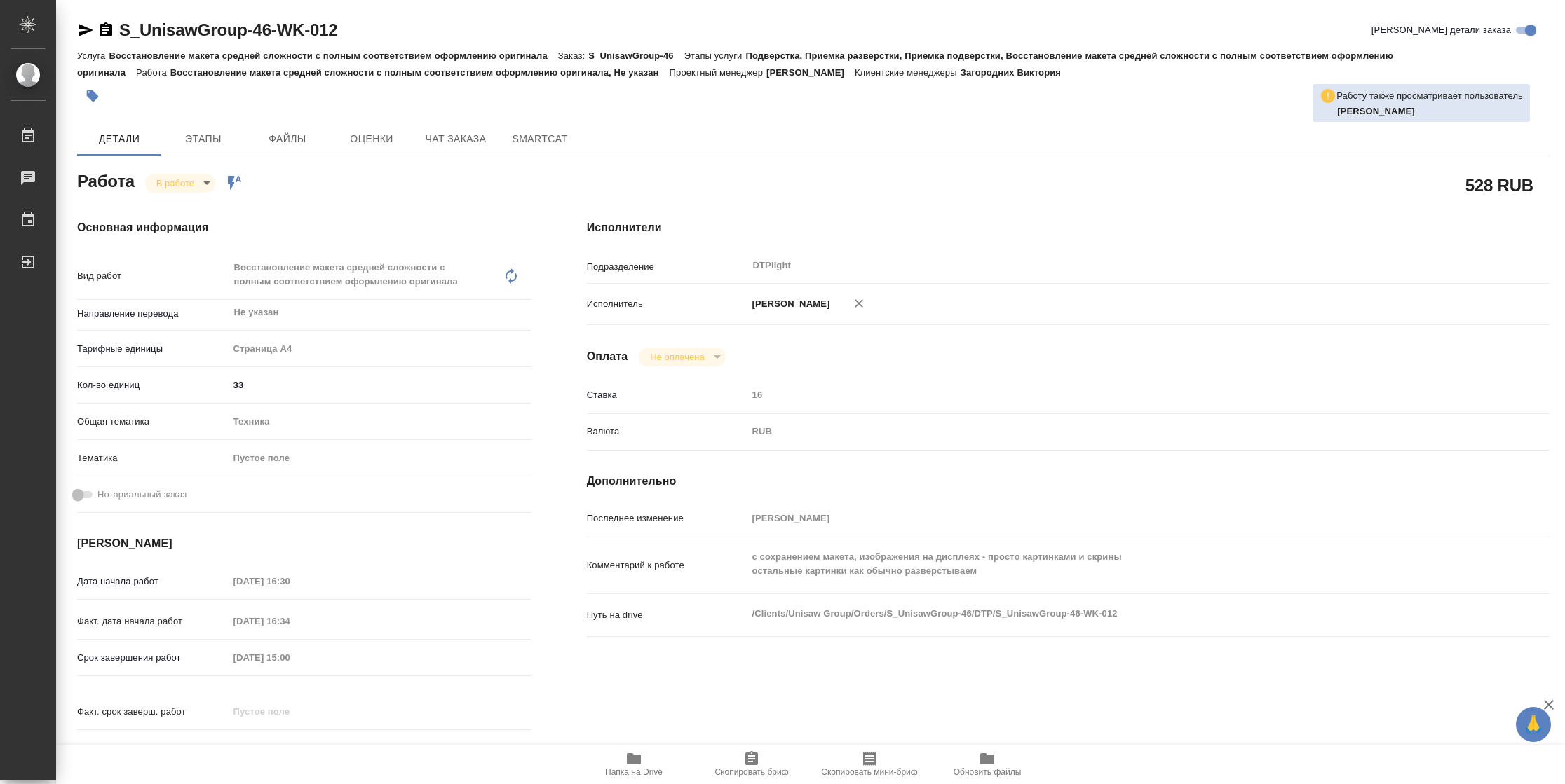
type textarea "x"
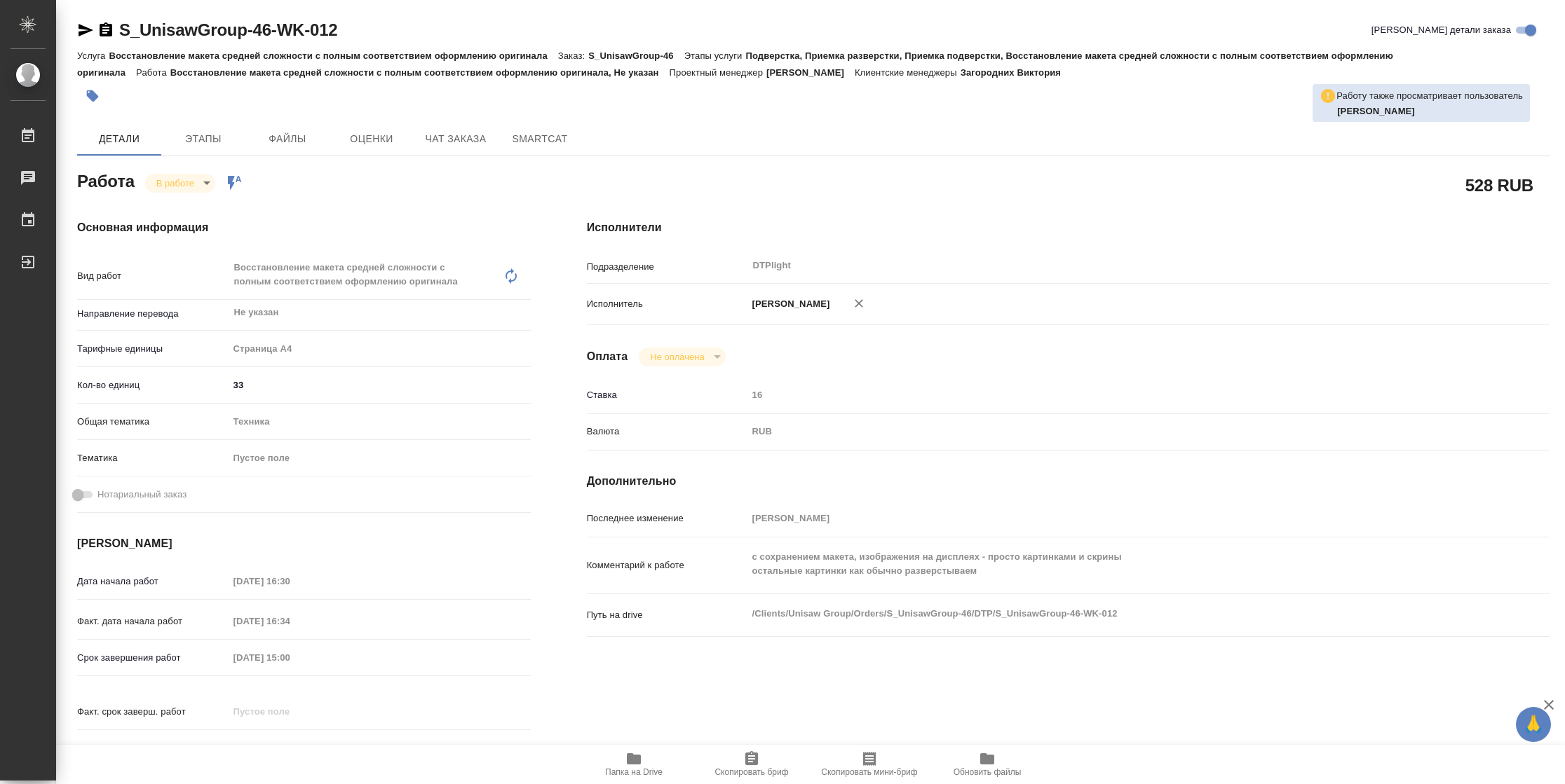
type textarea "x"
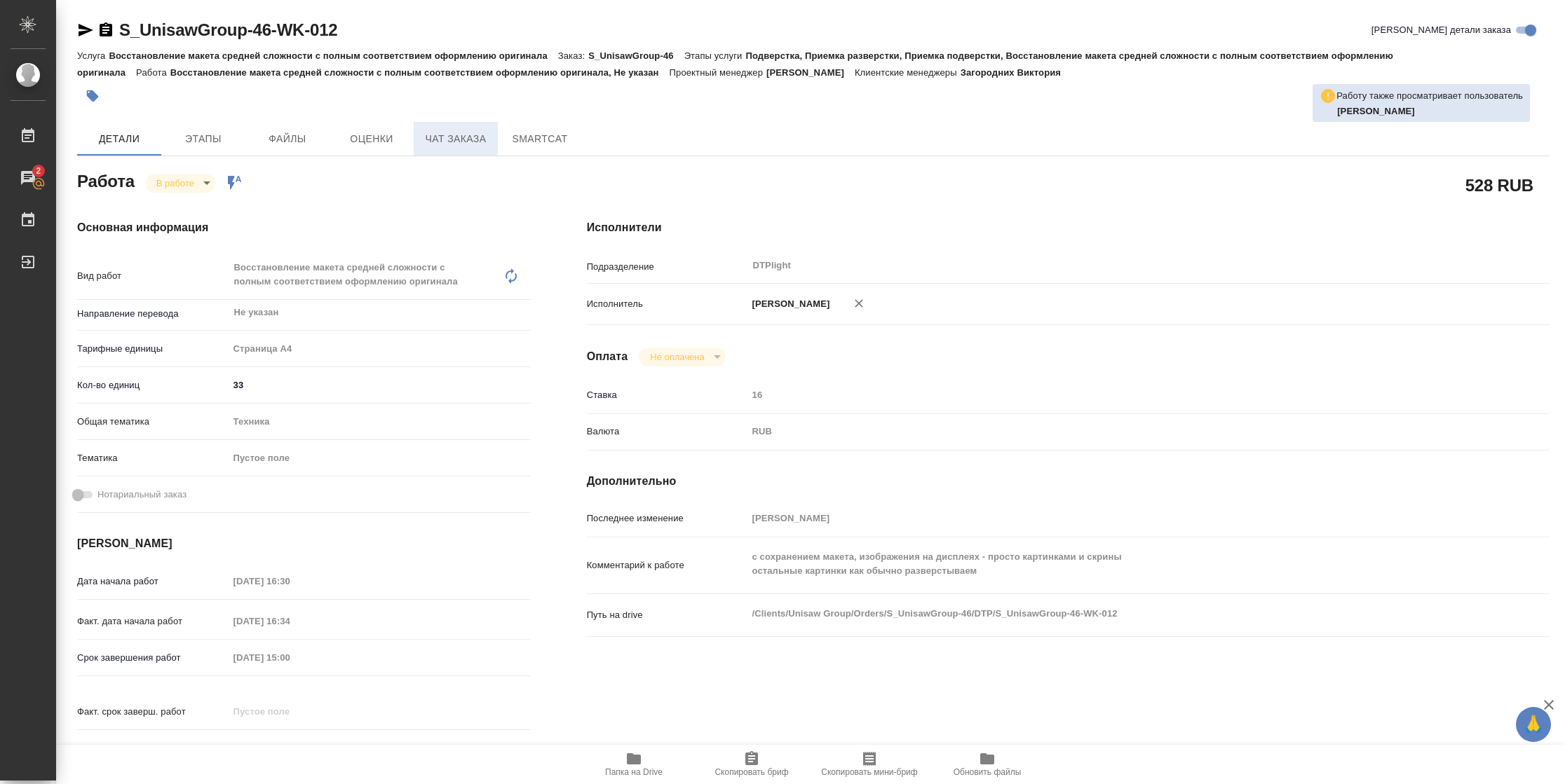
click at [464, 136] on span "Чат заказа" at bounding box center [455, 139] width 67 height 18
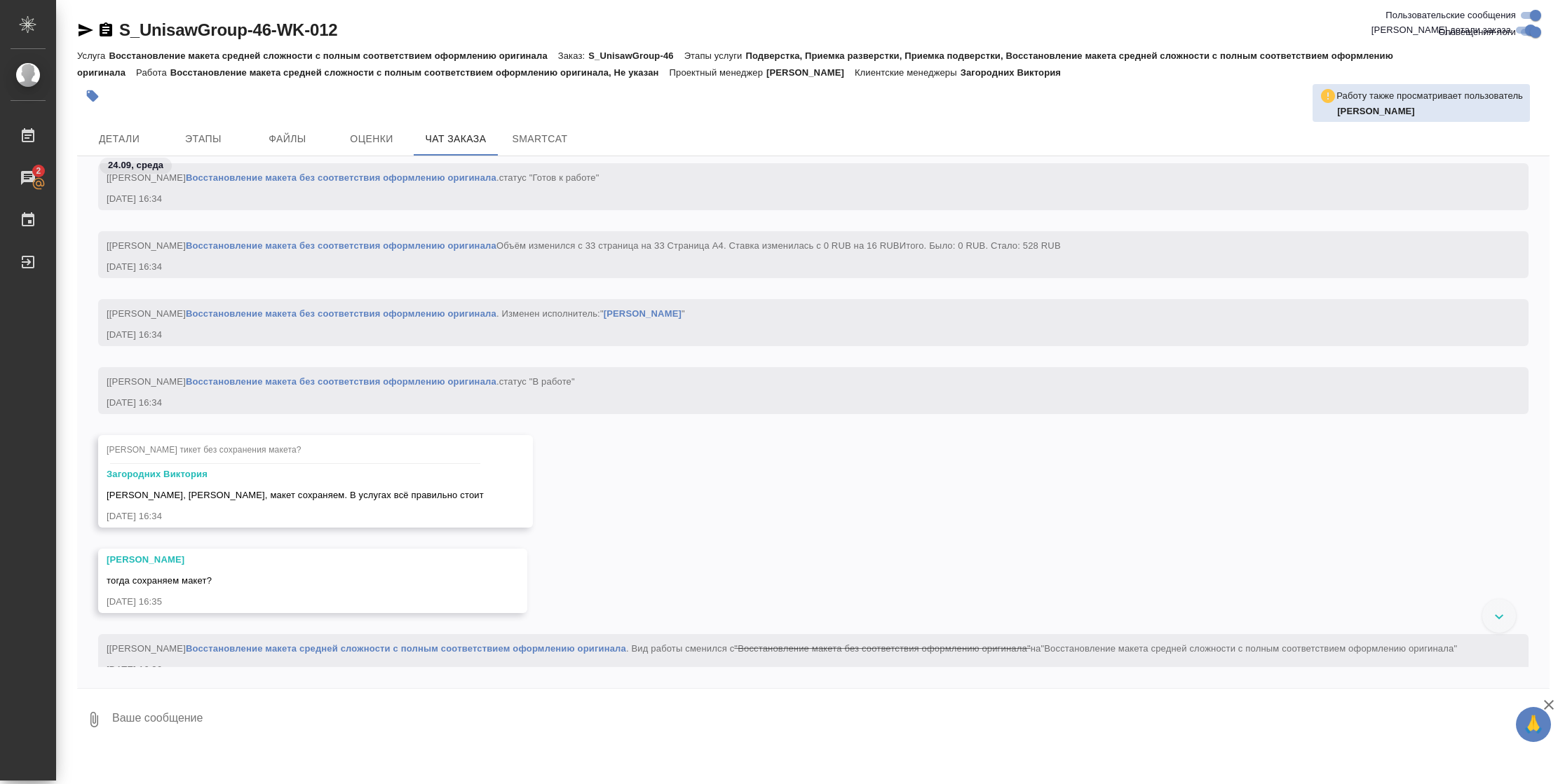
scroll to position [4018, 0]
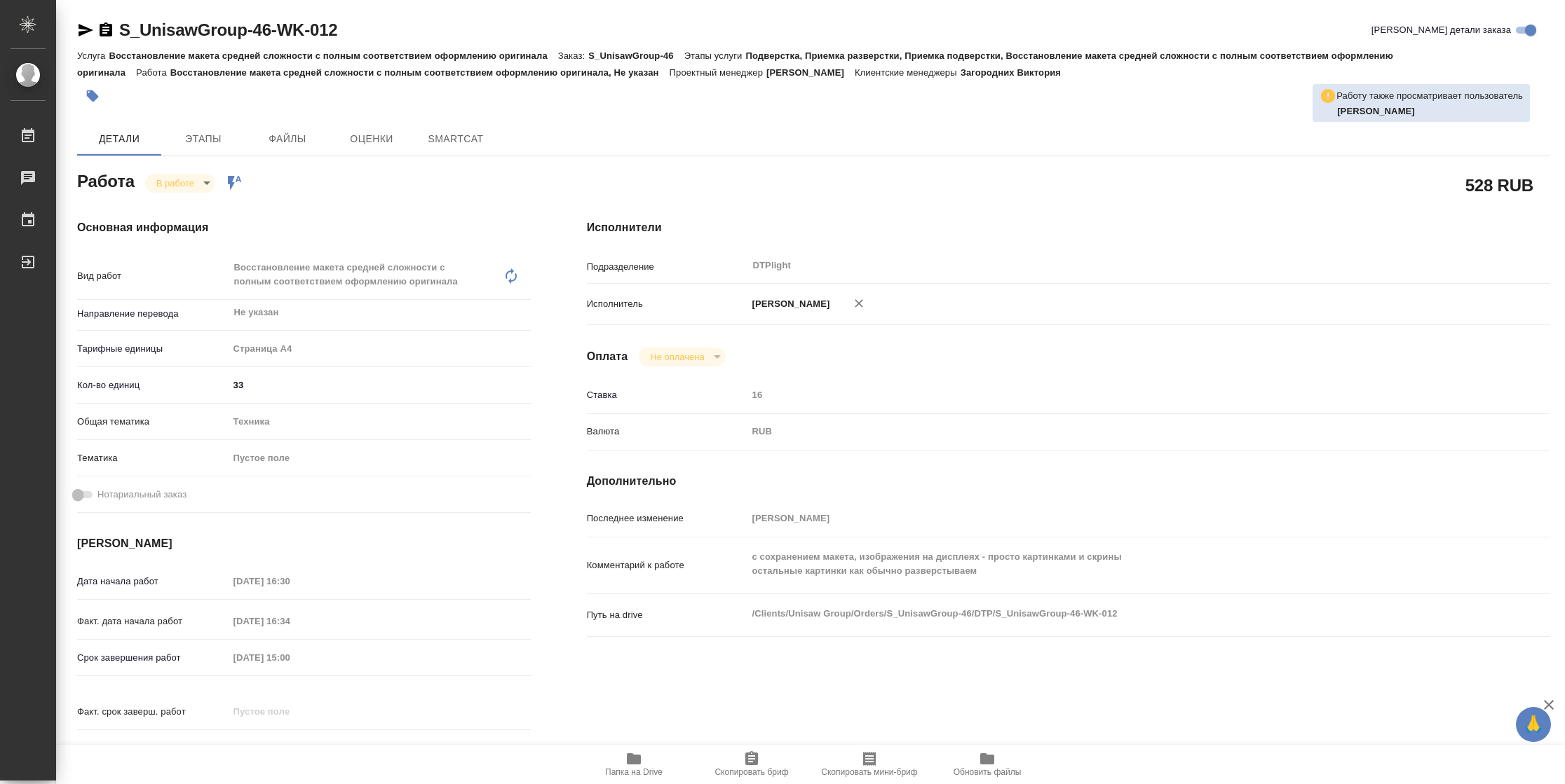
type textarea "x"
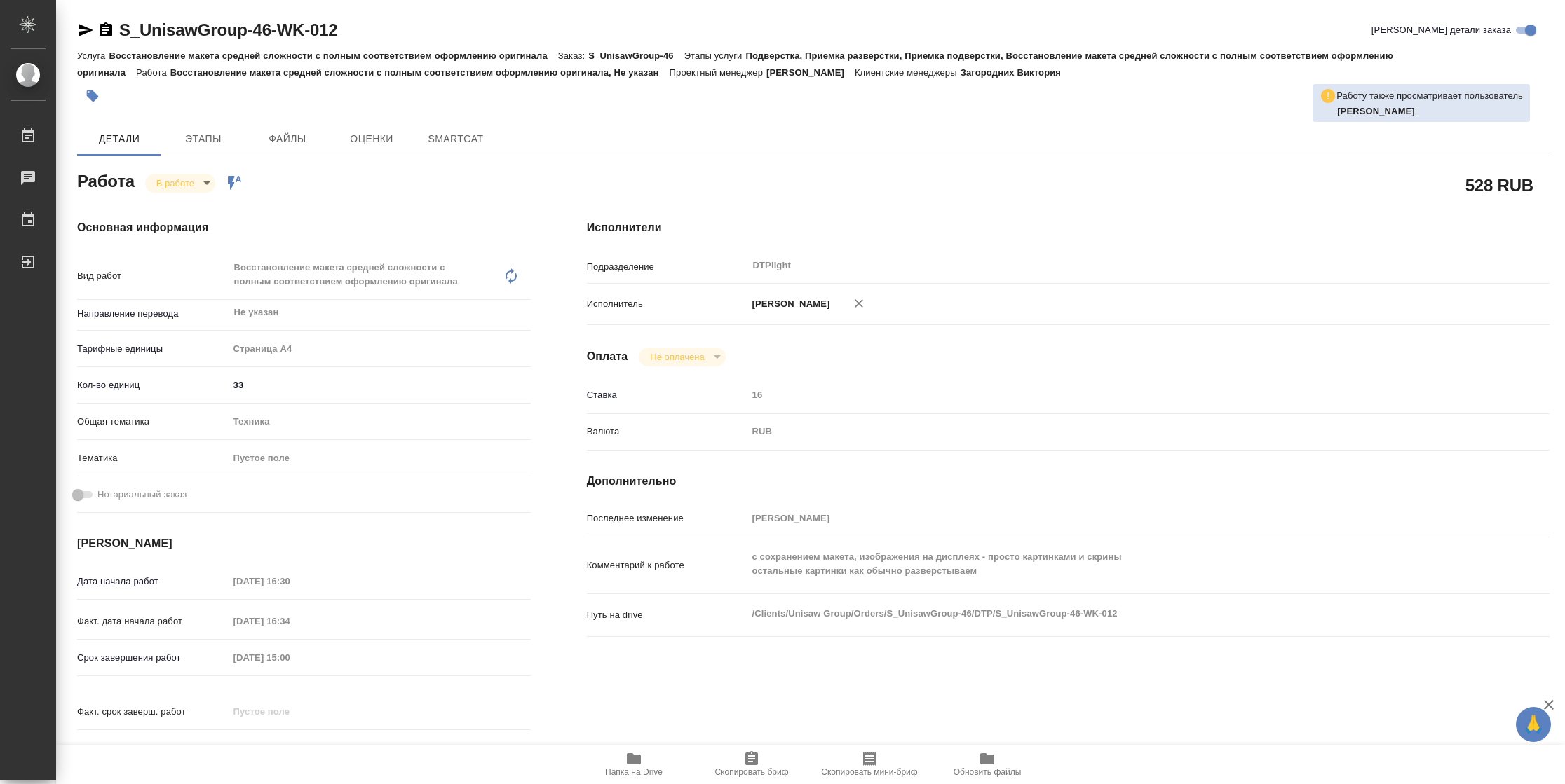
type textarea "x"
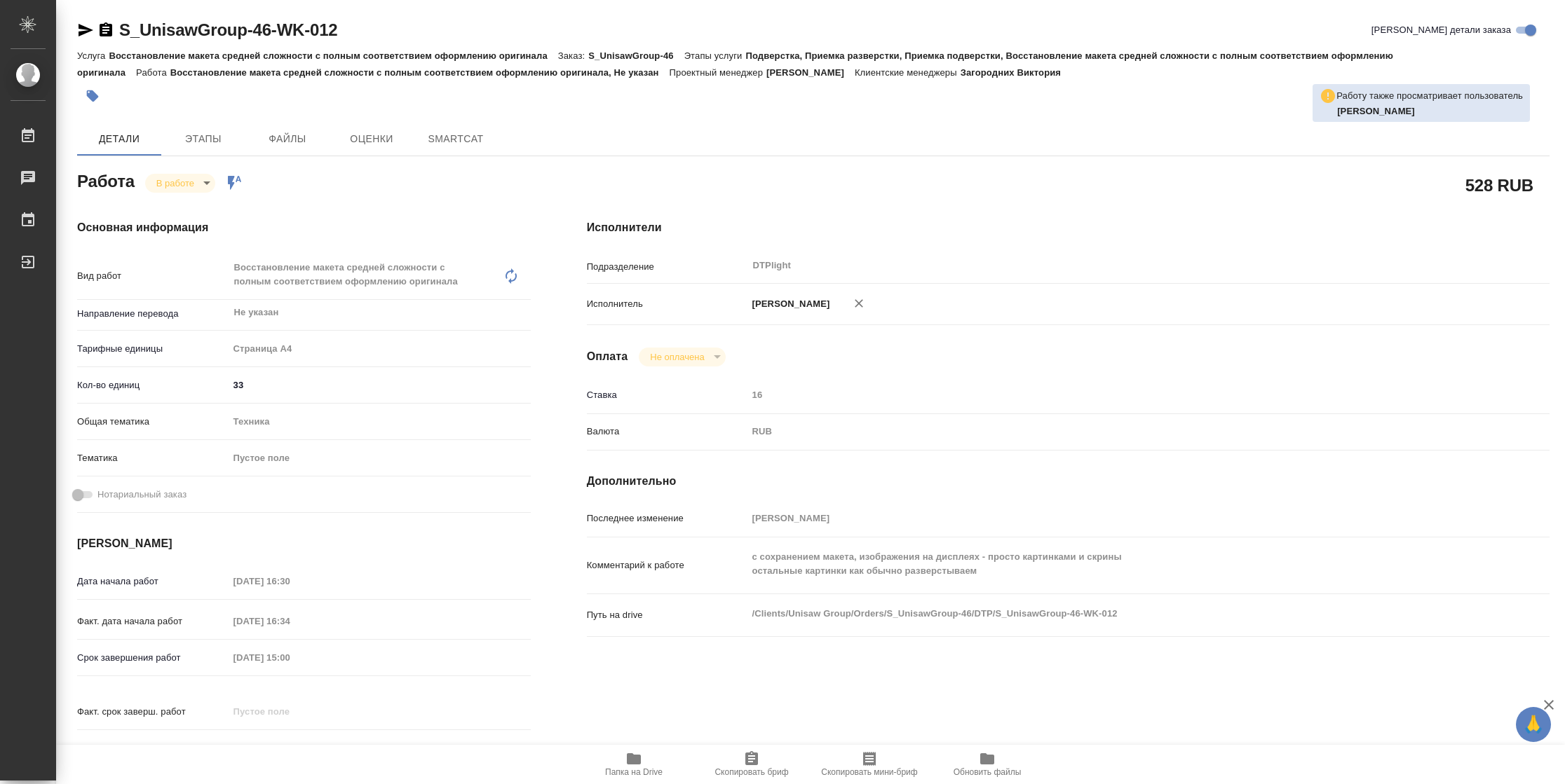
type textarea "x"
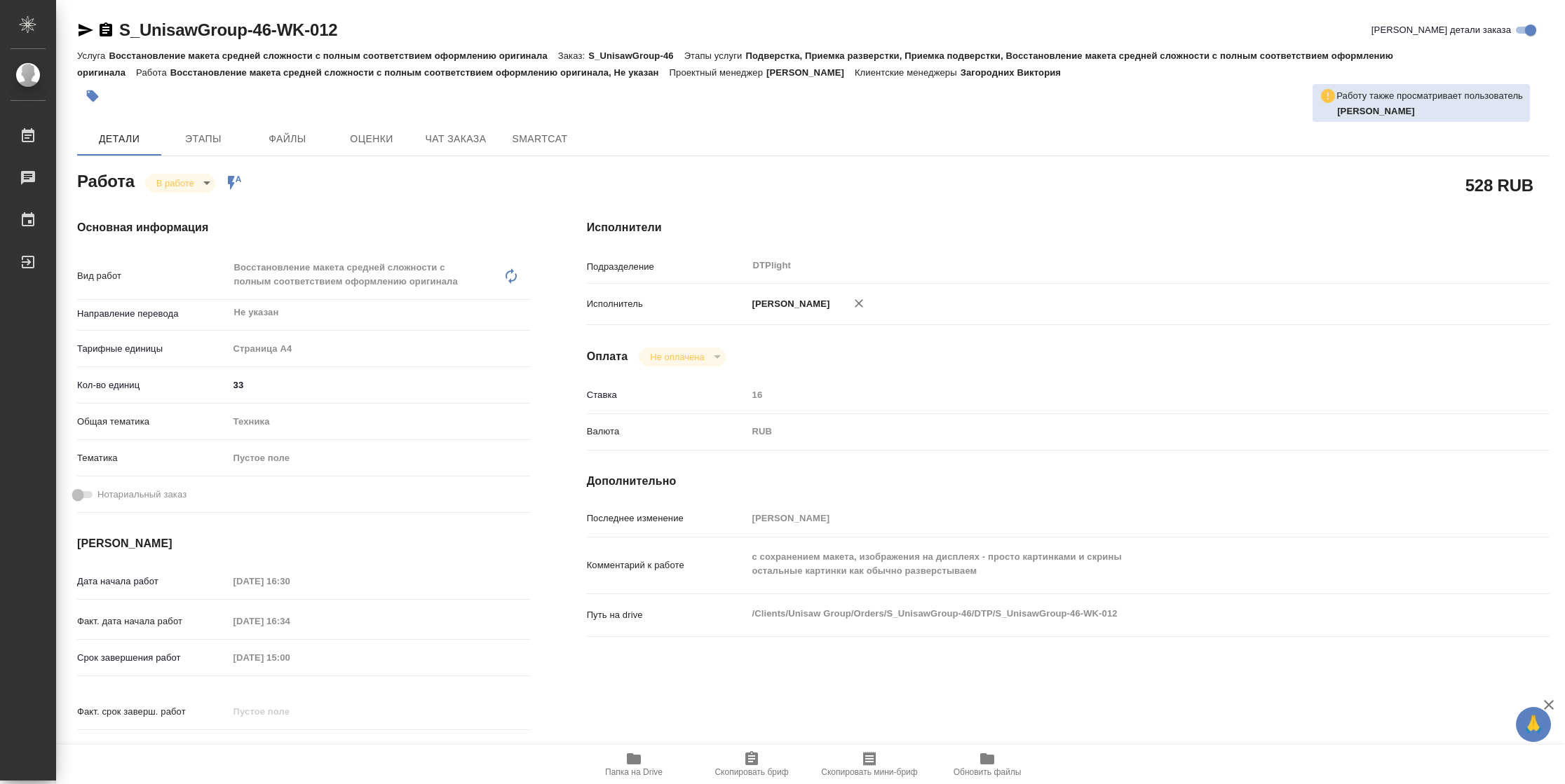
click at [649, 761] on span "Папка на Drive" at bounding box center [633, 764] width 101 height 26
type textarea "x"
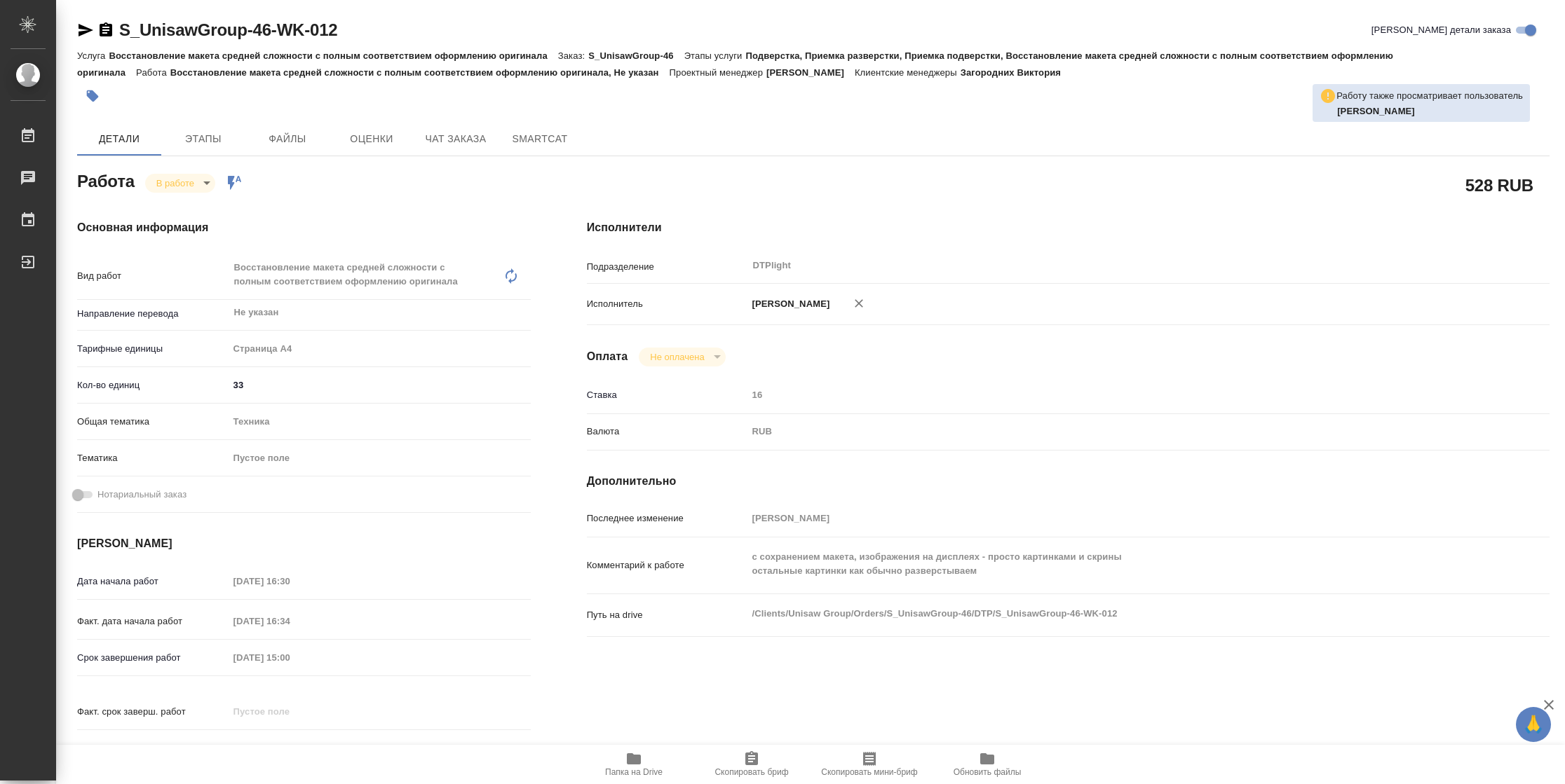
type textarea "x"
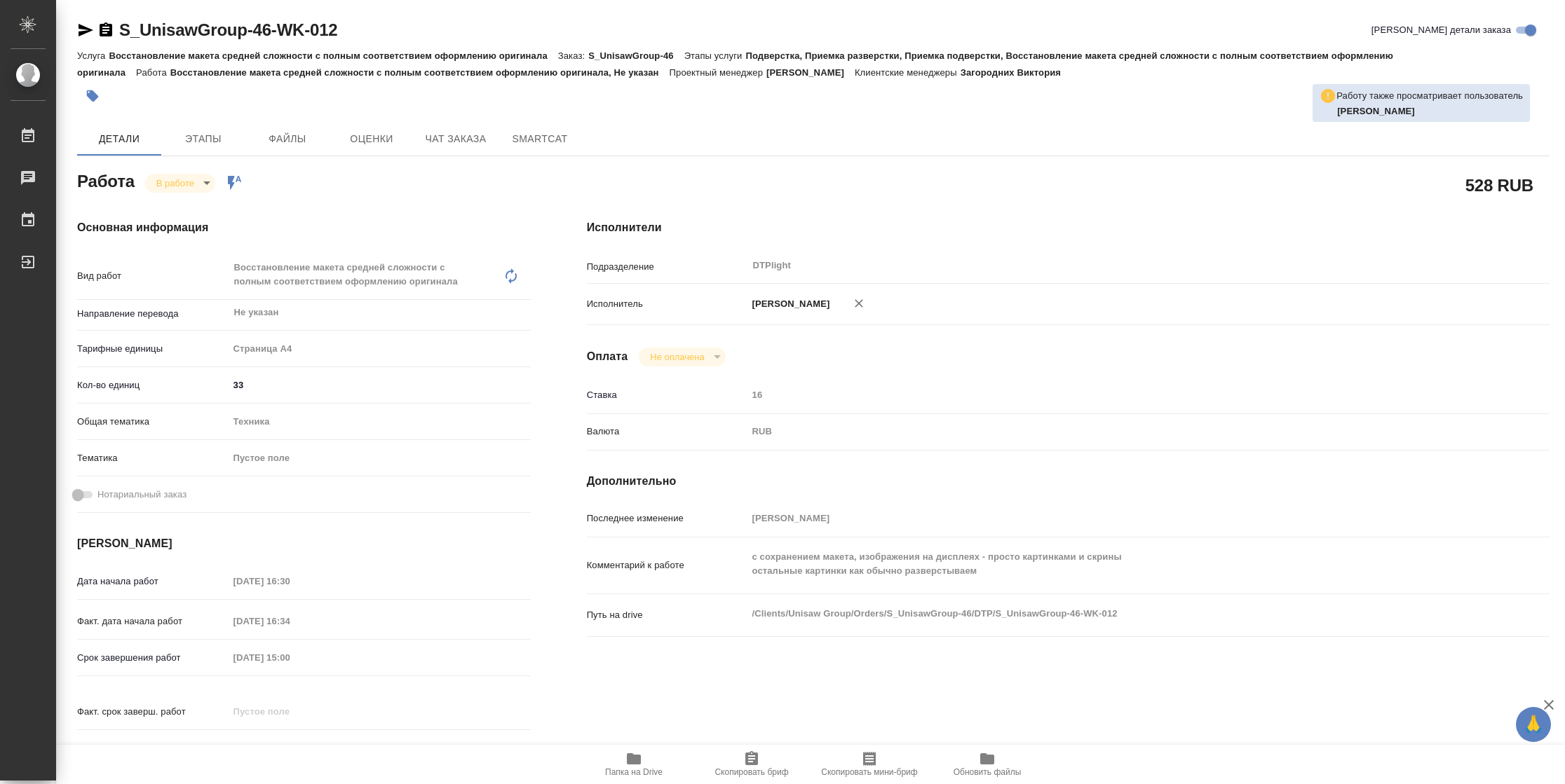
type textarea "x"
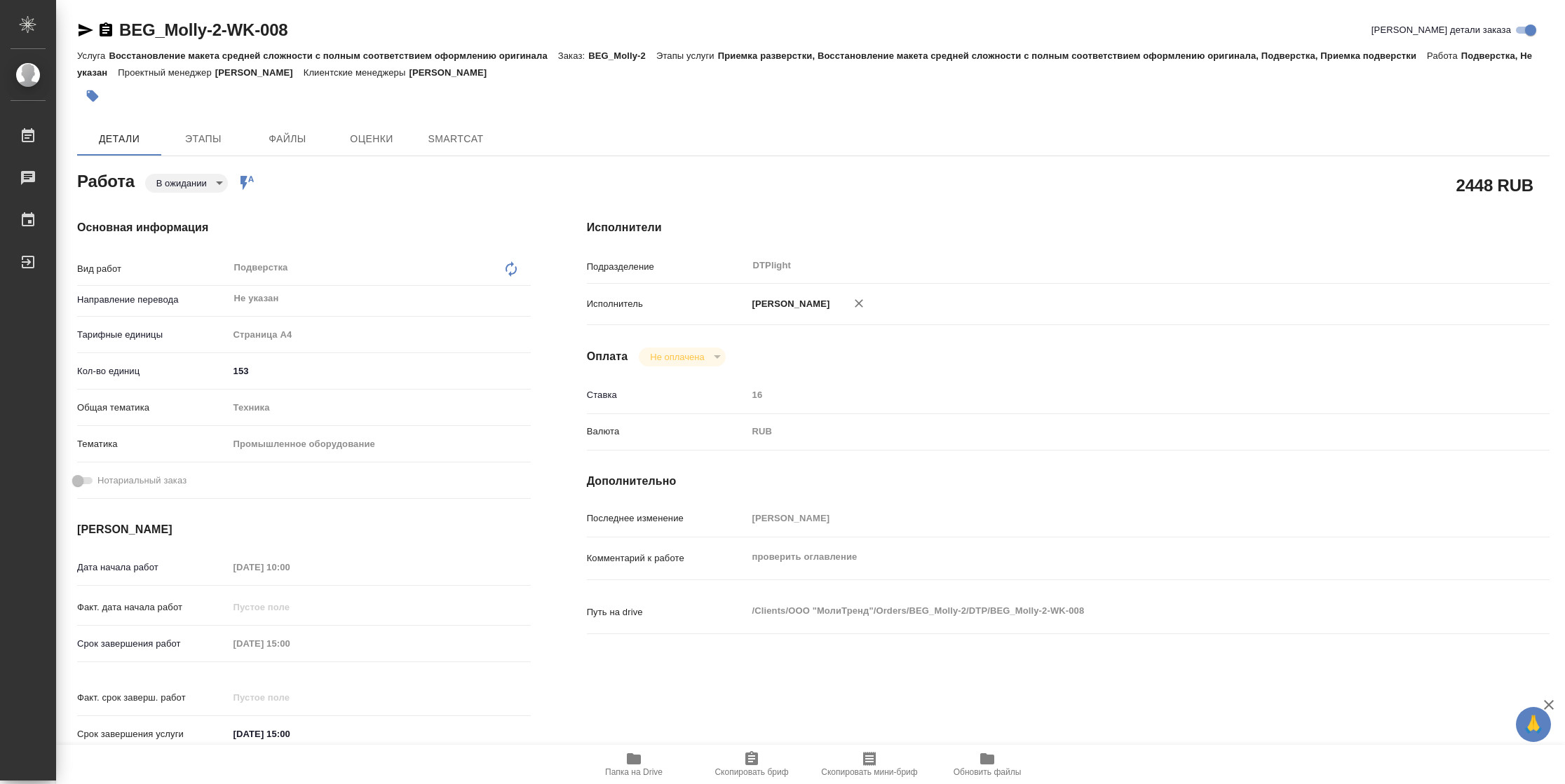
type textarea "x"
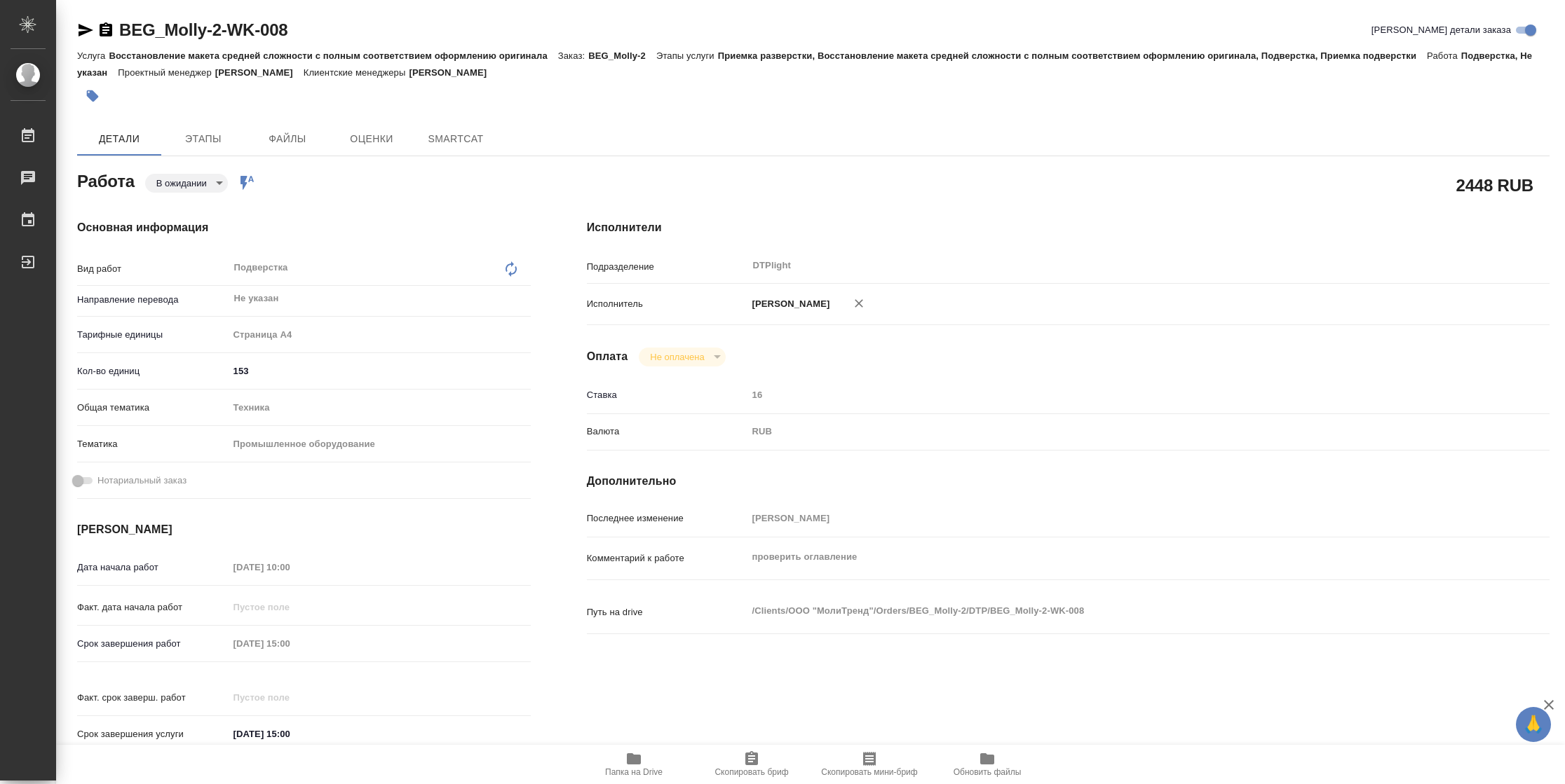
type textarea "x"
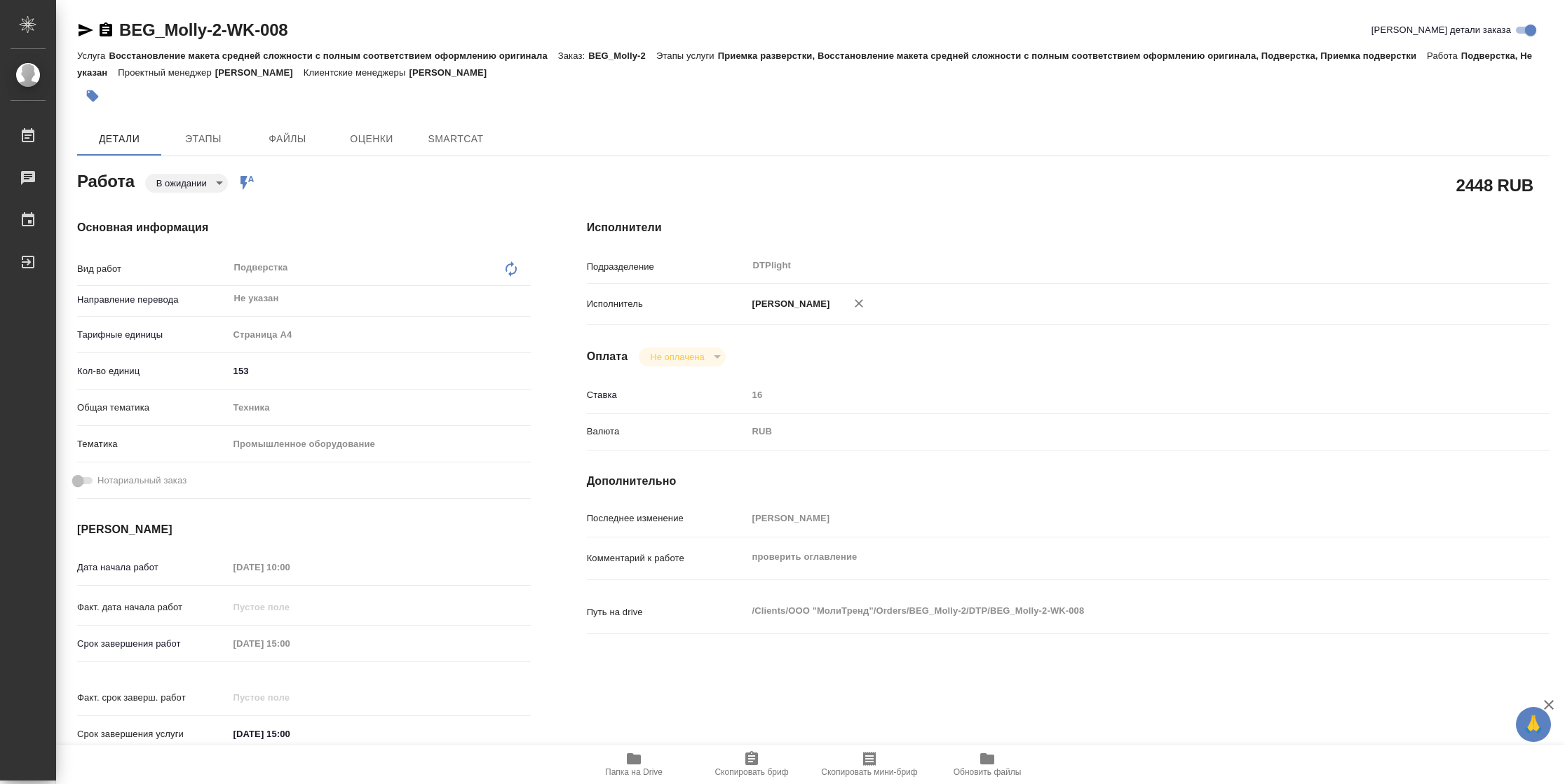
type textarea "x"
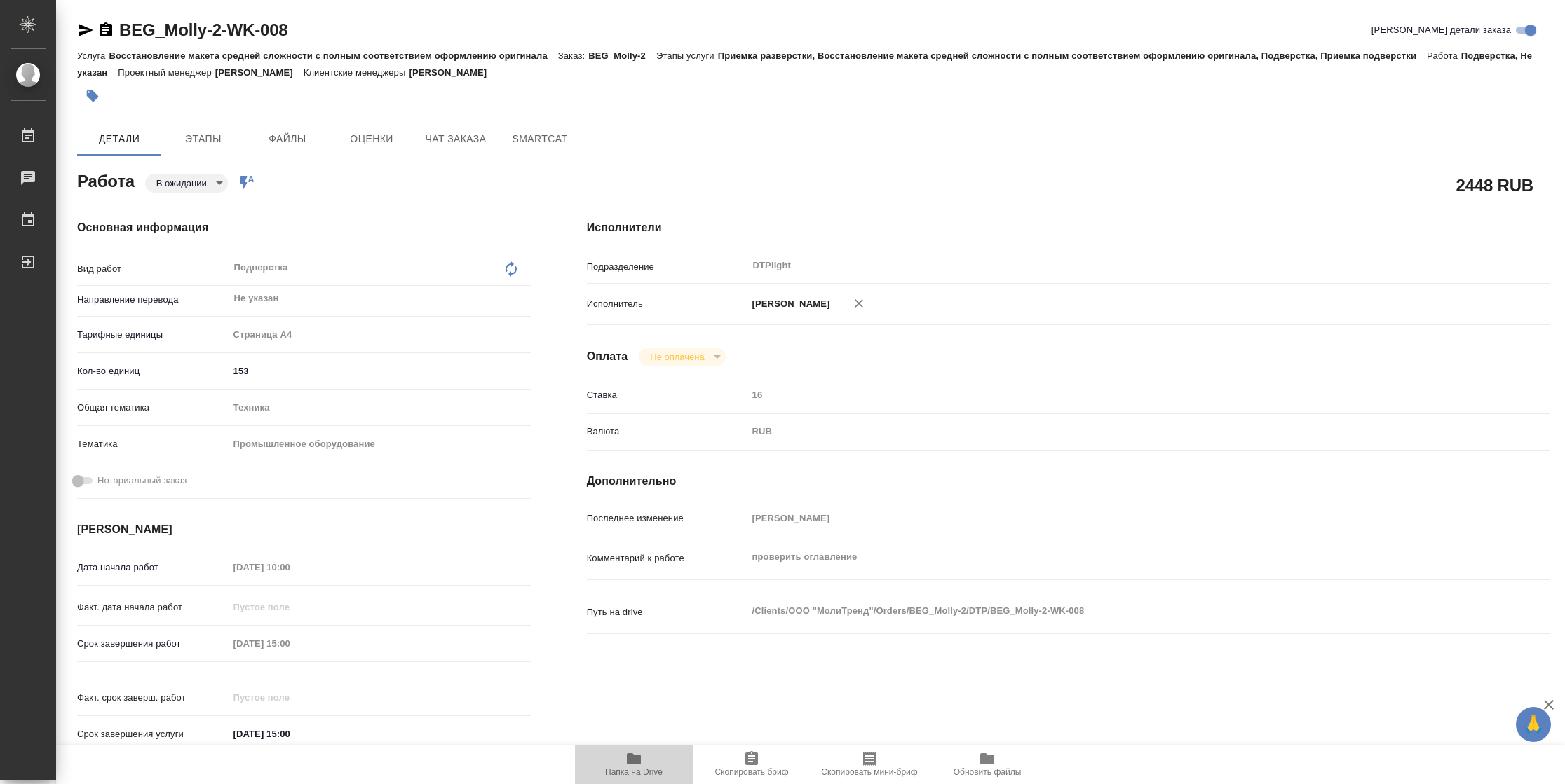
click at [649, 761] on span "Папка на Drive" at bounding box center [633, 764] width 101 height 26
type textarea "x"
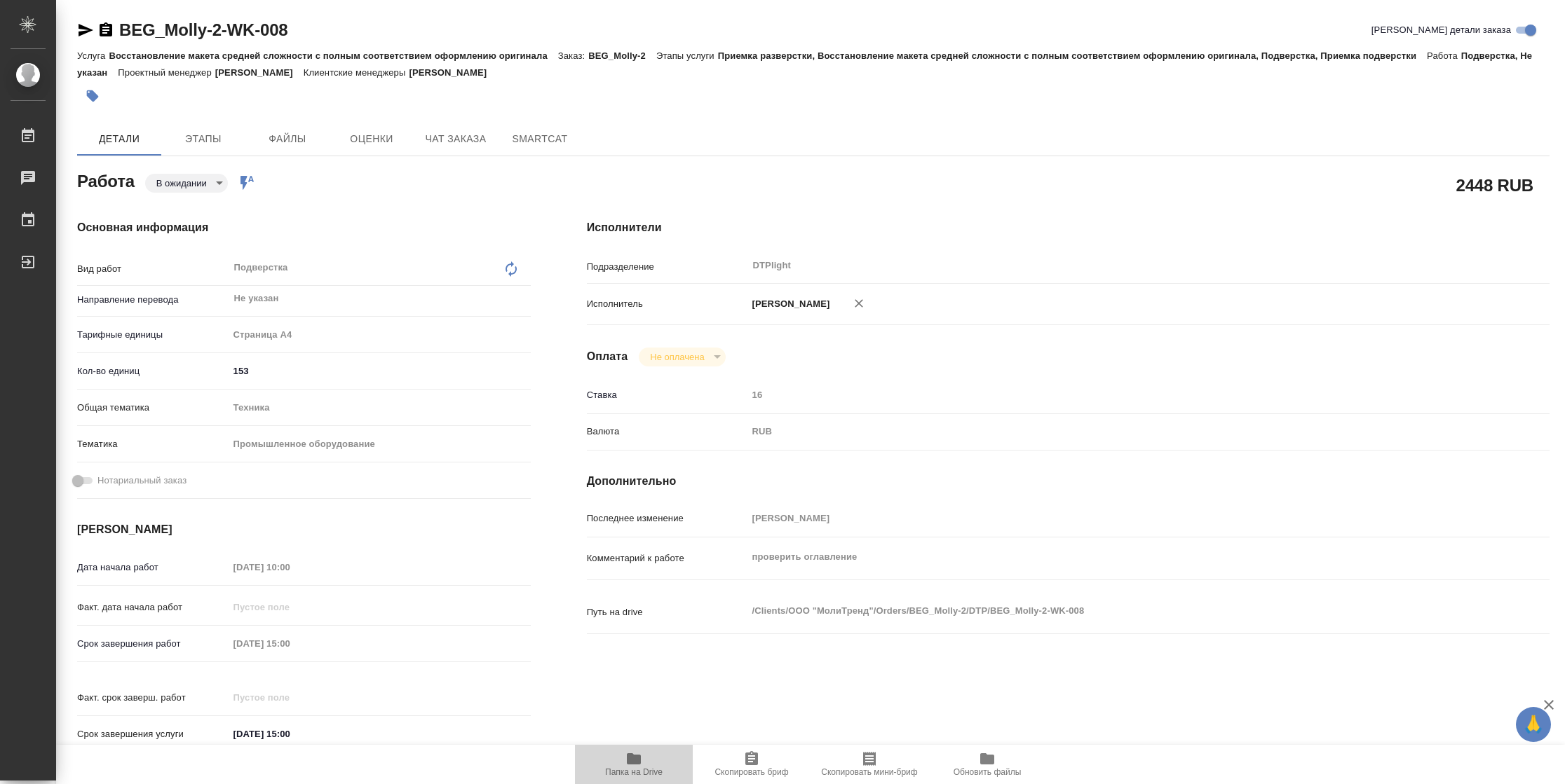
type textarea "x"
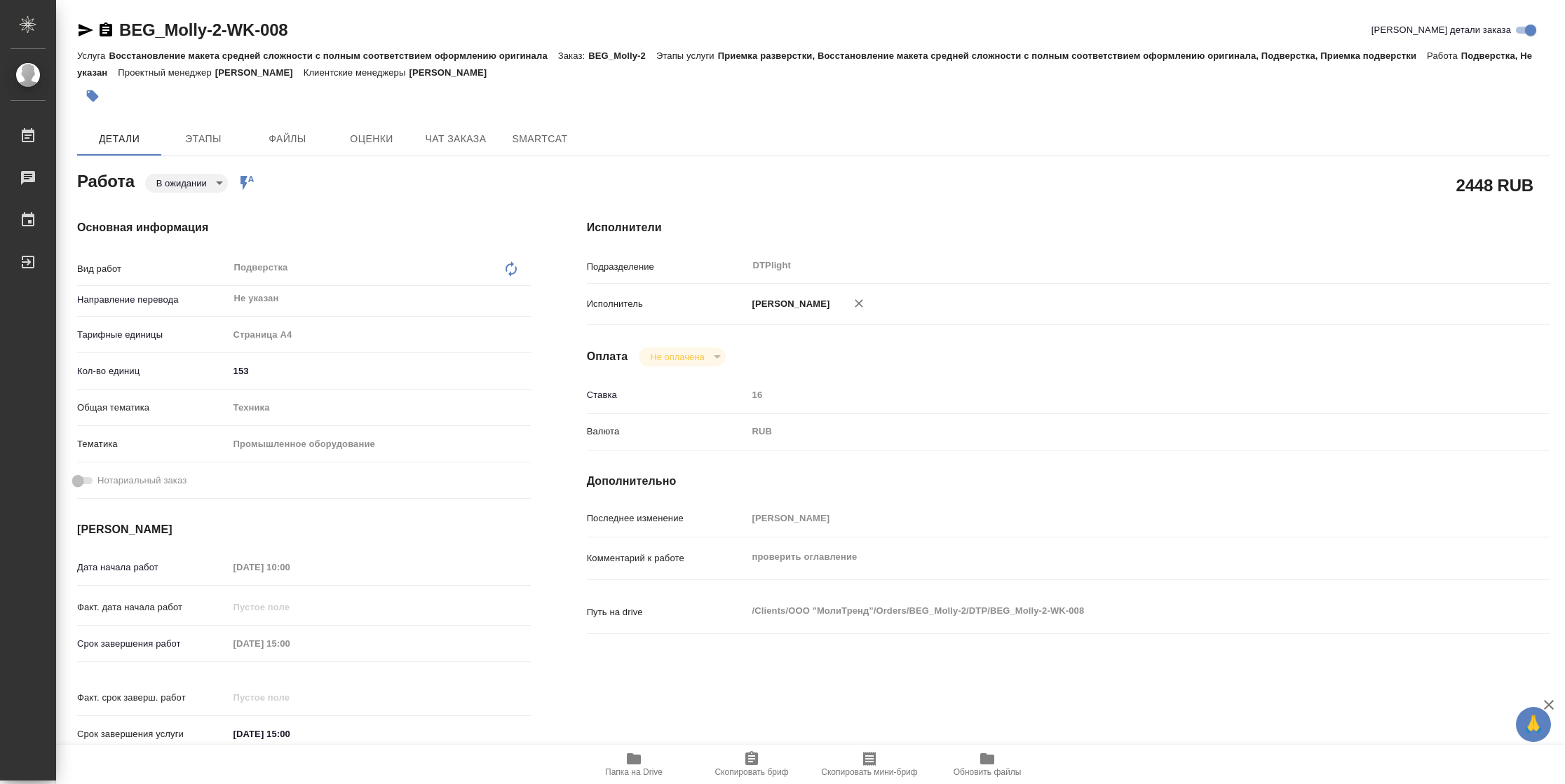
type textarea "x"
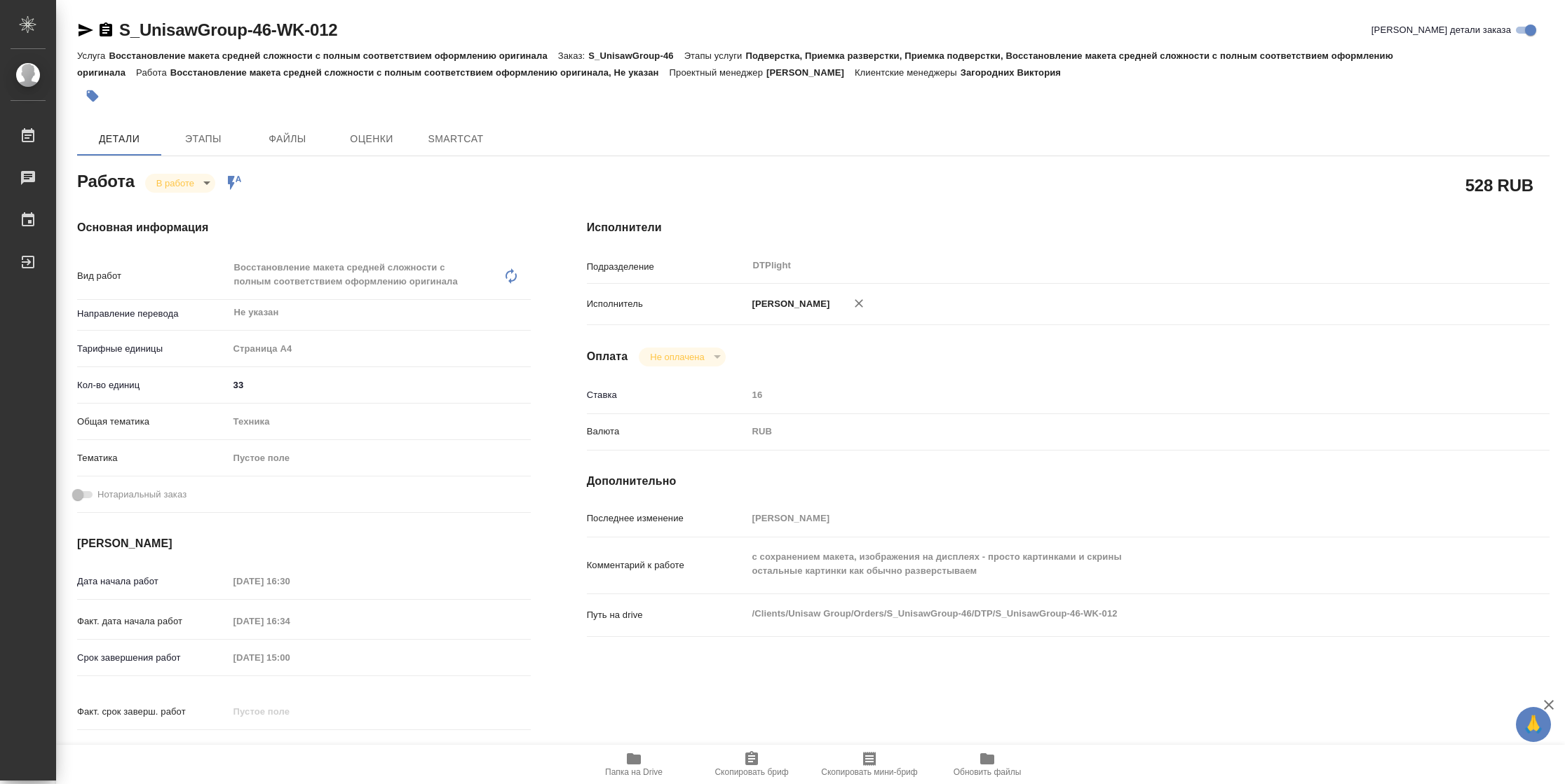
type textarea "x"
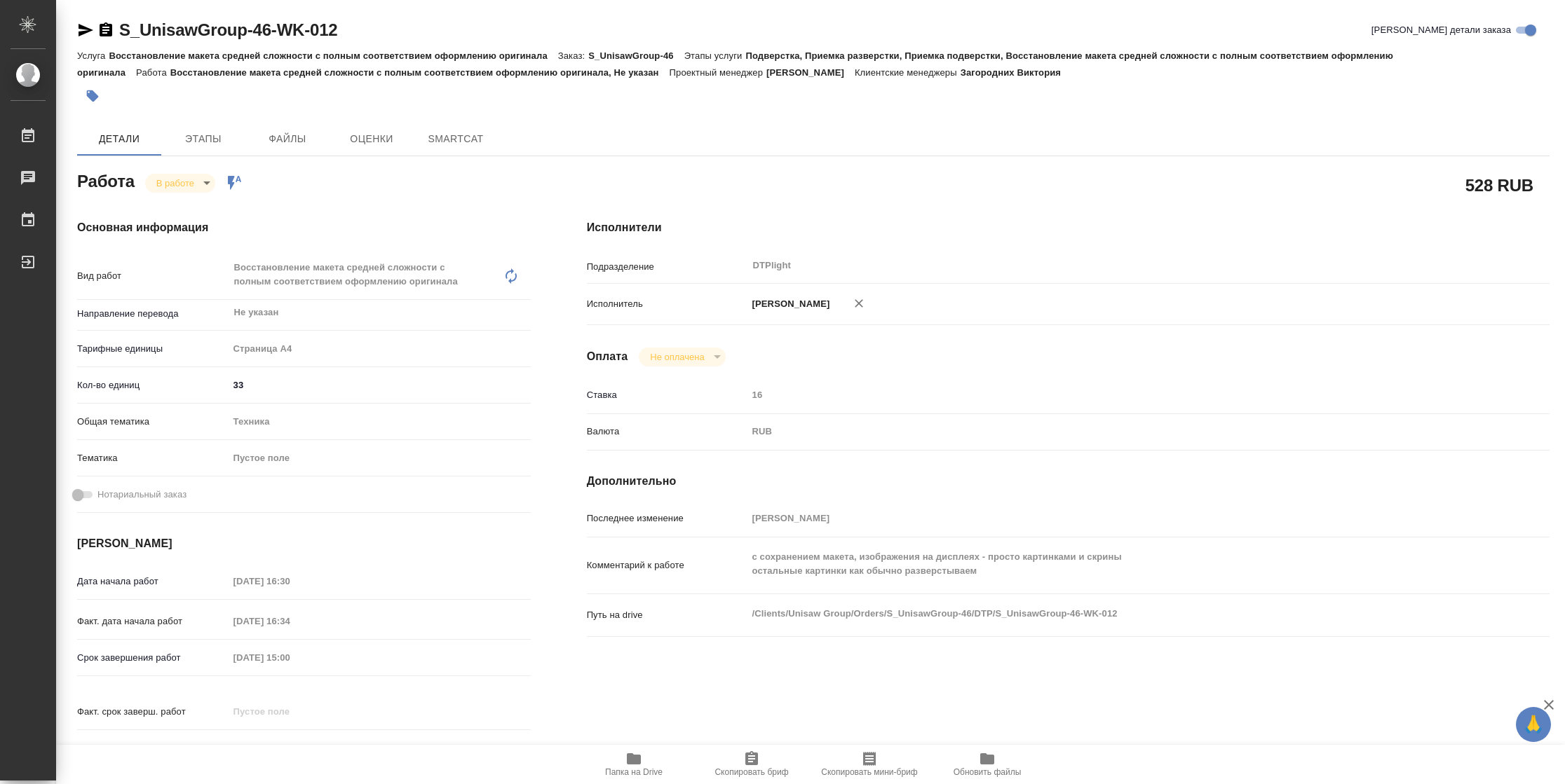
type textarea "x"
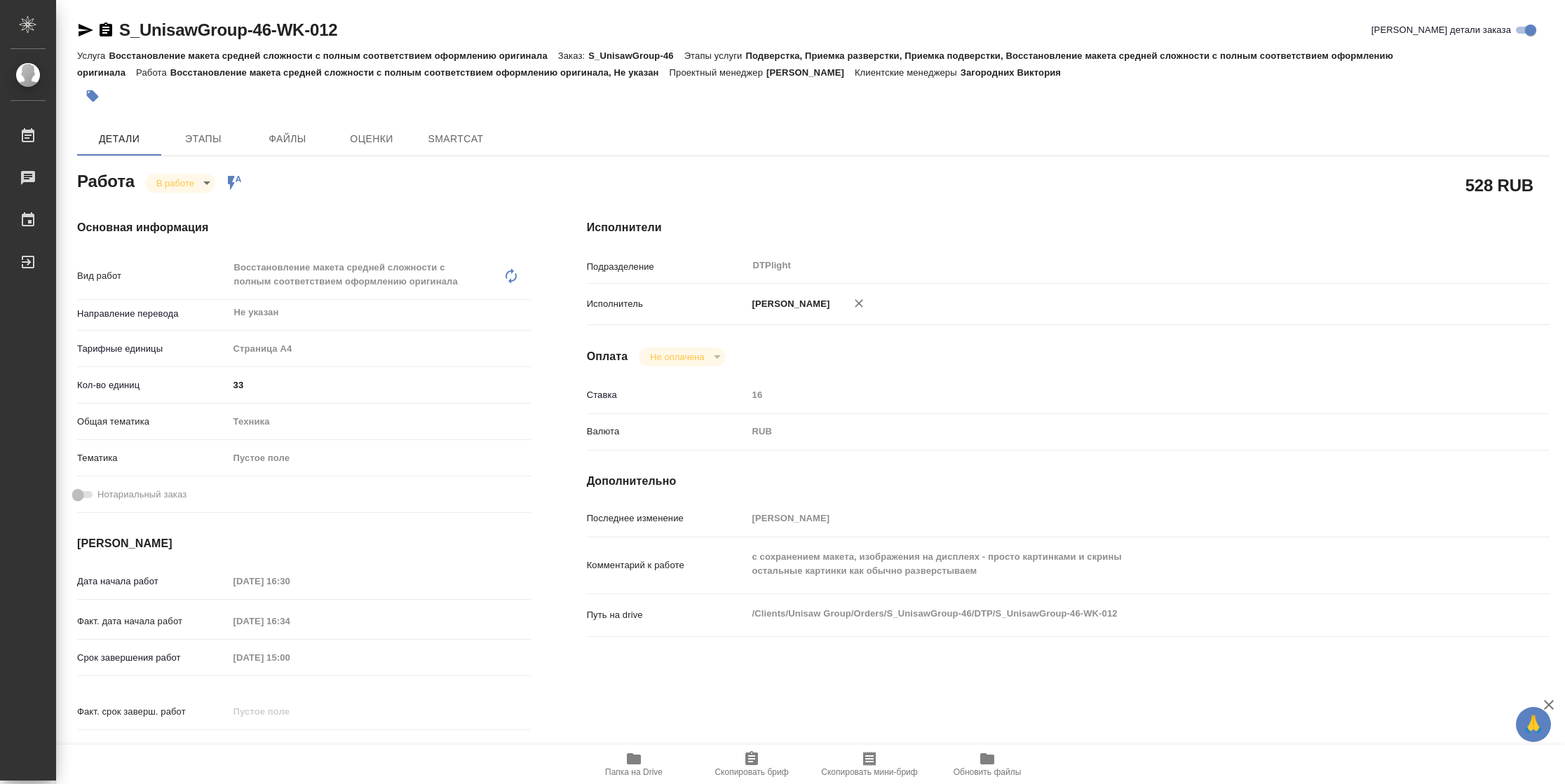
type textarea "x"
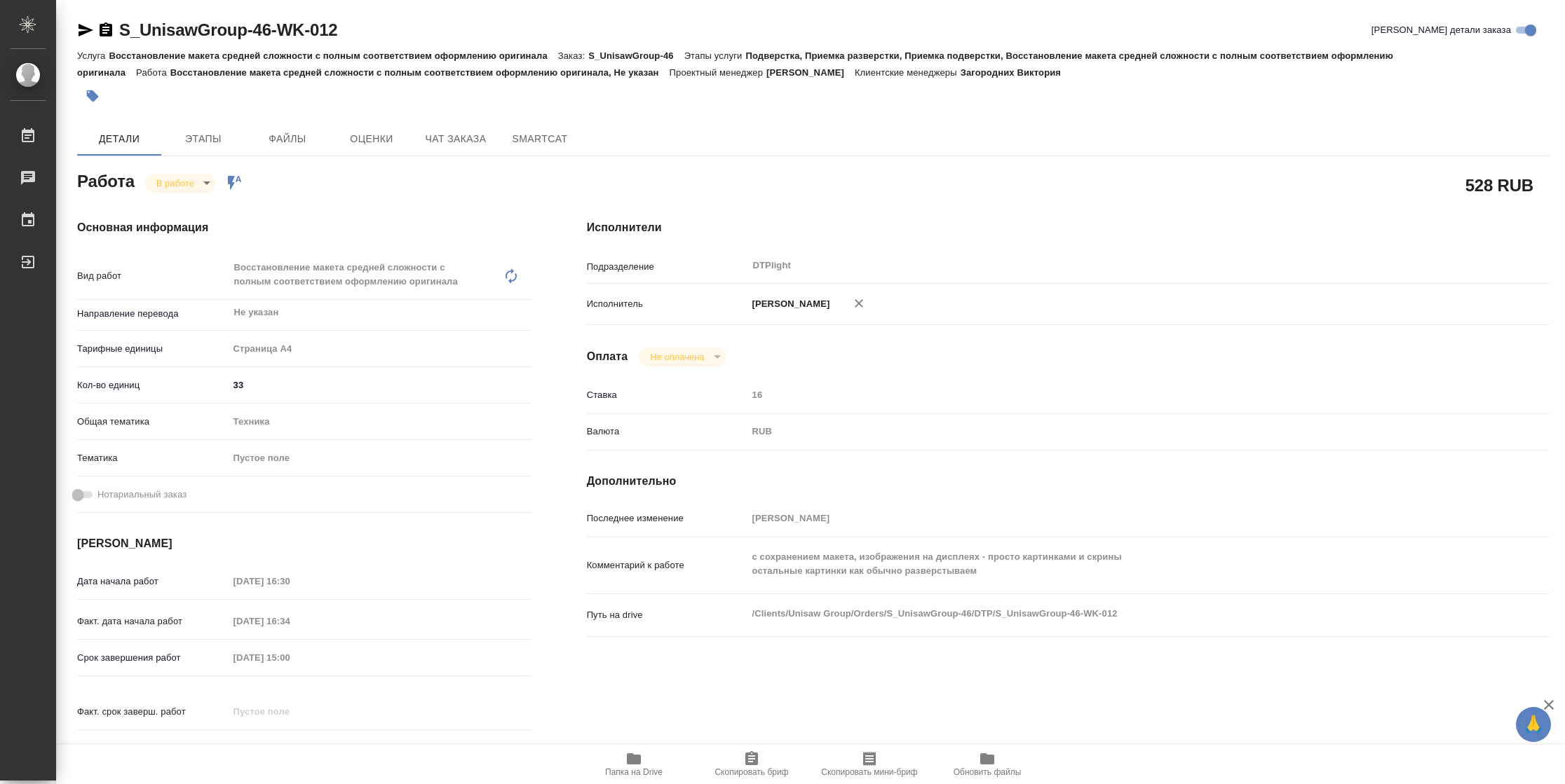
type textarea "x"
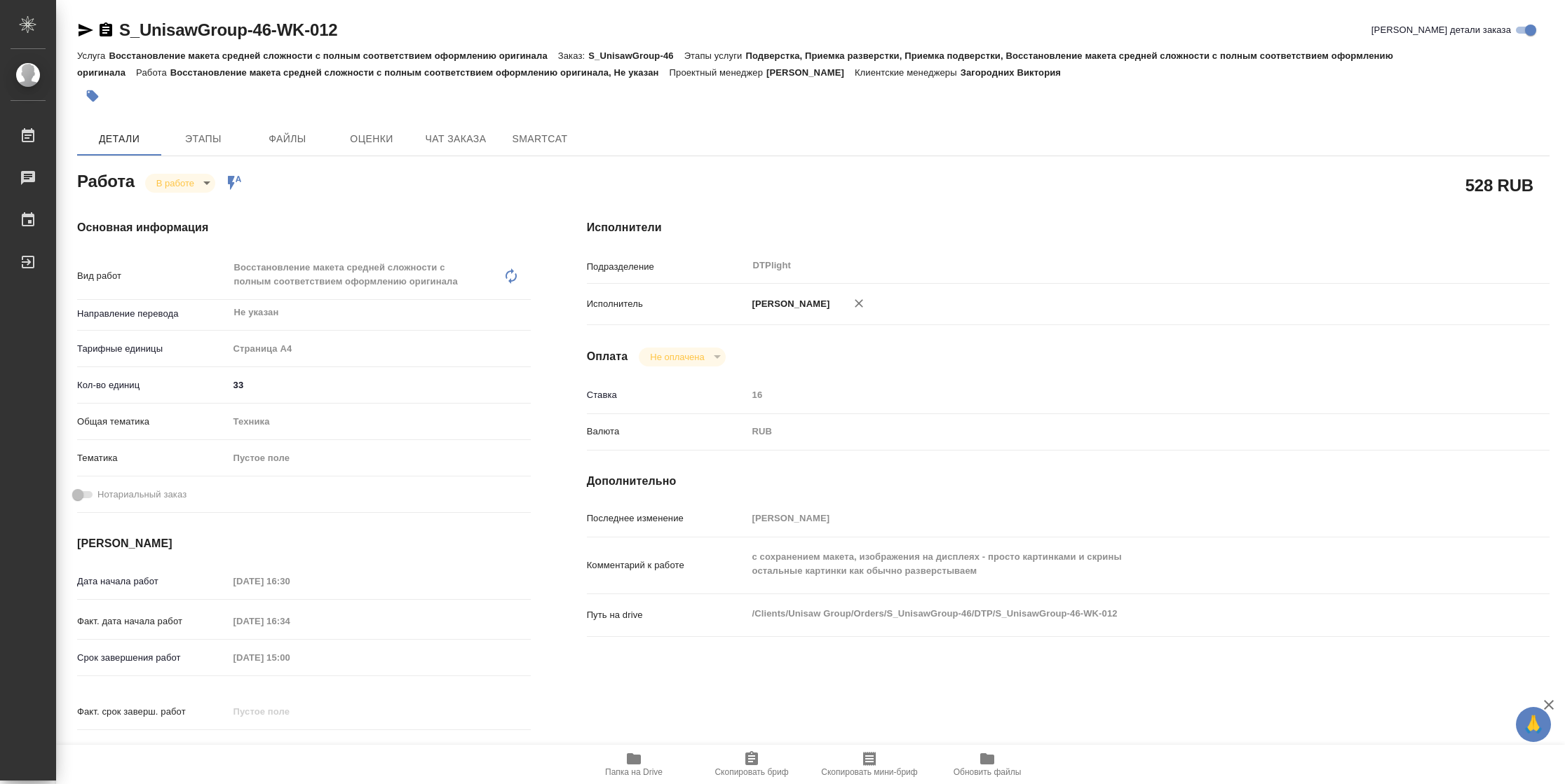
type textarea "x"
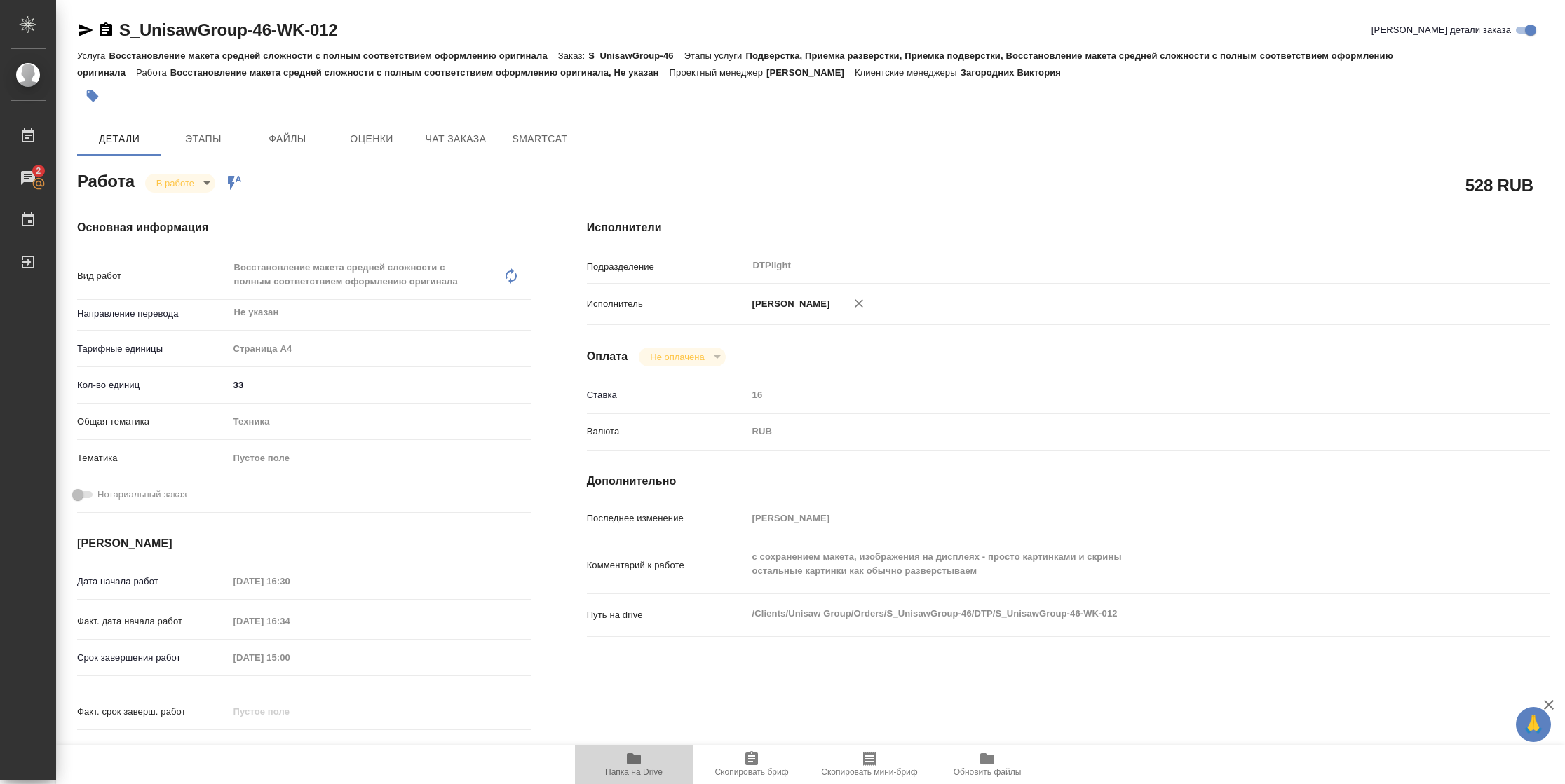
click at [642, 765] on span "Папка на Drive" at bounding box center [633, 764] width 101 height 26
